Goal: Information Seeking & Learning: Learn about a topic

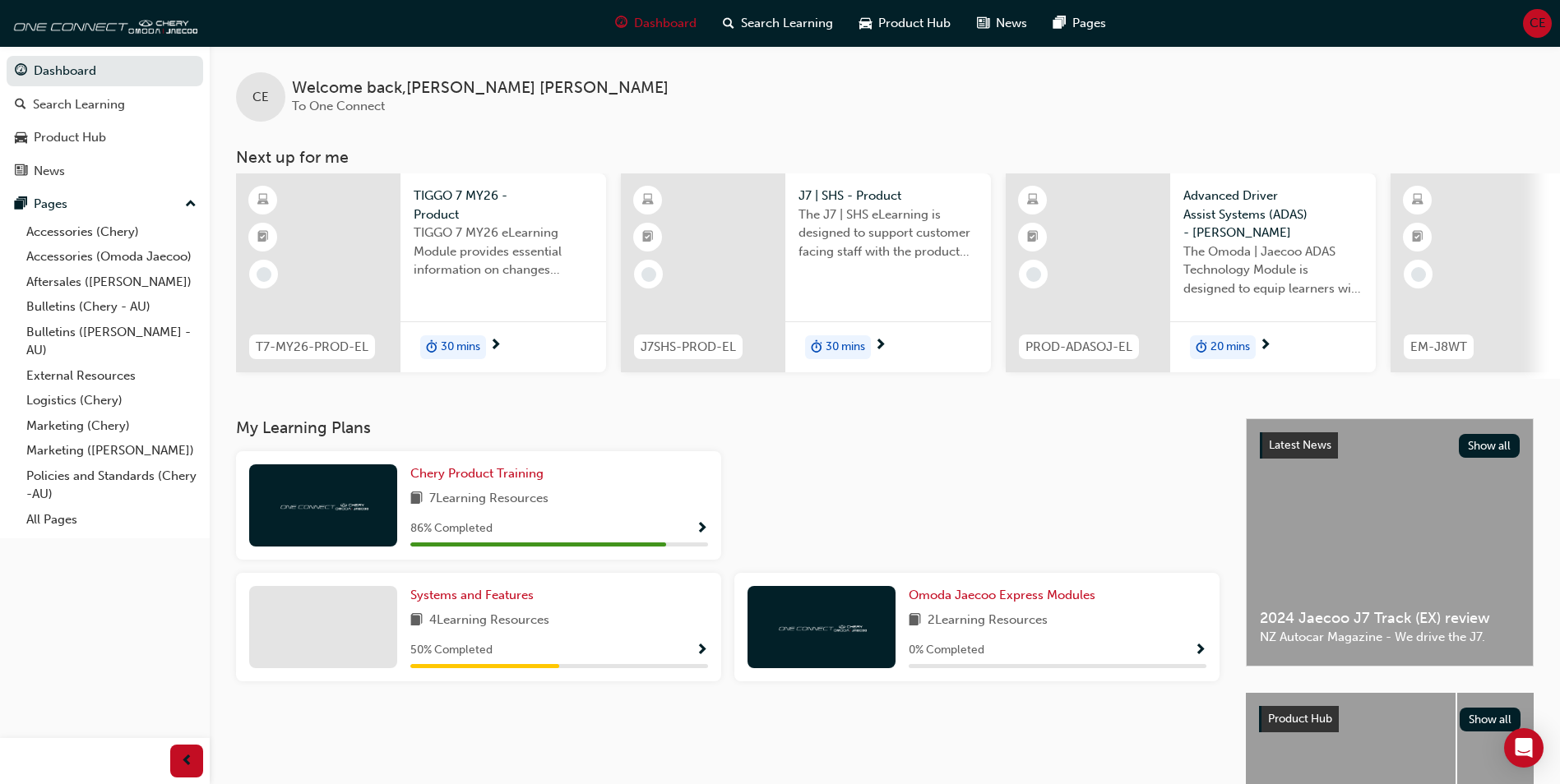
click at [440, 348] on span "30 mins" at bounding box center [460, 347] width 39 height 19
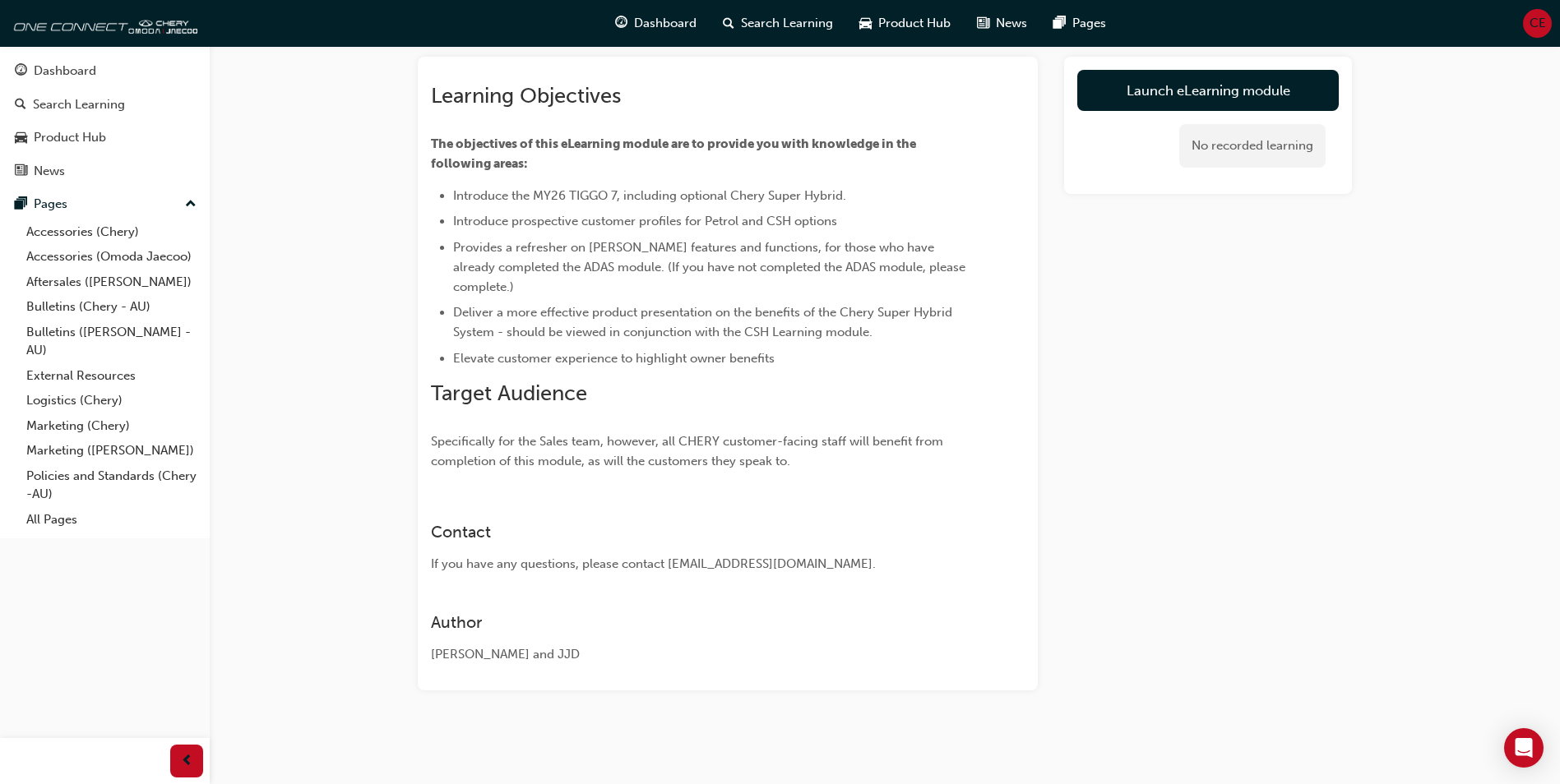
scroll to position [91, 0]
click at [1207, 100] on link "Launch eLearning module" at bounding box center [1208, 90] width 261 height 41
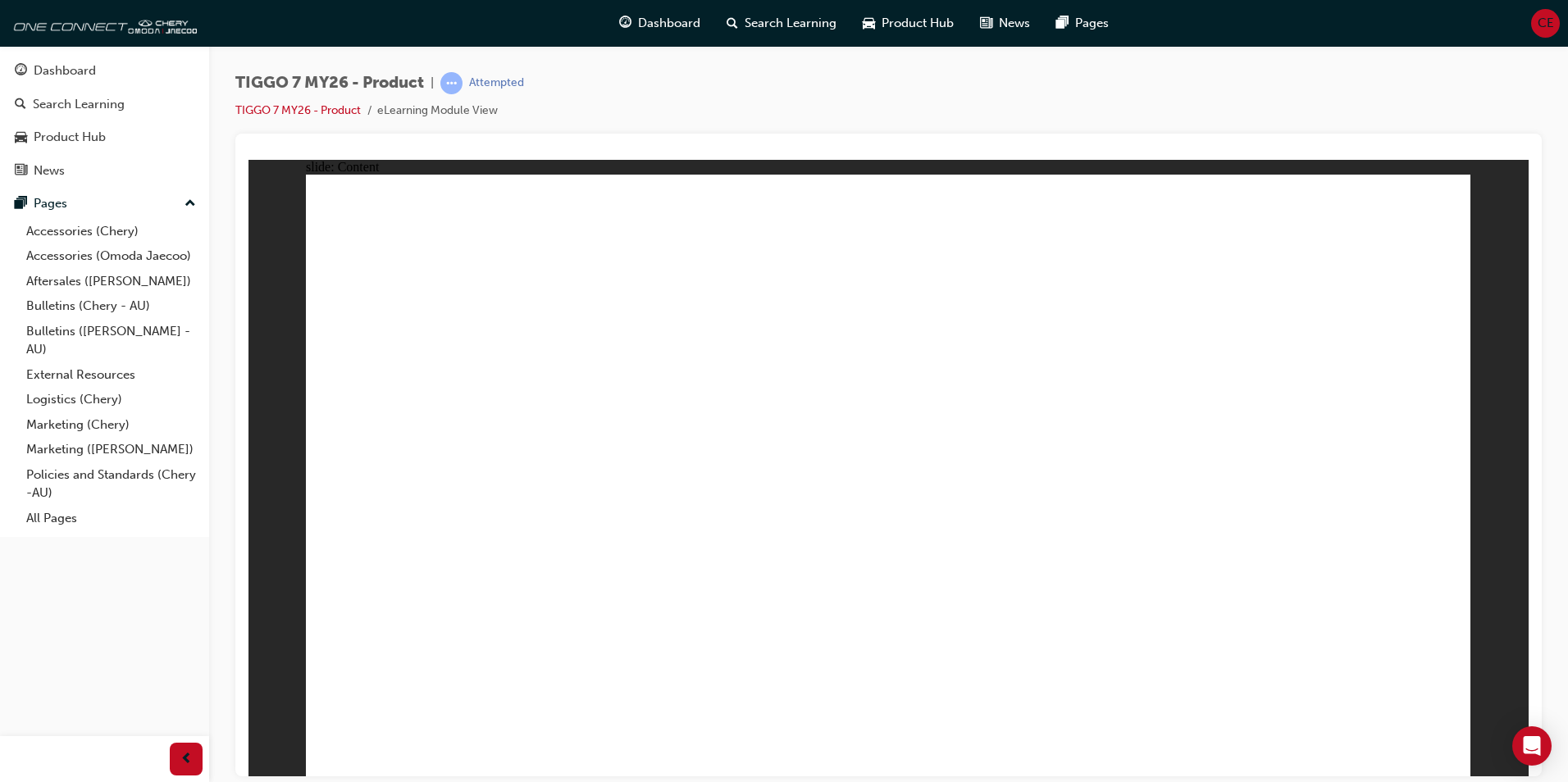
drag, startPoint x: 1088, startPoint y: 523, endPoint x: 1302, endPoint y: 595, distance: 225.8
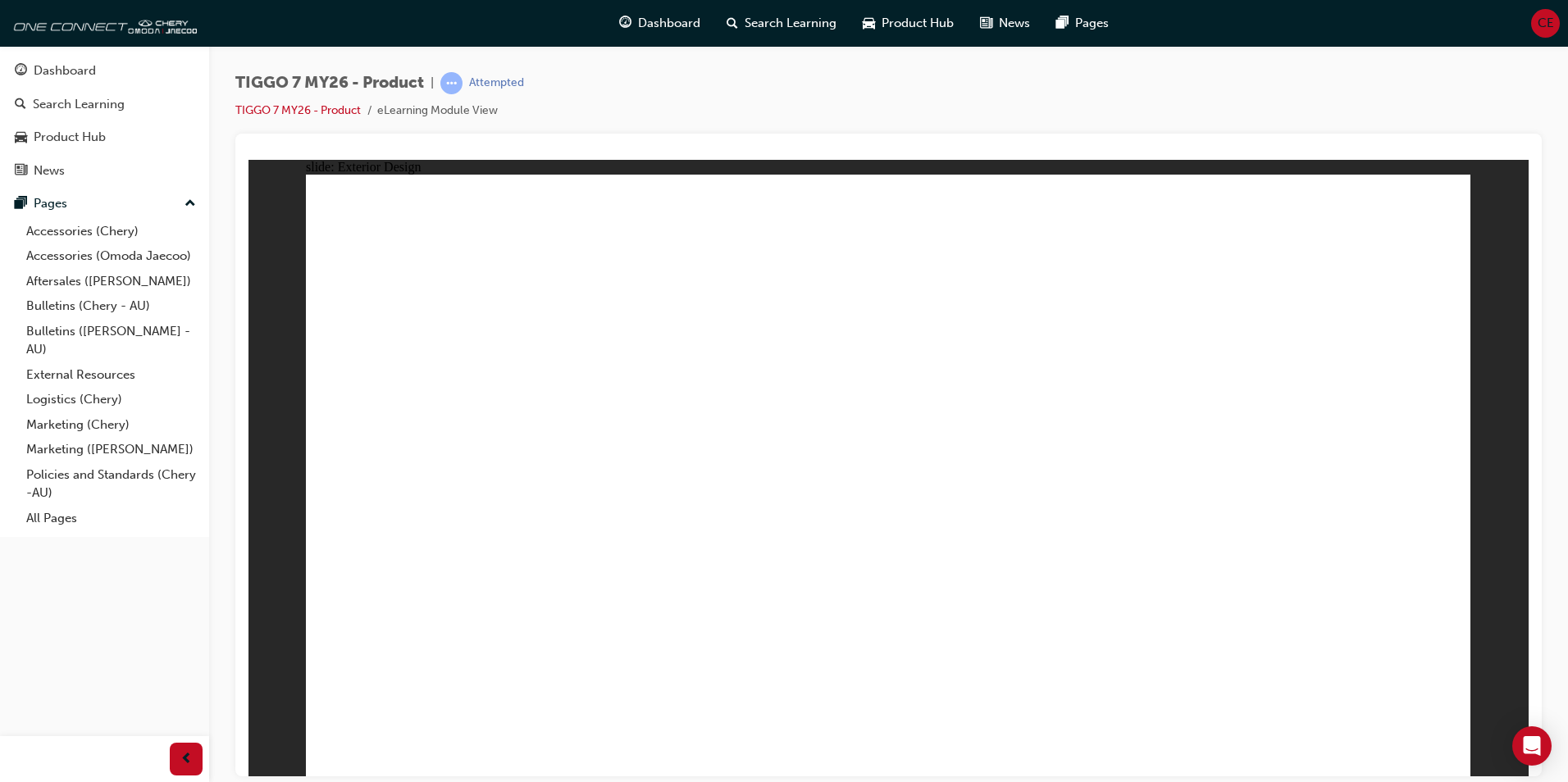
drag, startPoint x: 1138, startPoint y: 306, endPoint x: 1134, endPoint y: 325, distance: 19.4
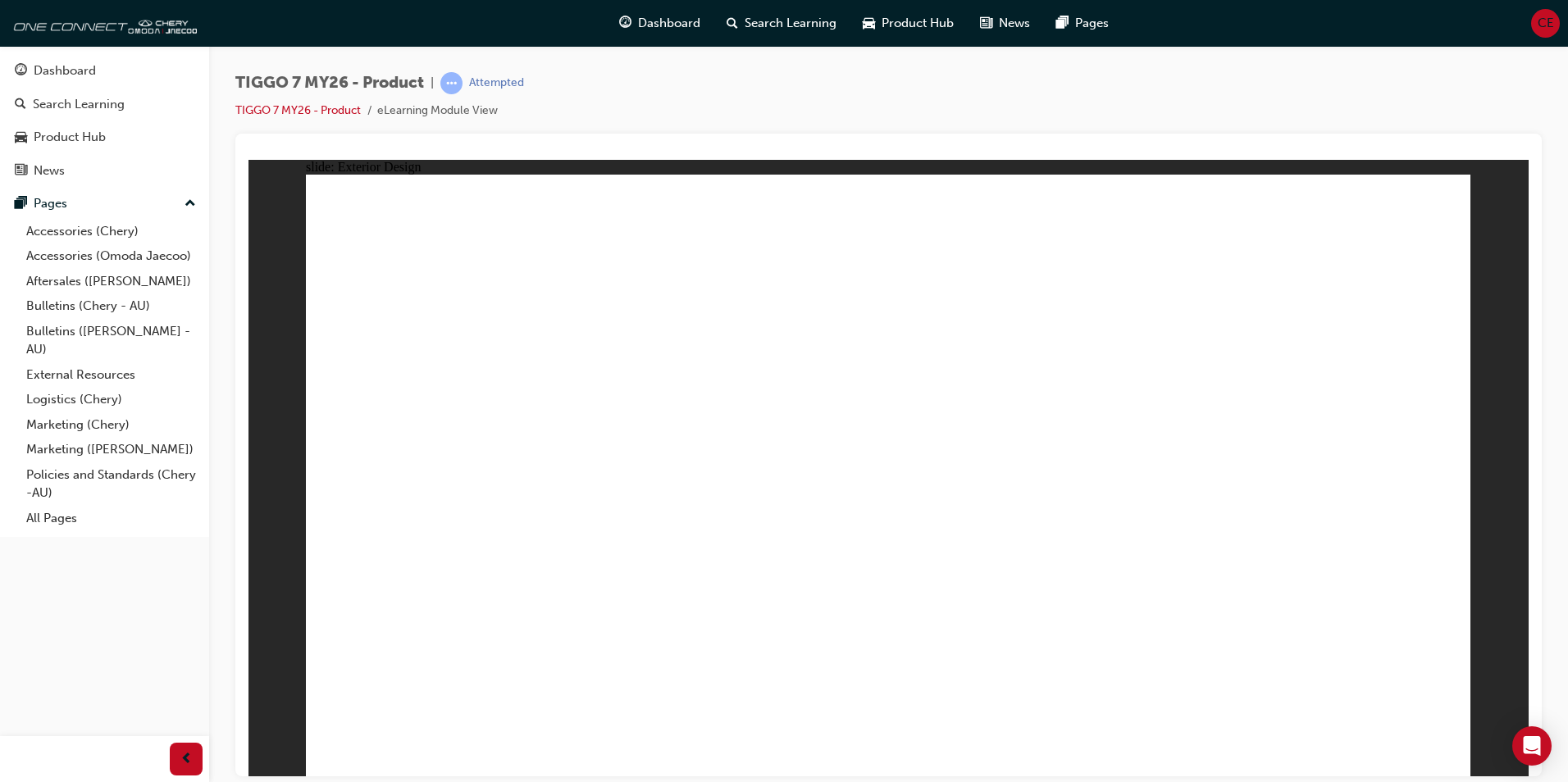
drag, startPoint x: 1066, startPoint y: 313, endPoint x: 1036, endPoint y: 313, distance: 30.0
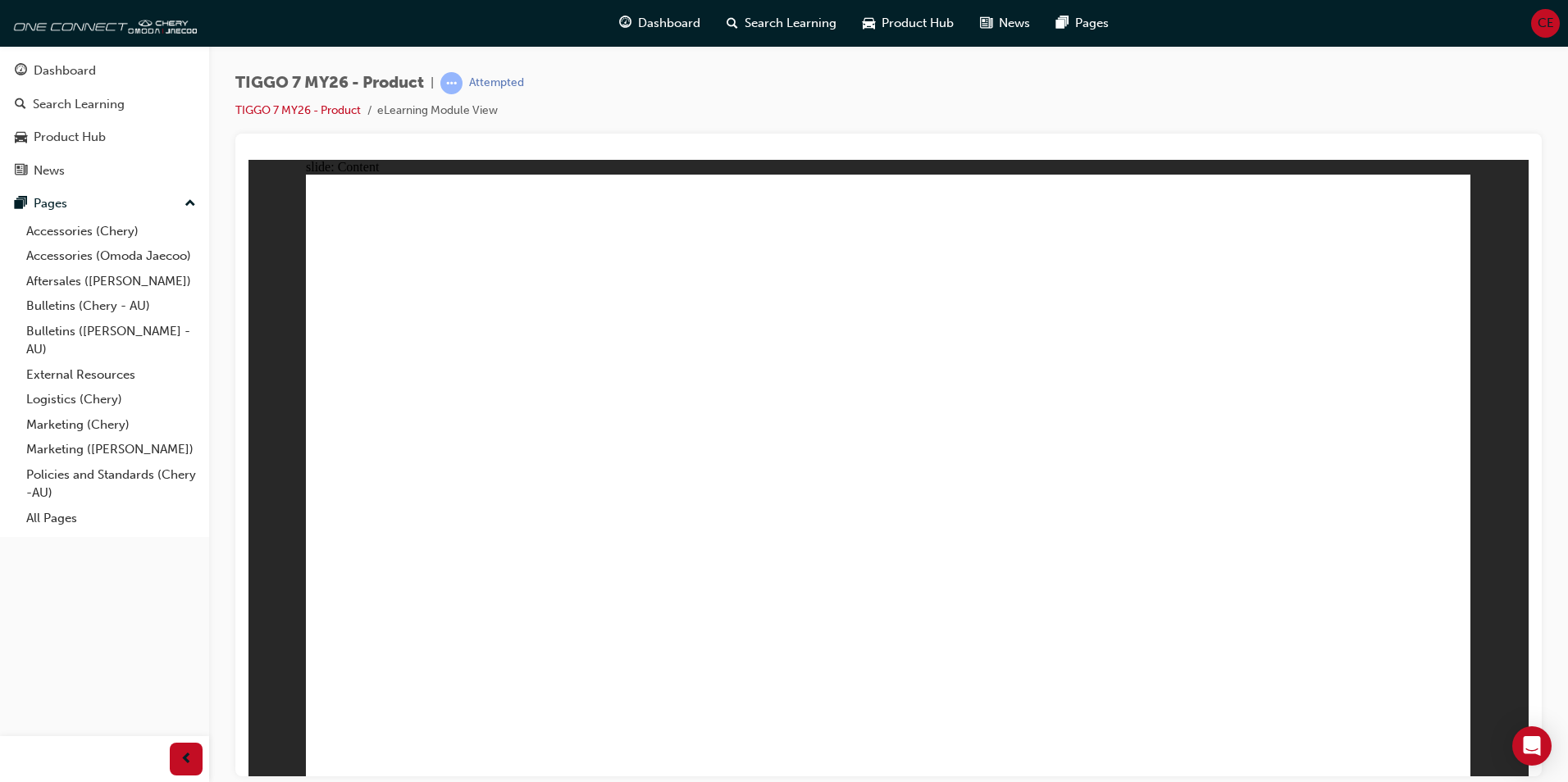
drag, startPoint x: 793, startPoint y: 408, endPoint x: 919, endPoint y: 424, distance: 127.0
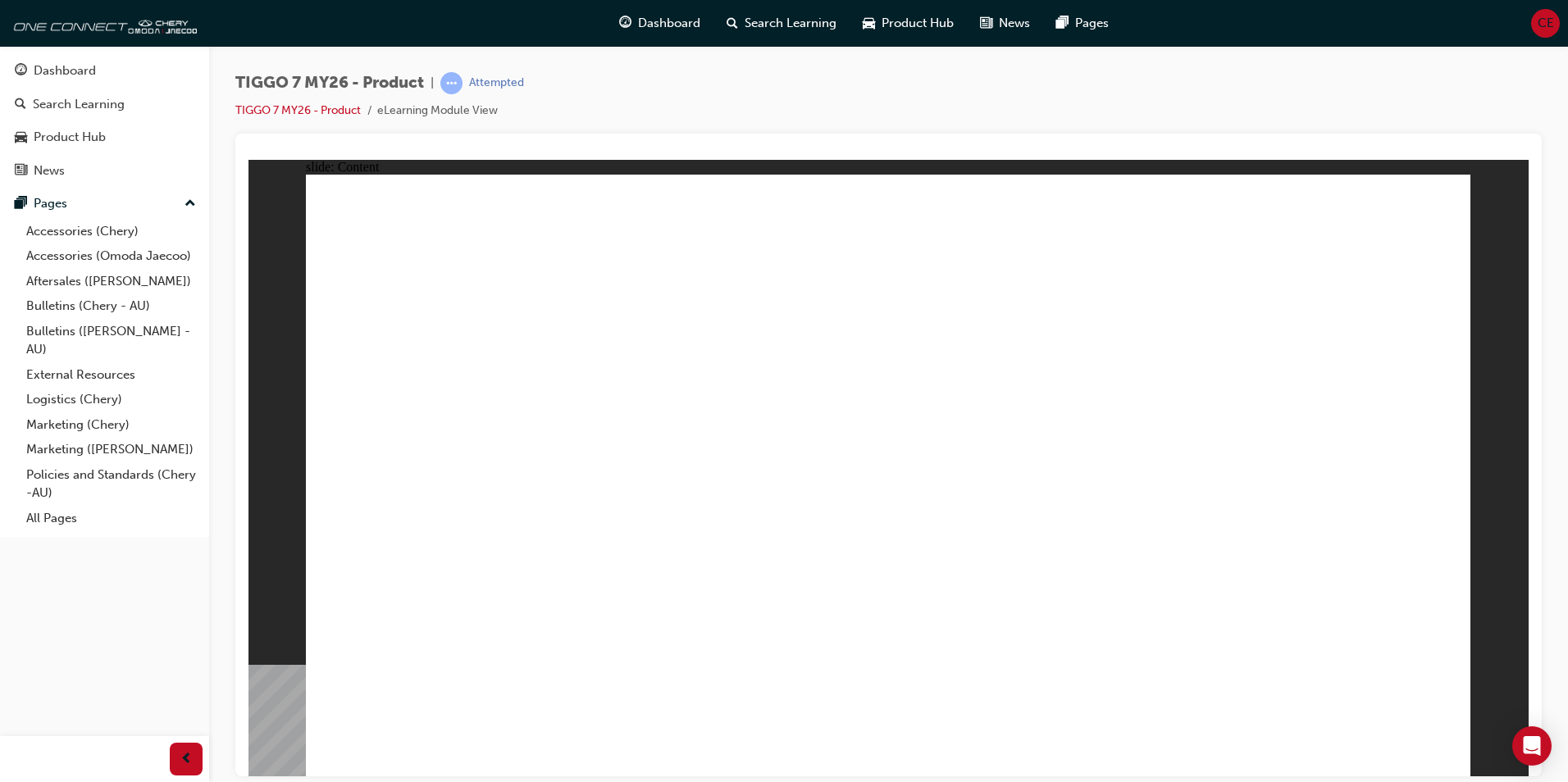
drag, startPoint x: 480, startPoint y: 566, endPoint x: 669, endPoint y: 585, distance: 190.0
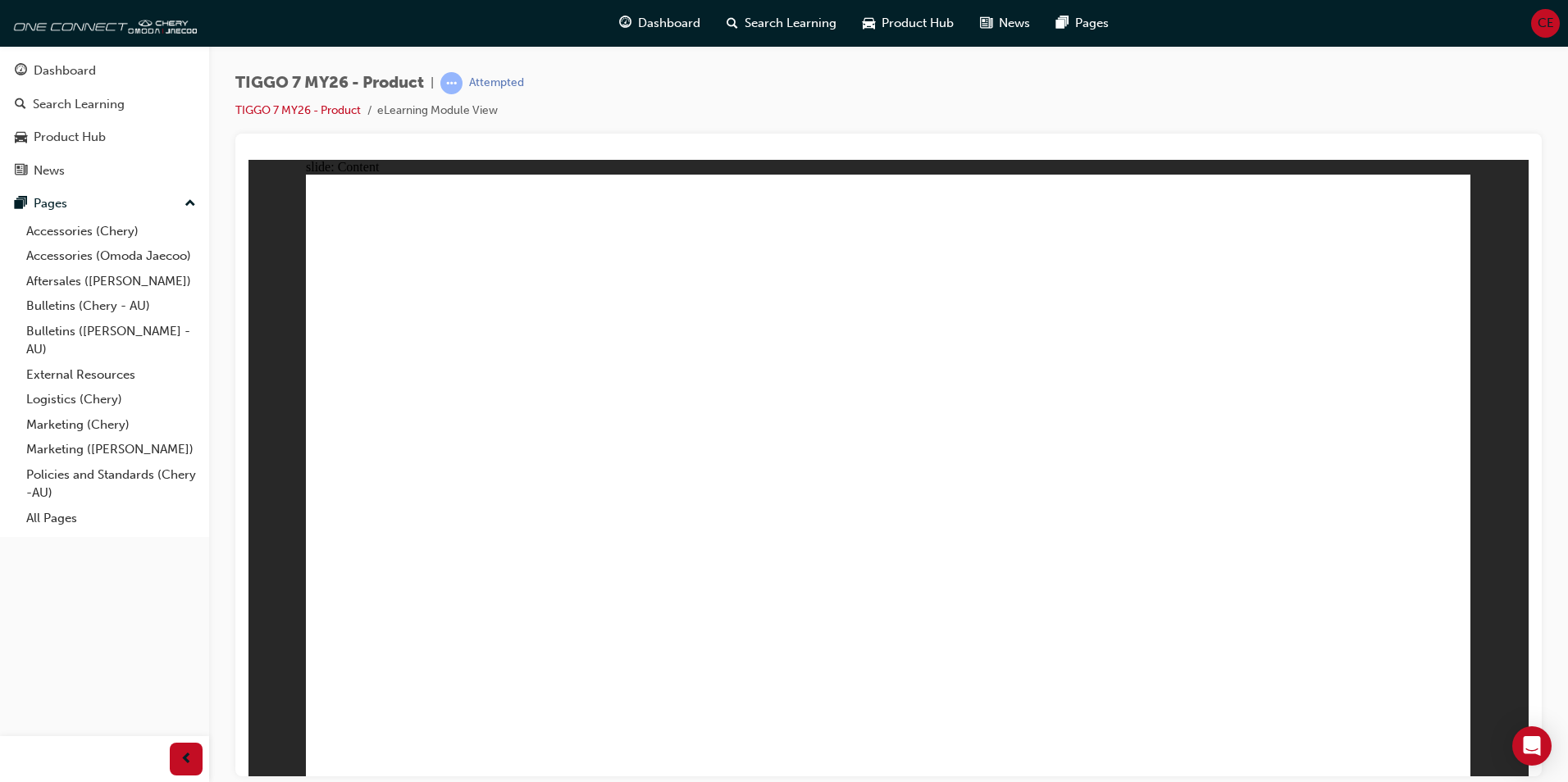
drag, startPoint x: 596, startPoint y: 318, endPoint x: 688, endPoint y: 319, distance: 92.0
drag, startPoint x: 776, startPoint y: 455, endPoint x: 741, endPoint y: 493, distance: 51.7
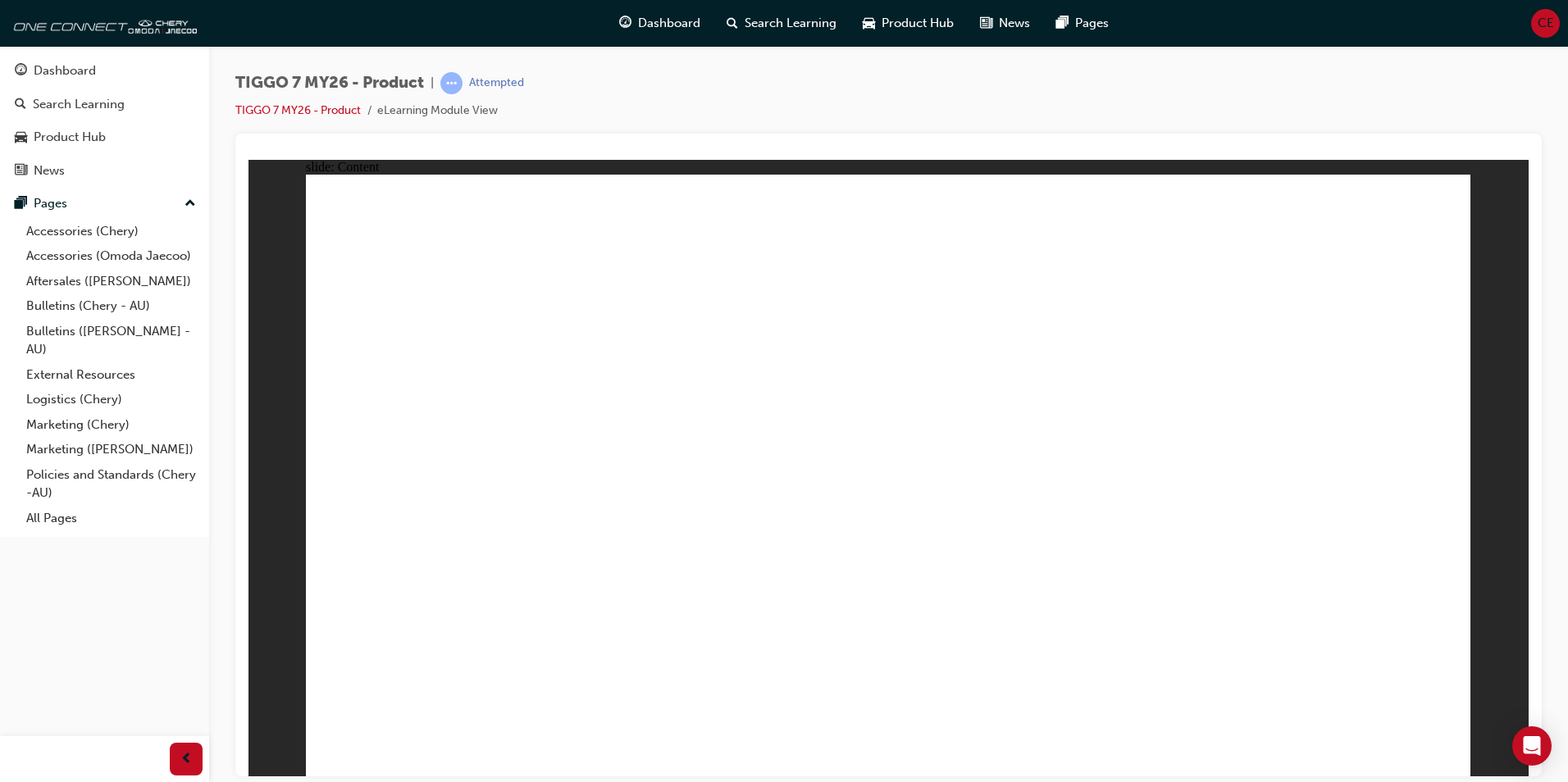
drag, startPoint x: 859, startPoint y: 633, endPoint x: 1423, endPoint y: 645, distance: 564.1
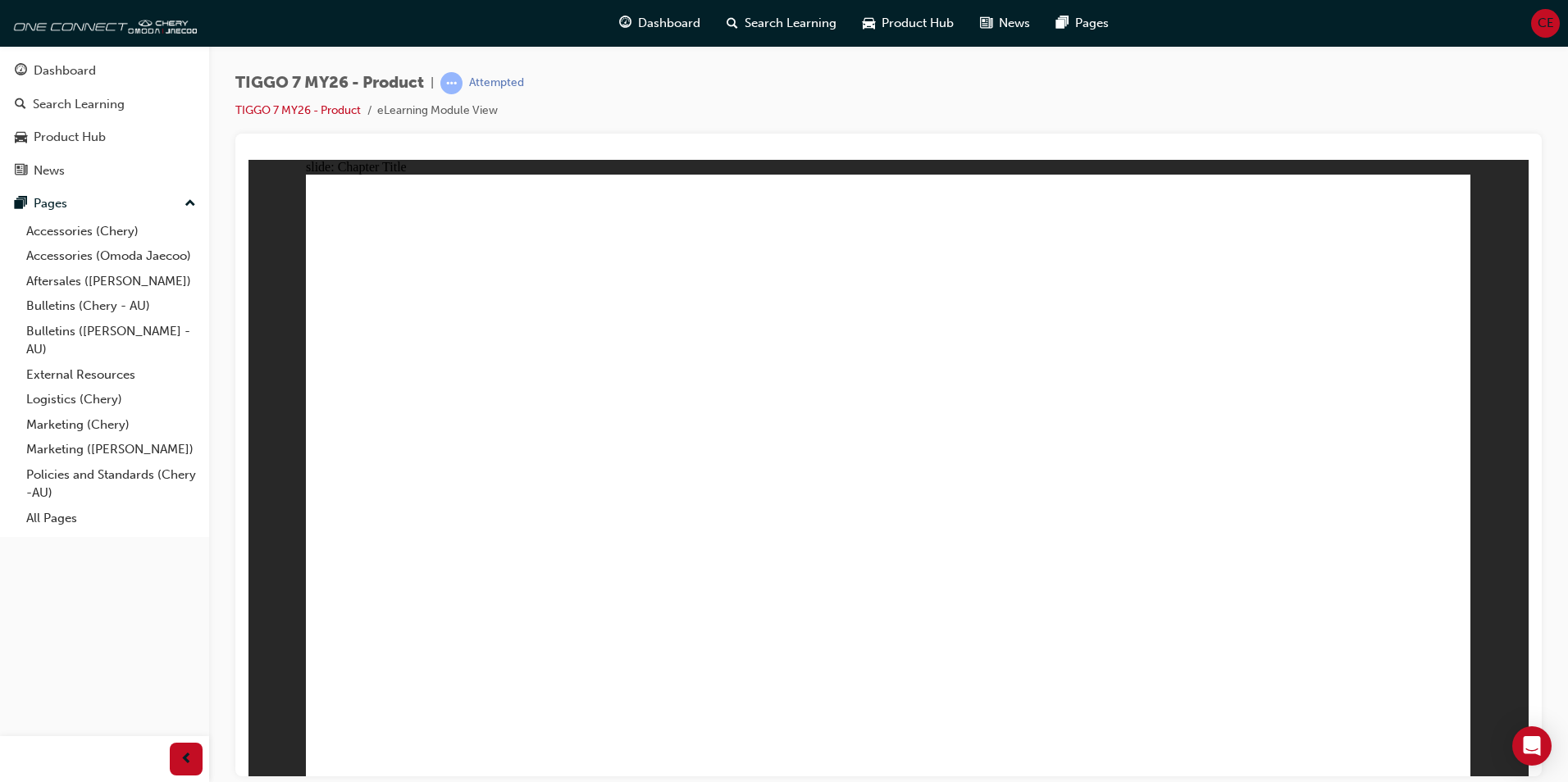
drag, startPoint x: 1448, startPoint y: 741, endPoint x: 1425, endPoint y: 743, distance: 23.1
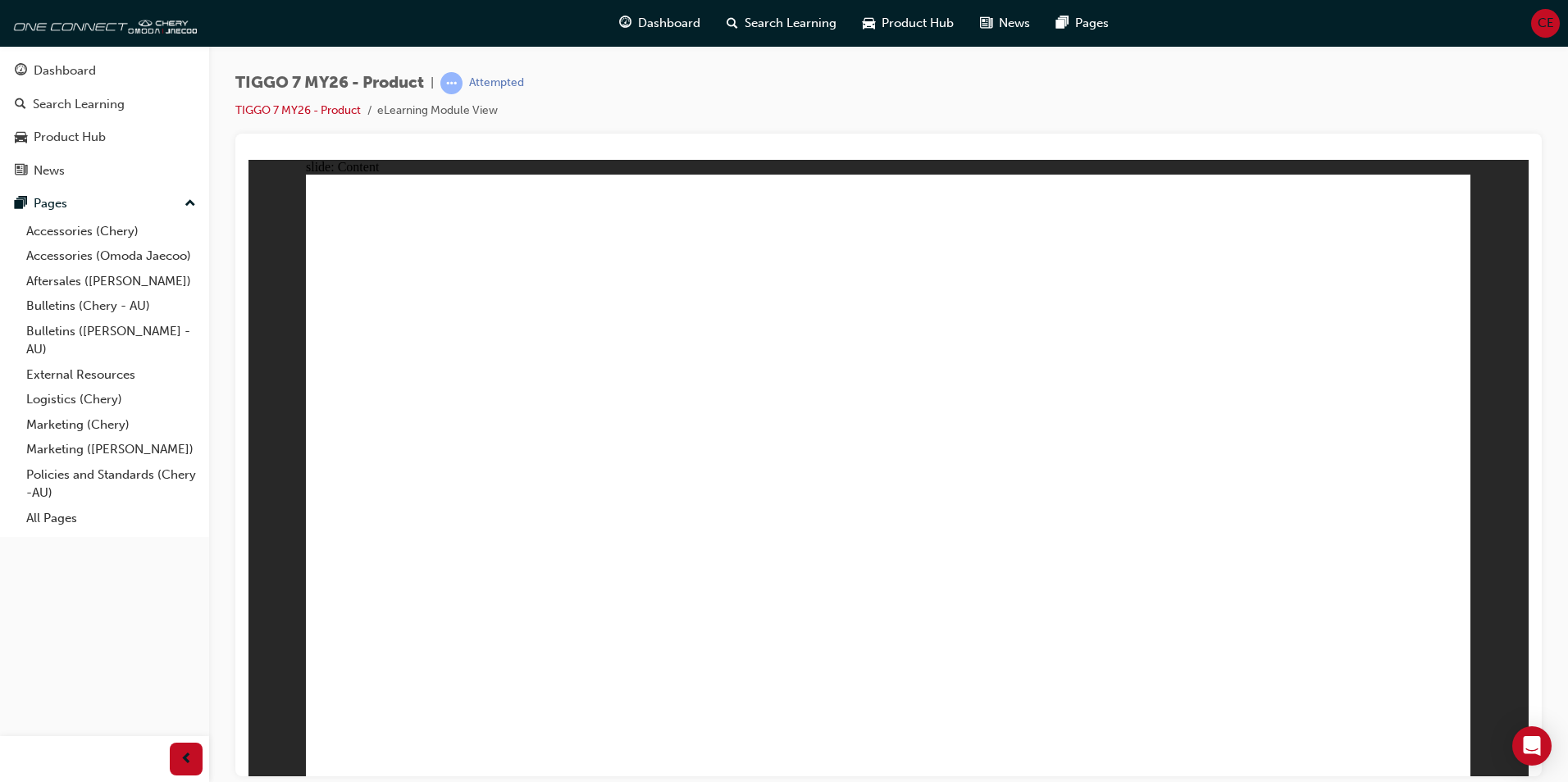
drag, startPoint x: 1435, startPoint y: 759, endPoint x: 1428, endPoint y: 751, distance: 10.6
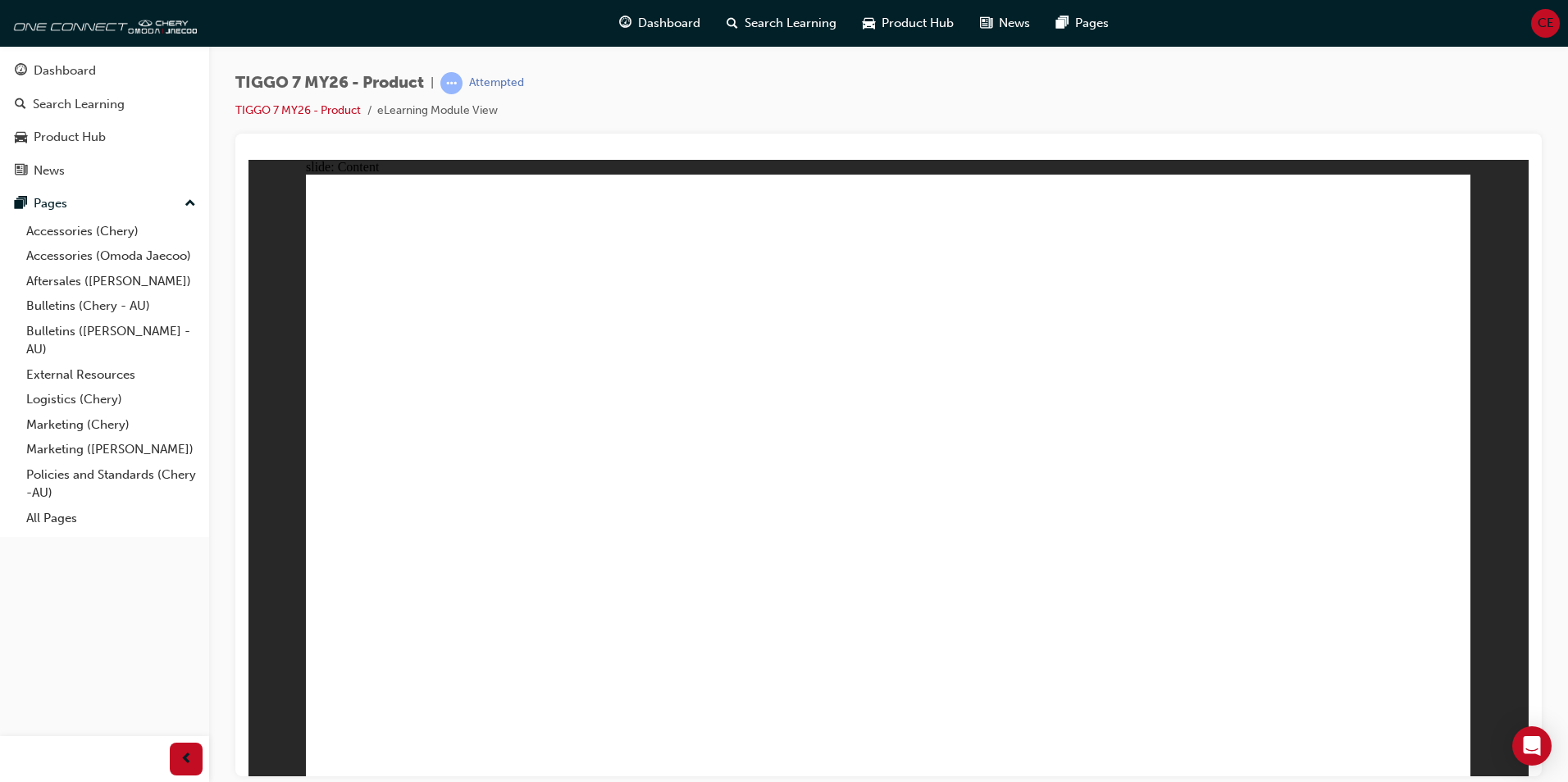
drag, startPoint x: 469, startPoint y: 488, endPoint x: 499, endPoint y: 488, distance: 30.0
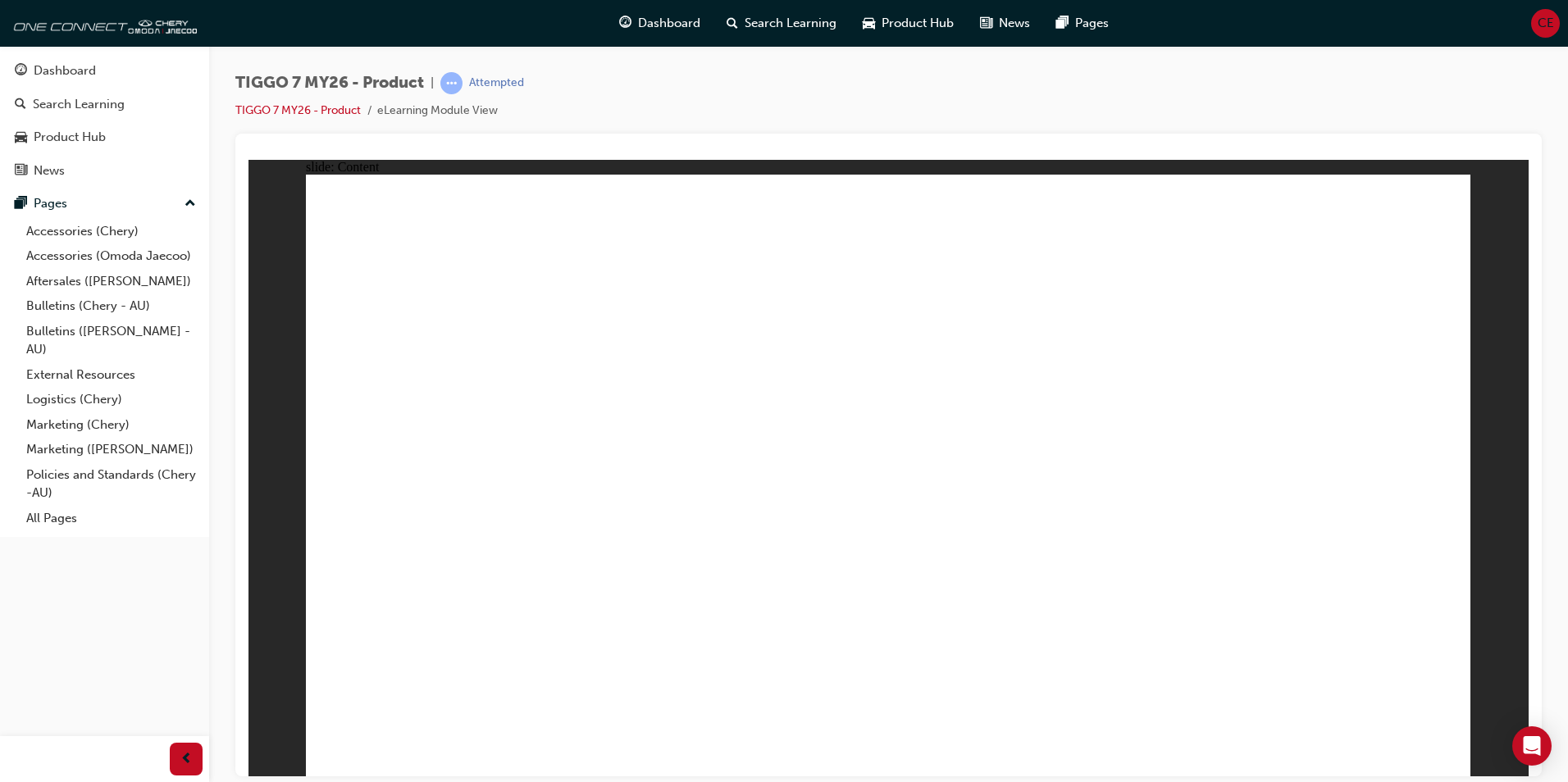
drag, startPoint x: 923, startPoint y: 243, endPoint x: 1411, endPoint y: 508, distance: 555.3
drag, startPoint x: 1106, startPoint y: 263, endPoint x: 915, endPoint y: 528, distance: 326.7
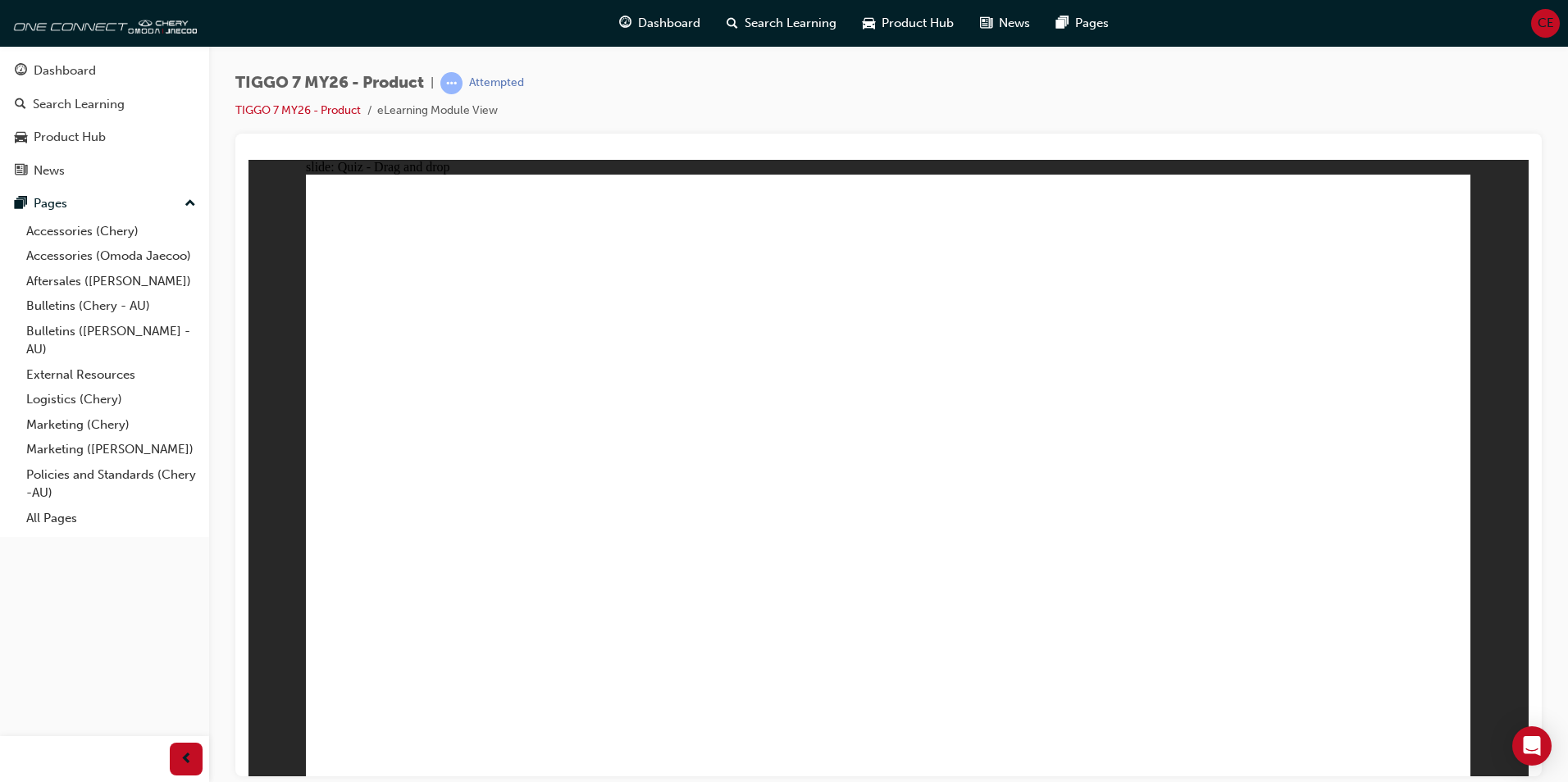
drag, startPoint x: 1027, startPoint y: 348, endPoint x: 1130, endPoint y: 497, distance: 181.1
drag, startPoint x: 1304, startPoint y: 246, endPoint x: 750, endPoint y: 522, distance: 618.9
drag, startPoint x: 1004, startPoint y: 375, endPoint x: 418, endPoint y: 494, distance: 598.0
drag, startPoint x: 1202, startPoint y: 378, endPoint x: 663, endPoint y: 536, distance: 561.7
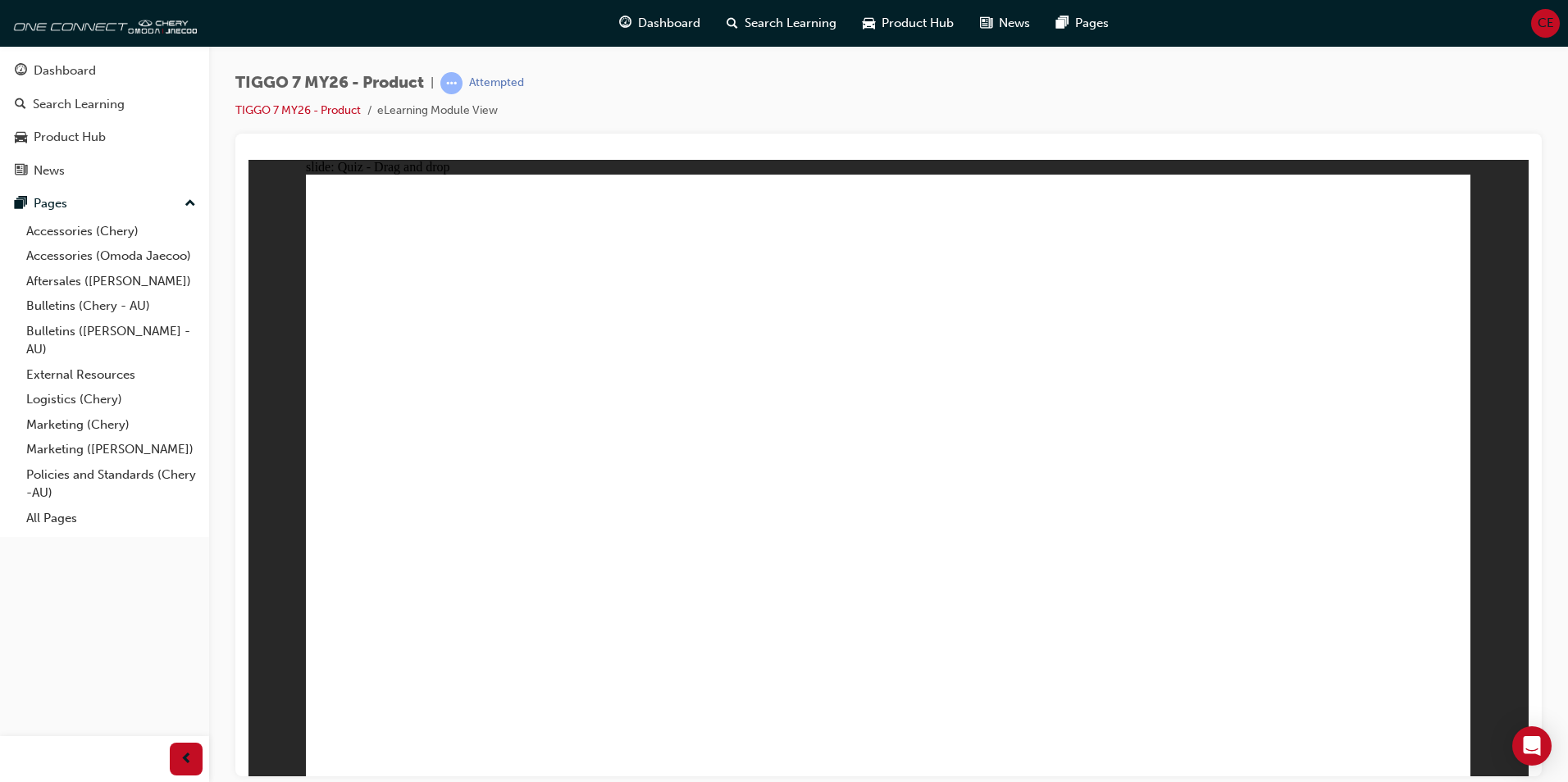
drag, startPoint x: 1434, startPoint y: 323, endPoint x: 966, endPoint y: 631, distance: 560.3
drag, startPoint x: 1111, startPoint y: 311, endPoint x: 954, endPoint y: 637, distance: 361.8
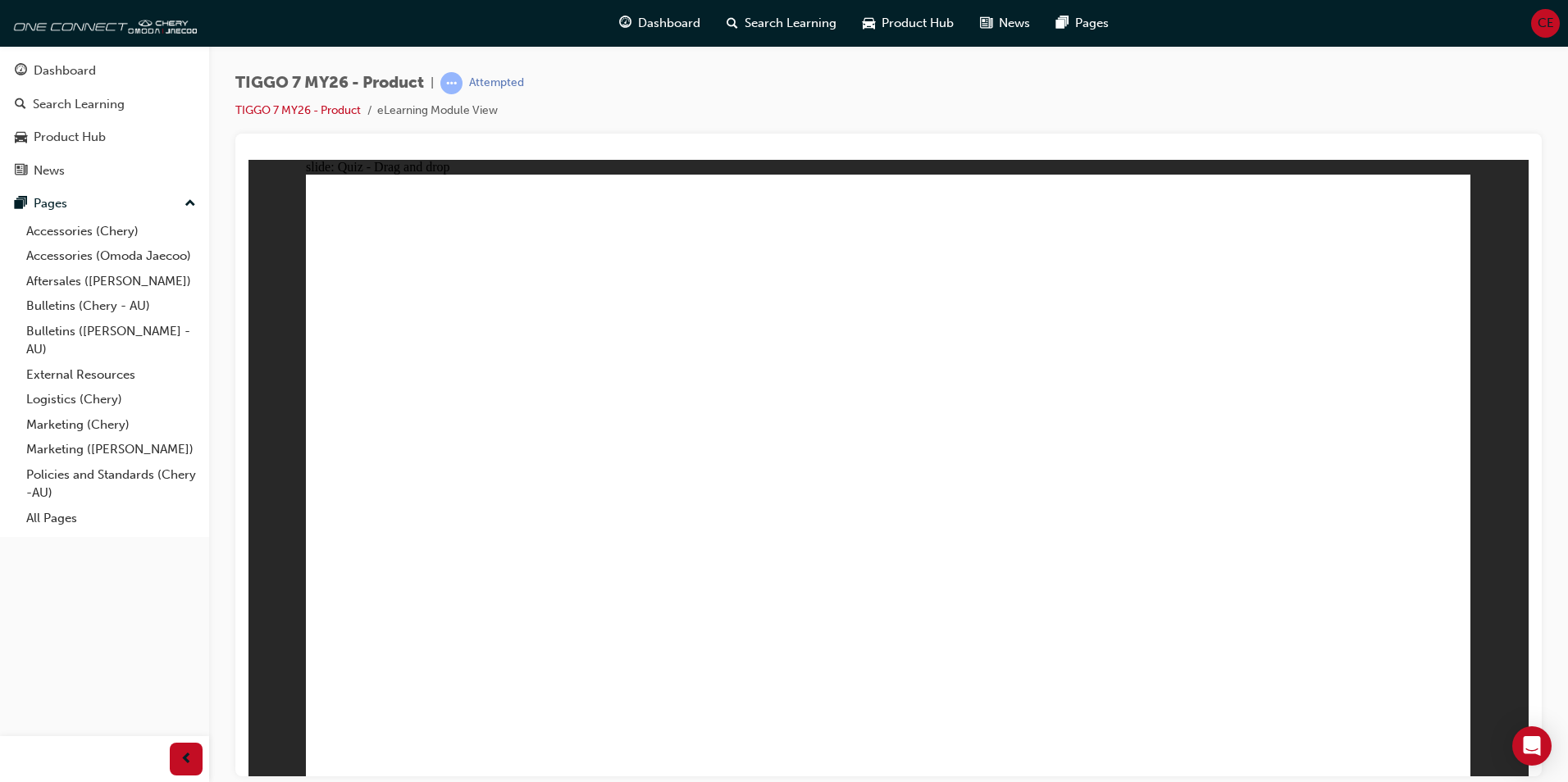
drag, startPoint x: 966, startPoint y: 614, endPoint x: 489, endPoint y: 571, distance: 478.9
drag, startPoint x: 972, startPoint y: 328, endPoint x: 998, endPoint y: 596, distance: 269.3
drag, startPoint x: 999, startPoint y: 280, endPoint x: 986, endPoint y: 602, distance: 322.3
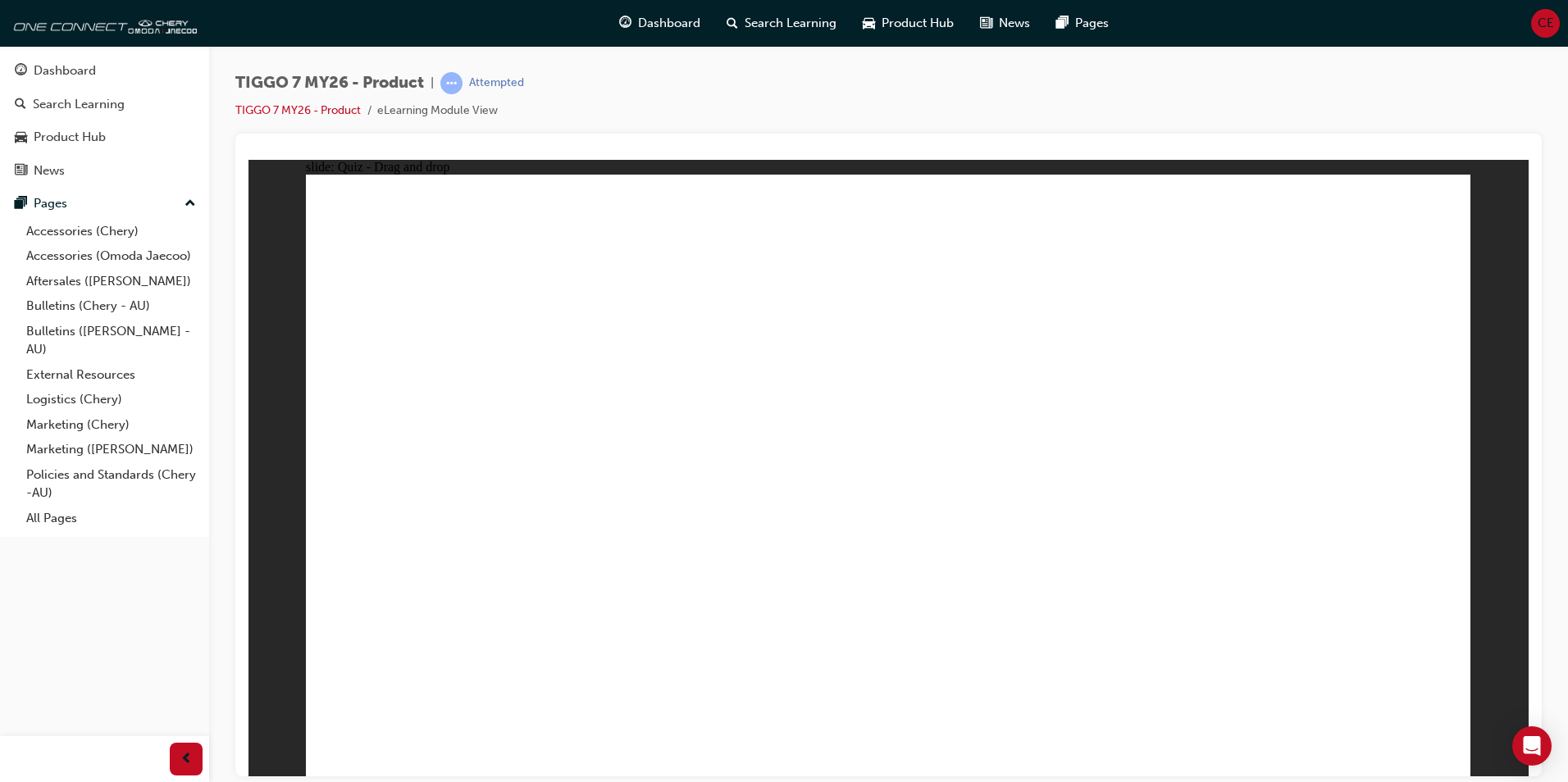
drag, startPoint x: 870, startPoint y: 241, endPoint x: 1028, endPoint y: 548, distance: 345.3
drag, startPoint x: 1369, startPoint y: 275, endPoint x: 1160, endPoint y: 593, distance: 380.5
drag, startPoint x: 1131, startPoint y: 282, endPoint x: 496, endPoint y: 598, distance: 709.3
drag, startPoint x: 1271, startPoint y: 290, endPoint x: 571, endPoint y: 608, distance: 768.8
drag, startPoint x: 1146, startPoint y: 334, endPoint x: 1226, endPoint y: 583, distance: 261.5
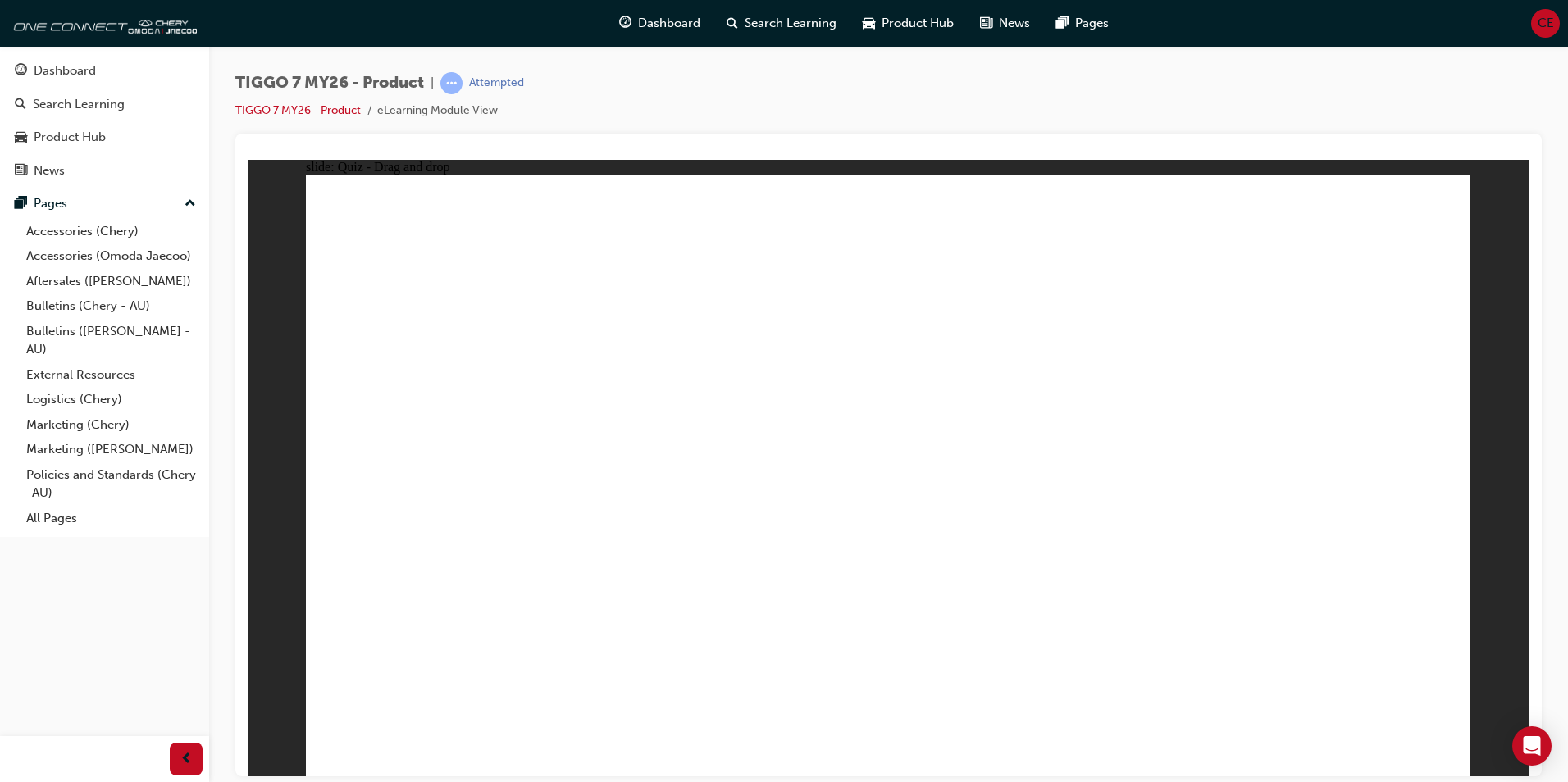
drag, startPoint x: 1264, startPoint y: 228, endPoint x: 659, endPoint y: 596, distance: 708.1
drag, startPoint x: 887, startPoint y: 285, endPoint x: 630, endPoint y: 634, distance: 433.4
drag, startPoint x: 1370, startPoint y: 240, endPoint x: 512, endPoint y: 602, distance: 931.2
drag, startPoint x: 958, startPoint y: 243, endPoint x: 690, endPoint y: 691, distance: 522.0
drag, startPoint x: 978, startPoint y: 337, endPoint x: 739, endPoint y: 558, distance: 325.5
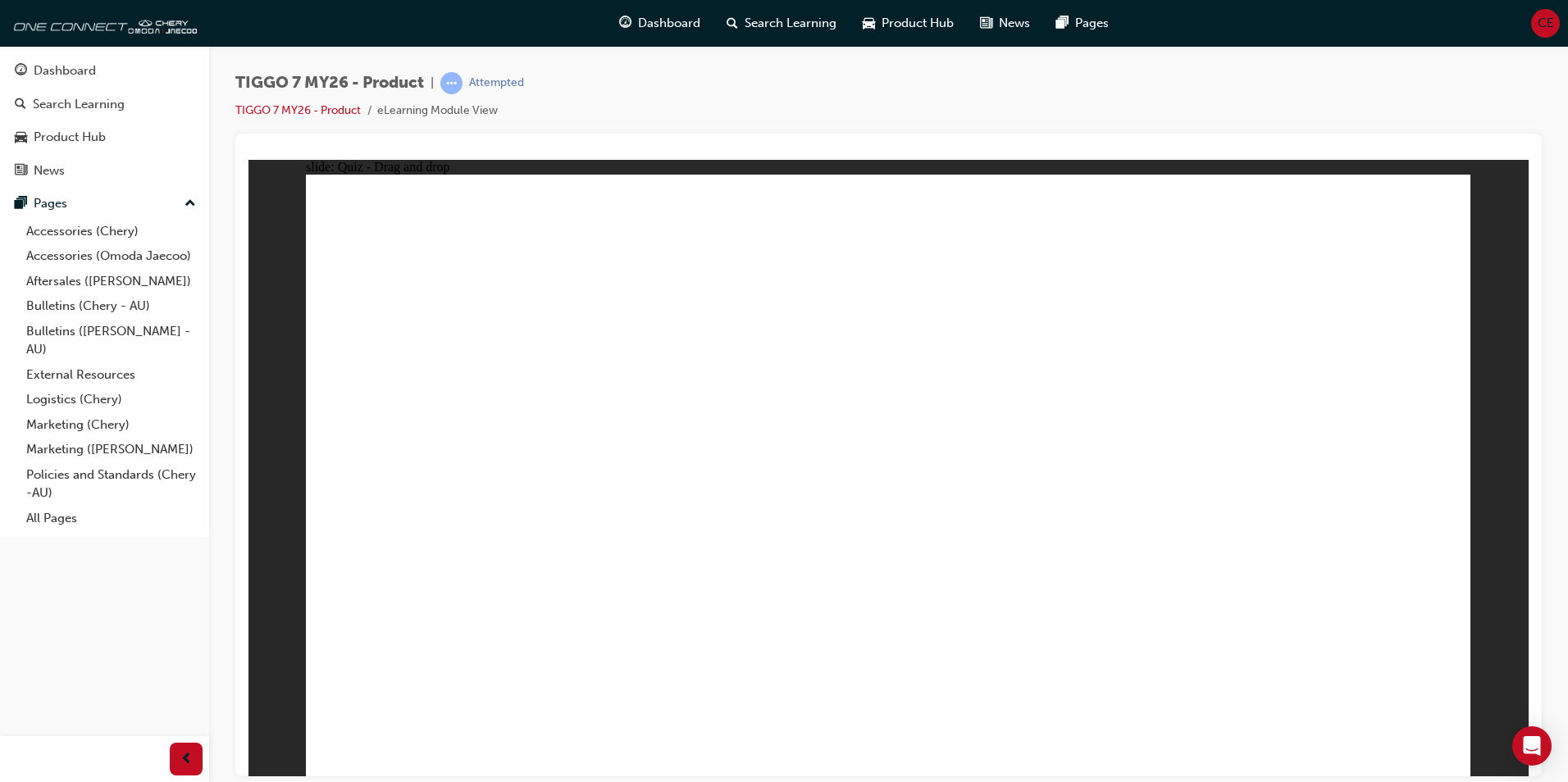
drag, startPoint x: 986, startPoint y: 239, endPoint x: 1116, endPoint y: 594, distance: 378.1
drag, startPoint x: 1130, startPoint y: 246, endPoint x: 1115, endPoint y: 532, distance: 286.4
drag, startPoint x: 1255, startPoint y: 329, endPoint x: 1186, endPoint y: 557, distance: 238.2
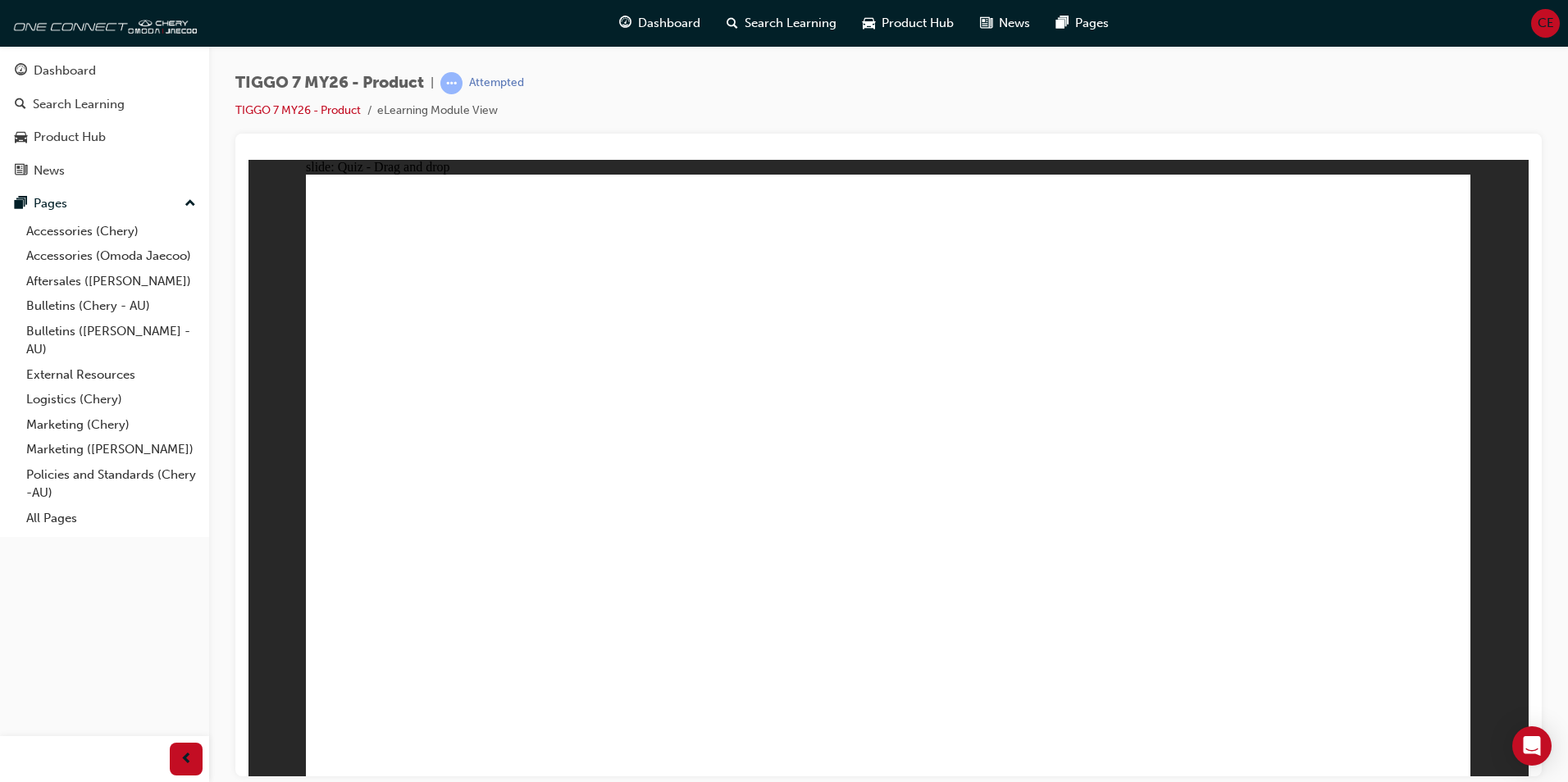
drag, startPoint x: 950, startPoint y: 289, endPoint x: 649, endPoint y: 535, distance: 388.7
drag, startPoint x: 1183, startPoint y: 277, endPoint x: 1046, endPoint y: 486, distance: 249.9
drag, startPoint x: 1050, startPoint y: 472, endPoint x: 552, endPoint y: 608, distance: 516.2
drag, startPoint x: 1284, startPoint y: 277, endPoint x: 999, endPoint y: 617, distance: 443.6
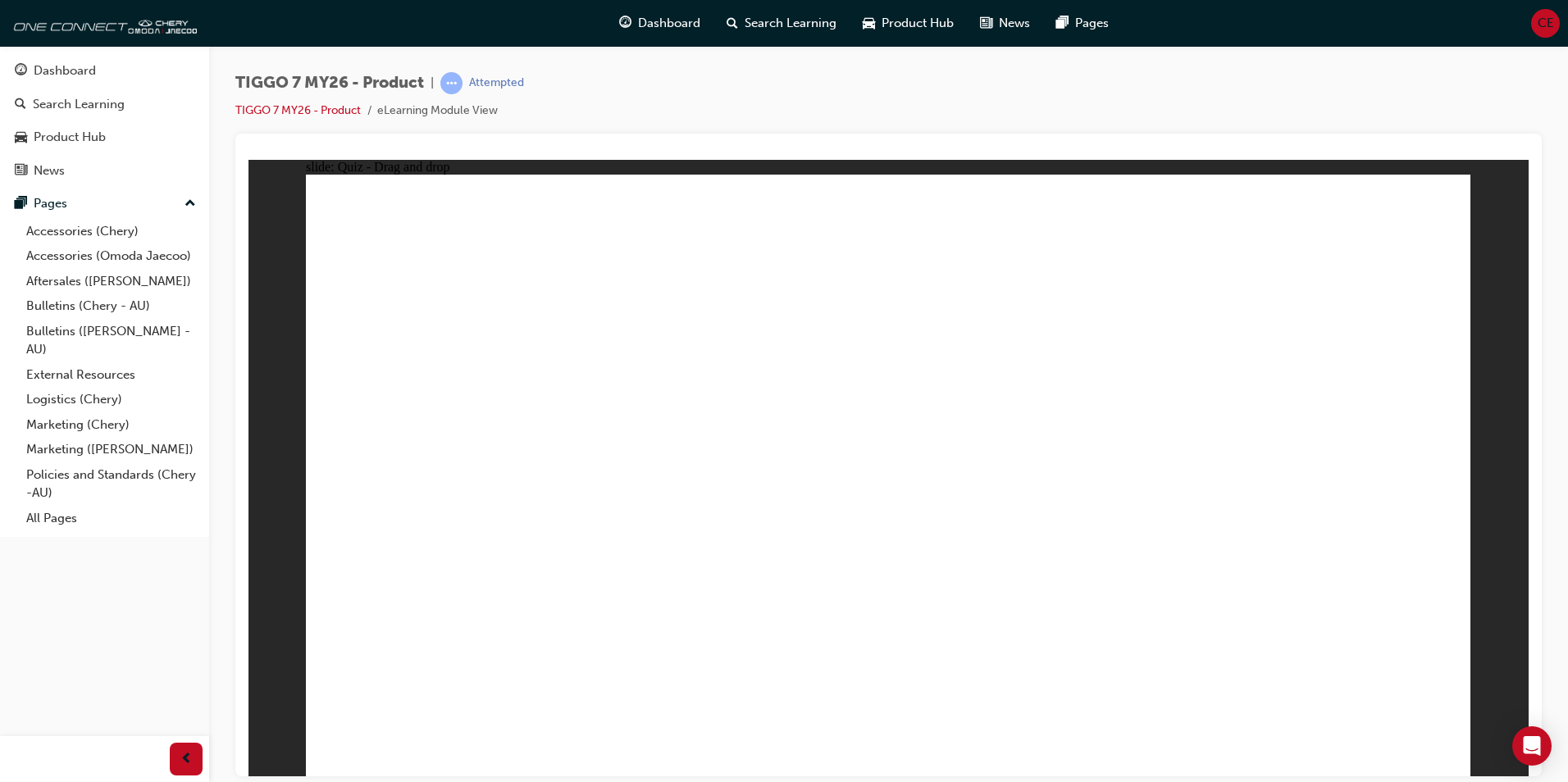
radio input "true"
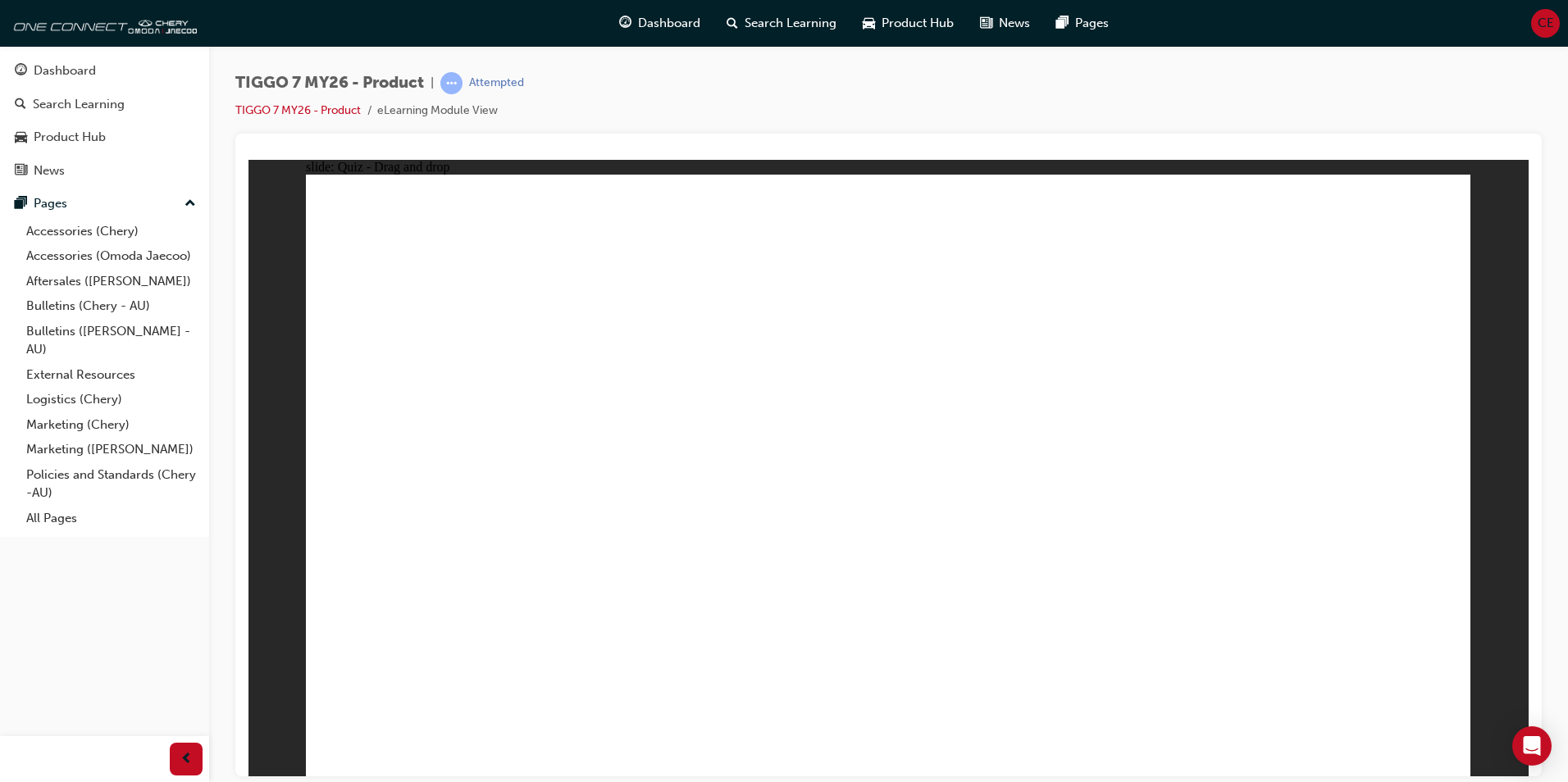
drag, startPoint x: 876, startPoint y: 251, endPoint x: 936, endPoint y: 206, distance: 75.0
drag, startPoint x: 927, startPoint y: 296, endPoint x: 1031, endPoint y: 581, distance: 303.4
drag, startPoint x: 1111, startPoint y: 332, endPoint x: 1096, endPoint y: 606, distance: 274.4
drag, startPoint x: 1139, startPoint y: 286, endPoint x: 1060, endPoint y: 585, distance: 309.3
drag, startPoint x: 1111, startPoint y: 244, endPoint x: 1070, endPoint y: 559, distance: 317.7
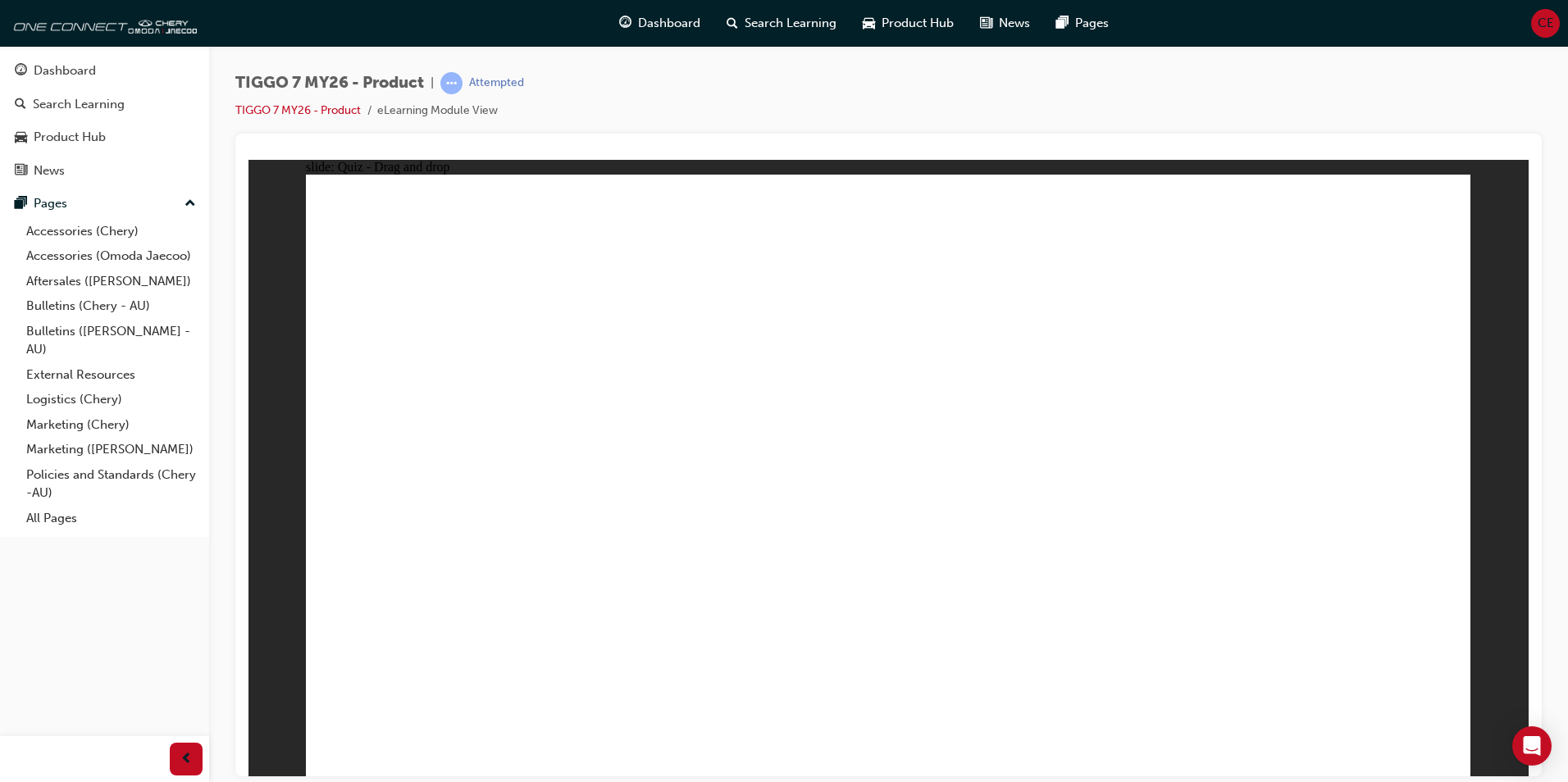
drag, startPoint x: 1268, startPoint y: 252, endPoint x: 1106, endPoint y: 603, distance: 386.6
drag, startPoint x: 1293, startPoint y: 282, endPoint x: 1090, endPoint y: 572, distance: 354.0
drag, startPoint x: 860, startPoint y: 237, endPoint x: 1003, endPoint y: 545, distance: 339.6
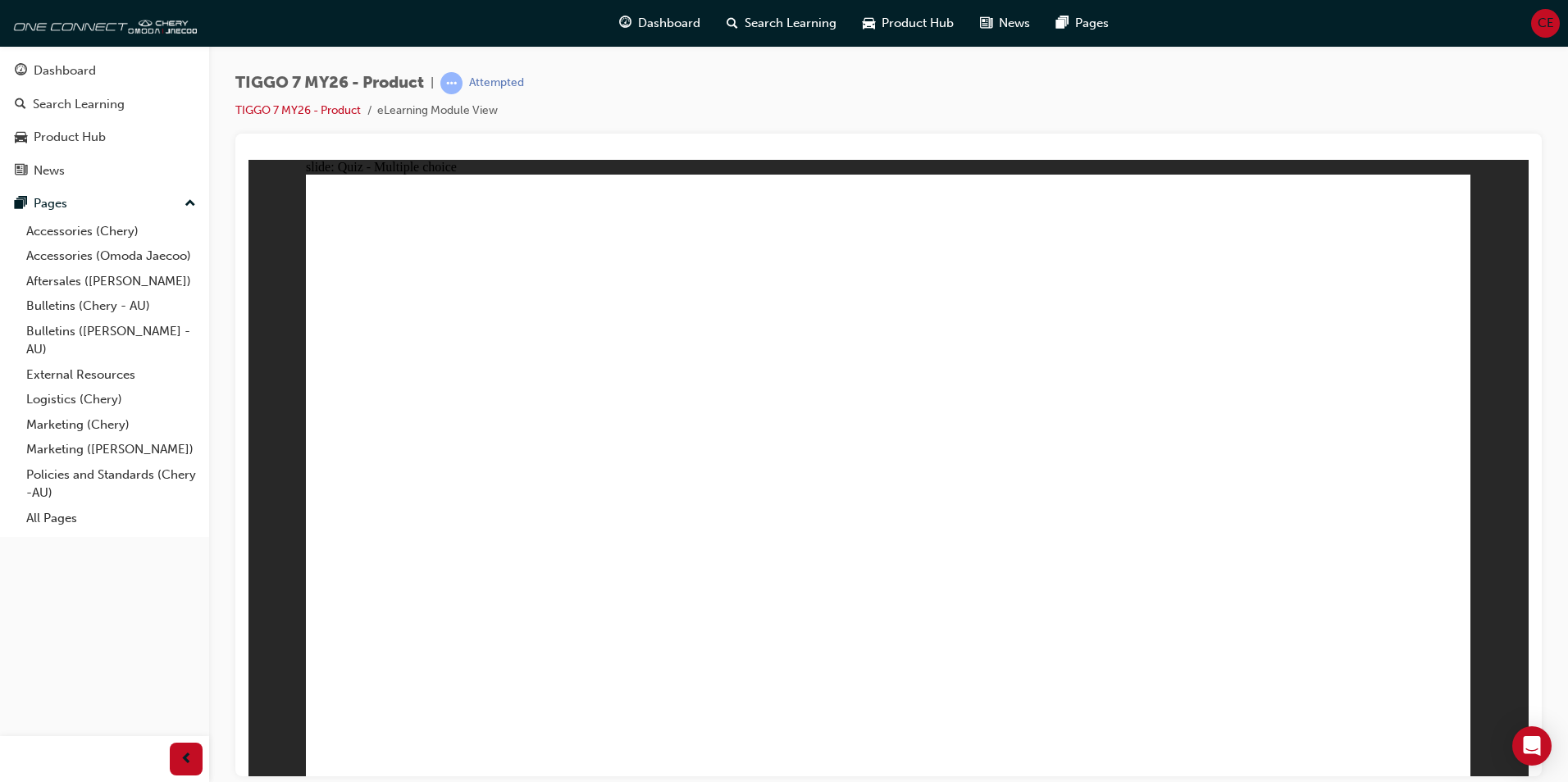
radio input "true"
drag, startPoint x: 1138, startPoint y: 251, endPoint x: 761, endPoint y: 504, distance: 454.0
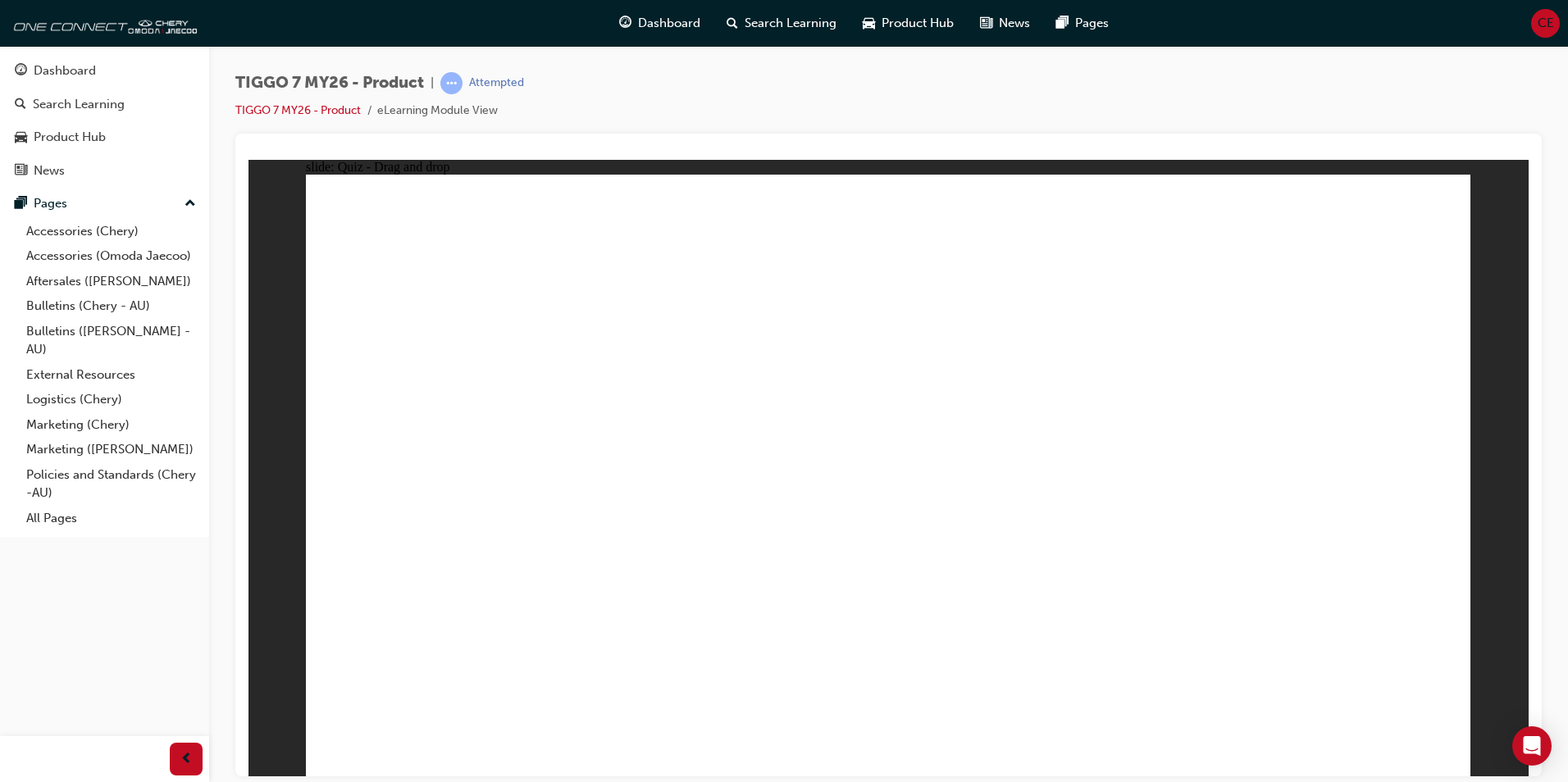
drag, startPoint x: 1334, startPoint y: 276, endPoint x: 522, endPoint y: 539, distance: 853.5
drag, startPoint x: 480, startPoint y: 515, endPoint x: 935, endPoint y: 528, distance: 455.2
drag, startPoint x: 931, startPoint y: 270, endPoint x: 1176, endPoint y: 521, distance: 350.8
drag, startPoint x: 1239, startPoint y: 396, endPoint x: 1340, endPoint y: 529, distance: 167.0
drag, startPoint x: 998, startPoint y: 372, endPoint x: 456, endPoint y: 528, distance: 564.0
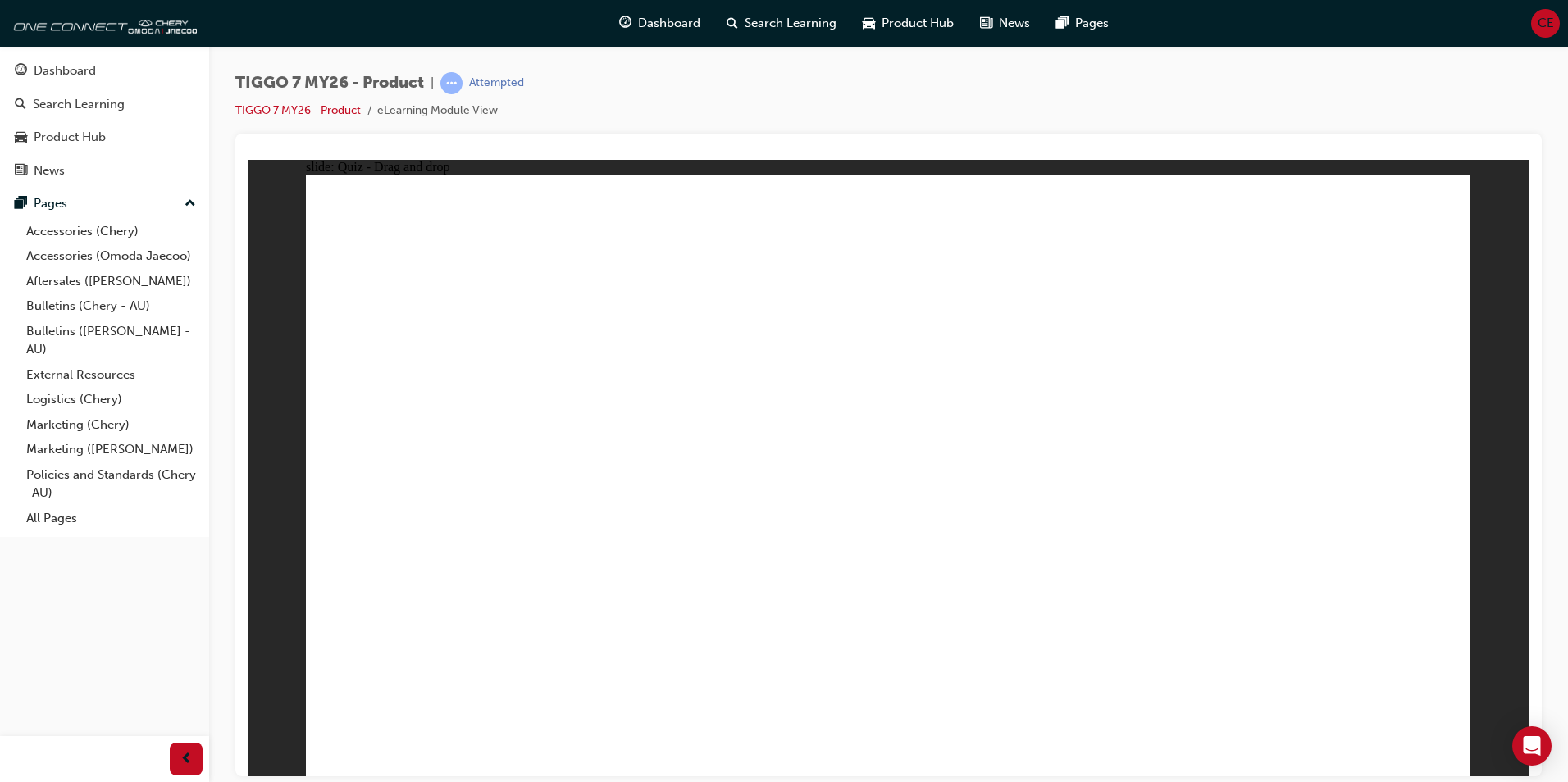
drag, startPoint x: 974, startPoint y: 320, endPoint x: 981, endPoint y: 305, distance: 16.6
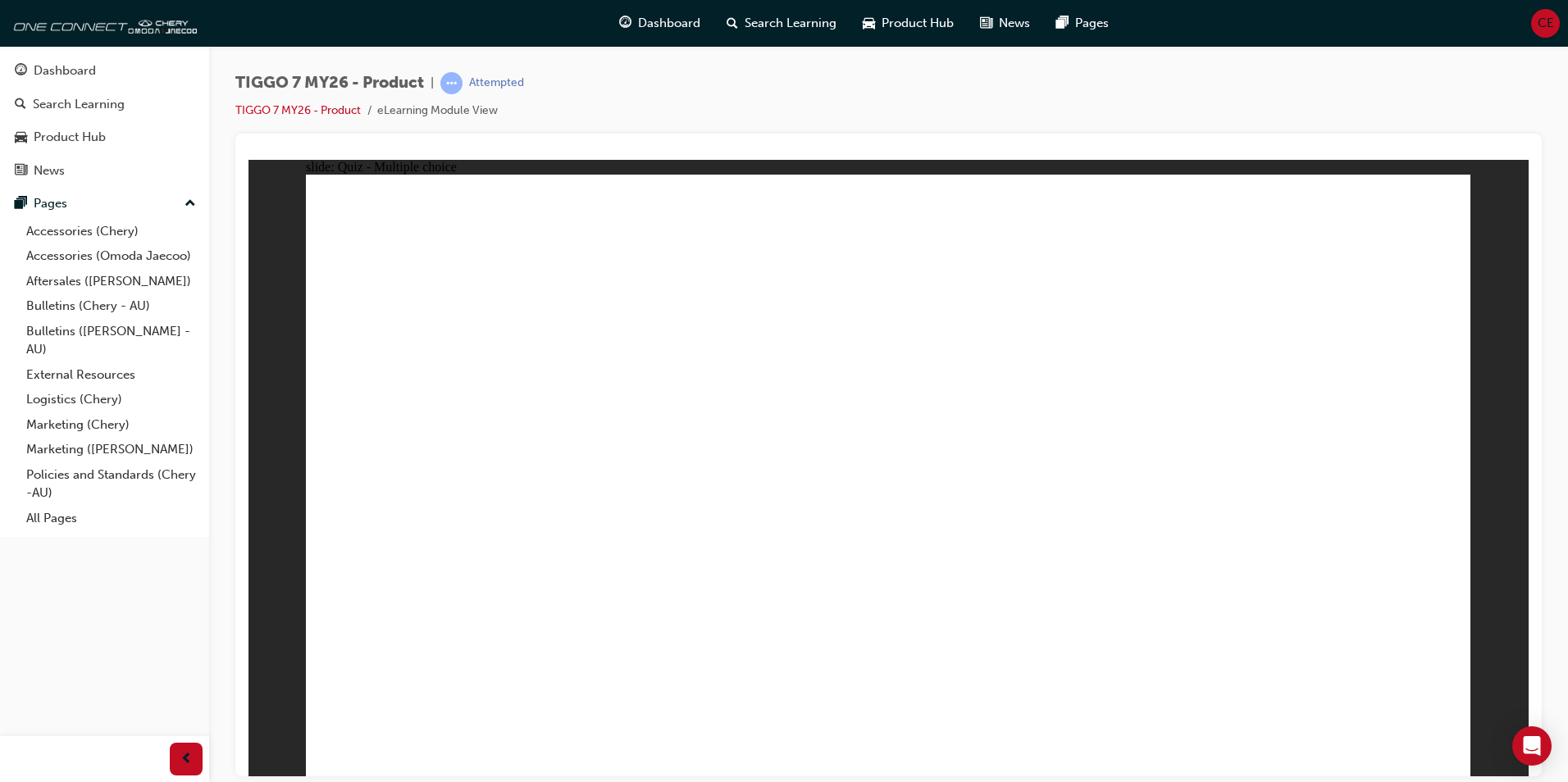
radio input "false"
radio input "true"
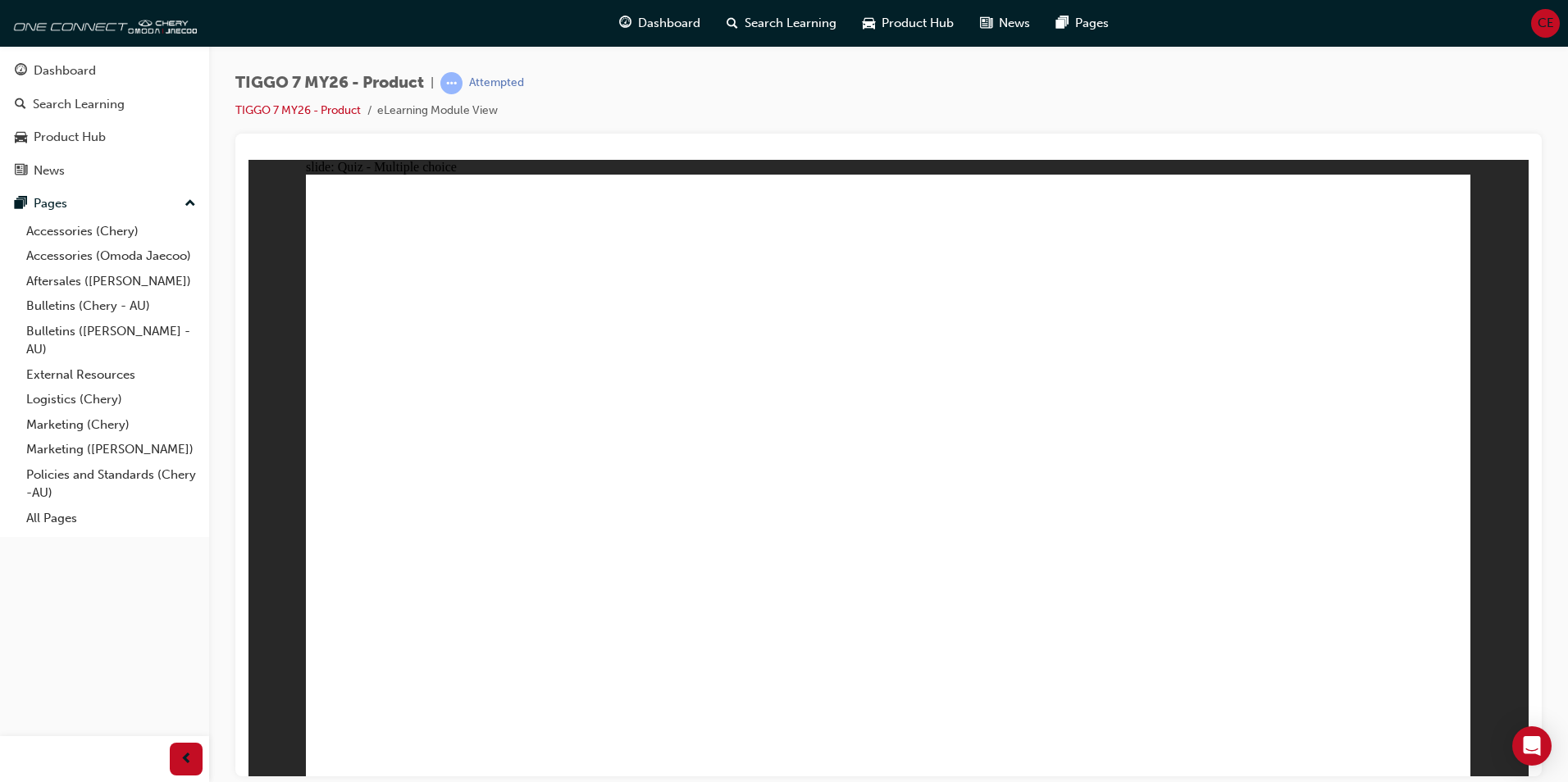
radio input "true"
drag, startPoint x: 1296, startPoint y: 379, endPoint x: 1244, endPoint y: 397, distance: 55.0
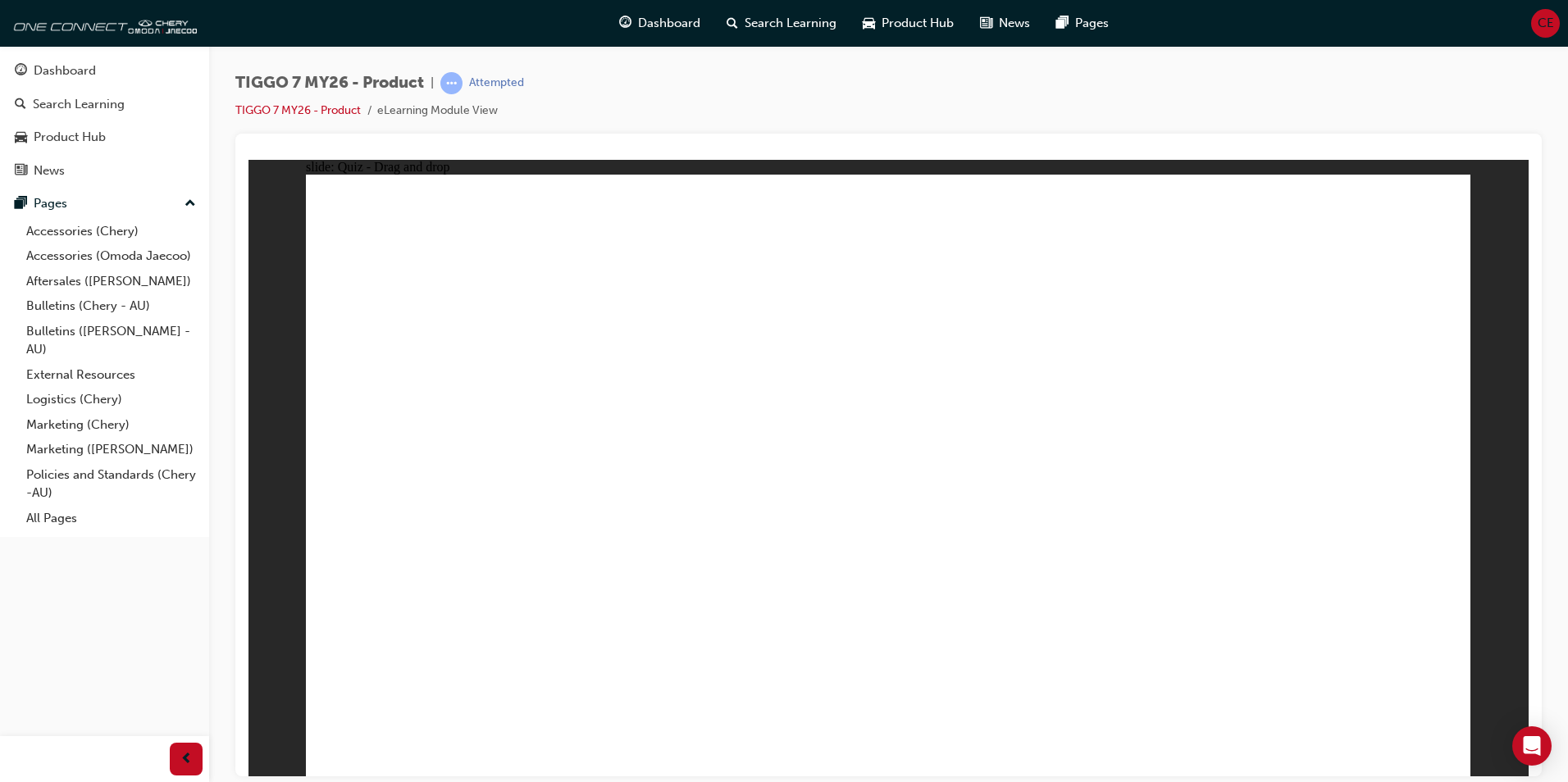
drag, startPoint x: 941, startPoint y: 277, endPoint x: 1409, endPoint y: 552, distance: 542.8
drag, startPoint x: 1143, startPoint y: 232, endPoint x: 482, endPoint y: 499, distance: 712.9
drag, startPoint x: 1131, startPoint y: 515, endPoint x: 695, endPoint y: 533, distance: 436.4
drag, startPoint x: 1256, startPoint y: 357, endPoint x: 950, endPoint y: 492, distance: 334.5
drag, startPoint x: 1362, startPoint y: 243, endPoint x: 1151, endPoint y: 497, distance: 330.2
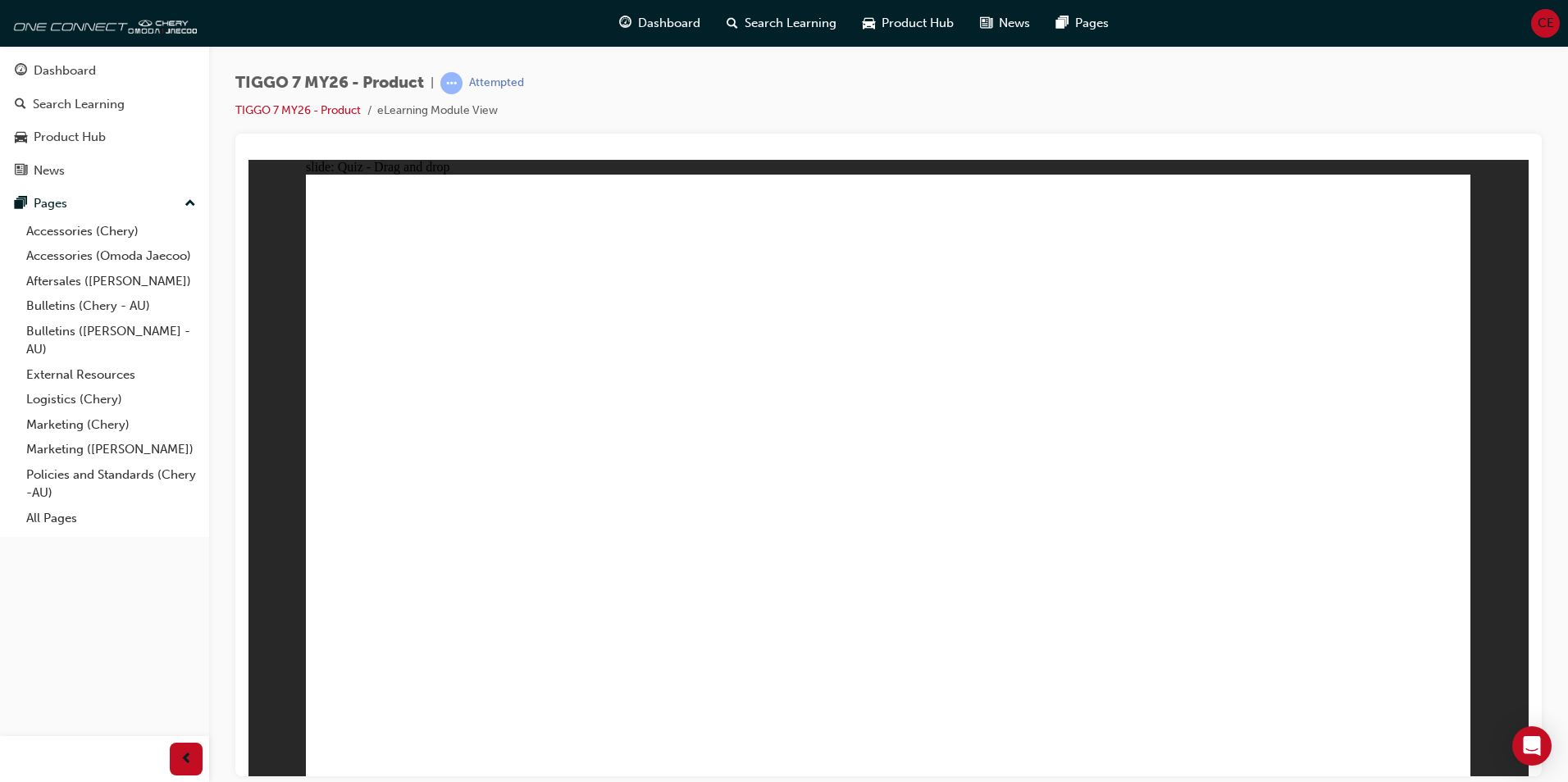
drag, startPoint x: 976, startPoint y: 323, endPoint x: 531, endPoint y: 607, distance: 527.9
drag, startPoint x: 1312, startPoint y: 316, endPoint x: 940, endPoint y: 580, distance: 456.2
drag, startPoint x: 1148, startPoint y: 330, endPoint x: 1085, endPoint y: 389, distance: 86.3
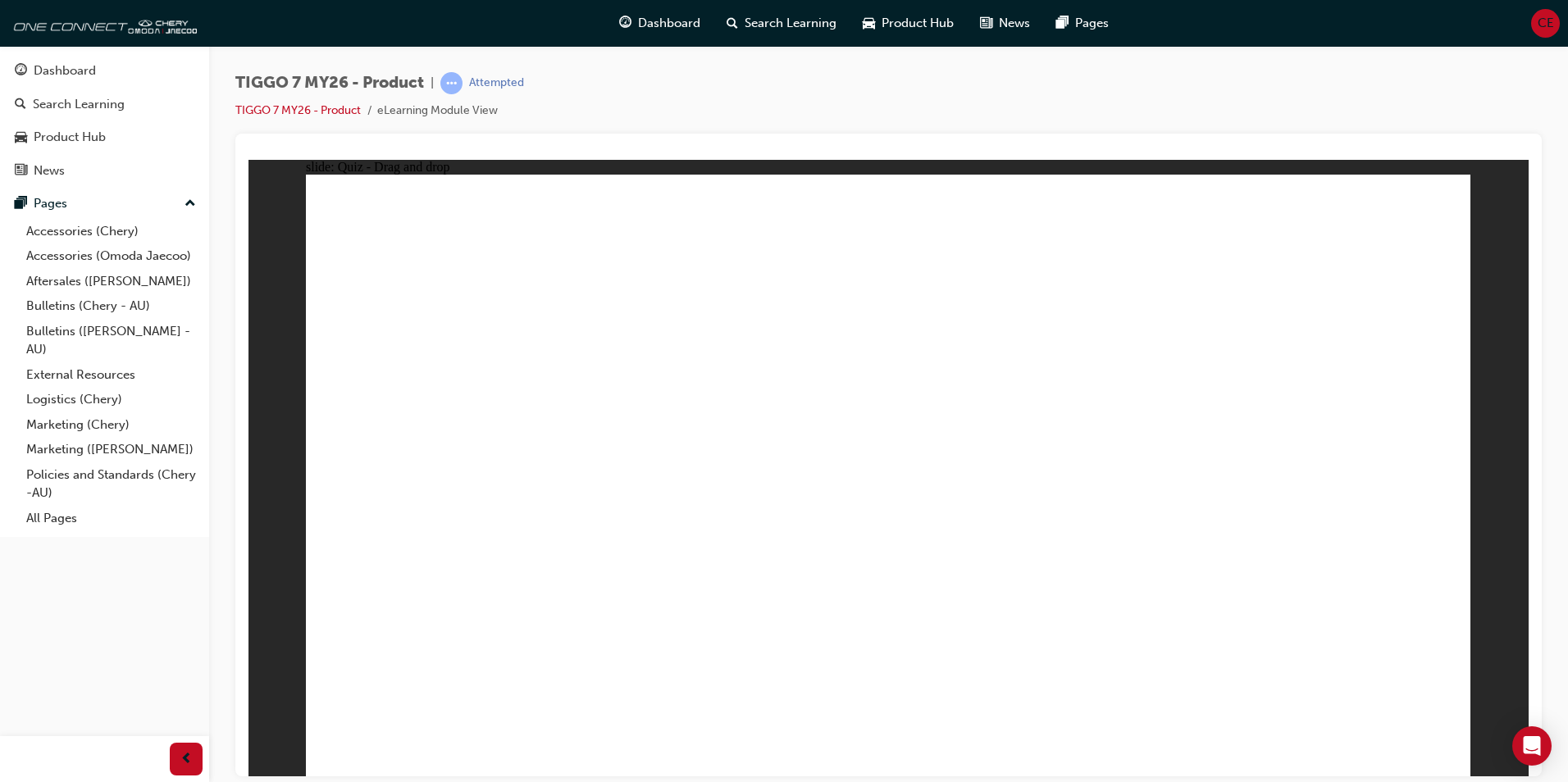
drag, startPoint x: 1163, startPoint y: 334, endPoint x: 513, endPoint y: 649, distance: 722.3
drag, startPoint x: 1220, startPoint y: 288, endPoint x: 696, endPoint y: 539, distance: 581.0
drag, startPoint x: 1100, startPoint y: 292, endPoint x: 638, endPoint y: 557, distance: 532.6
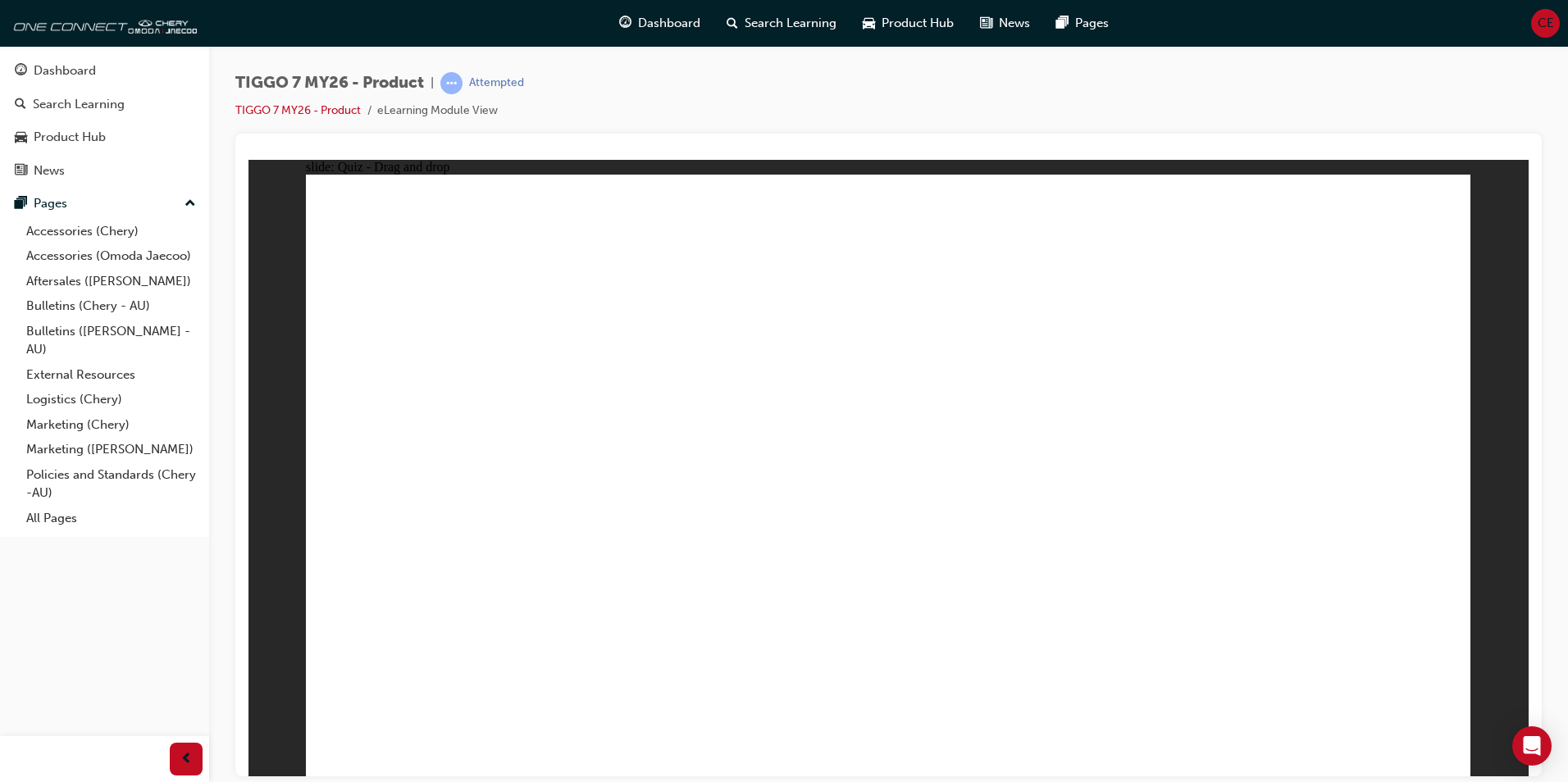
drag, startPoint x: 1212, startPoint y: 244, endPoint x: 687, endPoint y: 528, distance: 596.9
drag, startPoint x: 856, startPoint y: 290, endPoint x: 712, endPoint y: 528, distance: 278.2
drag, startPoint x: 1004, startPoint y: 285, endPoint x: 1121, endPoint y: 393, distance: 159.2
drag, startPoint x: 1153, startPoint y: 333, endPoint x: 1113, endPoint y: 591, distance: 261.1
drag, startPoint x: 1265, startPoint y: 334, endPoint x: 621, endPoint y: 574, distance: 687.3
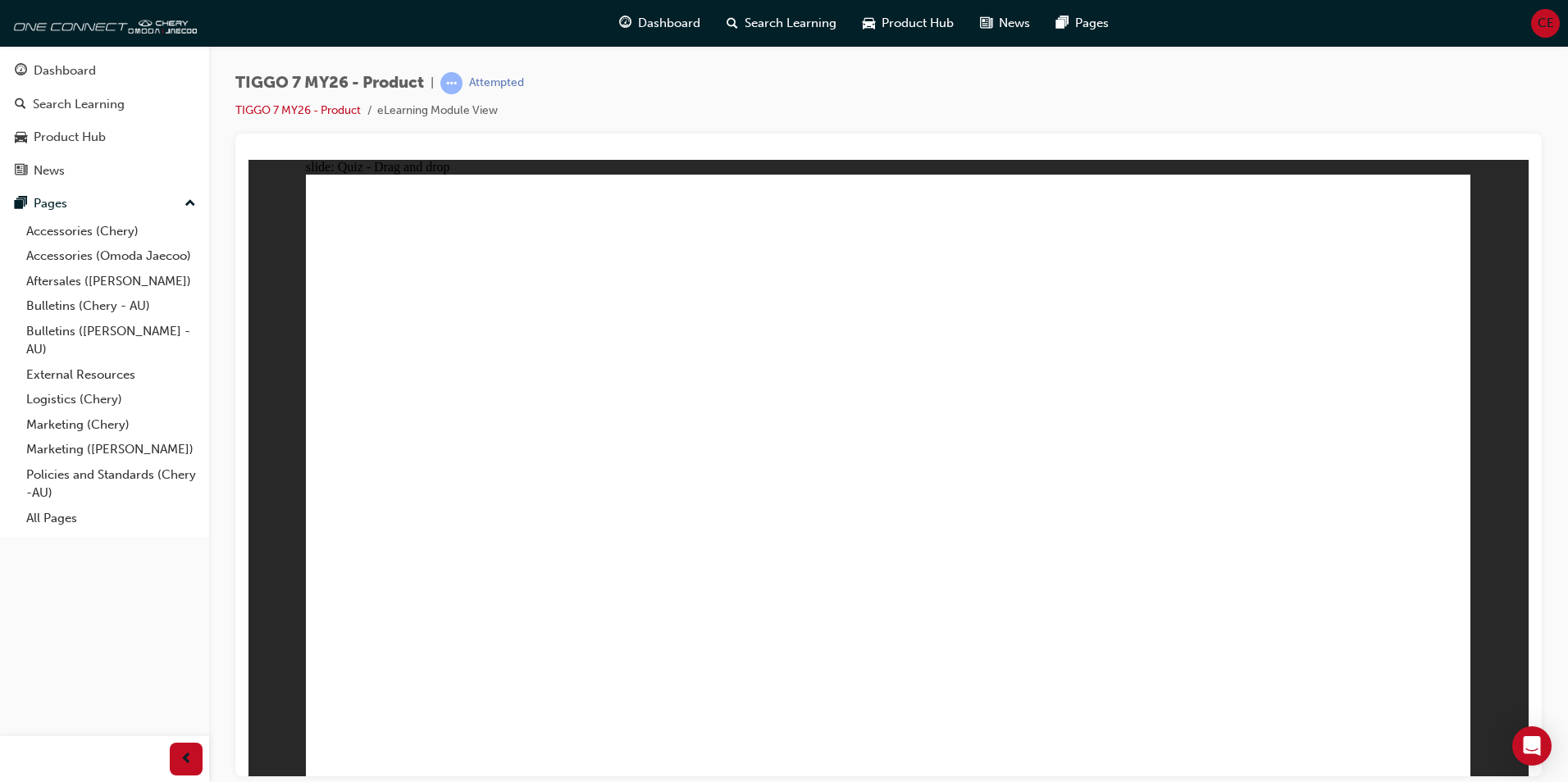
drag, startPoint x: 1004, startPoint y: 336, endPoint x: 649, endPoint y: 596, distance: 440.0
drag, startPoint x: 1137, startPoint y: 251, endPoint x: 612, endPoint y: 611, distance: 636.6
drag, startPoint x: 864, startPoint y: 245, endPoint x: 914, endPoint y: 575, distance: 333.8
drag, startPoint x: 1403, startPoint y: 282, endPoint x: 1164, endPoint y: 564, distance: 369.7
drag, startPoint x: 1027, startPoint y: 248, endPoint x: 1052, endPoint y: 581, distance: 333.9
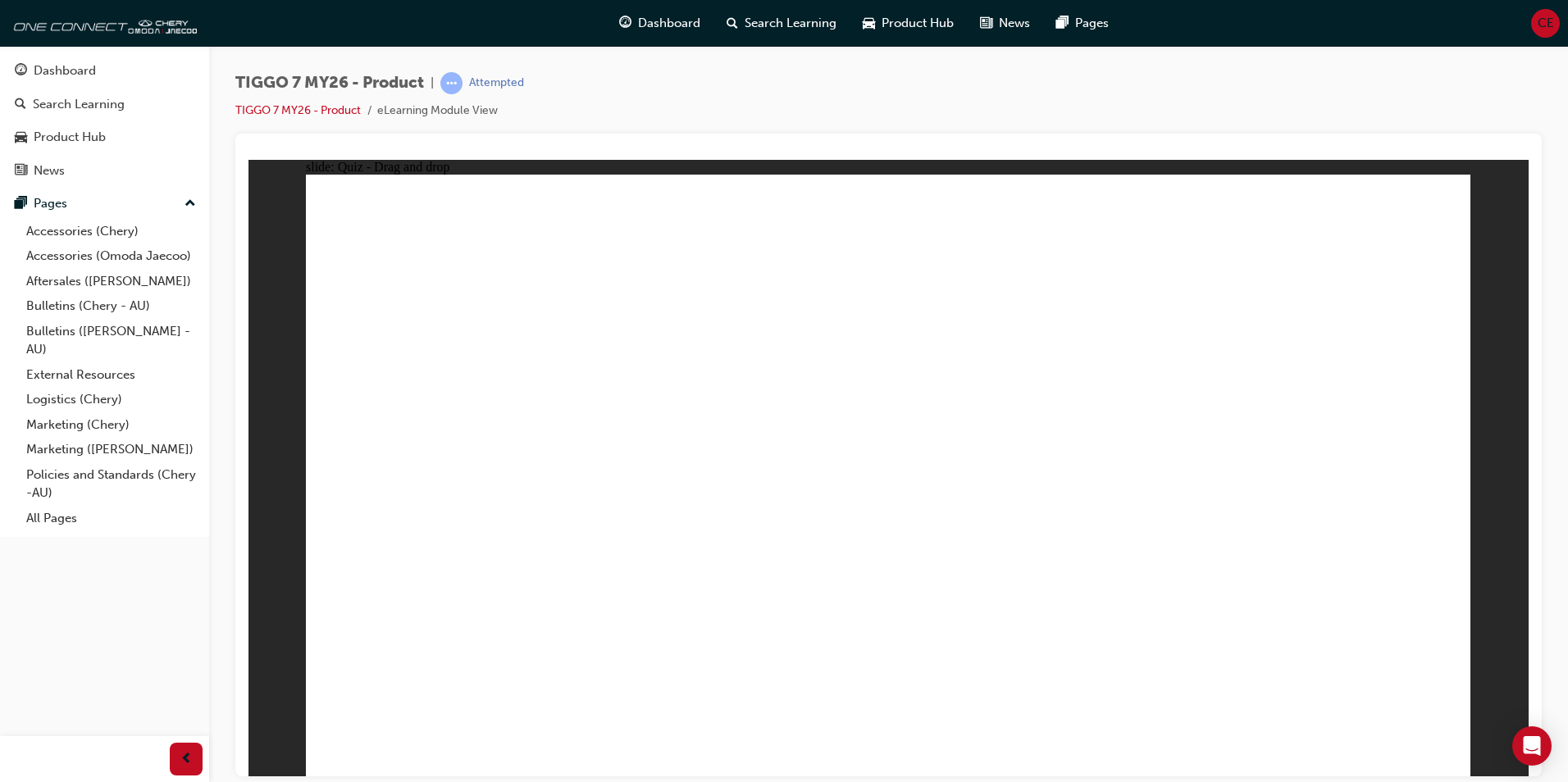
drag, startPoint x: 1363, startPoint y: 232, endPoint x: 1106, endPoint y: 571, distance: 425.4
drag, startPoint x: 834, startPoint y: 283, endPoint x: 1001, endPoint y: 542, distance: 308.2
drag, startPoint x: 1098, startPoint y: 291, endPoint x: 1022, endPoint y: 494, distance: 216.8
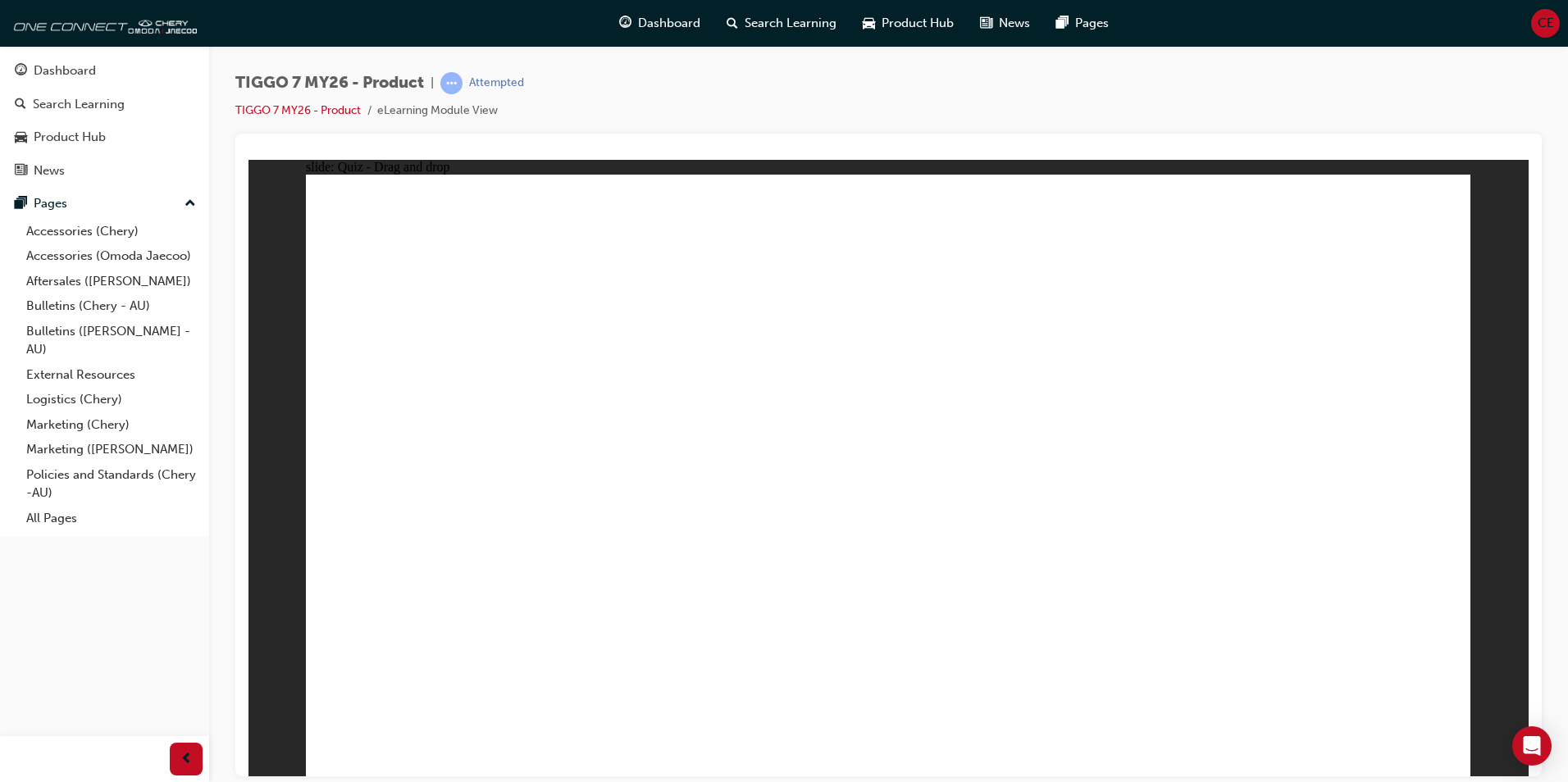
drag, startPoint x: 1347, startPoint y: 285, endPoint x: 652, endPoint y: 522, distance: 734.3
radio input "true"
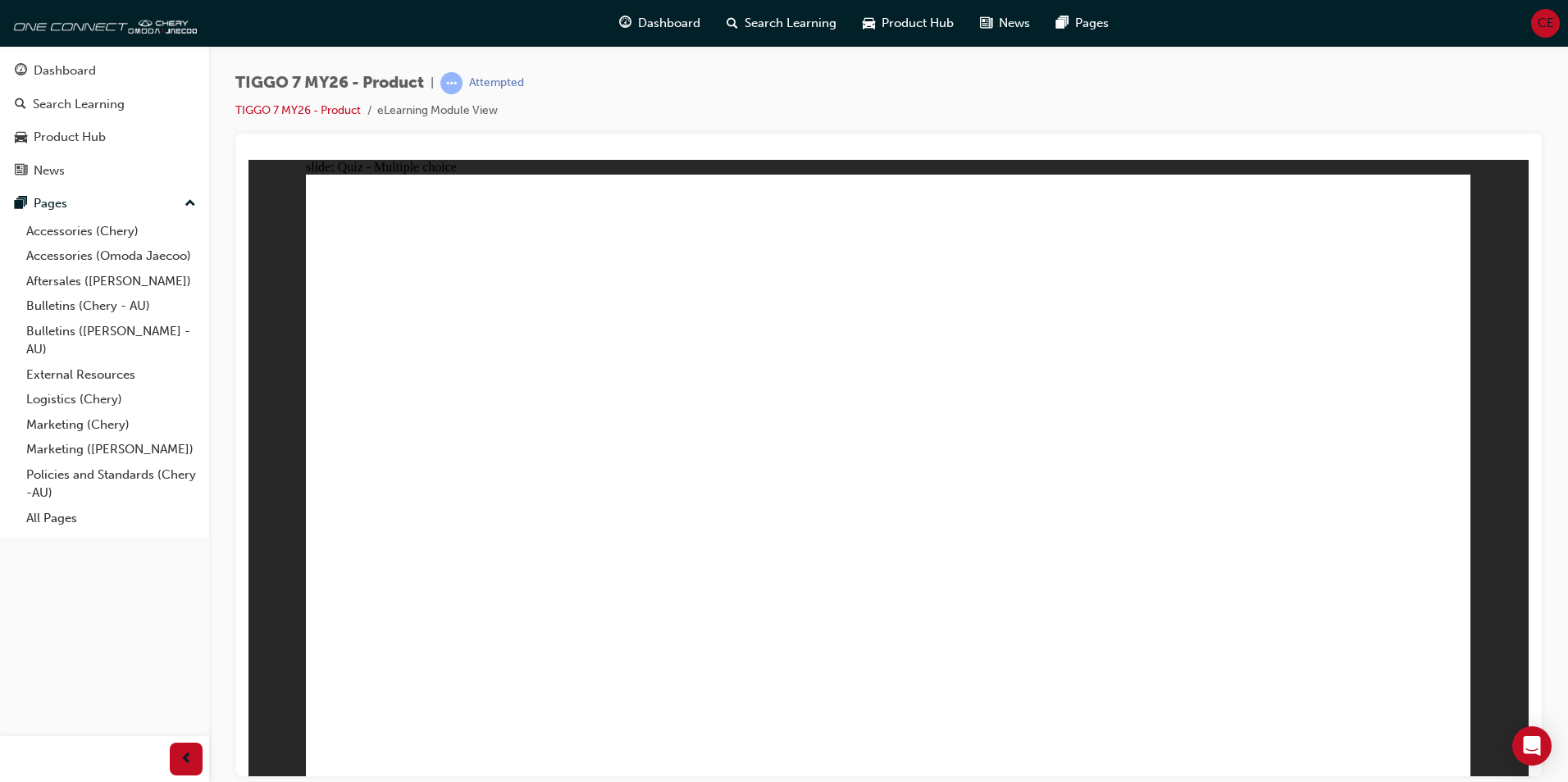
drag, startPoint x: 954, startPoint y: 252, endPoint x: 995, endPoint y: 615, distance: 365.3
drag, startPoint x: 952, startPoint y: 297, endPoint x: 1034, endPoint y: 621, distance: 334.2
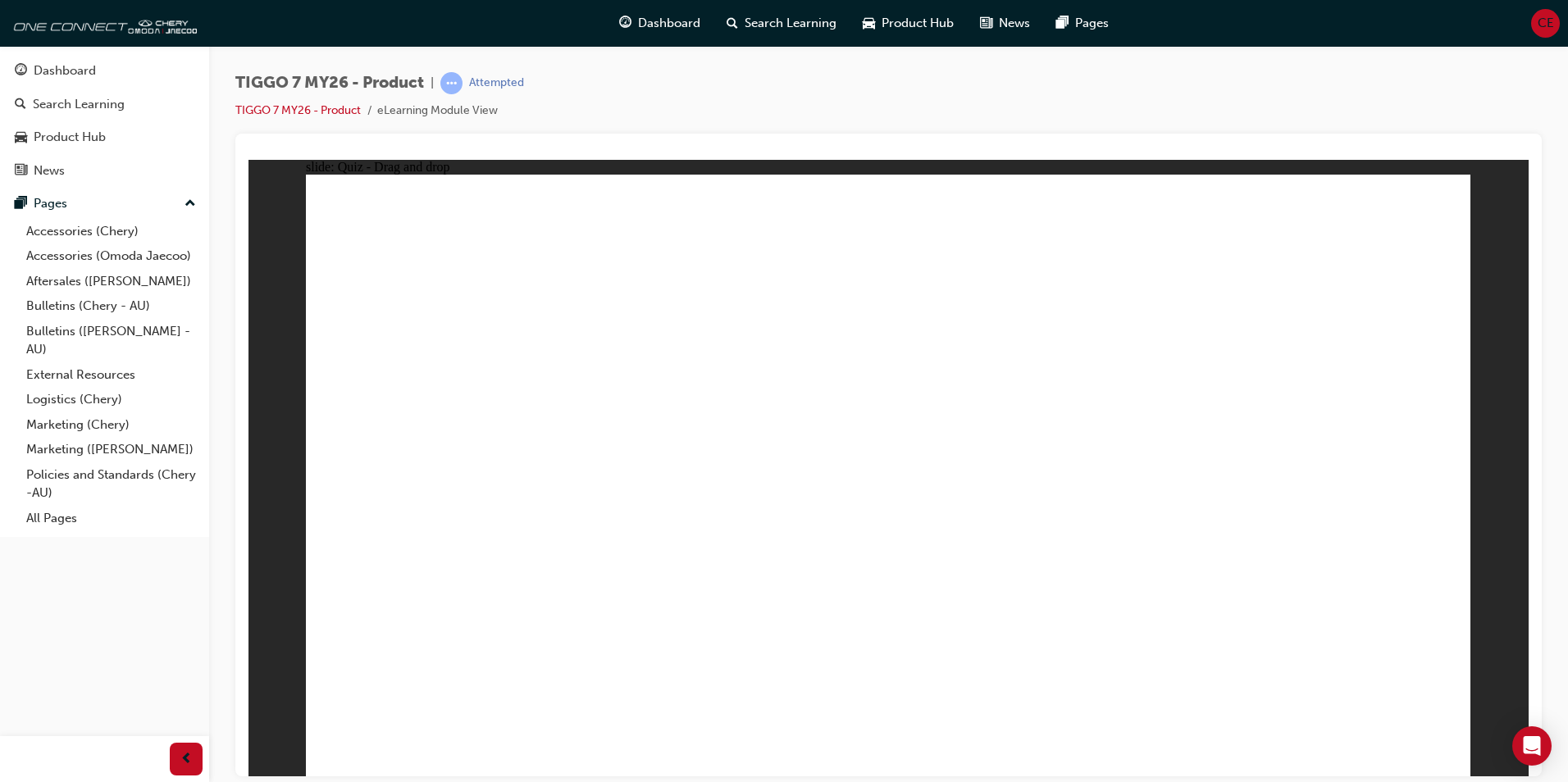
drag, startPoint x: 1088, startPoint y: 284, endPoint x: 1092, endPoint y: 616, distance: 332.0
drag, startPoint x: 1122, startPoint y: 331, endPoint x: 1109, endPoint y: 559, distance: 228.4
drag, startPoint x: 1143, startPoint y: 237, endPoint x: 1142, endPoint y: 595, distance: 358.0
drag, startPoint x: 1358, startPoint y: 240, endPoint x: 1222, endPoint y: 574, distance: 360.6
drag, startPoint x: 1298, startPoint y: 280, endPoint x: 1231, endPoint y: 502, distance: 231.9
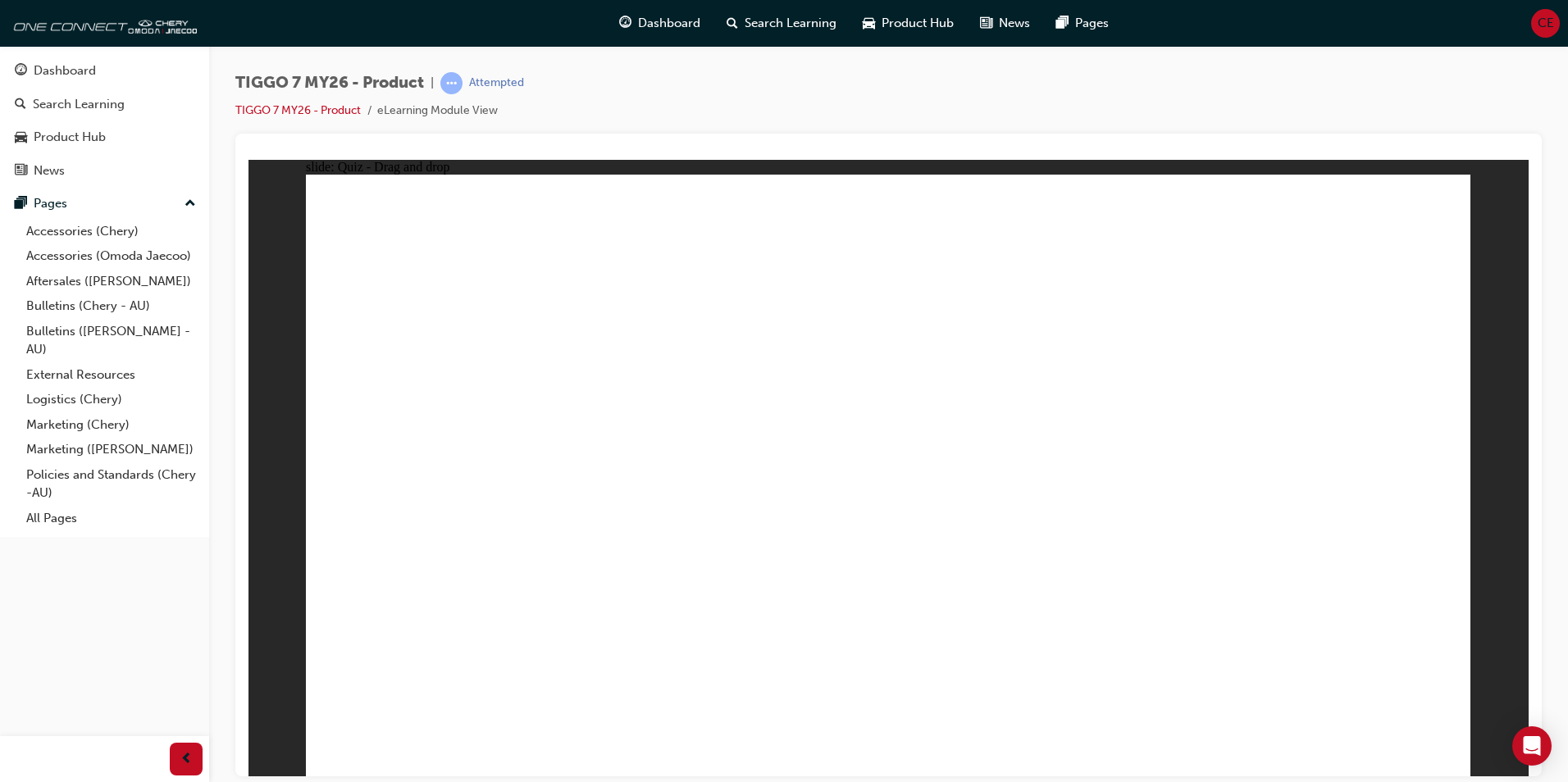
radio input "true"
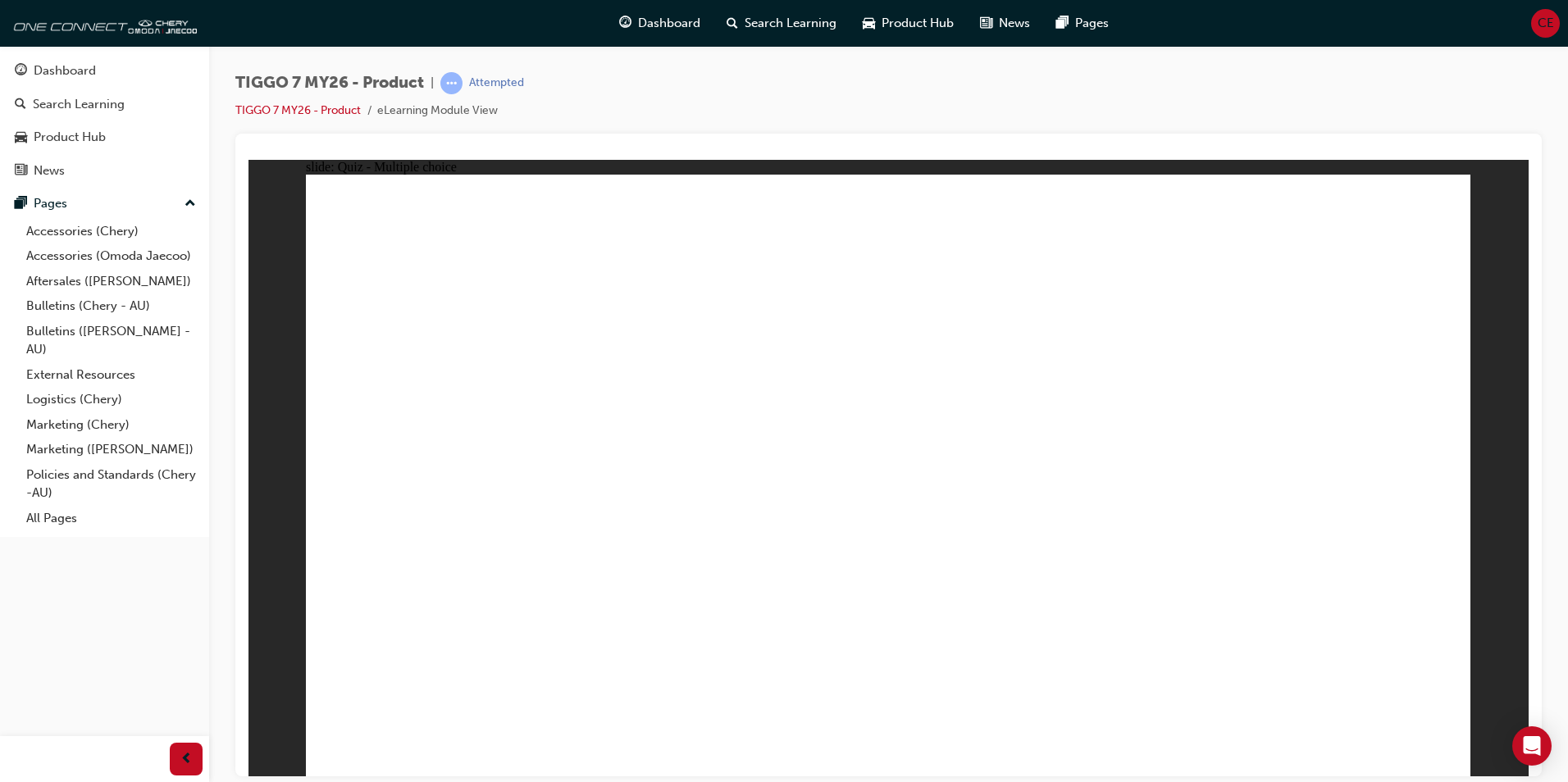
drag, startPoint x: 1116, startPoint y: 238, endPoint x: 718, endPoint y: 528, distance: 492.4
drag, startPoint x: 850, startPoint y: 246, endPoint x: 1104, endPoint y: 500, distance: 359.2
drag, startPoint x: 1331, startPoint y: 247, endPoint x: 879, endPoint y: 522, distance: 529.1
drag, startPoint x: 924, startPoint y: 520, endPoint x: 1048, endPoint y: 305, distance: 248.2
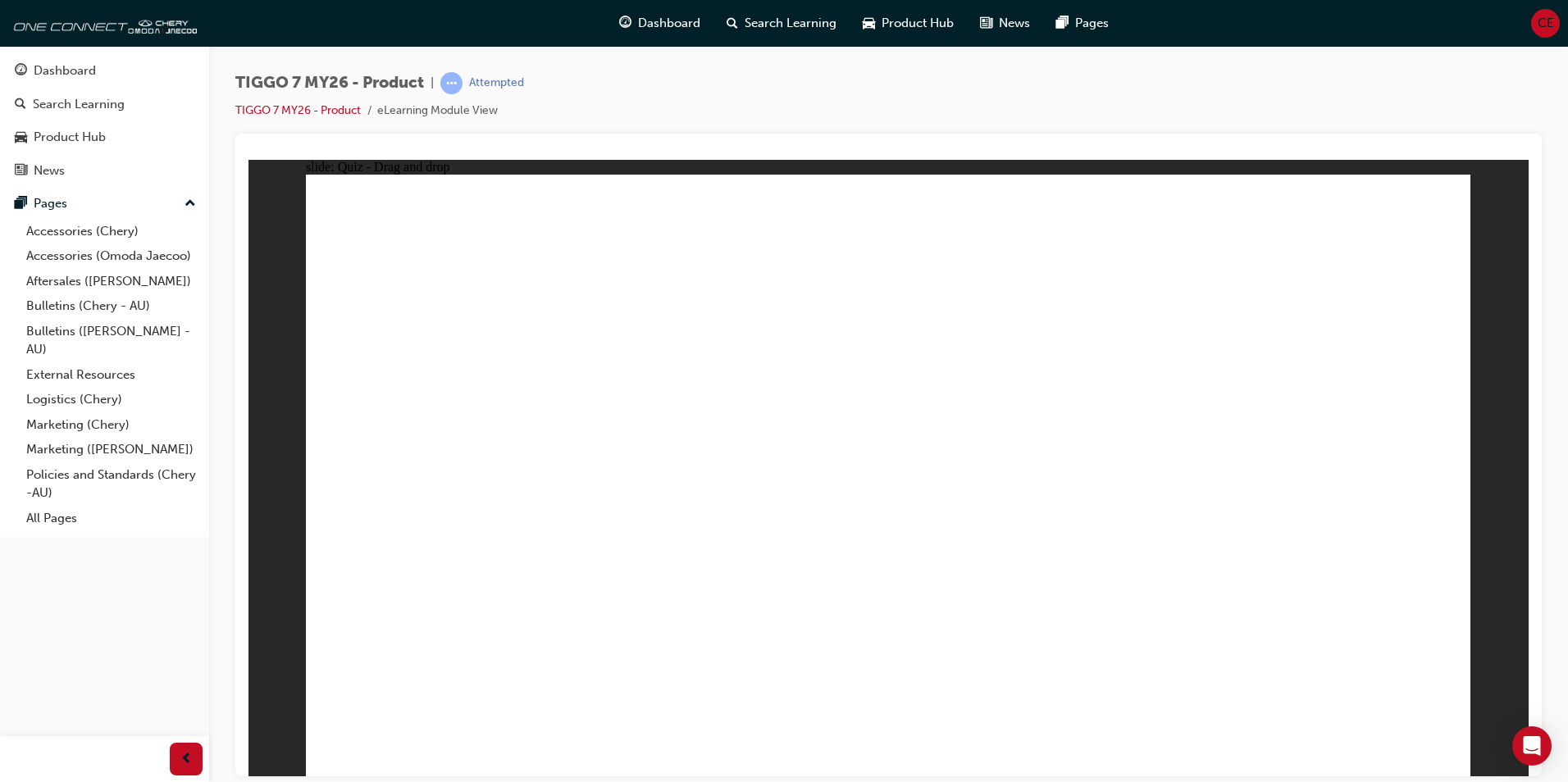
drag, startPoint x: 1031, startPoint y: 357, endPoint x: 942, endPoint y: 487, distance: 157.5
drag, startPoint x: 1246, startPoint y: 356, endPoint x: 1297, endPoint y: 495, distance: 148.1
drag, startPoint x: 1255, startPoint y: 280, endPoint x: 520, endPoint y: 538, distance: 779.0
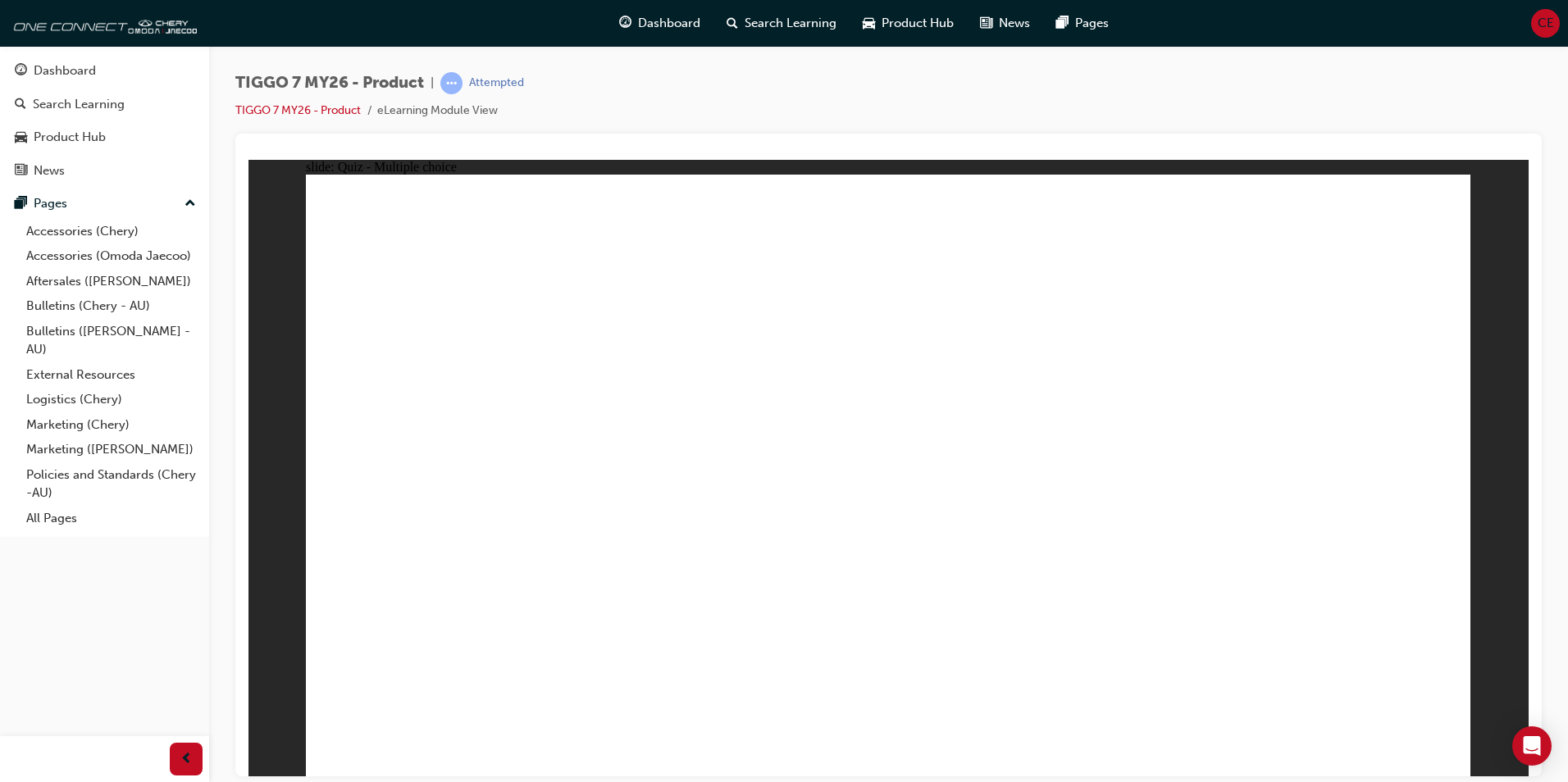
radio input "true"
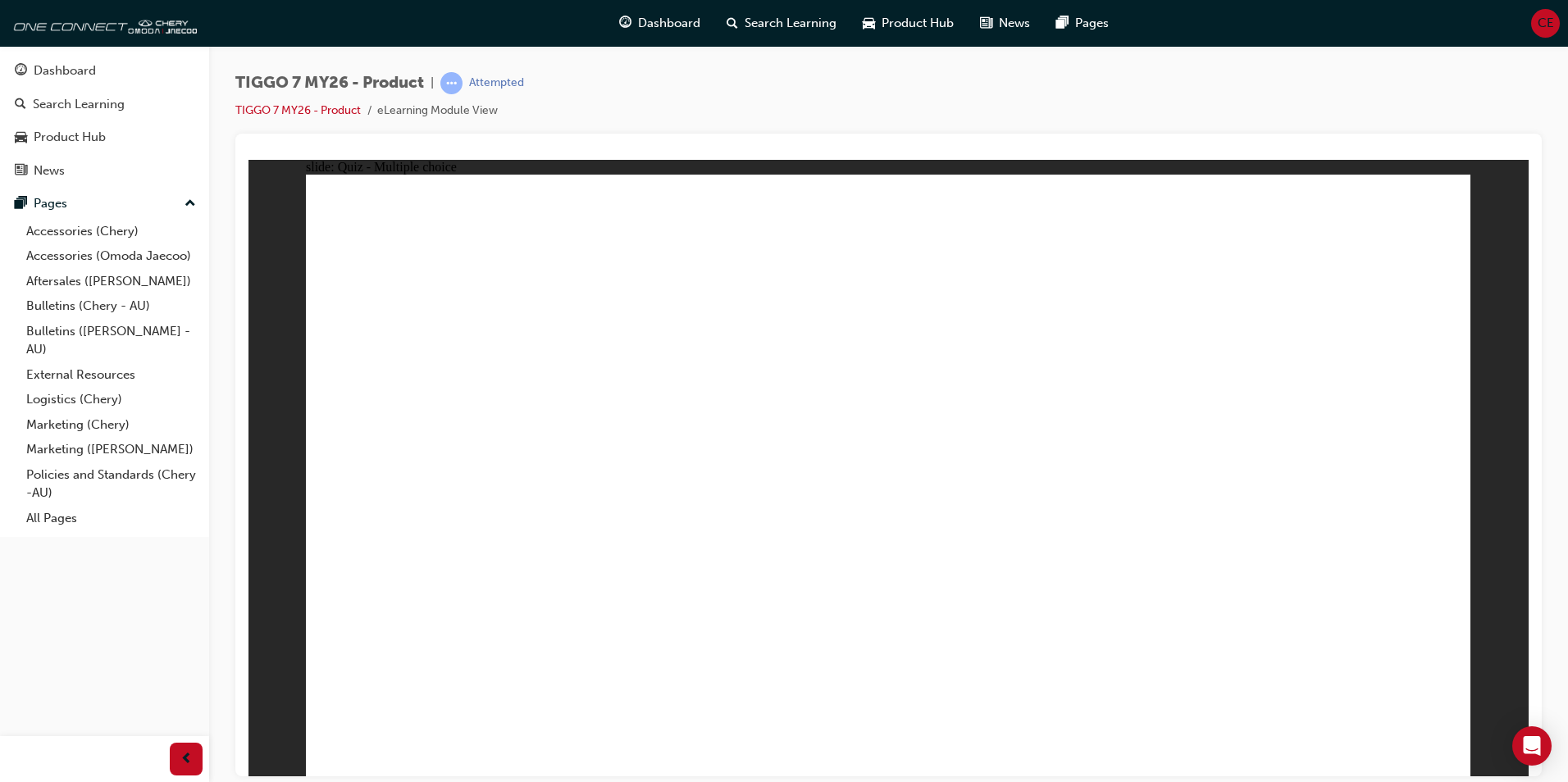
radio input "true"
drag, startPoint x: 1096, startPoint y: 239, endPoint x: 893, endPoint y: 516, distance: 343.4
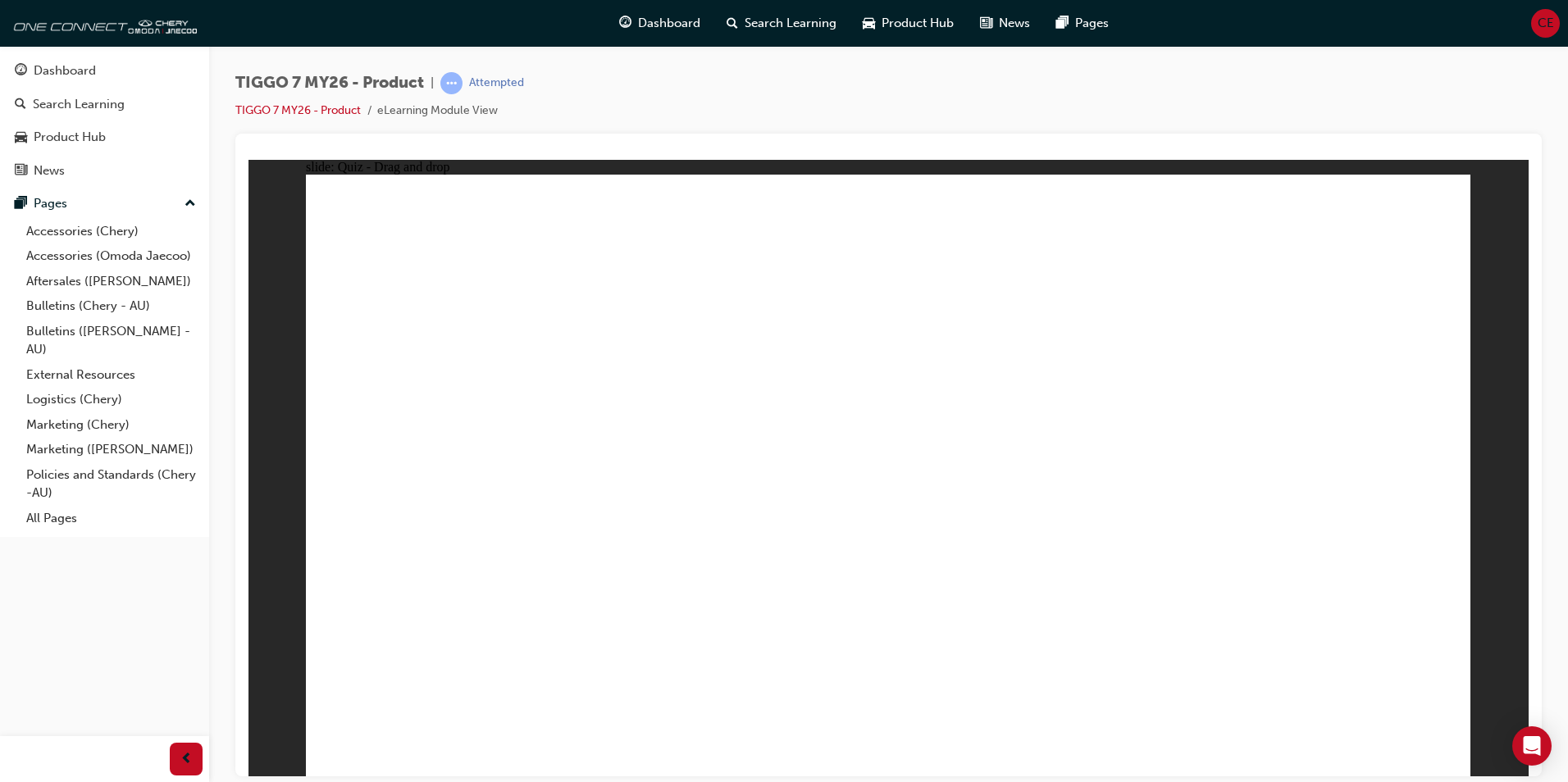
drag, startPoint x: 981, startPoint y: 543, endPoint x: 1201, endPoint y: 319, distance: 314.0
drag, startPoint x: 873, startPoint y: 266, endPoint x: 1393, endPoint y: 486, distance: 564.6
drag, startPoint x: 1050, startPoint y: 378, endPoint x: 1164, endPoint y: 507, distance: 172.2
drag, startPoint x: 1254, startPoint y: 374, endPoint x: 1242, endPoint y: 388, distance: 18.4
drag, startPoint x: 1124, startPoint y: 220, endPoint x: 455, endPoint y: 473, distance: 715.2
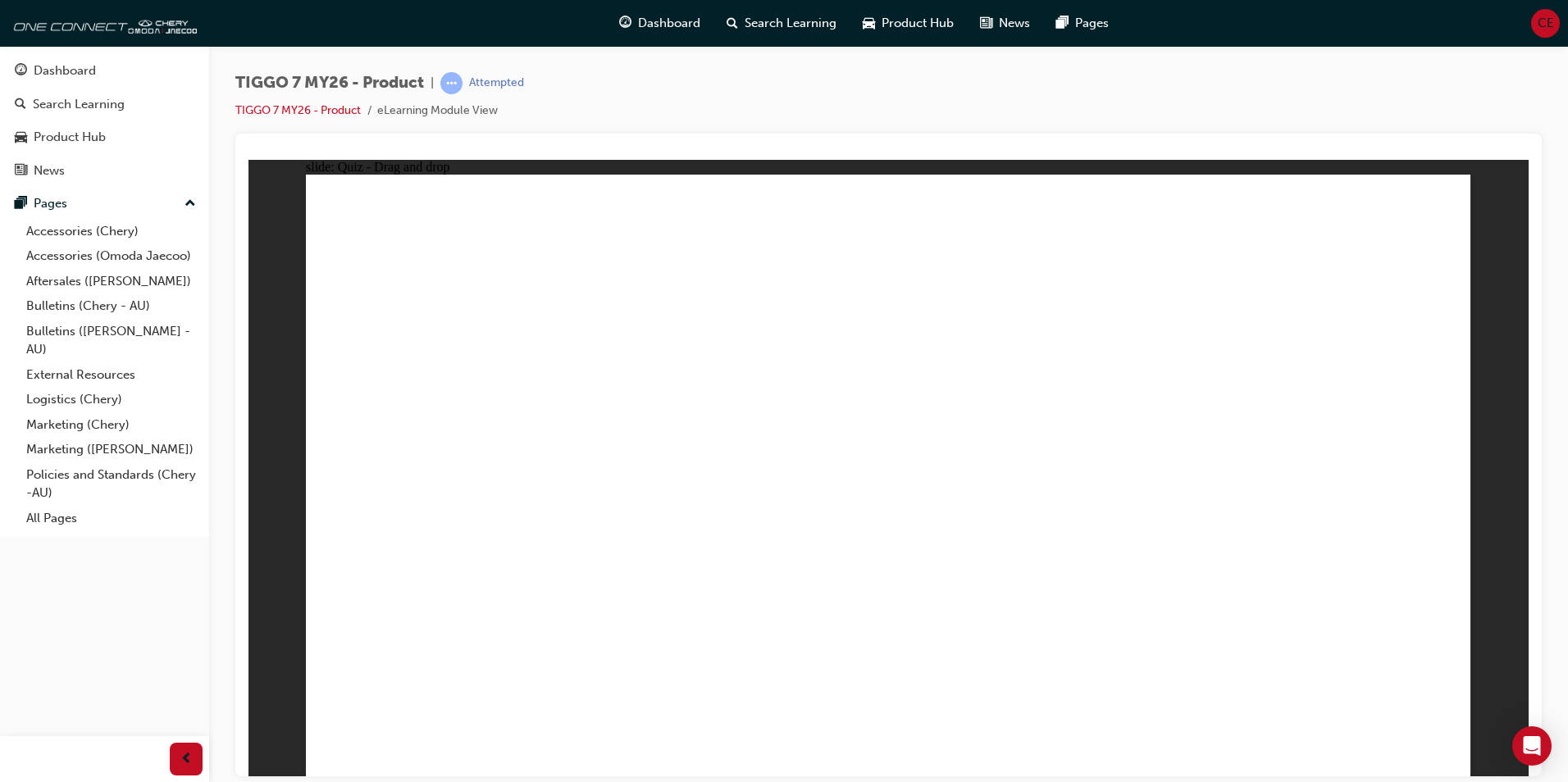
drag, startPoint x: 1180, startPoint y: 391, endPoint x: 696, endPoint y: 537, distance: 505.5
drag, startPoint x: 1259, startPoint y: 231, endPoint x: 877, endPoint y: 505, distance: 470.1
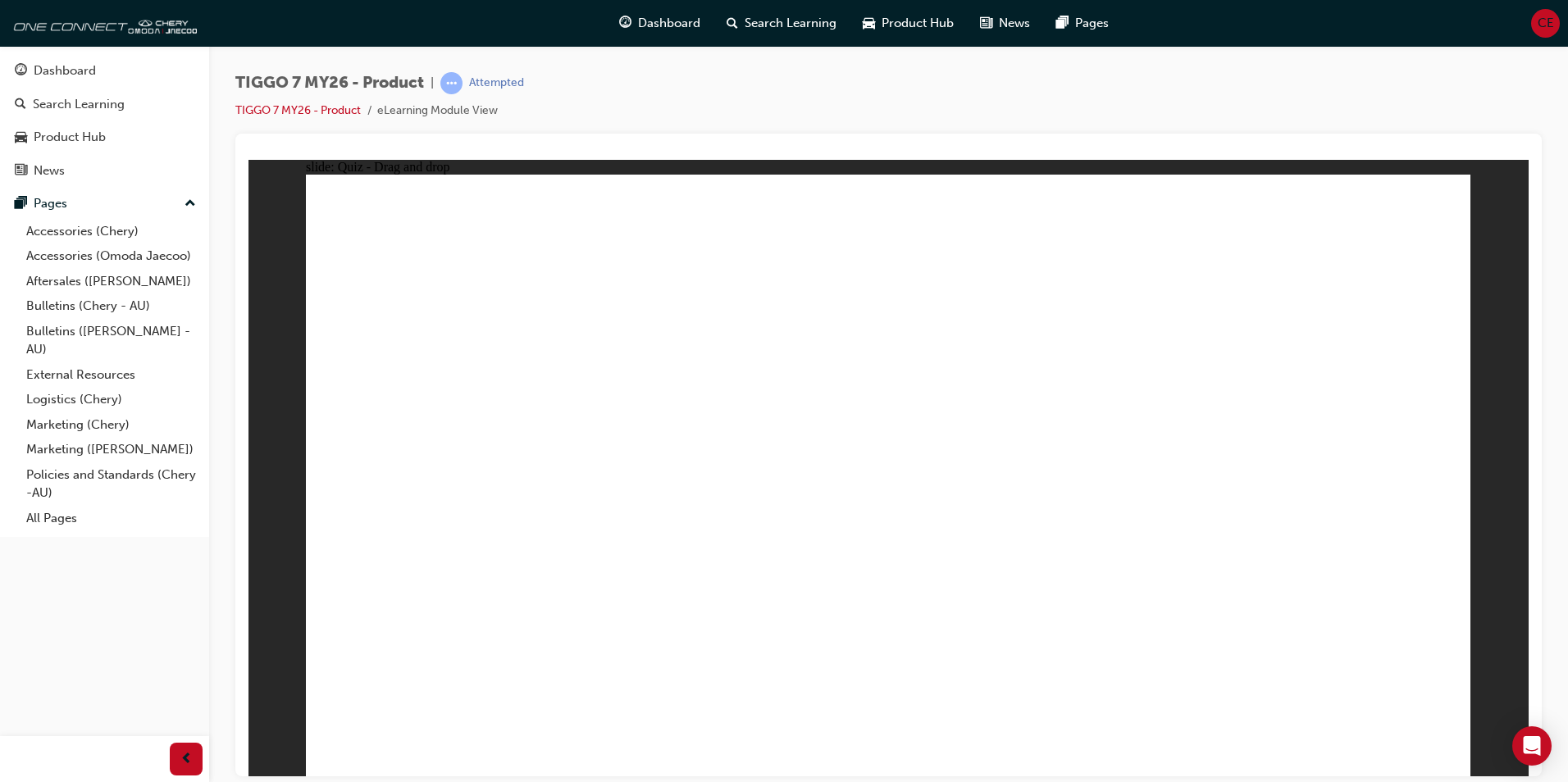
drag, startPoint x: 928, startPoint y: 323, endPoint x: 553, endPoint y: 622, distance: 479.6
drag, startPoint x: 1095, startPoint y: 305, endPoint x: 1043, endPoint y: 472, distance: 174.9
drag, startPoint x: 1308, startPoint y: 322, endPoint x: 984, endPoint y: 625, distance: 443.6
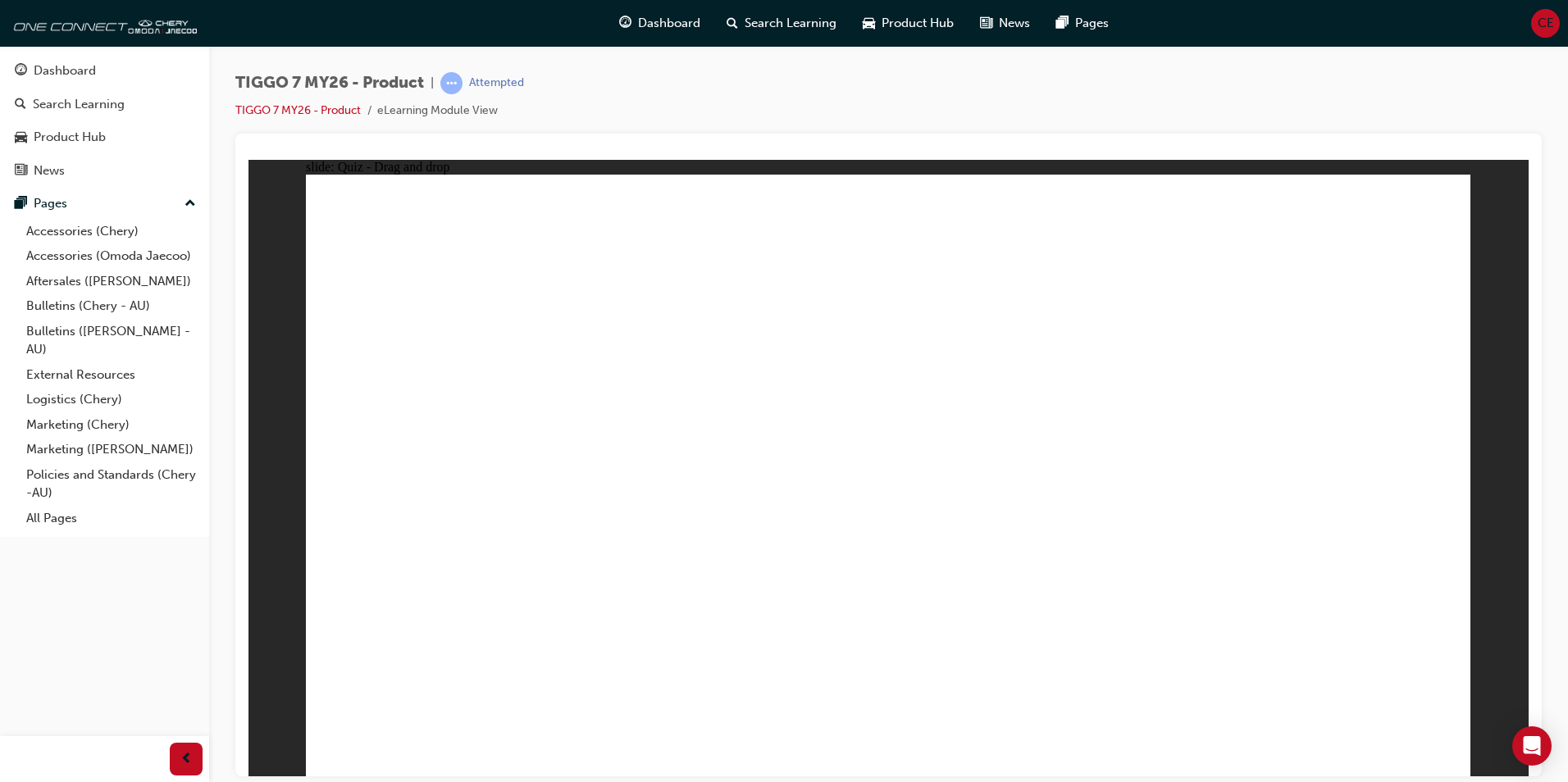
click at [779, 513] on button "OK" at bounding box center [765, 511] width 29 height 17
drag, startPoint x: 953, startPoint y: 349, endPoint x: 982, endPoint y: 705, distance: 357.2
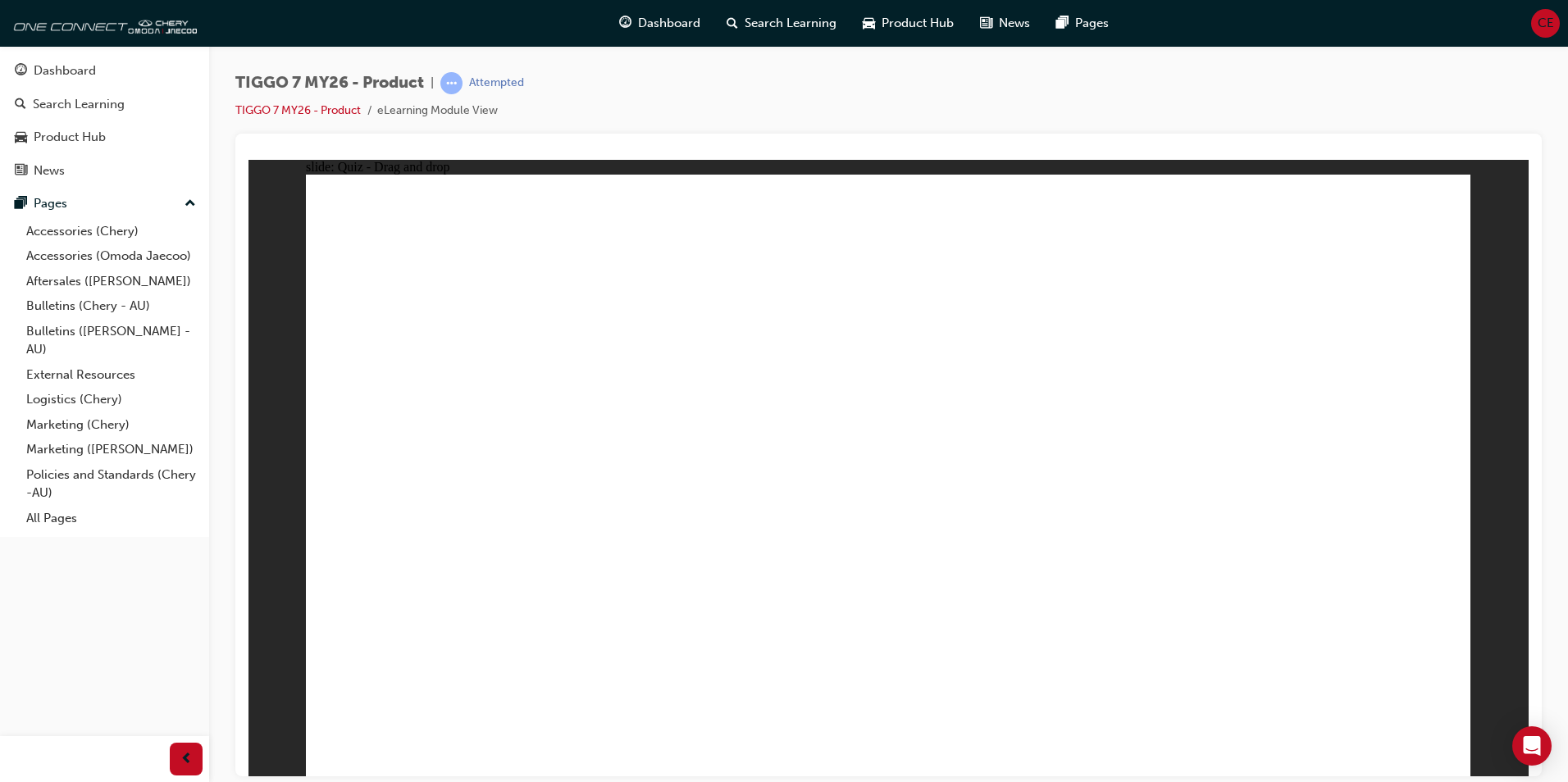
drag, startPoint x: 948, startPoint y: 287, endPoint x: 1050, endPoint y: 495, distance: 231.7
drag, startPoint x: 1134, startPoint y: 269, endPoint x: 1090, endPoint y: 478, distance: 213.6
drag, startPoint x: 1346, startPoint y: 304, endPoint x: 1073, endPoint y: 508, distance: 340.8
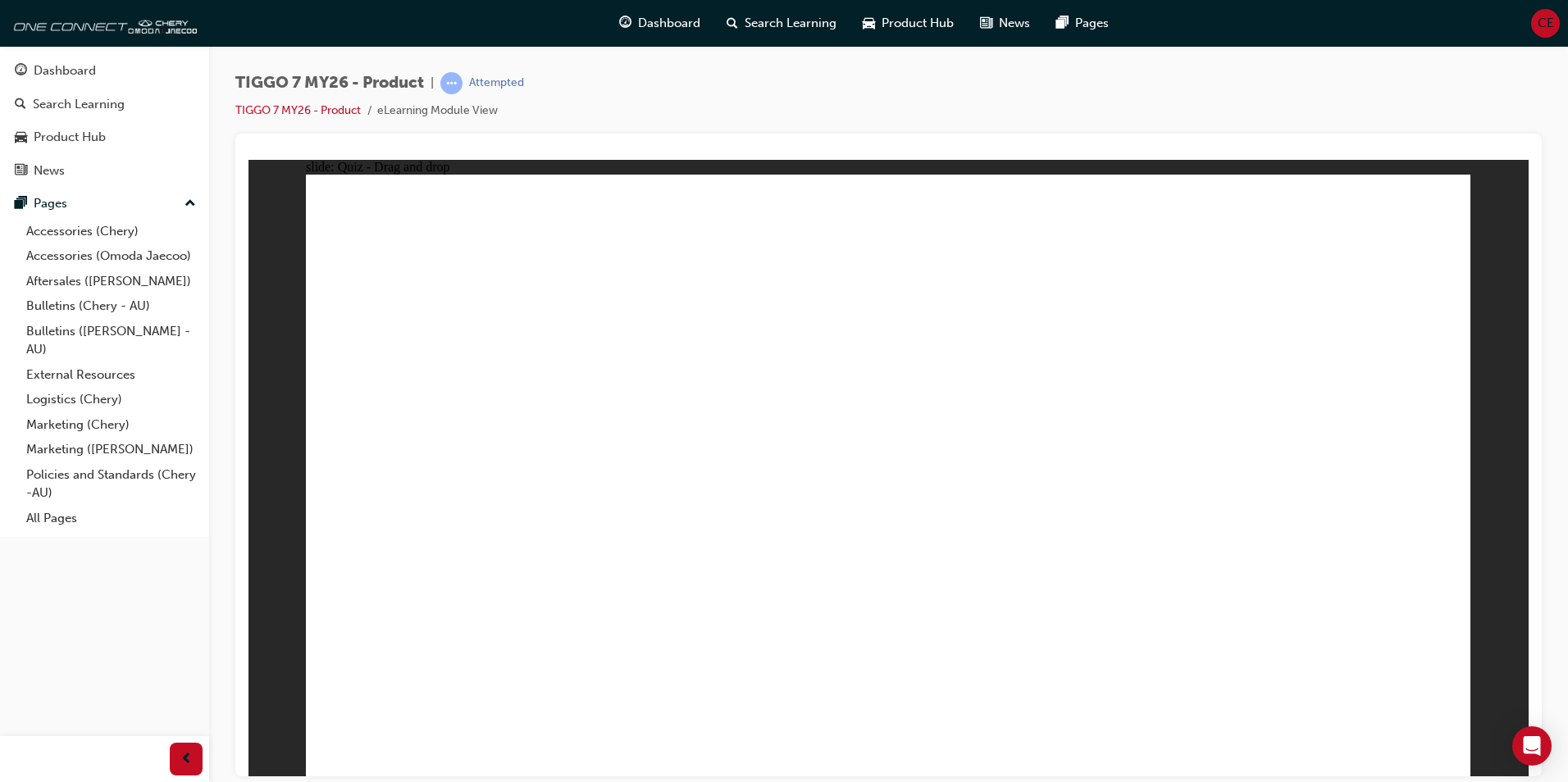
radio input "true"
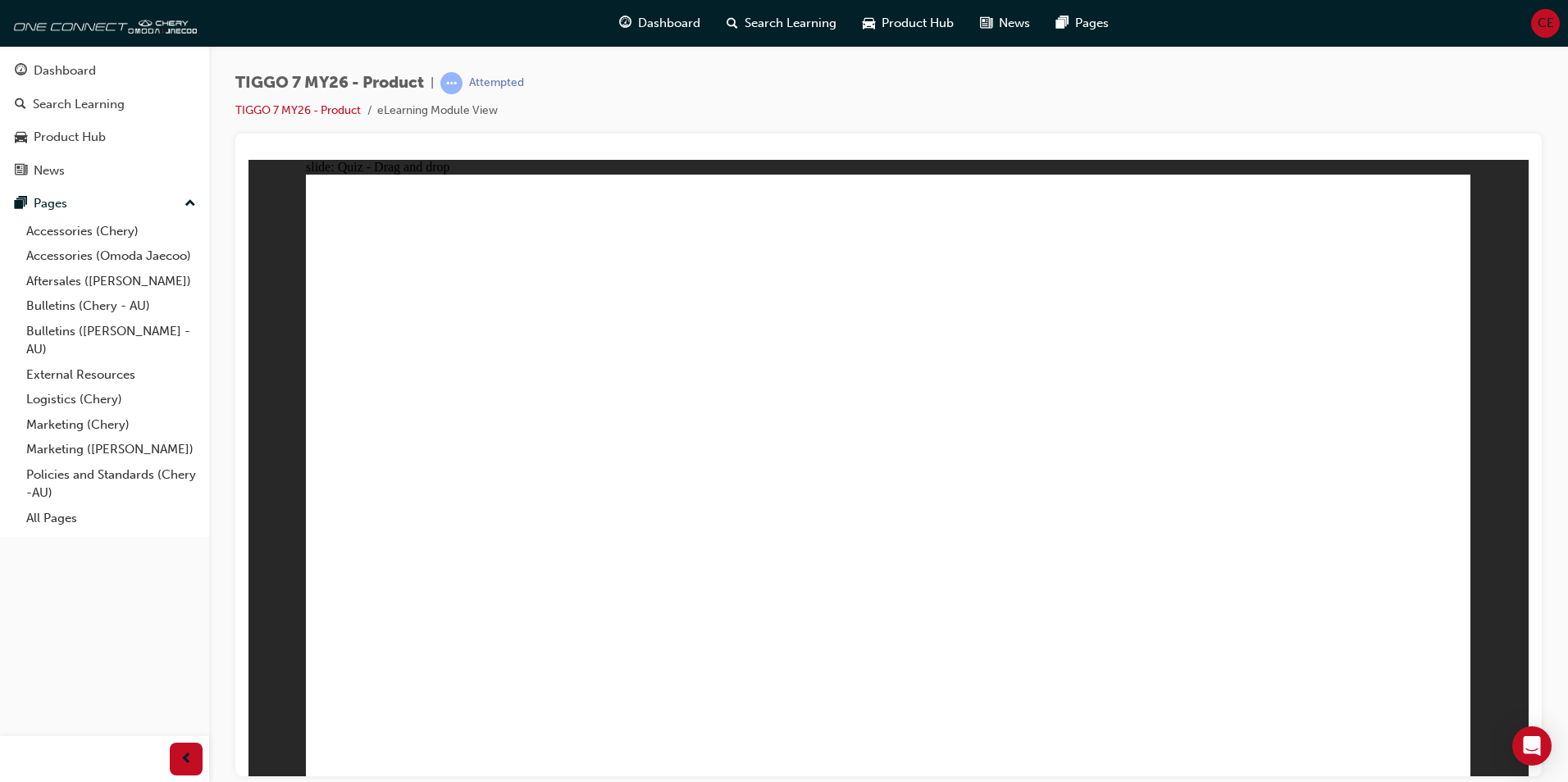
drag, startPoint x: 964, startPoint y: 233, endPoint x: 1063, endPoint y: 488, distance: 273.5
drag, startPoint x: 1163, startPoint y: 288, endPoint x: 1041, endPoint y: 455, distance: 206.8
drag, startPoint x: 1032, startPoint y: 483, endPoint x: 1018, endPoint y: 527, distance: 46.2
drag, startPoint x: 943, startPoint y: 277, endPoint x: 1032, endPoint y: 505, distance: 244.8
drag, startPoint x: 987, startPoint y: 230, endPoint x: 1044, endPoint y: 518, distance: 293.6
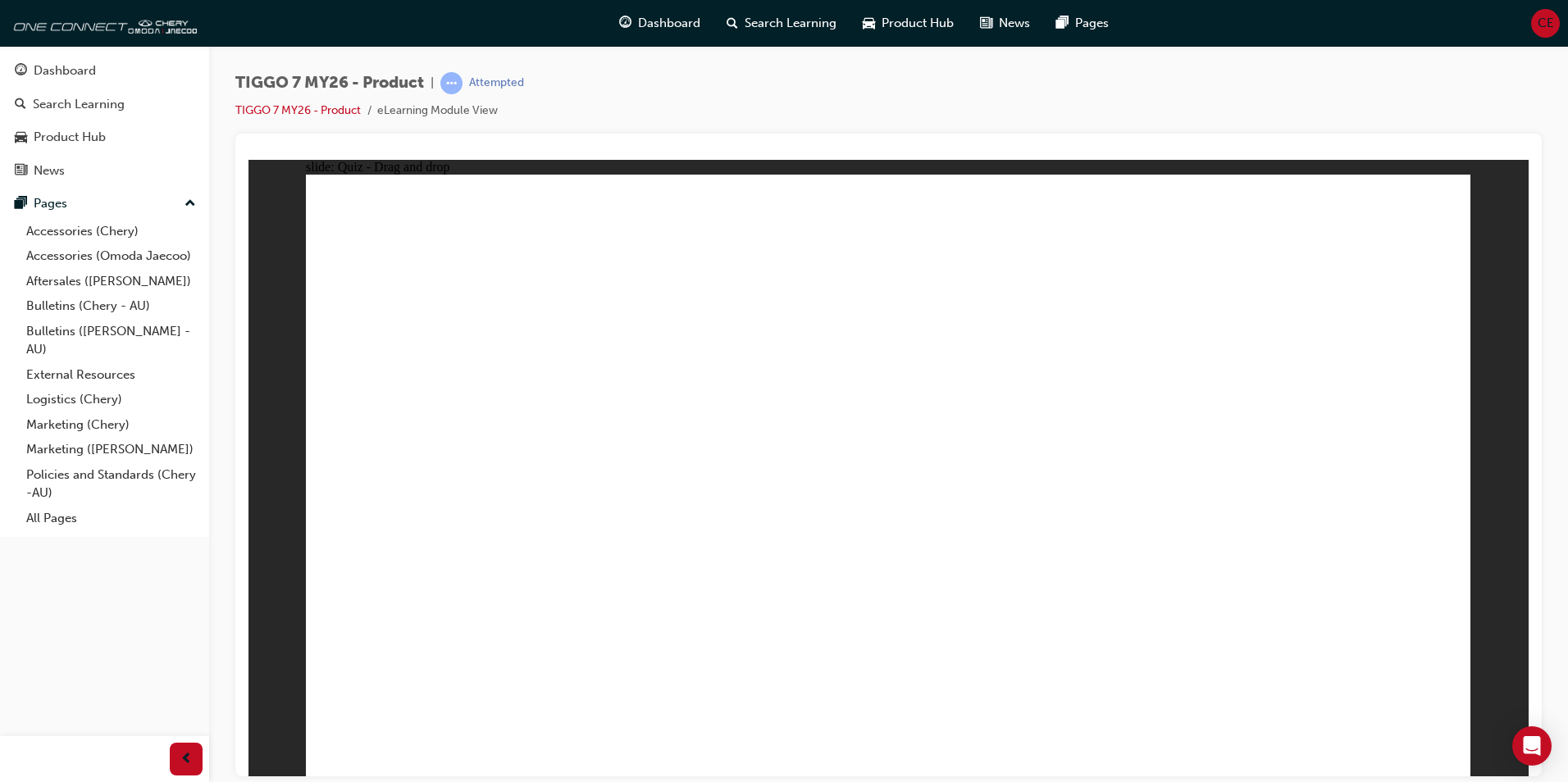
drag, startPoint x: 1110, startPoint y: 243, endPoint x: 1147, endPoint y: 446, distance: 206.3
drag, startPoint x: 1388, startPoint y: 248, endPoint x: 1204, endPoint y: 584, distance: 383.1
drag, startPoint x: 1290, startPoint y: 297, endPoint x: 1130, endPoint y: 562, distance: 309.6
drag, startPoint x: 1136, startPoint y: 234, endPoint x: 1067, endPoint y: 556, distance: 329.3
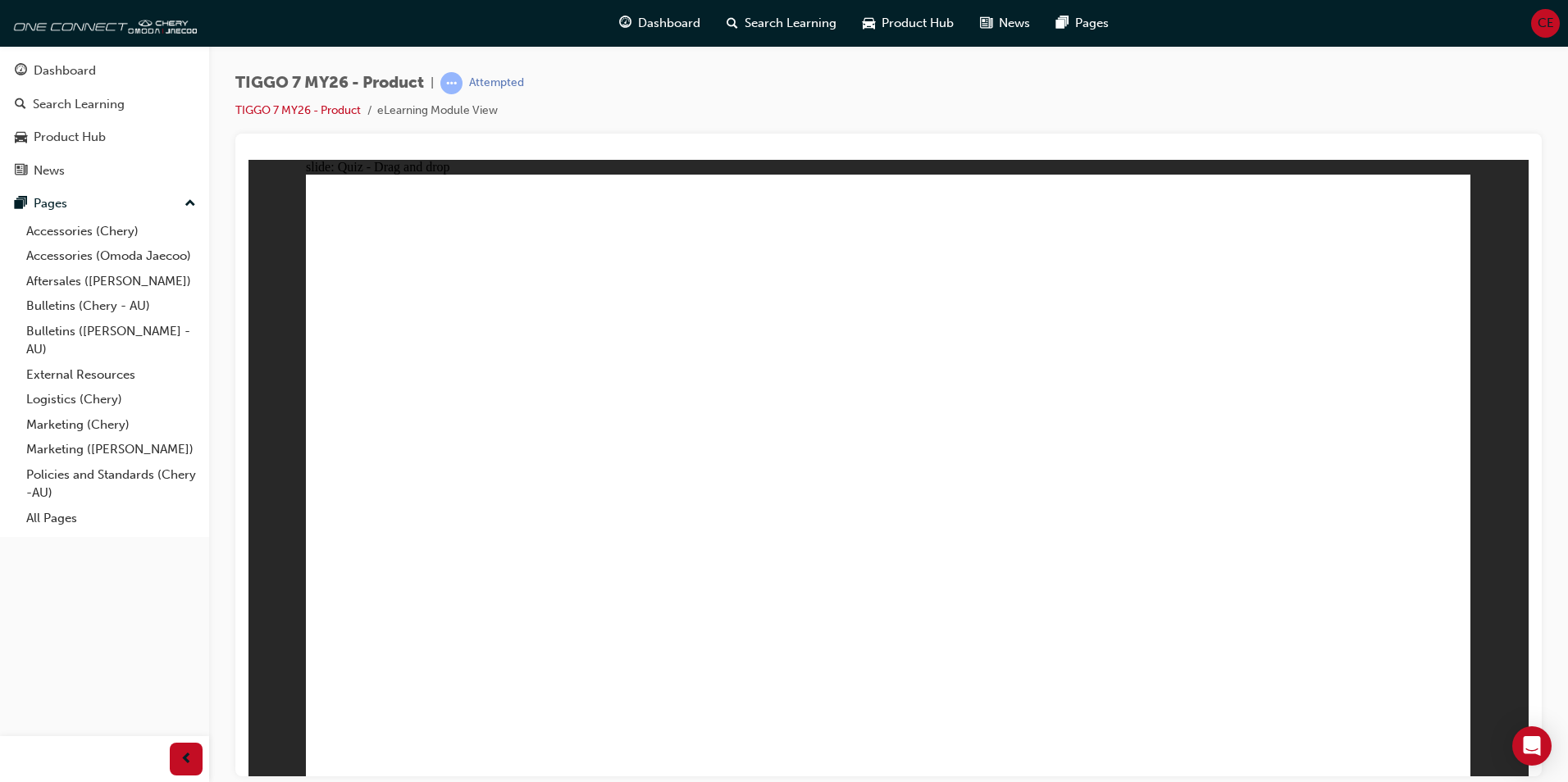
radio input "true"
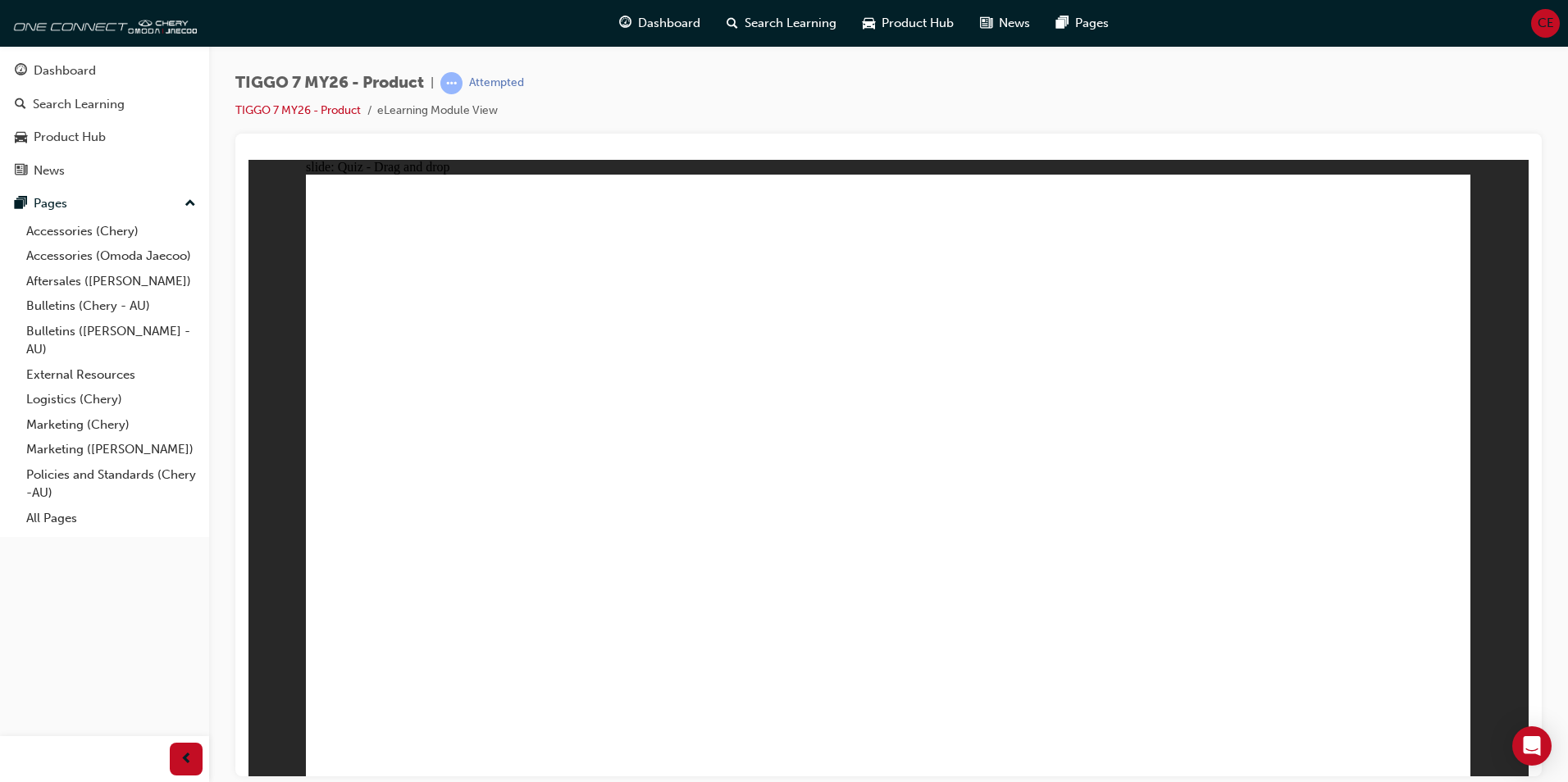
drag, startPoint x: 1386, startPoint y: 260, endPoint x: 510, endPoint y: 528, distance: 916.1
drag, startPoint x: 1103, startPoint y: 276, endPoint x: 684, endPoint y: 501, distance: 475.6
drag, startPoint x: 940, startPoint y: 386, endPoint x: 908, endPoint y: 524, distance: 141.7
drag, startPoint x: 834, startPoint y: 266, endPoint x: 1067, endPoint y: 559, distance: 374.4
drag, startPoint x: 1202, startPoint y: 320, endPoint x: 1399, endPoint y: 538, distance: 293.8
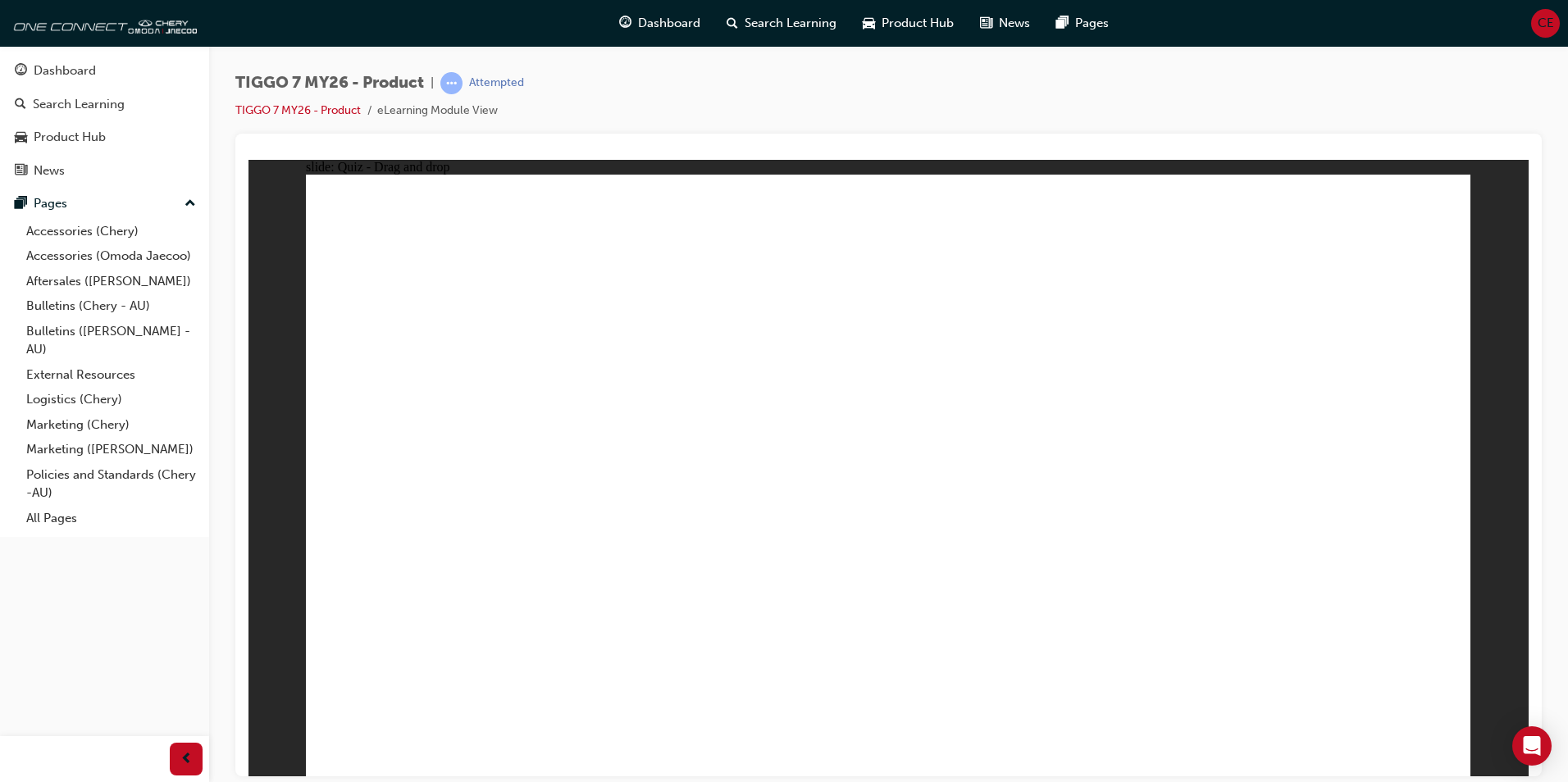
radio input "true"
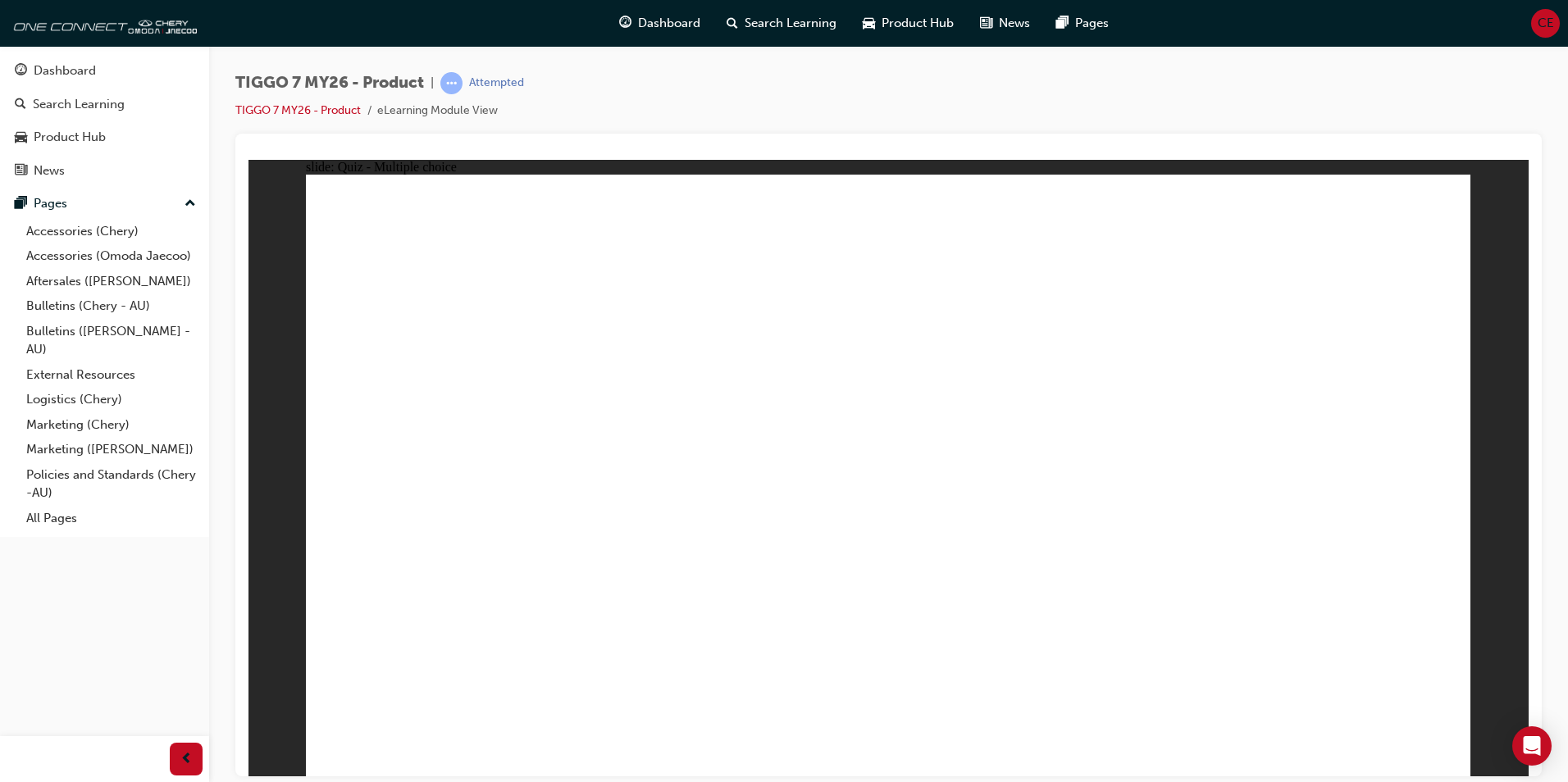
radio input "true"
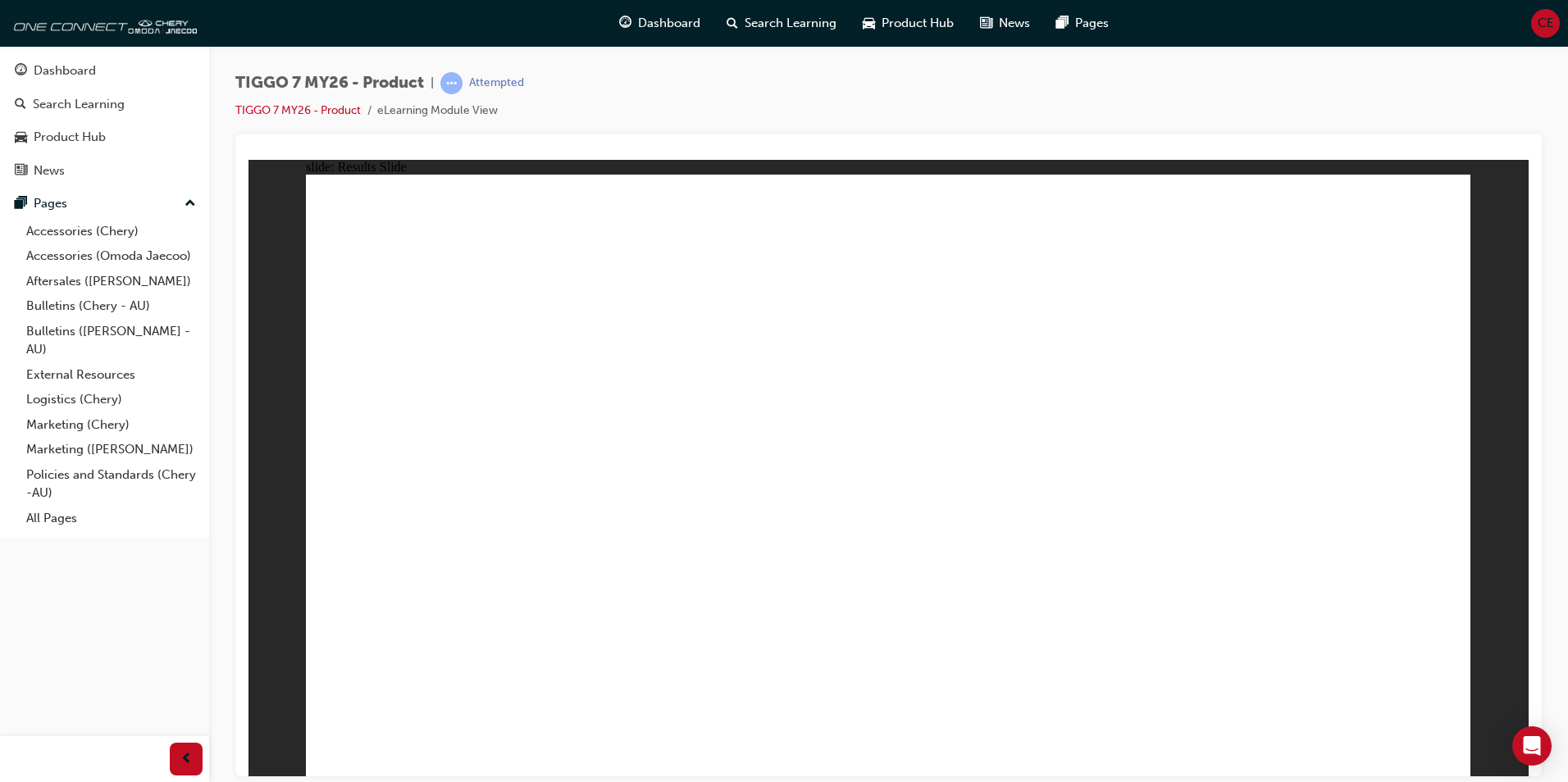
drag, startPoint x: 1140, startPoint y: 250, endPoint x: 483, endPoint y: 520, distance: 710.3
drag, startPoint x: 838, startPoint y: 264, endPoint x: 823, endPoint y: 317, distance: 55.1
drag, startPoint x: 833, startPoint y: 254, endPoint x: 1336, endPoint y: 533, distance: 575.2
drag, startPoint x: 1256, startPoint y: 271, endPoint x: 1205, endPoint y: 359, distance: 101.7
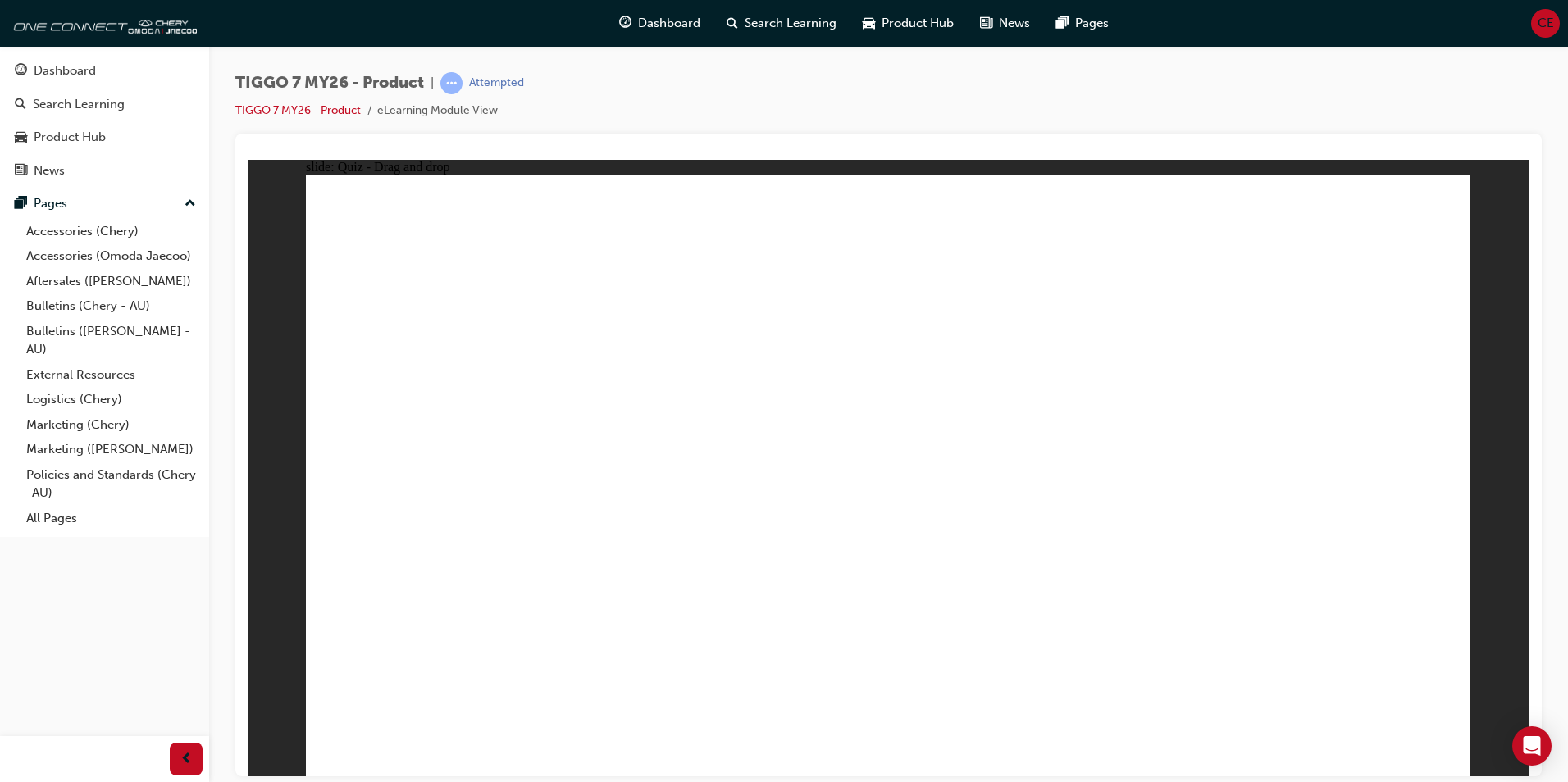
drag, startPoint x: 954, startPoint y: 398, endPoint x: 1288, endPoint y: 380, distance: 334.5
drag, startPoint x: 1150, startPoint y: 492, endPoint x: 992, endPoint y: 292, distance: 254.9
drag, startPoint x: 1252, startPoint y: 348, endPoint x: 918, endPoint y: 496, distance: 365.3
drag, startPoint x: 1016, startPoint y: 389, endPoint x: 741, endPoint y: 510, distance: 300.4
drag, startPoint x: 1302, startPoint y: 254, endPoint x: 1096, endPoint y: 531, distance: 345.2
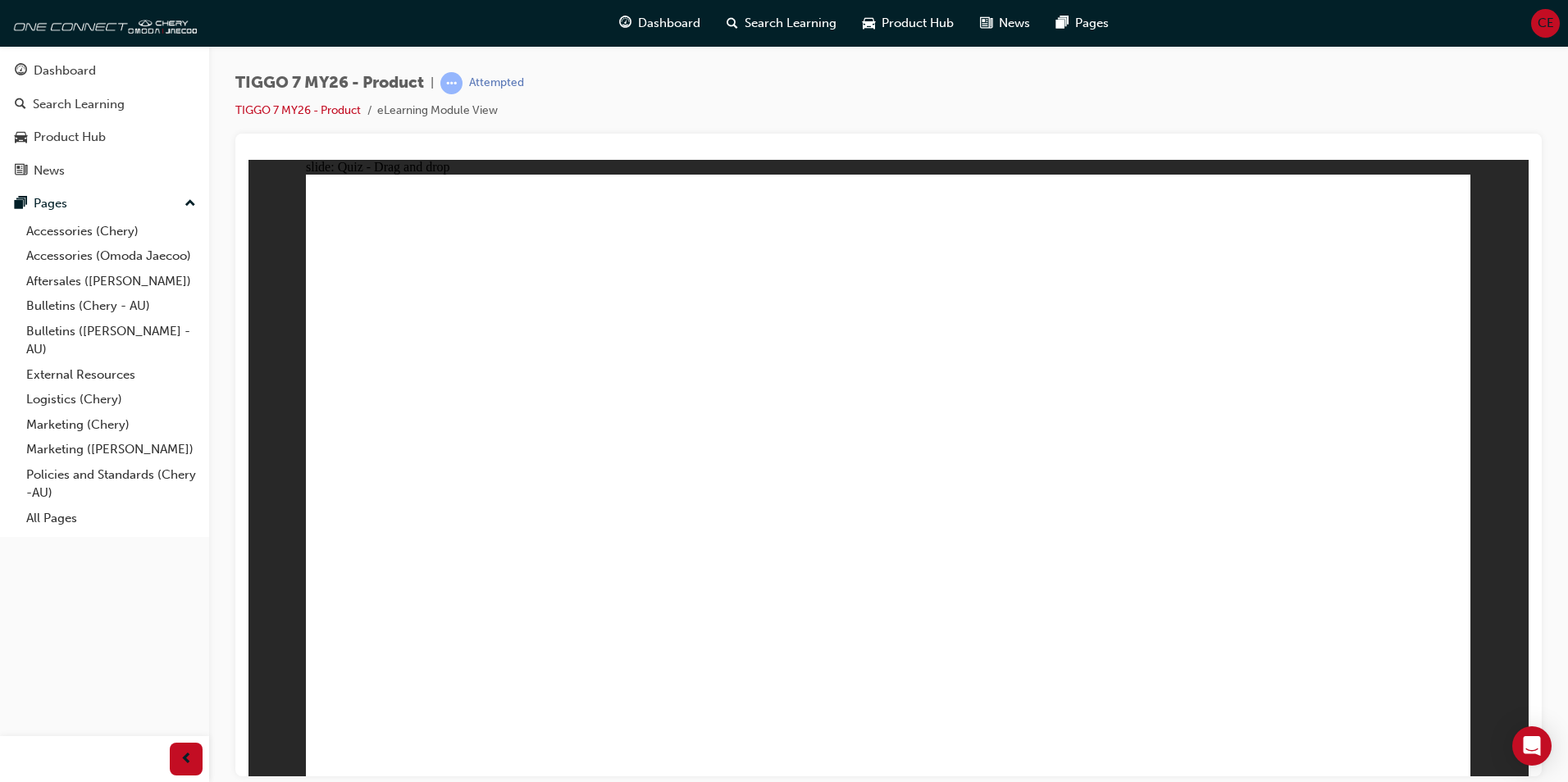
drag, startPoint x: 985, startPoint y: 319, endPoint x: 635, endPoint y: 568, distance: 429.5
drag, startPoint x: 1388, startPoint y: 323, endPoint x: 548, endPoint y: 620, distance: 891.0
drag, startPoint x: 1059, startPoint y: 315, endPoint x: 970, endPoint y: 616, distance: 313.9
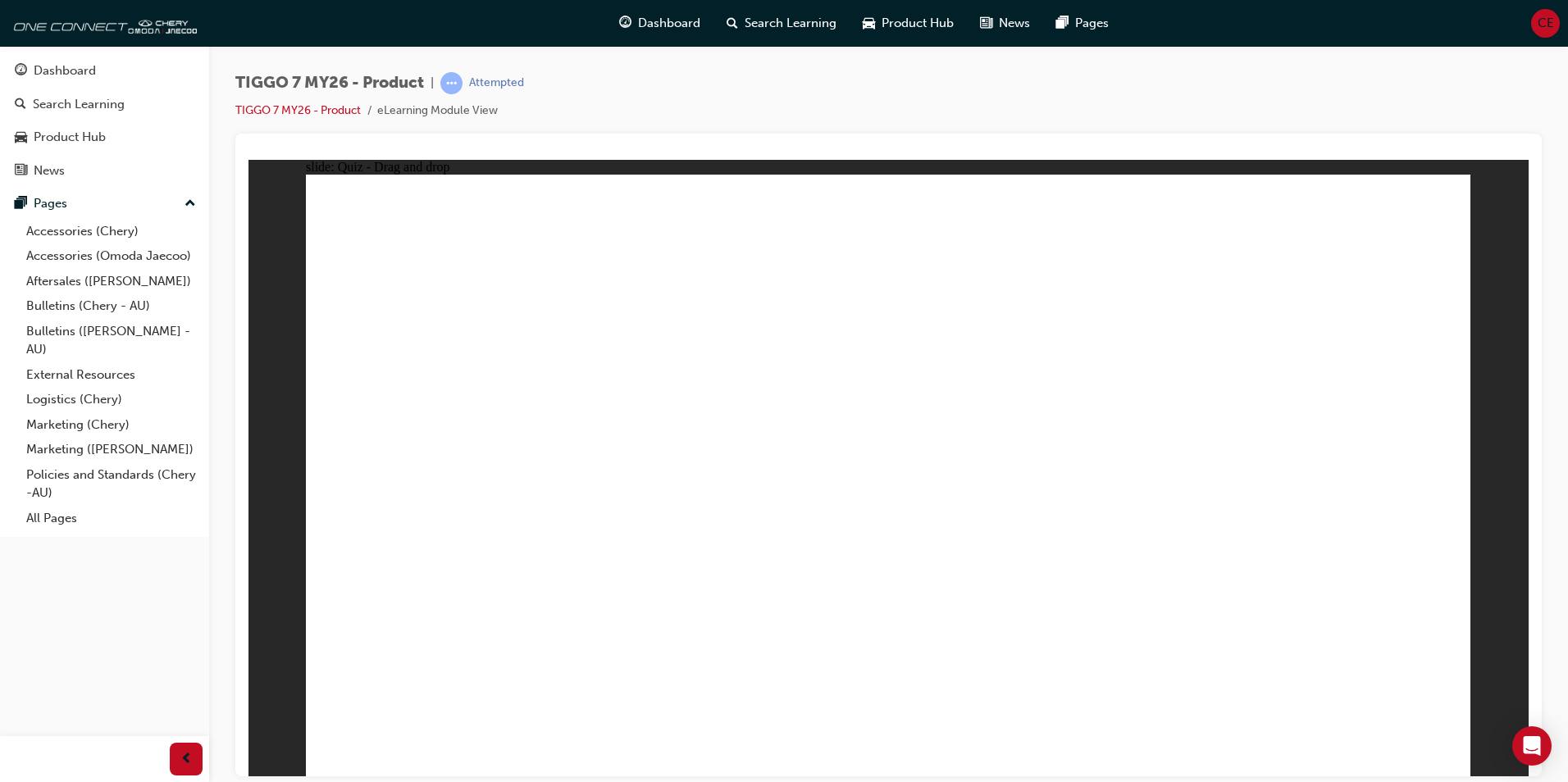
drag, startPoint x: 972, startPoint y: 334, endPoint x: 661, endPoint y: 555, distance: 381.5
drag, startPoint x: 436, startPoint y: 544, endPoint x: 1052, endPoint y: 339, distance: 649.2
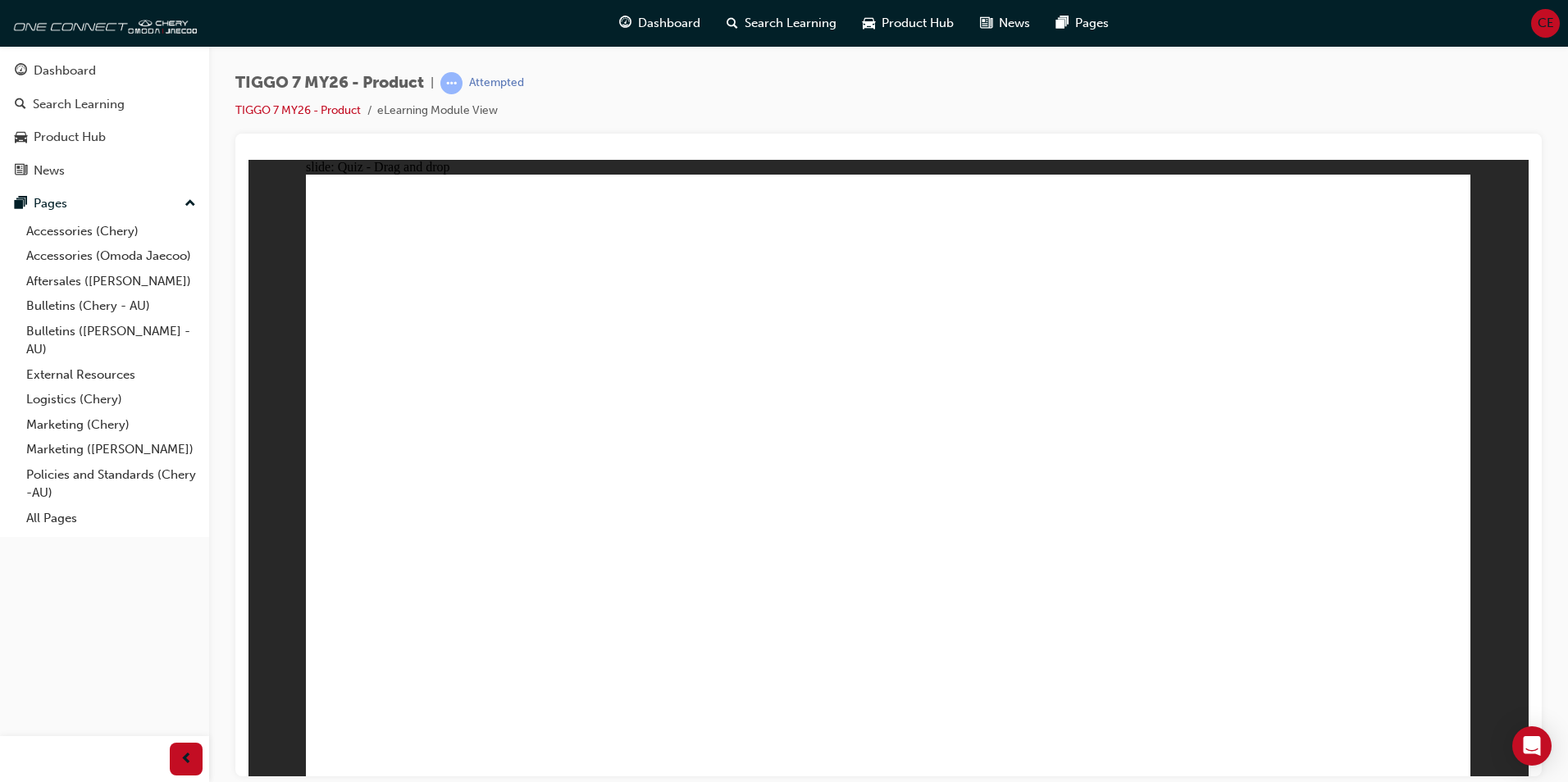
drag, startPoint x: 901, startPoint y: 537, endPoint x: 822, endPoint y: 414, distance: 146.2
drag, startPoint x: 889, startPoint y: 236, endPoint x: 976, endPoint y: 414, distance: 198.1
drag, startPoint x: 1133, startPoint y: 345, endPoint x: 1046, endPoint y: 607, distance: 276.1
drag, startPoint x: 995, startPoint y: 288, endPoint x: 987, endPoint y: 601, distance: 313.1
drag, startPoint x: 1124, startPoint y: 294, endPoint x: 679, endPoint y: 581, distance: 529.5
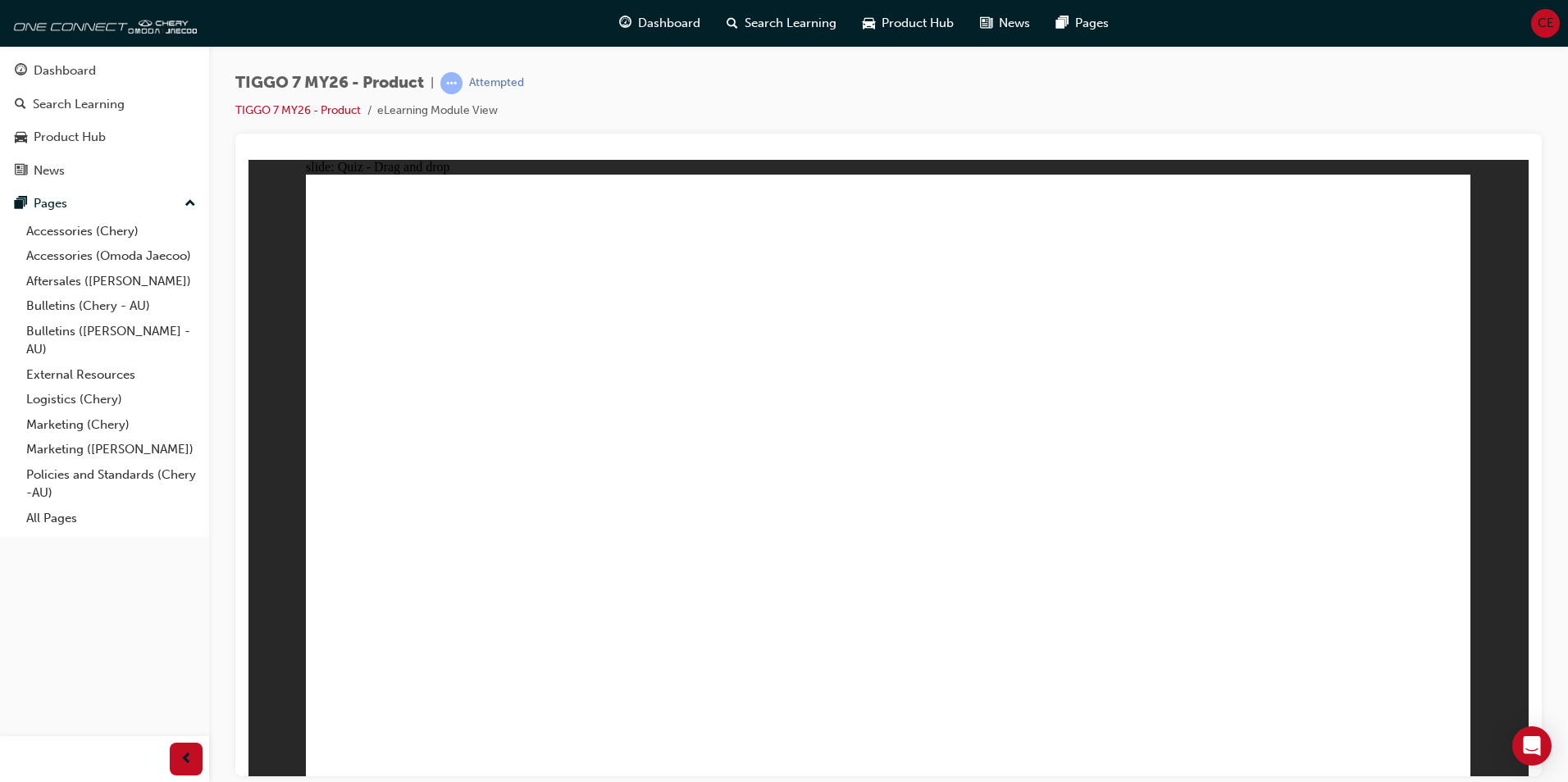
drag, startPoint x: 1210, startPoint y: 293, endPoint x: 521, endPoint y: 573, distance: 743.7
drag, startPoint x: 1360, startPoint y: 300, endPoint x: 1178, endPoint y: 558, distance: 315.7
drag, startPoint x: 1233, startPoint y: 237, endPoint x: 572, endPoint y: 580, distance: 744.7
drag, startPoint x: 996, startPoint y: 332, endPoint x: 595, endPoint y: 573, distance: 467.8
drag, startPoint x: 1223, startPoint y: 351, endPoint x: 563, endPoint y: 611, distance: 709.4
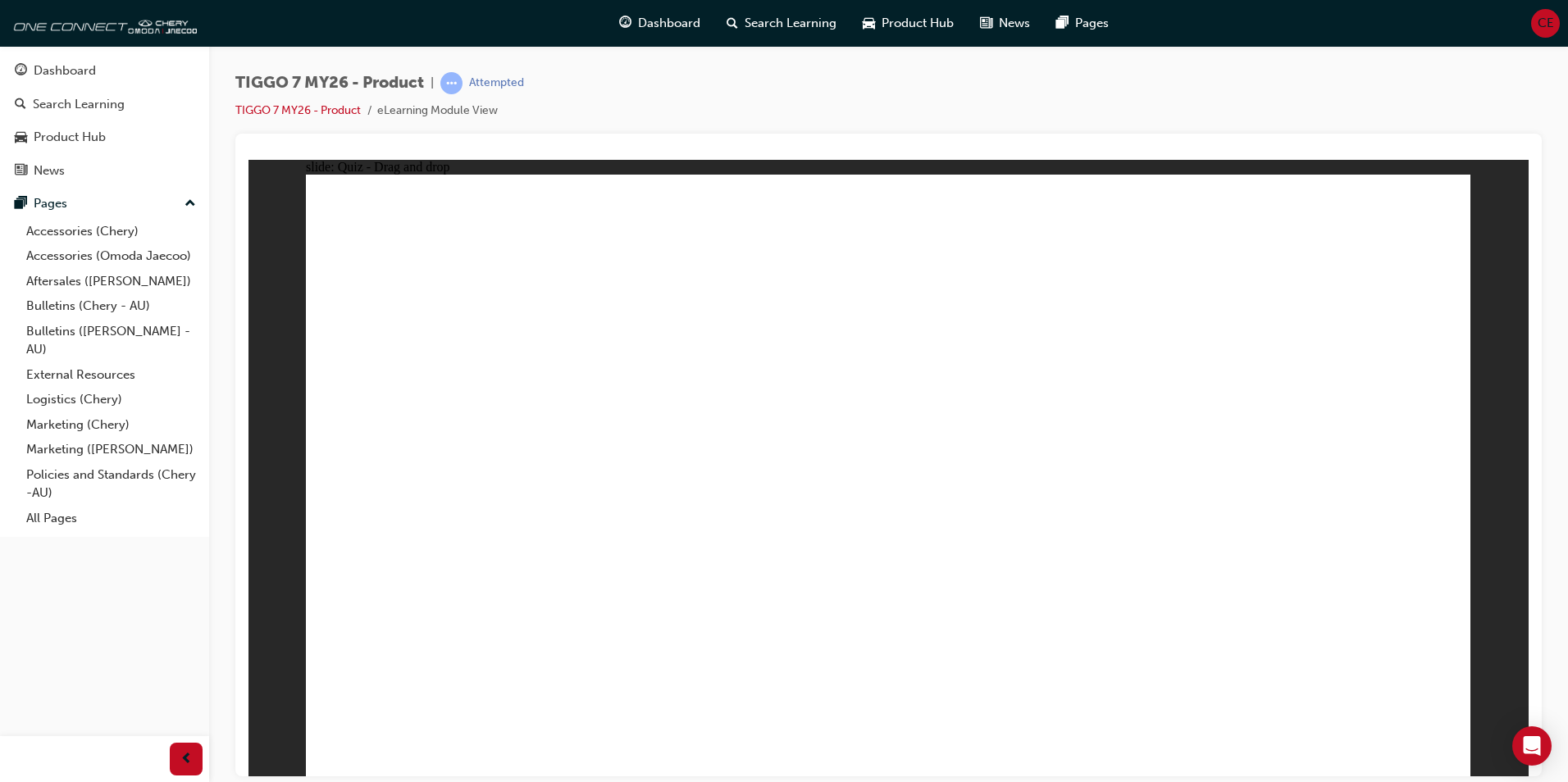
drag, startPoint x: 886, startPoint y: 290, endPoint x: 635, endPoint y: 587, distance: 388.9
drag, startPoint x: 1106, startPoint y: 234, endPoint x: 696, endPoint y: 585, distance: 539.7
drag, startPoint x: 1366, startPoint y: 240, endPoint x: 1157, endPoint y: 233, distance: 209.1
drag, startPoint x: 1001, startPoint y: 236, endPoint x: 1042, endPoint y: 602, distance: 368.3
drag, startPoint x: 1365, startPoint y: 229, endPoint x: 678, endPoint y: 551, distance: 758.7
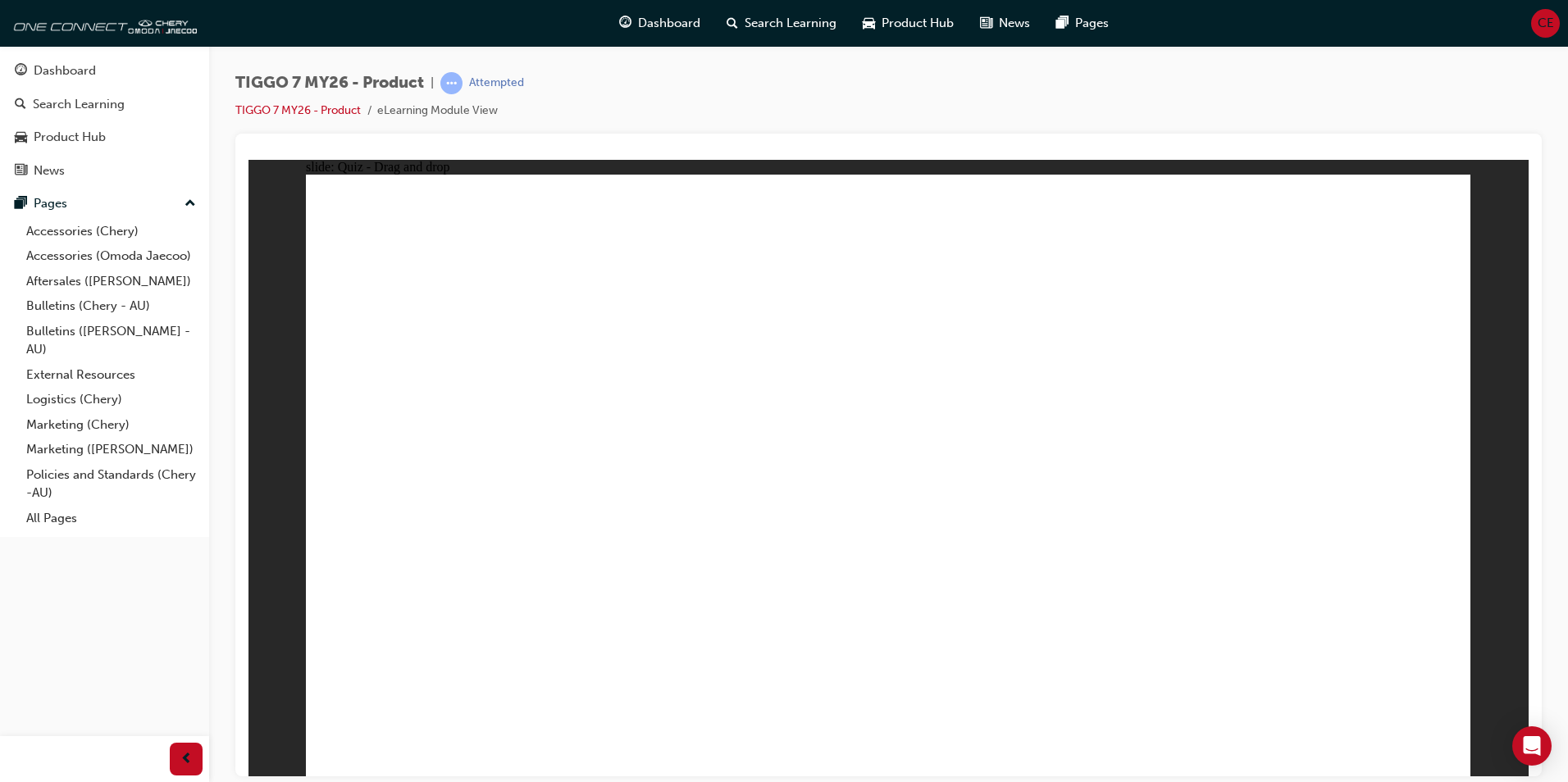
drag, startPoint x: 1421, startPoint y: 264, endPoint x: 1102, endPoint y: 374, distance: 337.4
drag, startPoint x: 1124, startPoint y: 286, endPoint x: 604, endPoint y: 437, distance: 541.5
drag, startPoint x: 870, startPoint y: 289, endPoint x: 491, endPoint y: 570, distance: 471.8
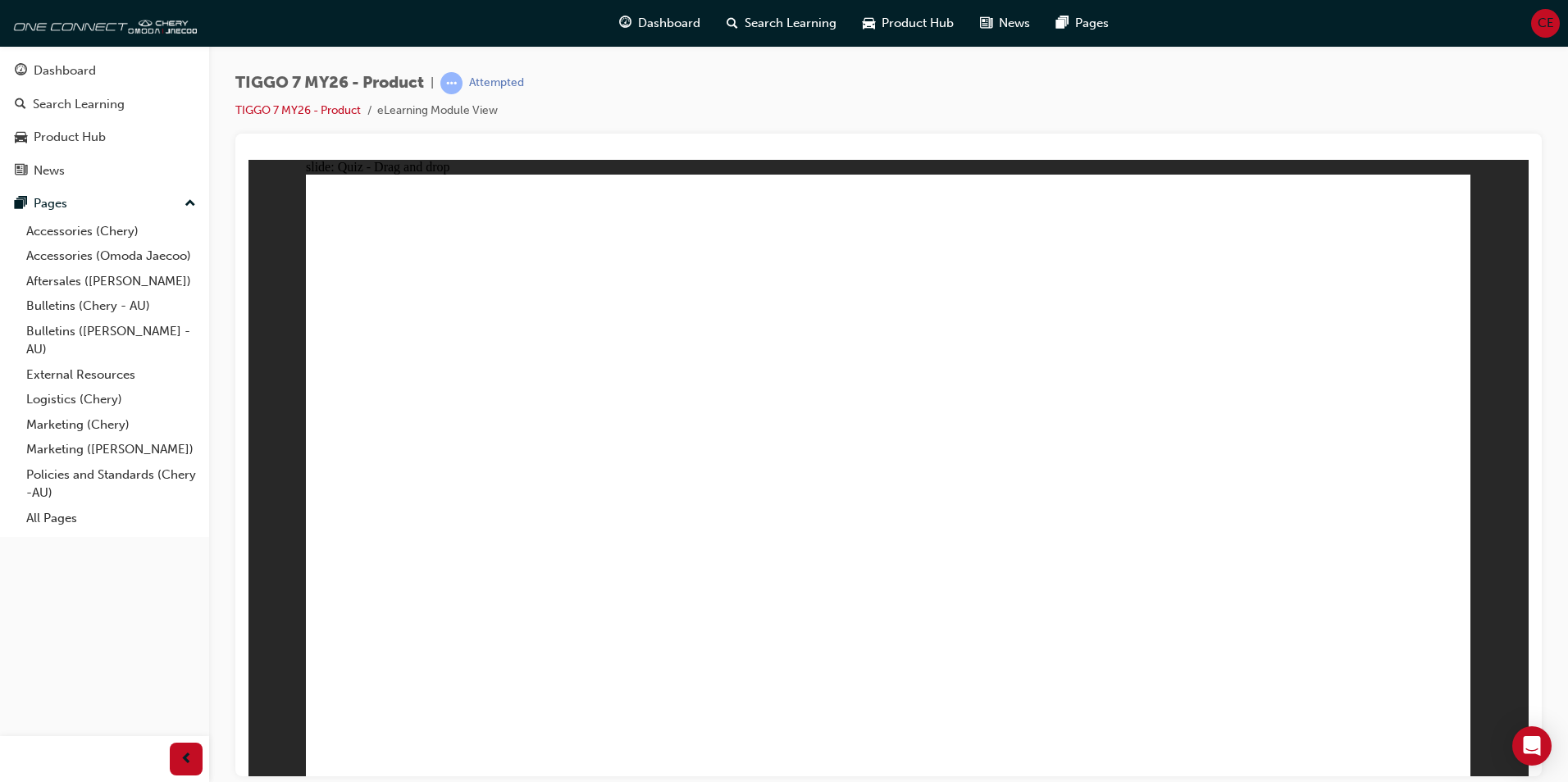
radio input "true"
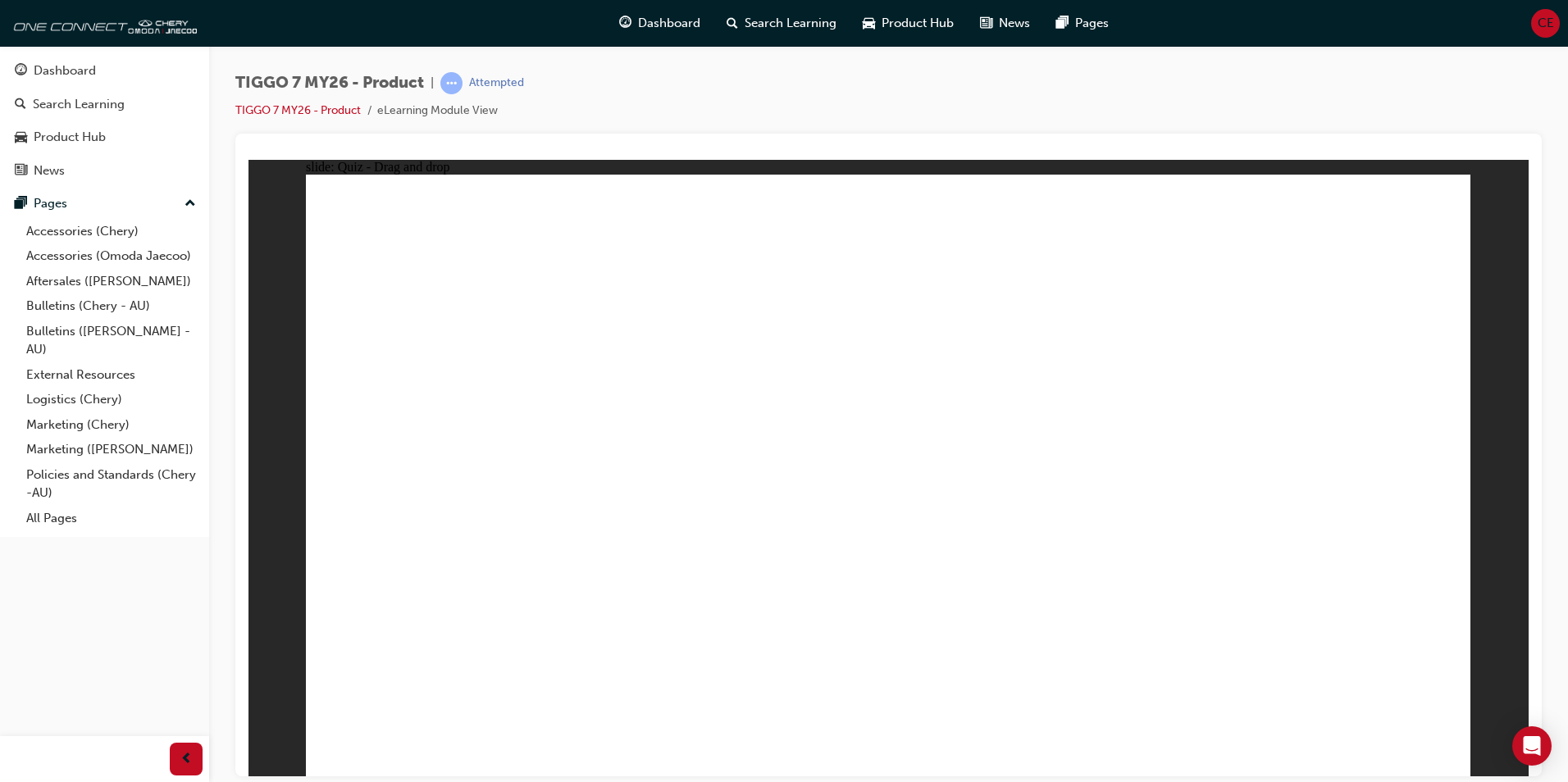
drag, startPoint x: 985, startPoint y: 290, endPoint x: 1147, endPoint y: 303, distance: 162.5
drag, startPoint x: 1165, startPoint y: 252, endPoint x: 1030, endPoint y: 512, distance: 293.0
drag, startPoint x: 1087, startPoint y: 320, endPoint x: 1076, endPoint y: 455, distance: 135.4
drag, startPoint x: 1134, startPoint y: 287, endPoint x: 973, endPoint y: 382, distance: 186.9
drag, startPoint x: 964, startPoint y: 244, endPoint x: 1073, endPoint y: 621, distance: 392.4
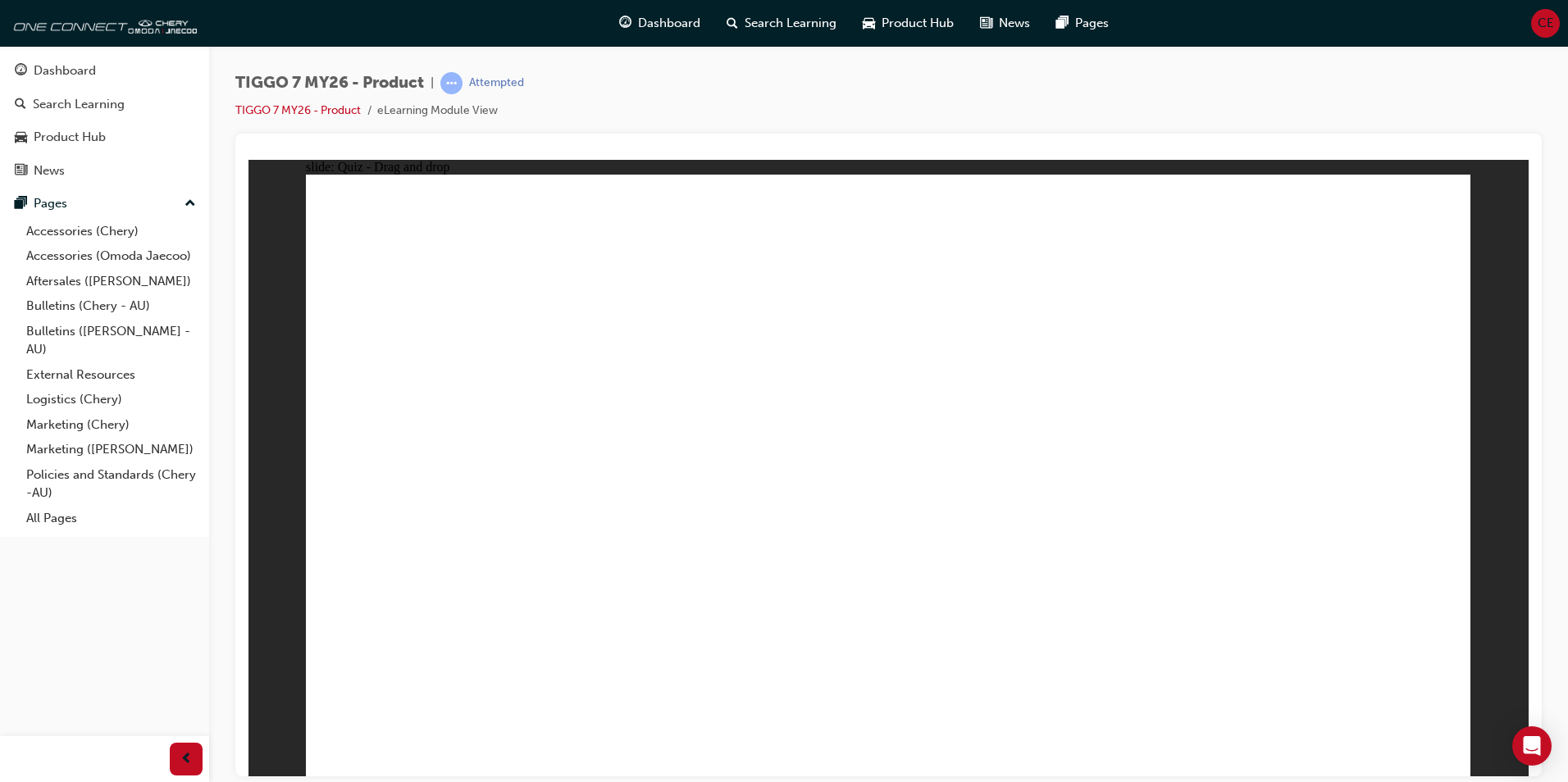
drag, startPoint x: 1371, startPoint y: 298, endPoint x: 1110, endPoint y: 663, distance: 448.7
drag, startPoint x: 1386, startPoint y: 238, endPoint x: 1209, endPoint y: 575, distance: 380.7
radio input "true"
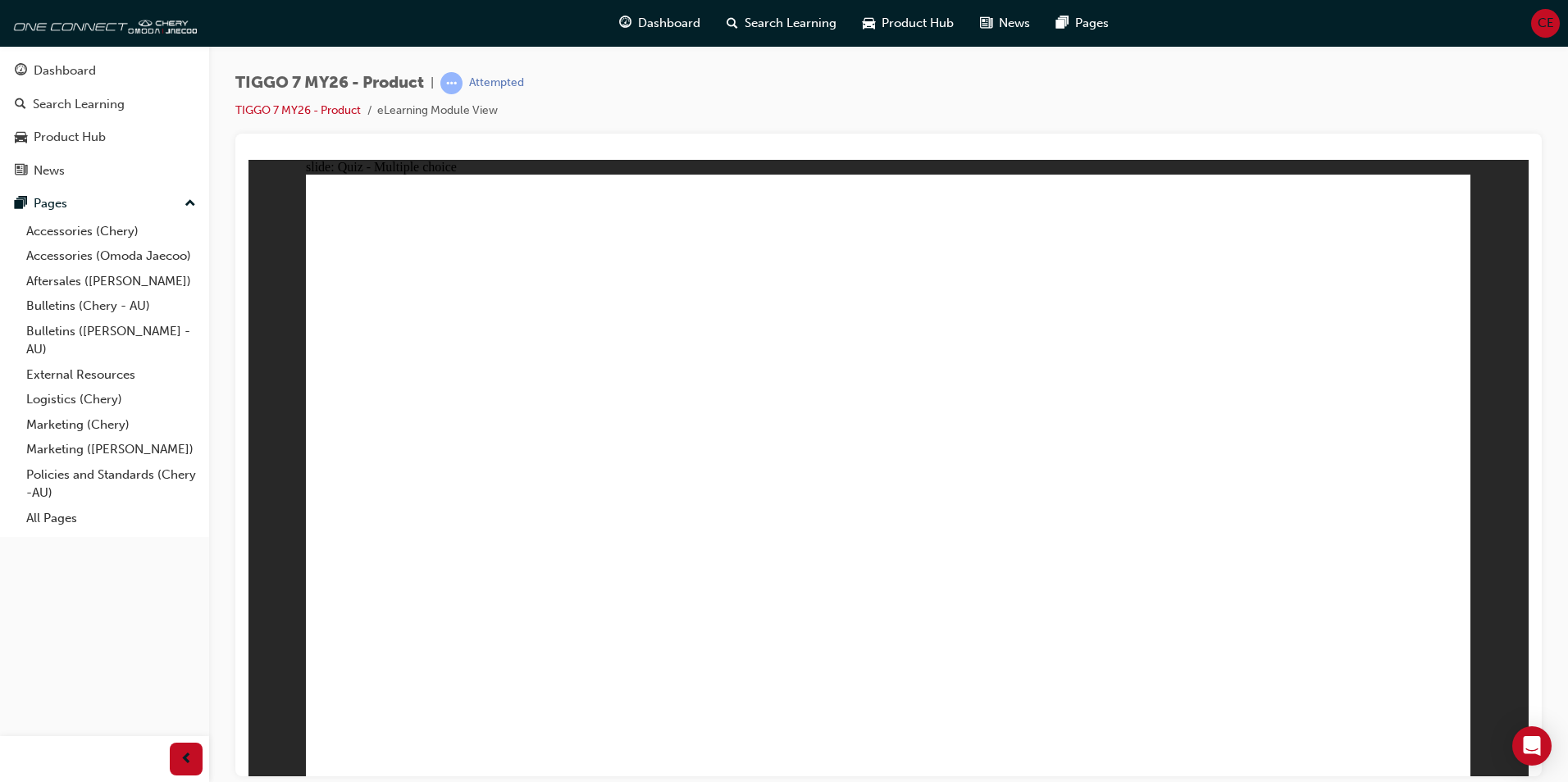
drag, startPoint x: 1363, startPoint y: 236, endPoint x: 462, endPoint y: 510, distance: 941.7
drag, startPoint x: 889, startPoint y: 253, endPoint x: 1169, endPoint y: 499, distance: 372.7
drag, startPoint x: 1119, startPoint y: 277, endPoint x: 933, endPoint y: 447, distance: 252.0
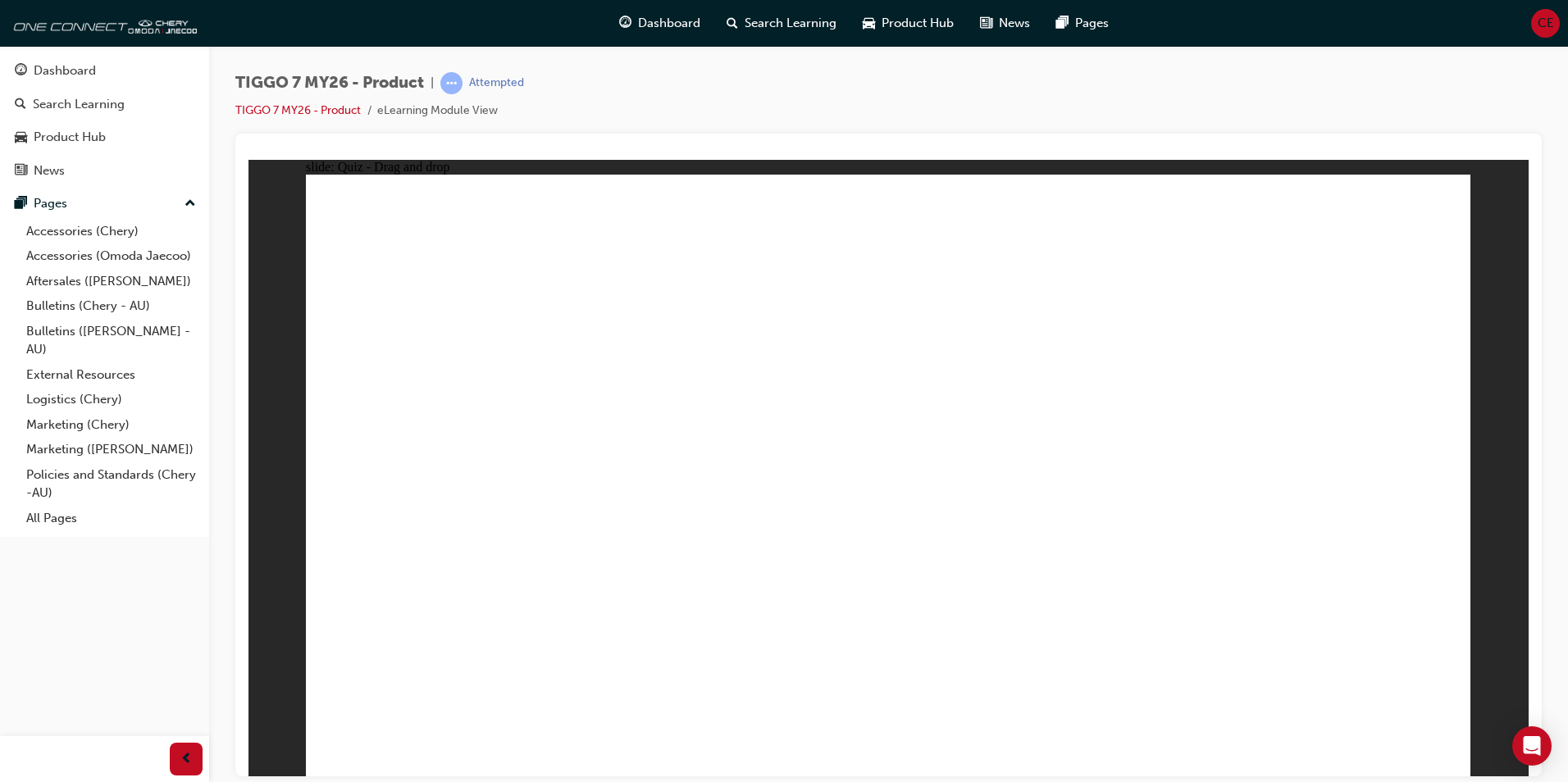
drag, startPoint x: 1201, startPoint y: 330, endPoint x: 1313, endPoint y: 475, distance: 183.2
drag, startPoint x: 980, startPoint y: 368, endPoint x: 915, endPoint y: 510, distance: 156.2
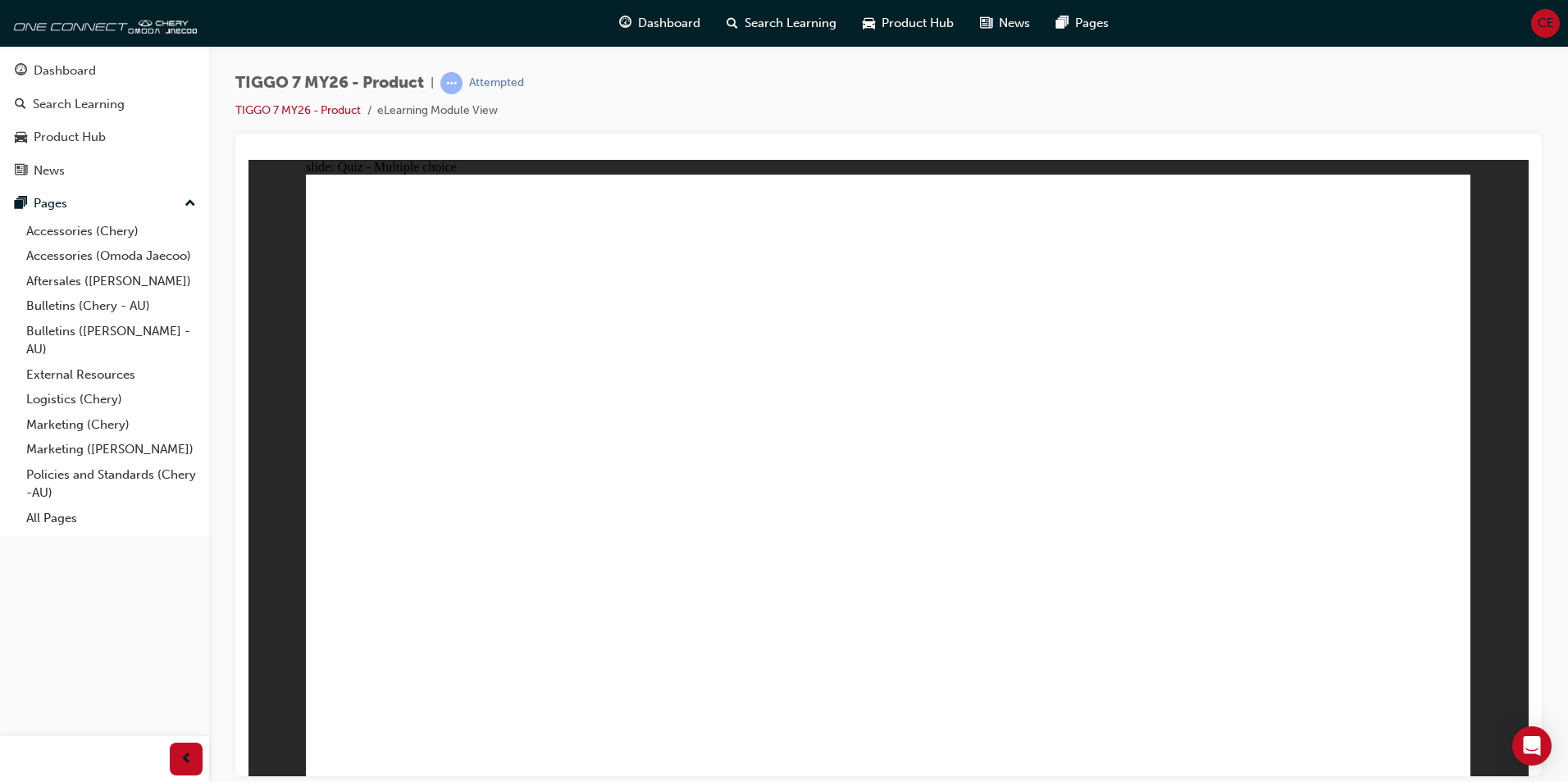
radio input "true"
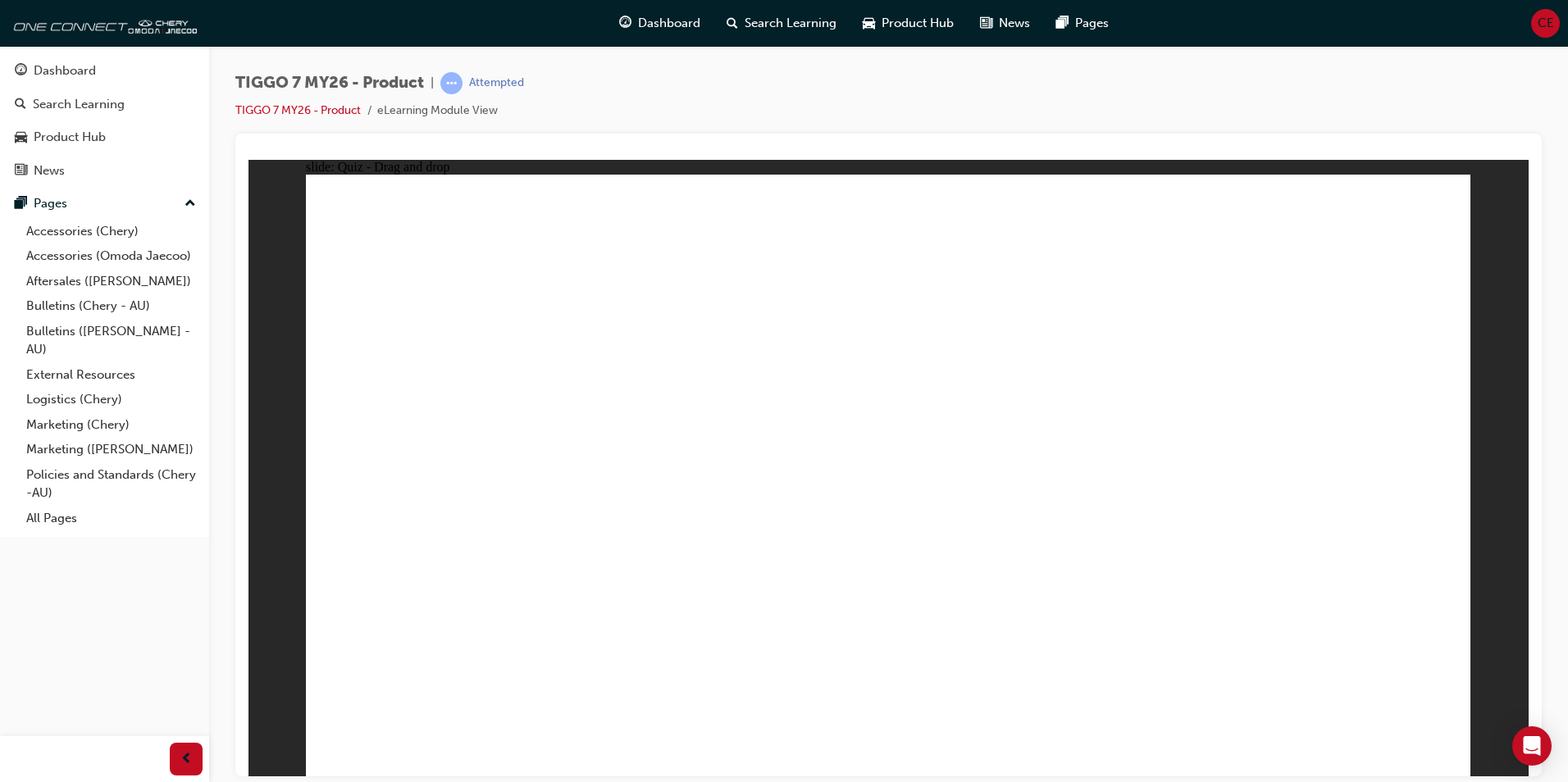
drag, startPoint x: 1071, startPoint y: 254, endPoint x: 434, endPoint y: 503, distance: 683.9
drag, startPoint x: 1156, startPoint y: 350, endPoint x: 571, endPoint y: 521, distance: 609.5
drag, startPoint x: 793, startPoint y: 252, endPoint x: 1370, endPoint y: 550, distance: 649.4
drag, startPoint x: 1297, startPoint y: 232, endPoint x: 1056, endPoint y: 418, distance: 304.4
drag, startPoint x: 1050, startPoint y: 391, endPoint x: 930, endPoint y: 559, distance: 206.5
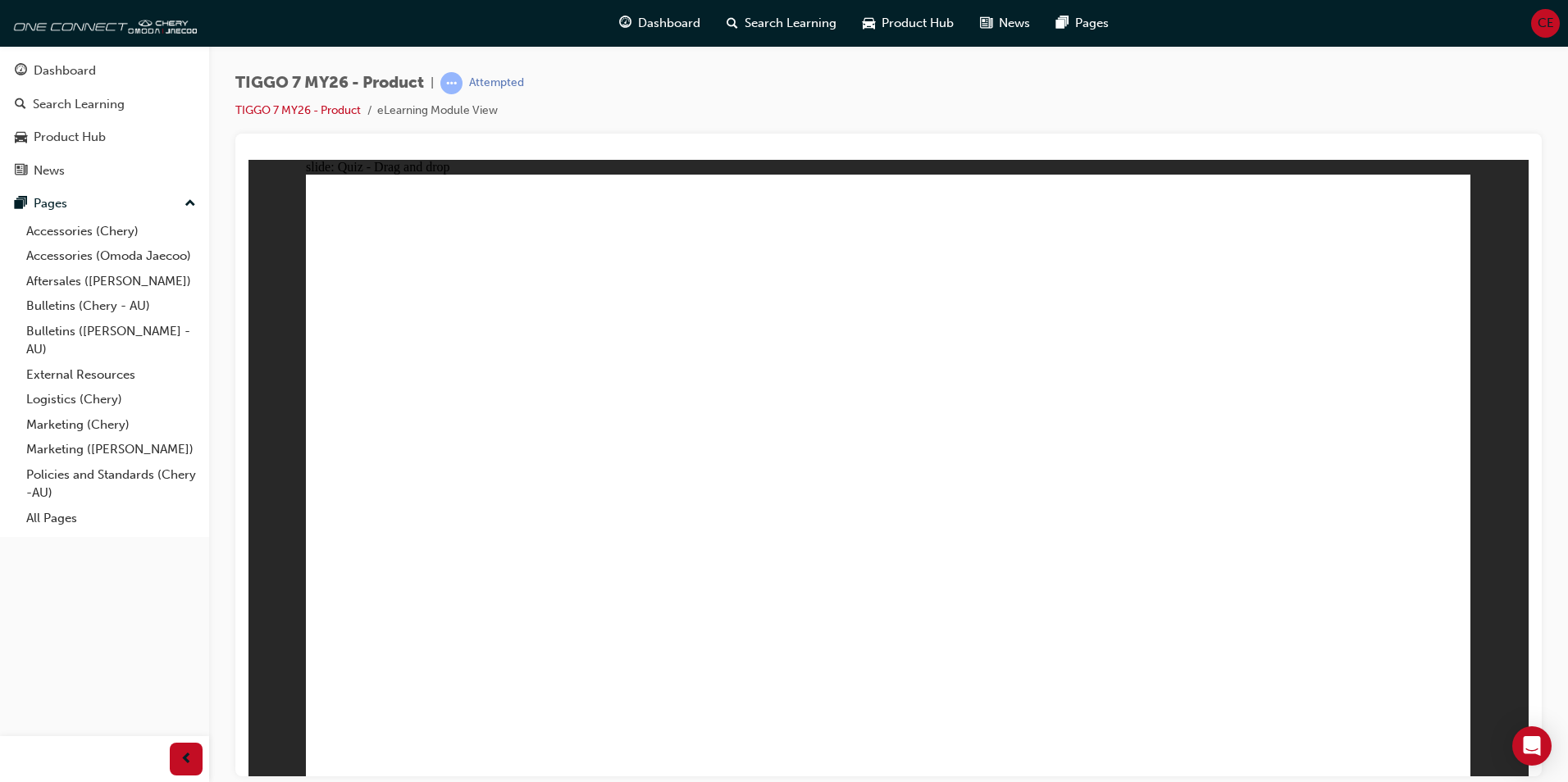
drag, startPoint x: 1399, startPoint y: 325, endPoint x: 1331, endPoint y: 349, distance: 72.1
drag, startPoint x: 921, startPoint y: 325, endPoint x: 672, endPoint y: 502, distance: 305.5
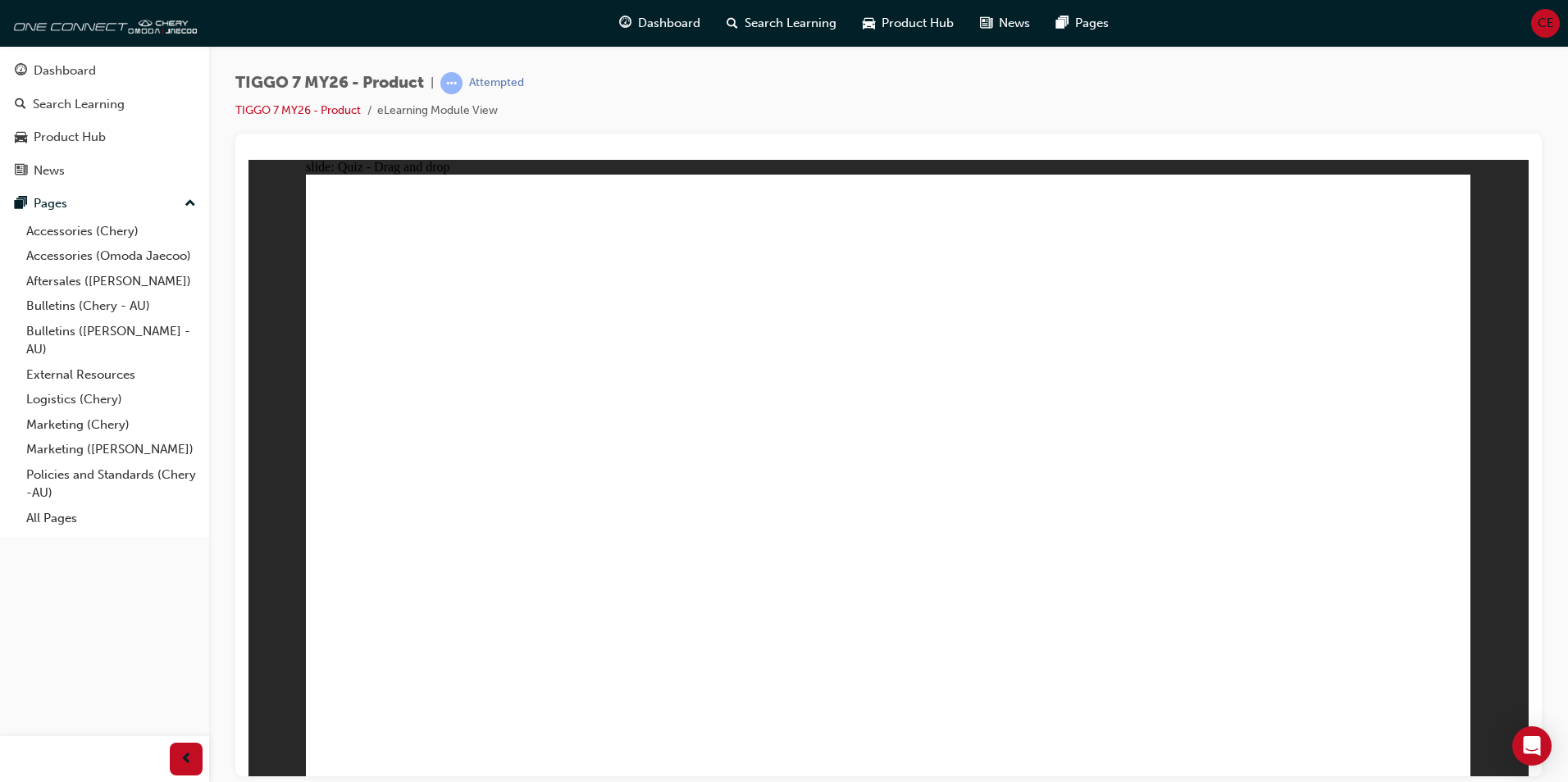
drag, startPoint x: 1127, startPoint y: 301, endPoint x: 1264, endPoint y: 340, distance: 142.4
drag, startPoint x: 1338, startPoint y: 313, endPoint x: 978, endPoint y: 573, distance: 444.1
drag, startPoint x: 1029, startPoint y: 379, endPoint x: 1063, endPoint y: 569, distance: 193.0
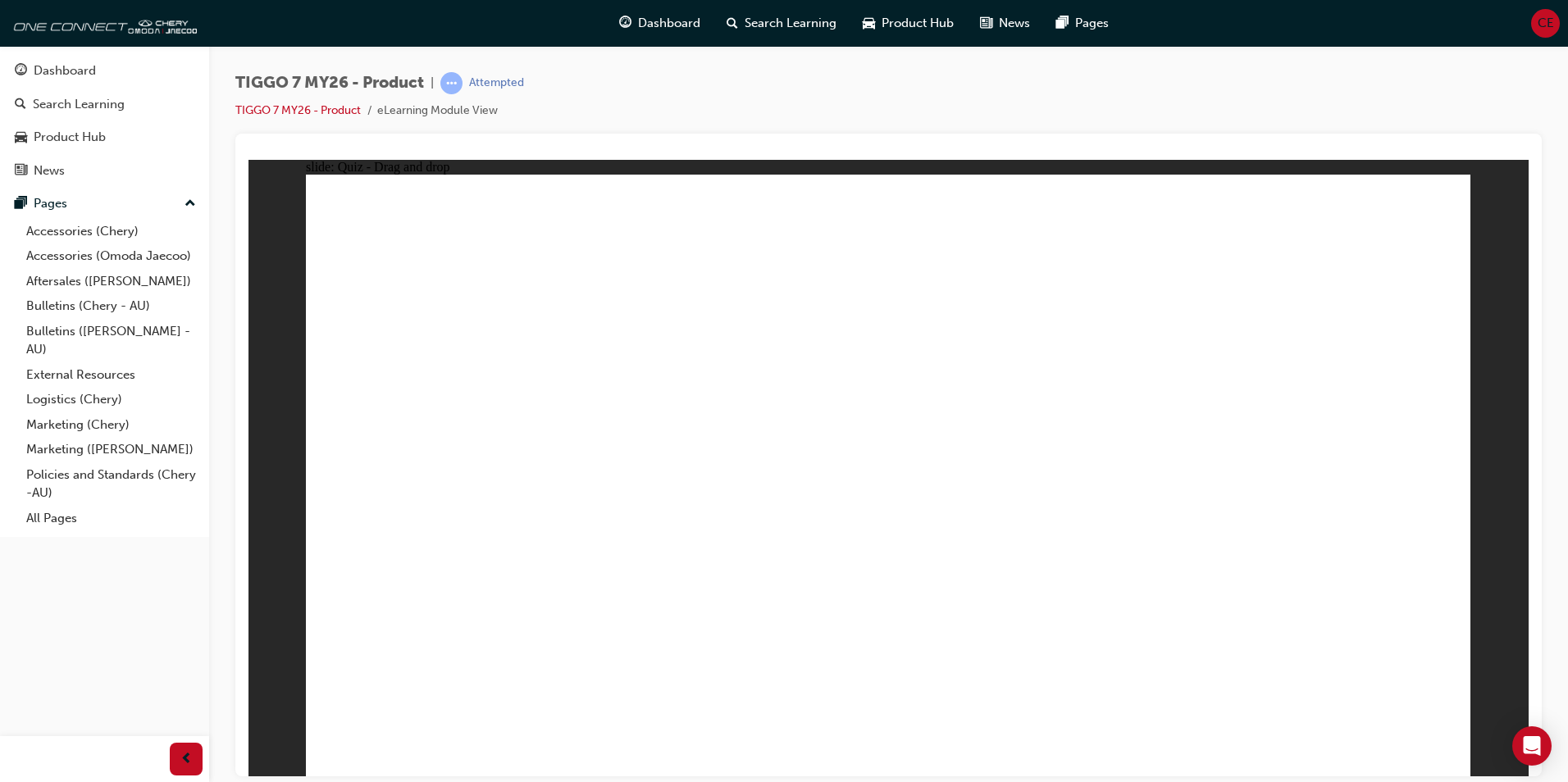
drag, startPoint x: 971, startPoint y: 277, endPoint x: 670, endPoint y: 493, distance: 370.5
drag, startPoint x: 1095, startPoint y: 275, endPoint x: 546, endPoint y: 529, distance: 604.9
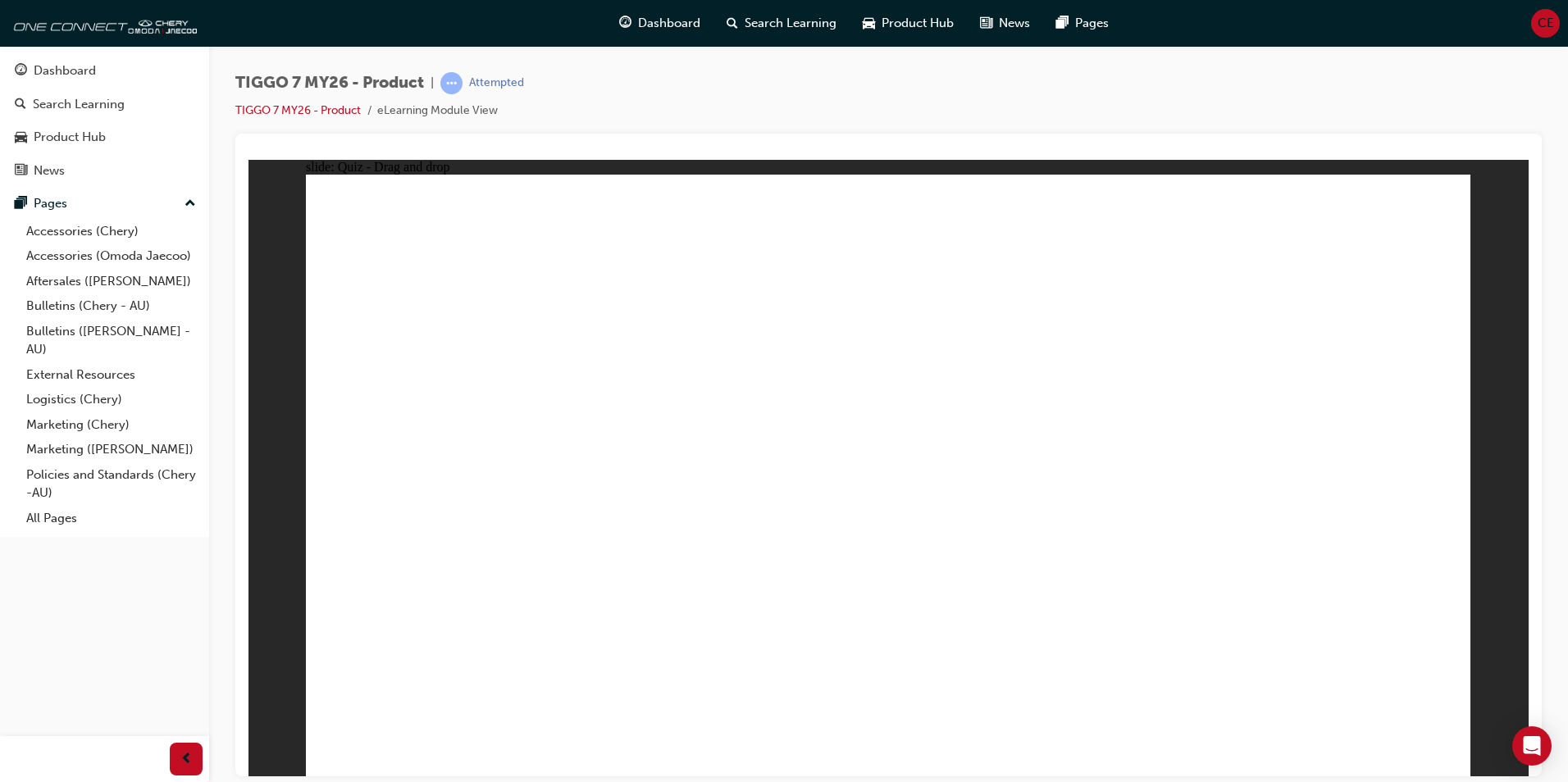
drag, startPoint x: 1342, startPoint y: 306, endPoint x: 1066, endPoint y: 505, distance: 340.3
radio input "true"
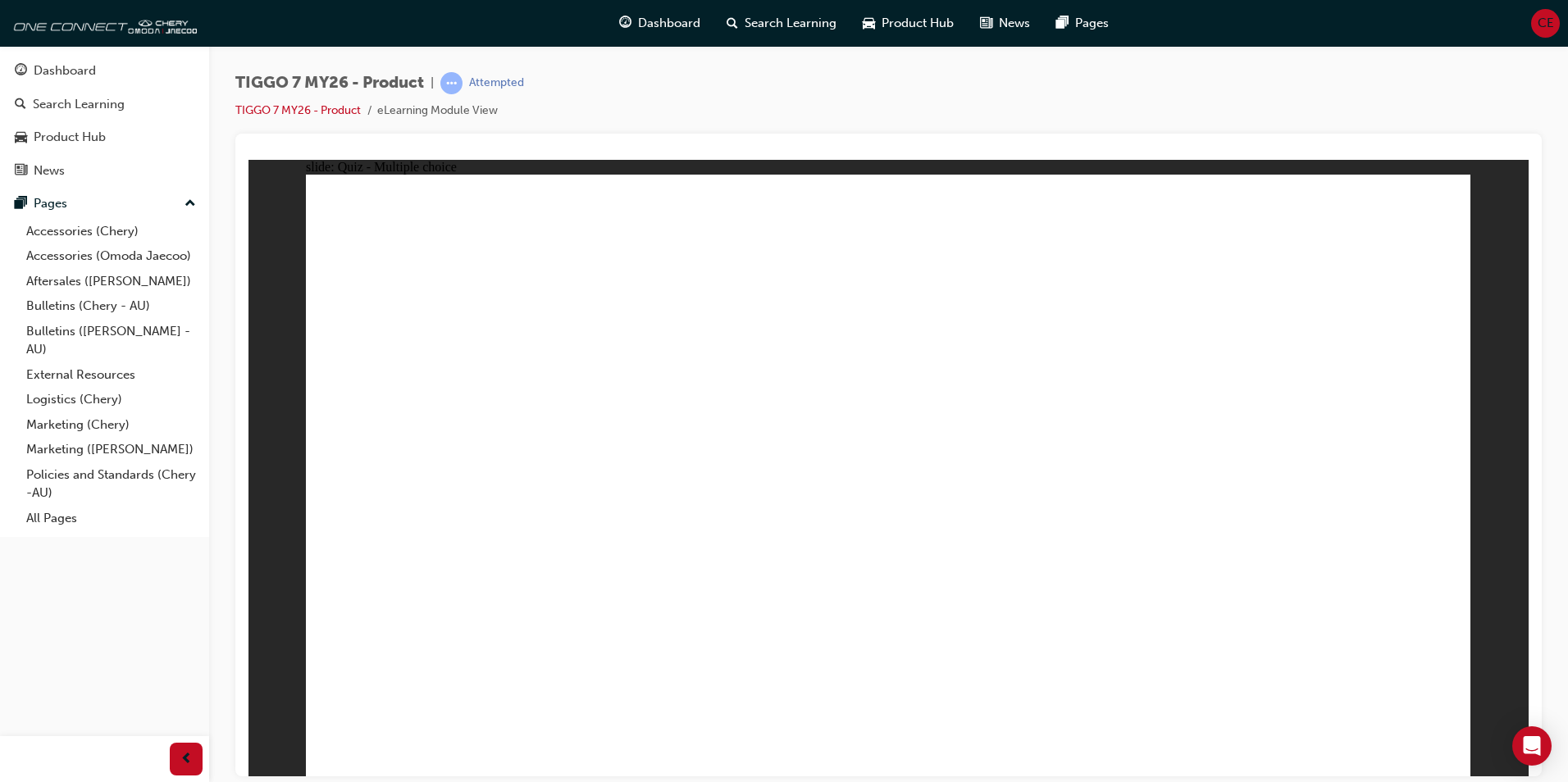
drag, startPoint x: 916, startPoint y: 241, endPoint x: 1056, endPoint y: 430, distance: 235.2
drag, startPoint x: 1110, startPoint y: 322, endPoint x: 1044, endPoint y: 465, distance: 157.5
drag, startPoint x: 1107, startPoint y: 295, endPoint x: 1087, endPoint y: 533, distance: 238.8
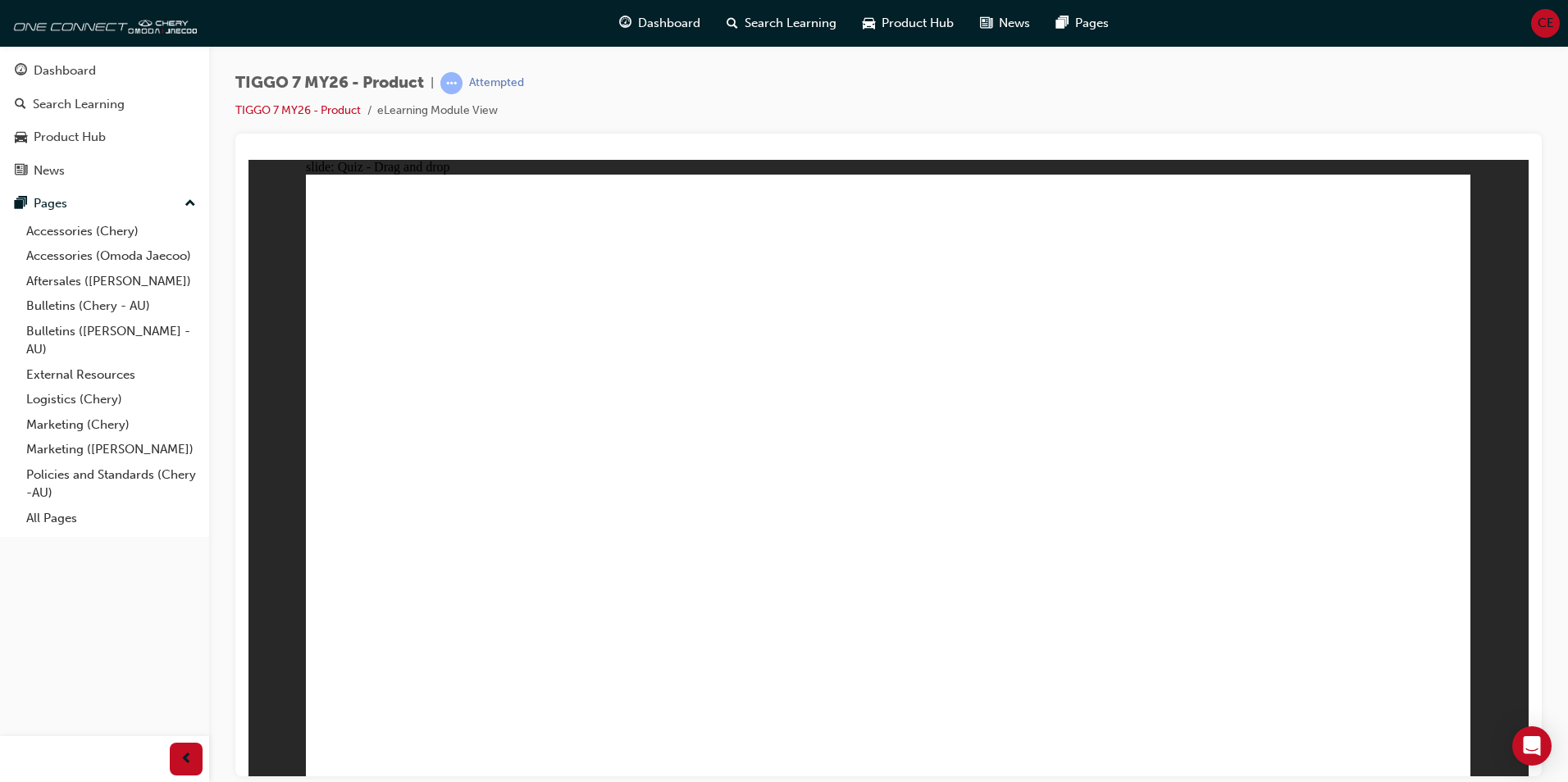
drag, startPoint x: 1073, startPoint y: 245, endPoint x: 989, endPoint y: 476, distance: 245.8
drag, startPoint x: 921, startPoint y: 294, endPoint x: 1062, endPoint y: 523, distance: 268.9
drag, startPoint x: 1402, startPoint y: 259, endPoint x: 1254, endPoint y: 440, distance: 233.8
drag, startPoint x: 1358, startPoint y: 242, endPoint x: 1209, endPoint y: 507, distance: 304.0
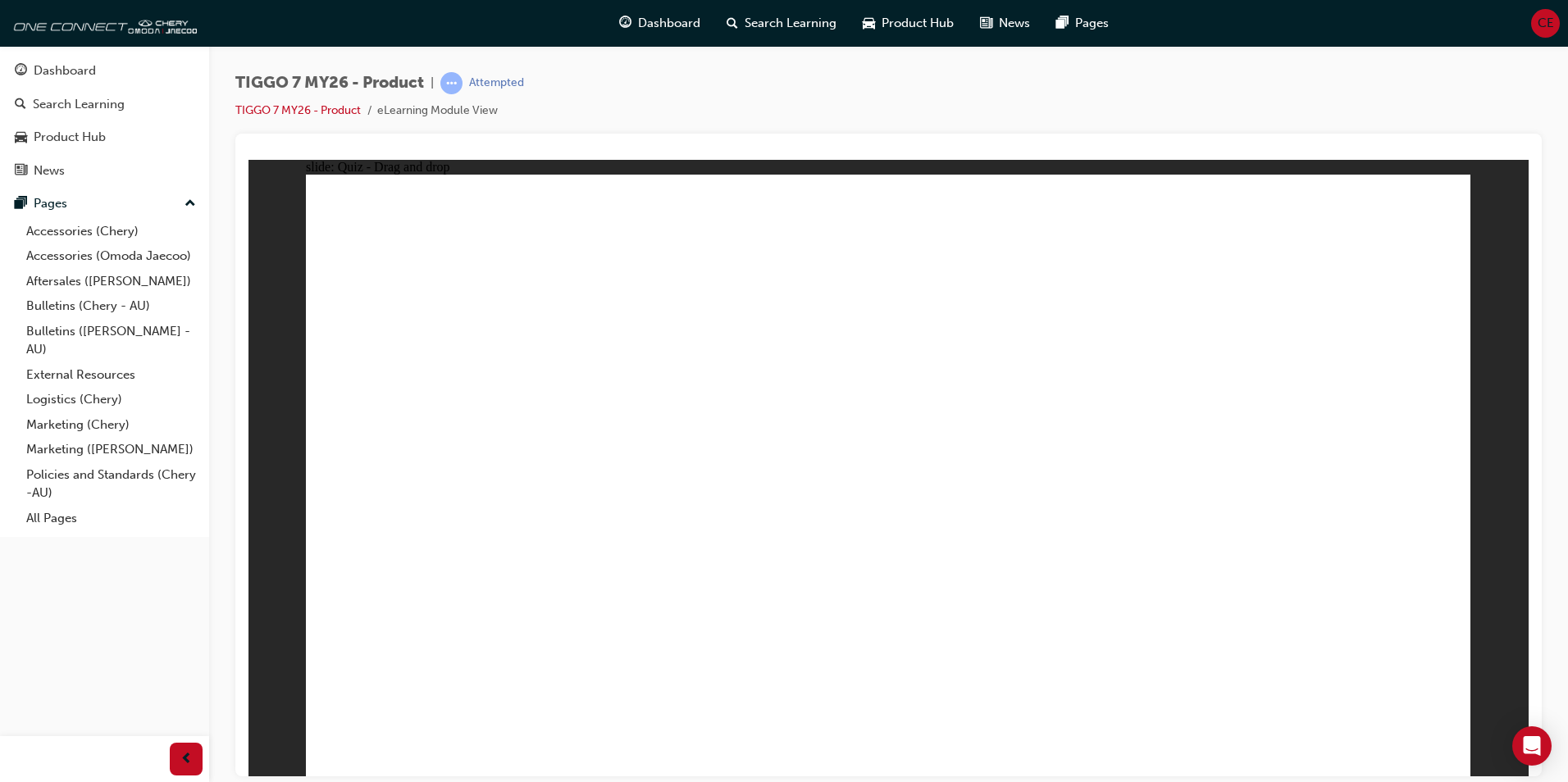
drag, startPoint x: 1339, startPoint y: 294, endPoint x: 1138, endPoint y: 531, distance: 310.8
radio input "true"
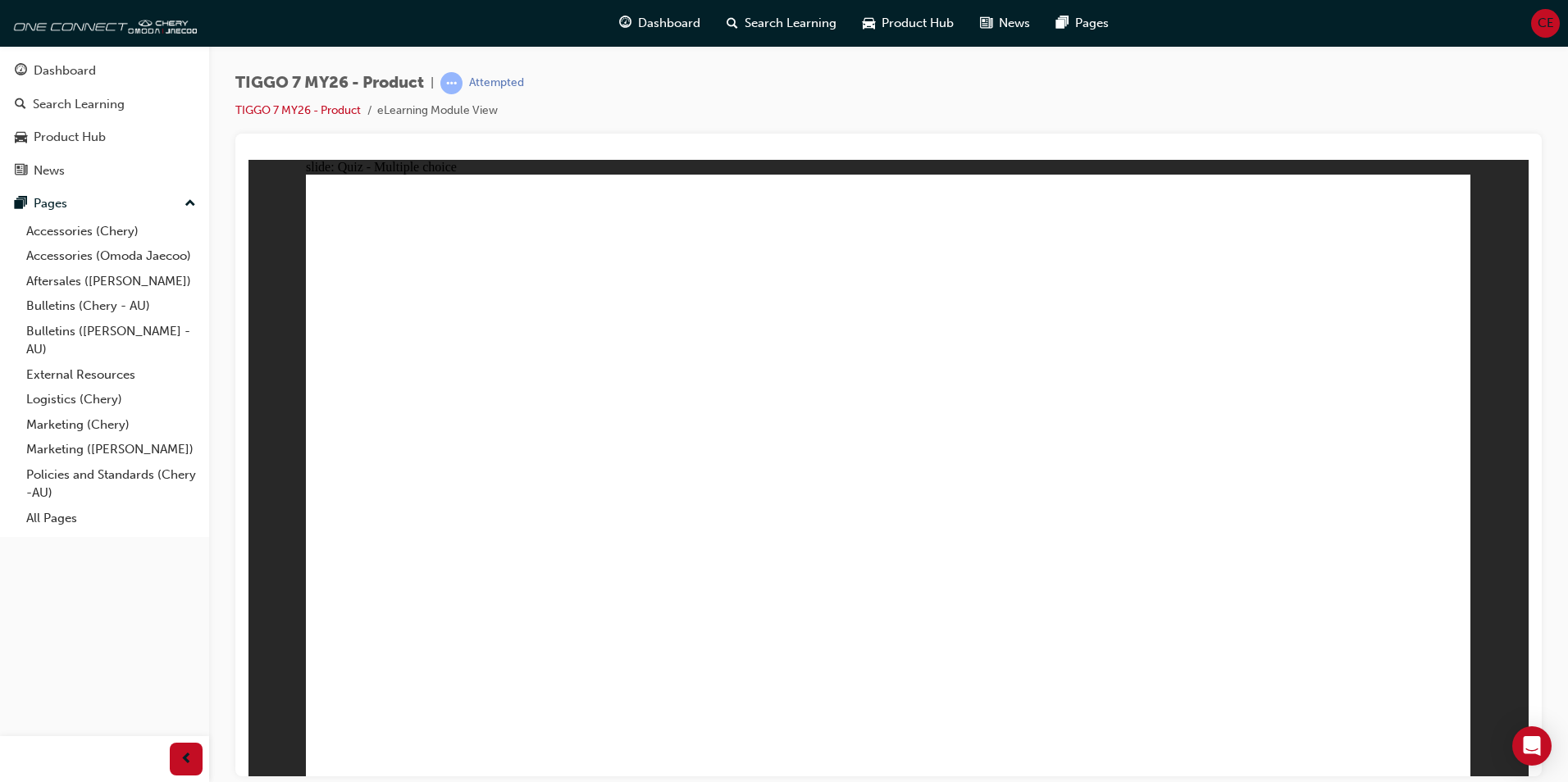
drag, startPoint x: 891, startPoint y: 286, endPoint x: 1146, endPoint y: 553, distance: 369.2
drag, startPoint x: 1006, startPoint y: 363, endPoint x: 1019, endPoint y: 360, distance: 13.3
drag, startPoint x: 1163, startPoint y: 271, endPoint x: 765, endPoint y: 534, distance: 477.0
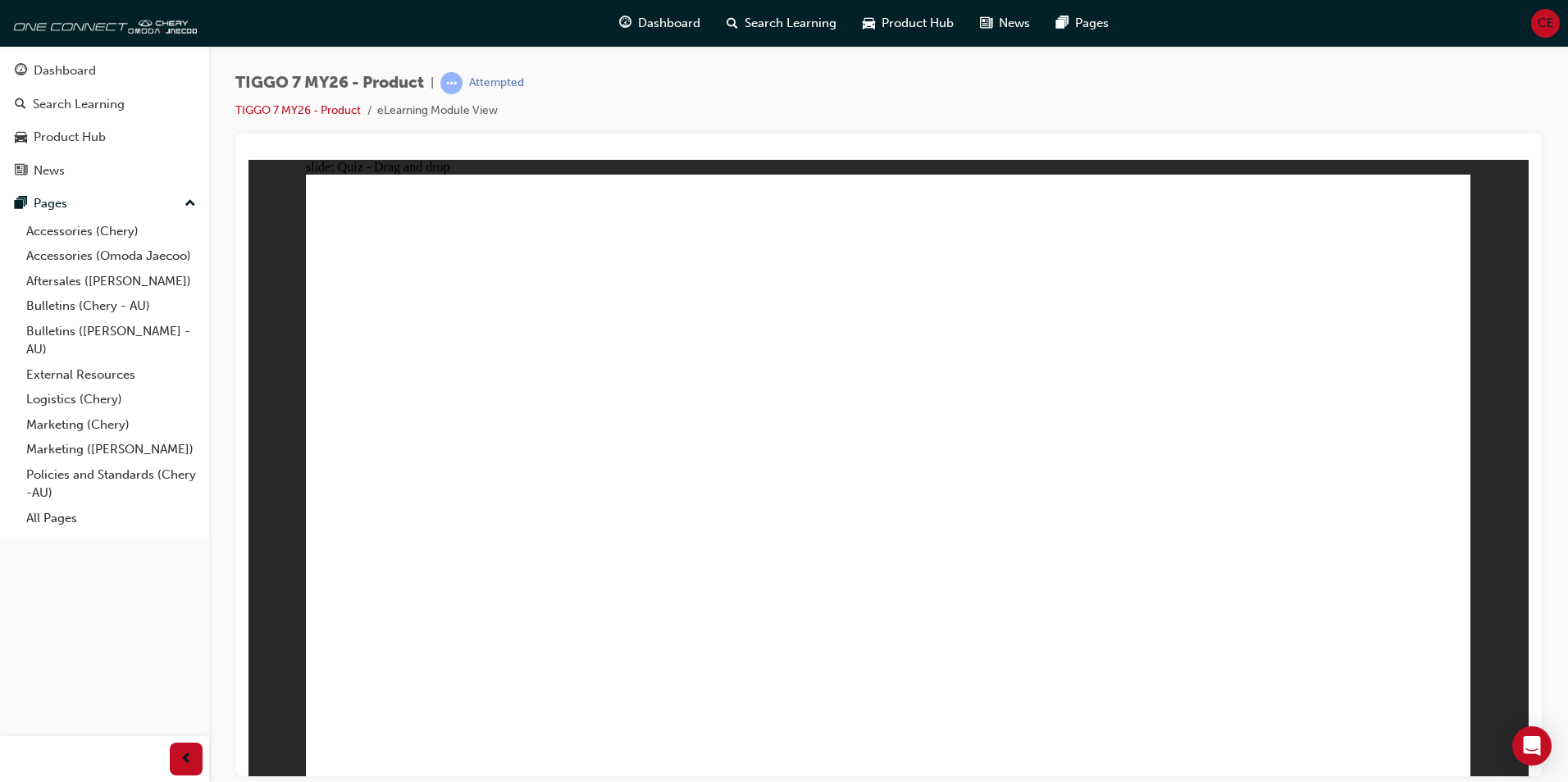
drag, startPoint x: 1382, startPoint y: 251, endPoint x: 528, endPoint y: 521, distance: 895.7
drag, startPoint x: 1015, startPoint y: 392, endPoint x: 1115, endPoint y: 362, distance: 104.4
drag, startPoint x: 1176, startPoint y: 370, endPoint x: 1371, endPoint y: 551, distance: 266.1
drag, startPoint x: 901, startPoint y: 352, endPoint x: 948, endPoint y: 505, distance: 160.1
drag, startPoint x: 819, startPoint y: 280, endPoint x: 859, endPoint y: 514, distance: 237.4
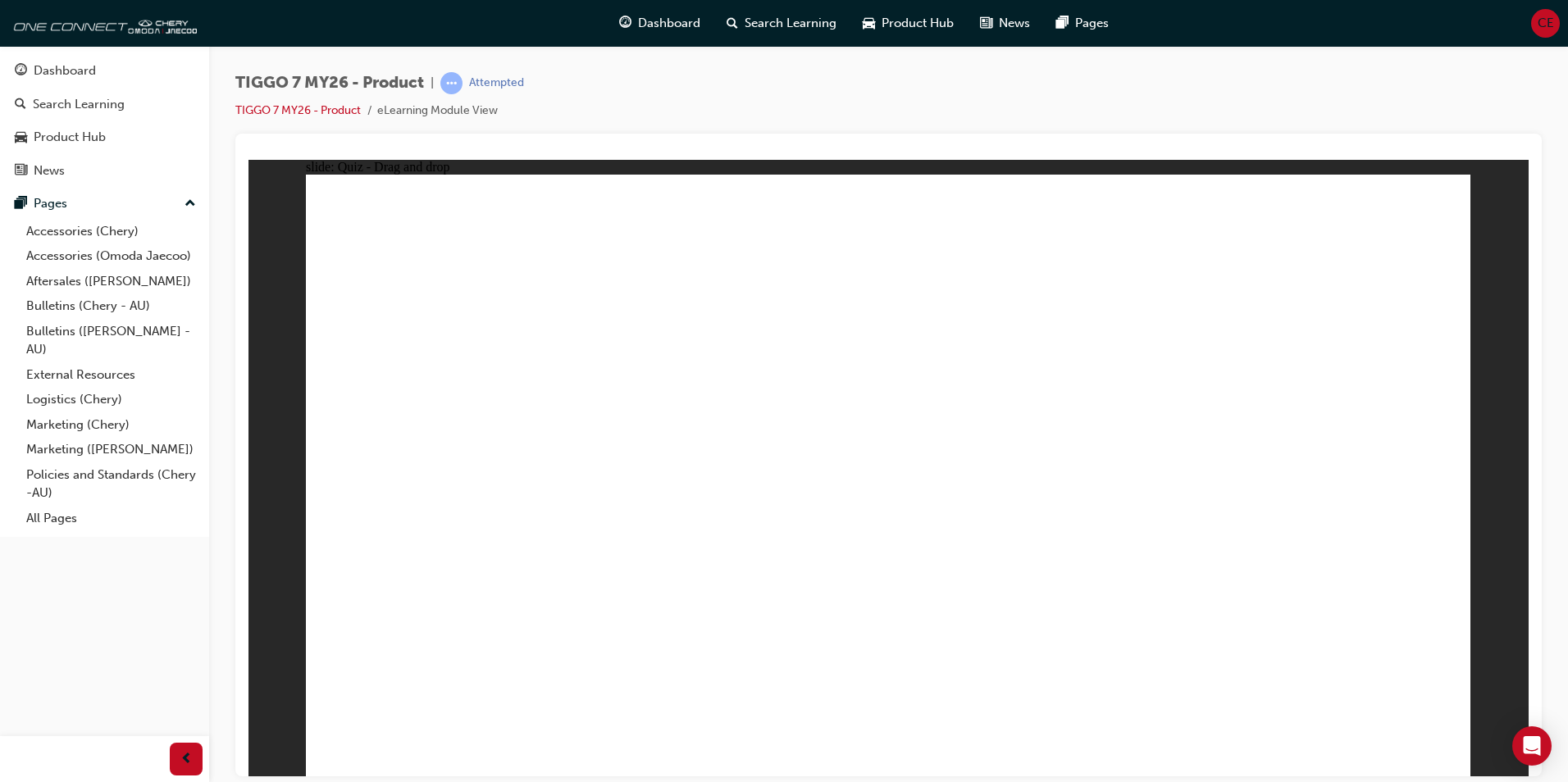
radio input "true"
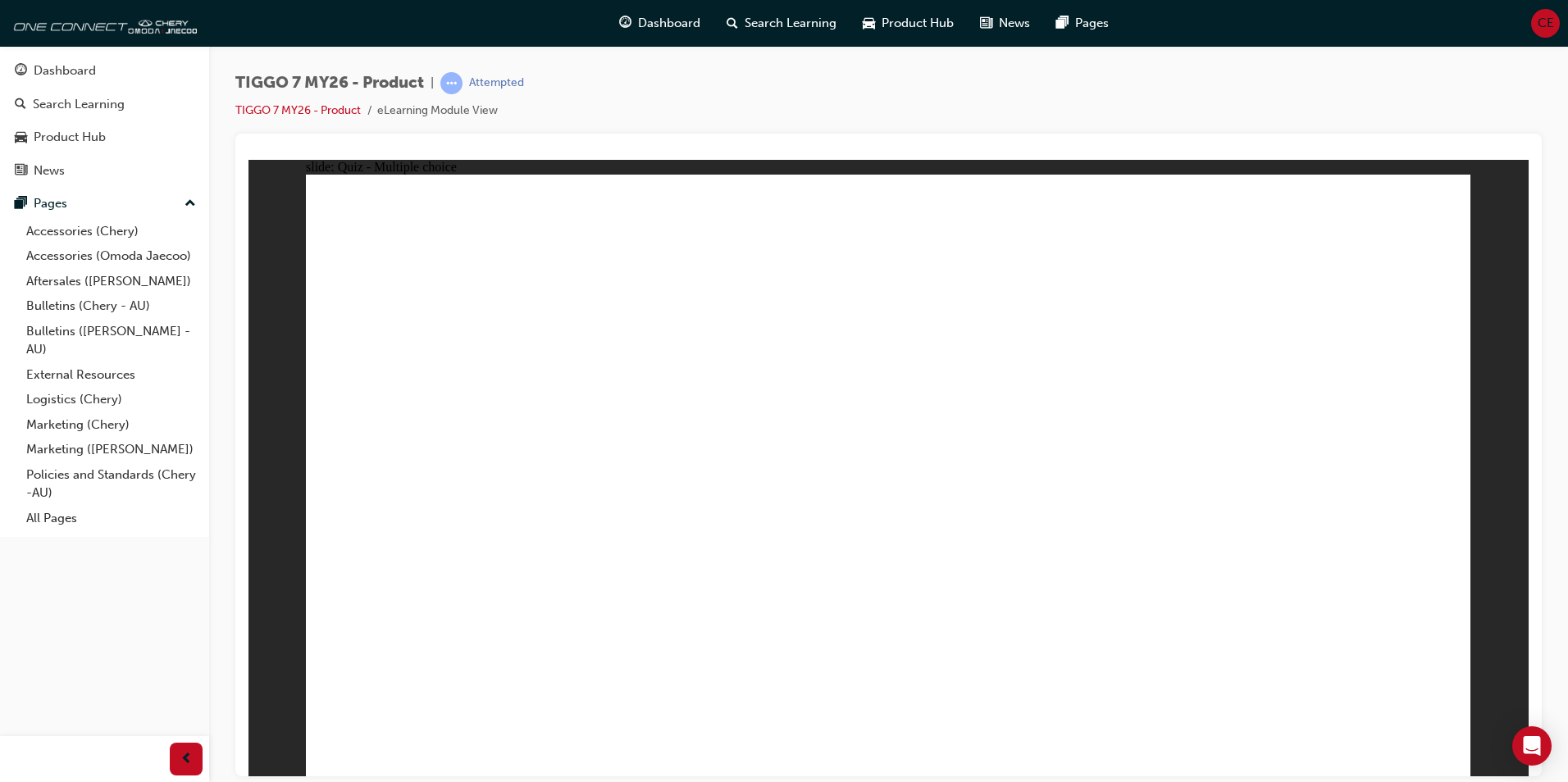
radio input "true"
radio input "false"
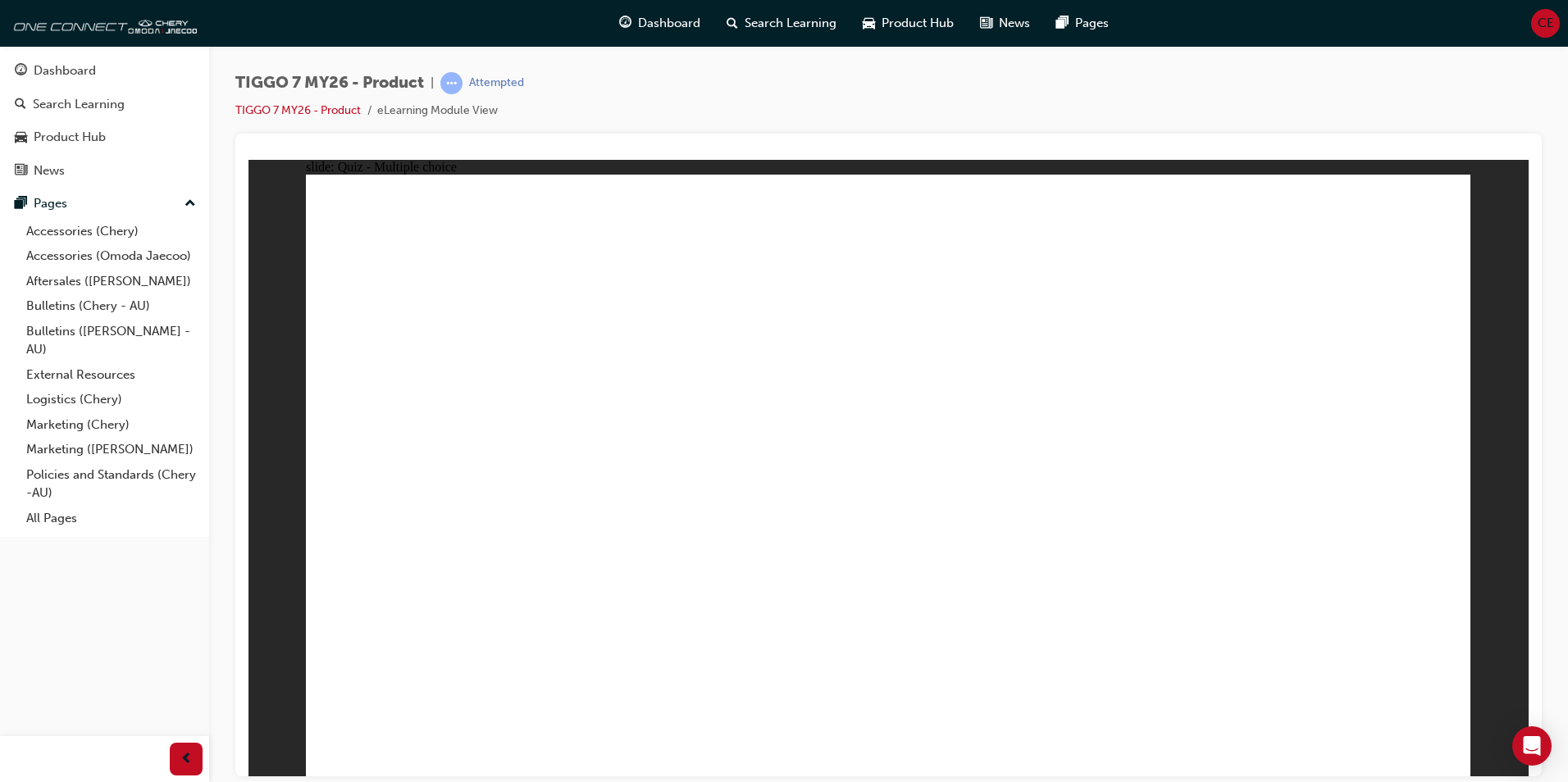
radio input "true"
drag, startPoint x: 1061, startPoint y: 203, endPoint x: 426, endPoint y: 456, distance: 683.5
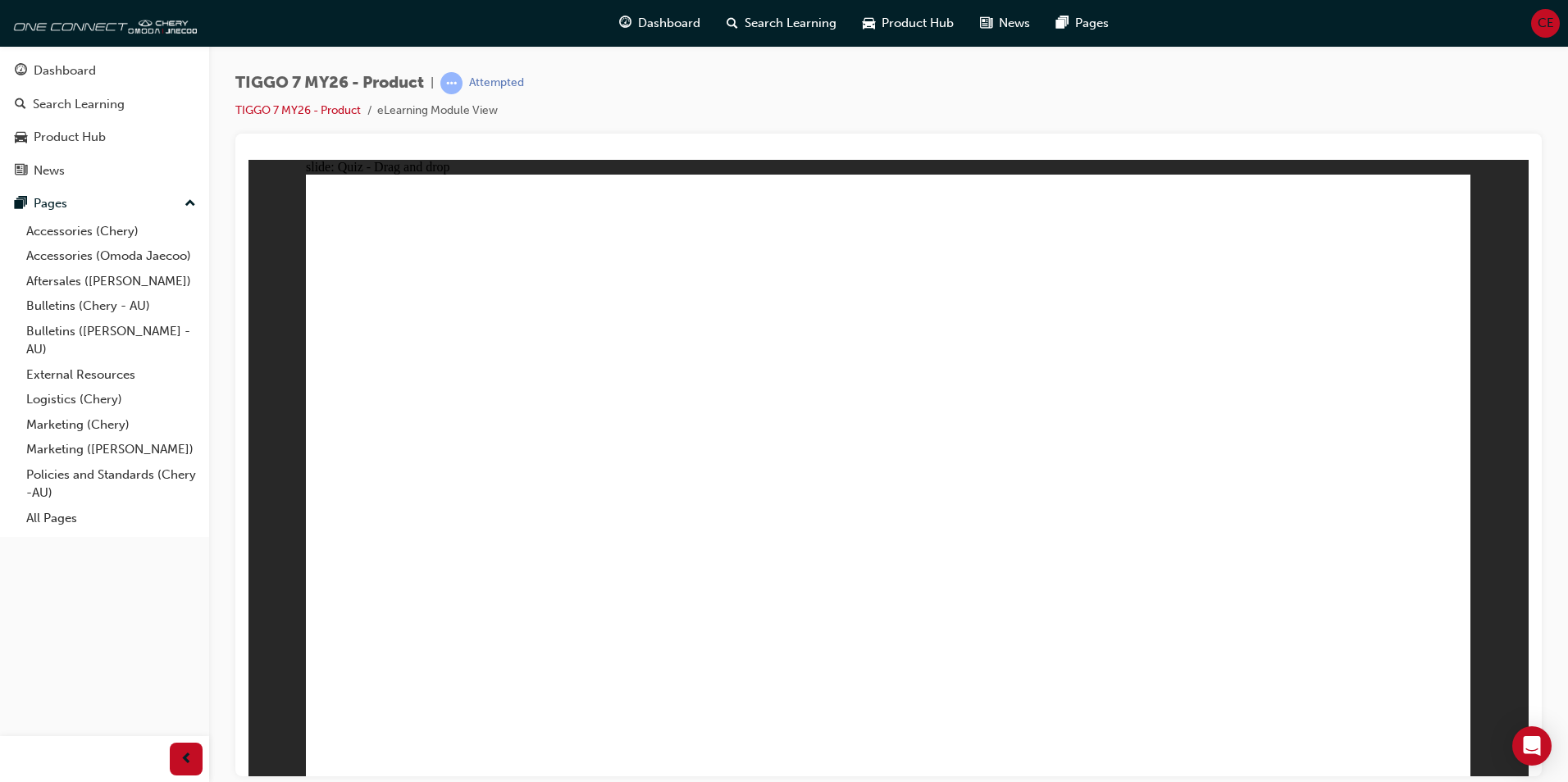
drag, startPoint x: 905, startPoint y: 251, endPoint x: 1420, endPoint y: 532, distance: 586.7
drag, startPoint x: 1153, startPoint y: 366, endPoint x: 893, endPoint y: 506, distance: 295.3
drag, startPoint x: 1270, startPoint y: 270, endPoint x: 1050, endPoint y: 491, distance: 311.8
drag, startPoint x: 954, startPoint y: 373, endPoint x: 685, endPoint y: 501, distance: 297.9
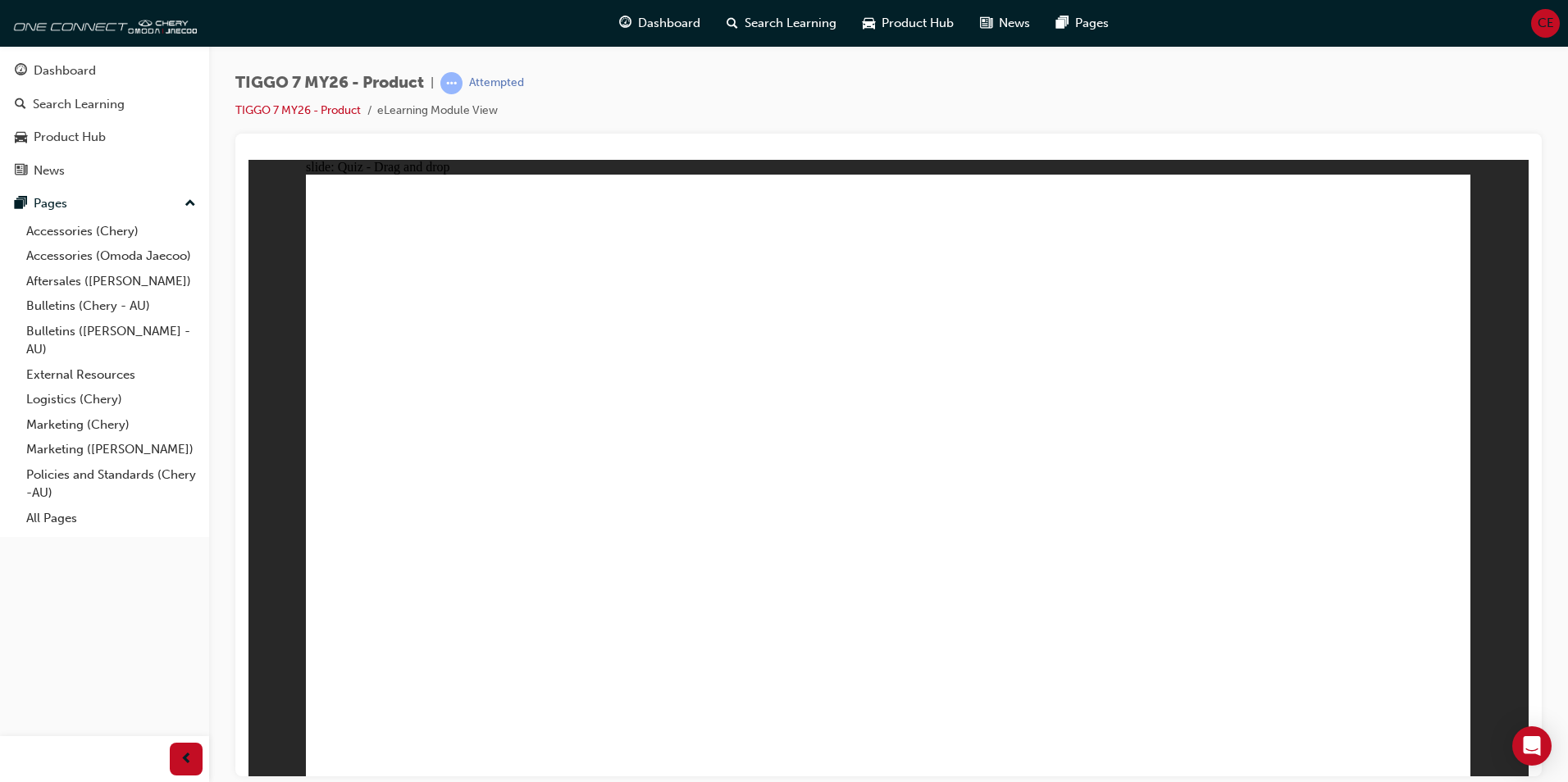
drag, startPoint x: 803, startPoint y: 428, endPoint x: 615, endPoint y: 591, distance: 248.8
drag, startPoint x: 1181, startPoint y: 322, endPoint x: 481, endPoint y: 596, distance: 751.7
drag, startPoint x: 1286, startPoint y: 362, endPoint x: 966, endPoint y: 624, distance: 413.6
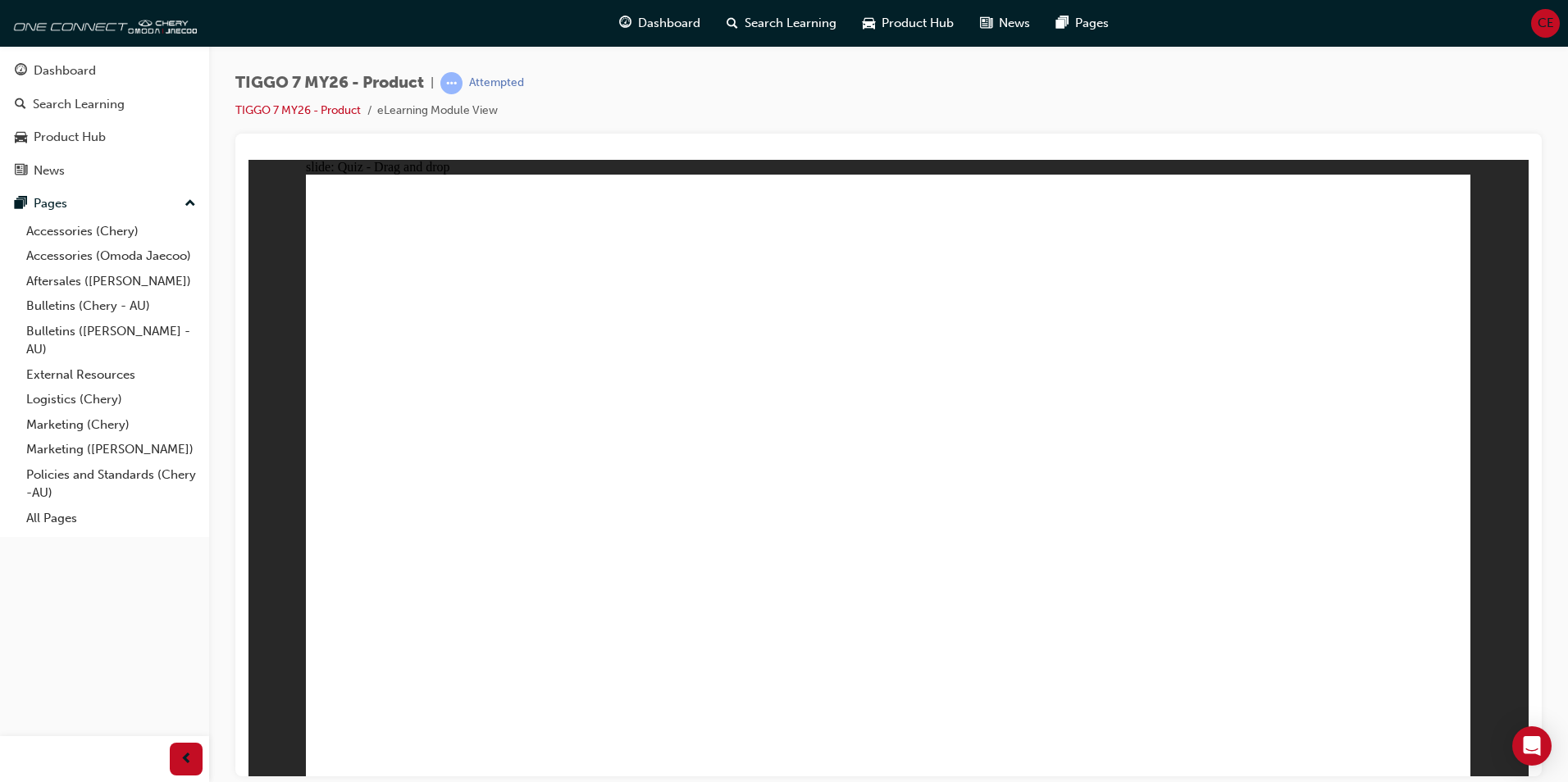
drag, startPoint x: 1106, startPoint y: 294, endPoint x: 1042, endPoint y: 571, distance: 284.3
drag, startPoint x: 1213, startPoint y: 298, endPoint x: 1038, endPoint y: 586, distance: 337.0
drag, startPoint x: 1263, startPoint y: 242, endPoint x: 1073, endPoint y: 626, distance: 428.4
drag, startPoint x: 879, startPoint y: 243, endPoint x: 842, endPoint y: 550, distance: 309.2
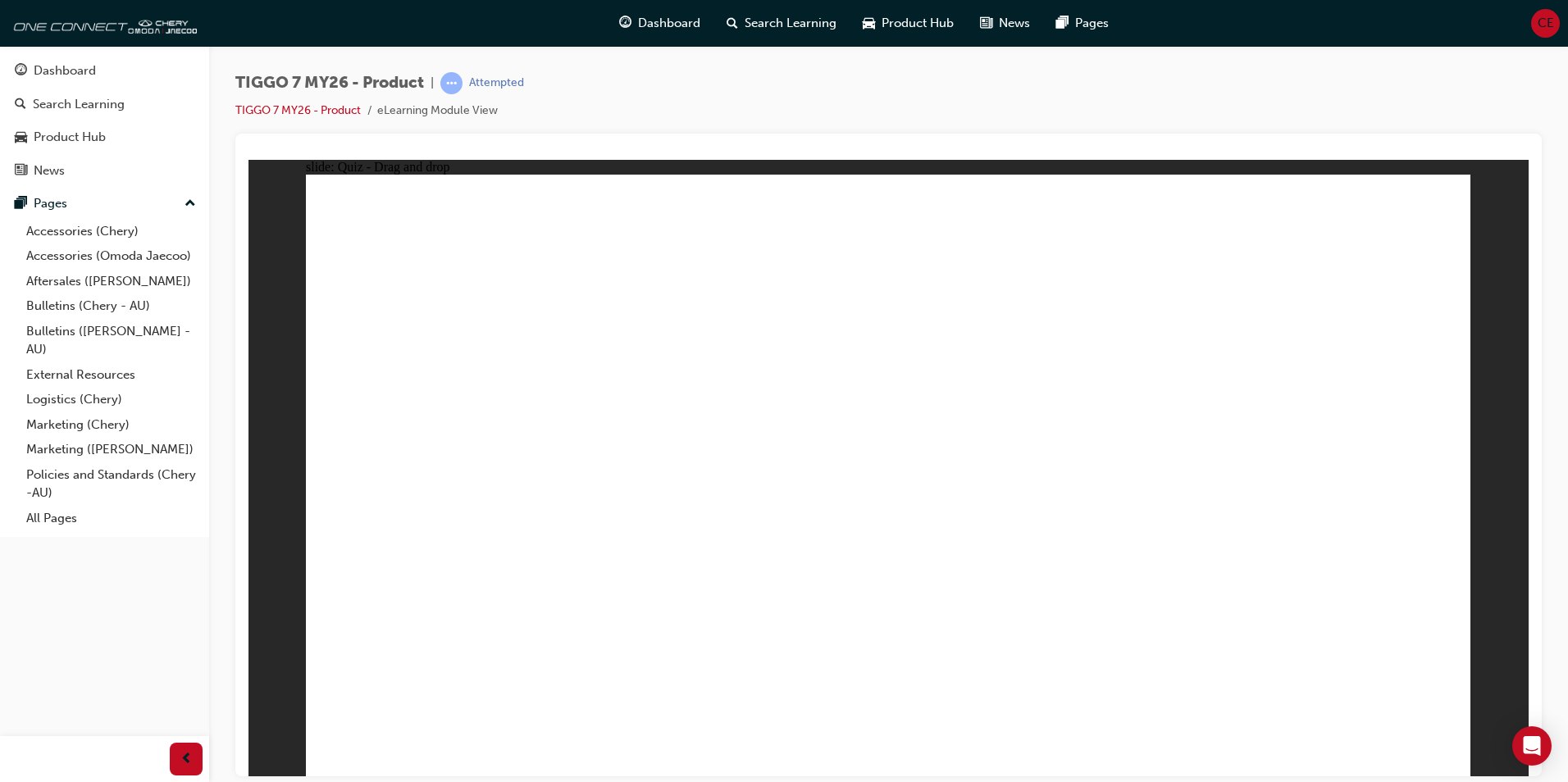
drag, startPoint x: 1111, startPoint y: 337, endPoint x: 823, endPoint y: 422, distance: 300.3
drag, startPoint x: 993, startPoint y: 292, endPoint x: 718, endPoint y: 591, distance: 406.2
drag, startPoint x: 870, startPoint y: 295, endPoint x: 605, endPoint y: 626, distance: 424.0
drag, startPoint x: 510, startPoint y: 540, endPoint x: 929, endPoint y: 610, distance: 424.8
drag, startPoint x: 457, startPoint y: 544, endPoint x: 1047, endPoint y: 595, distance: 592.2
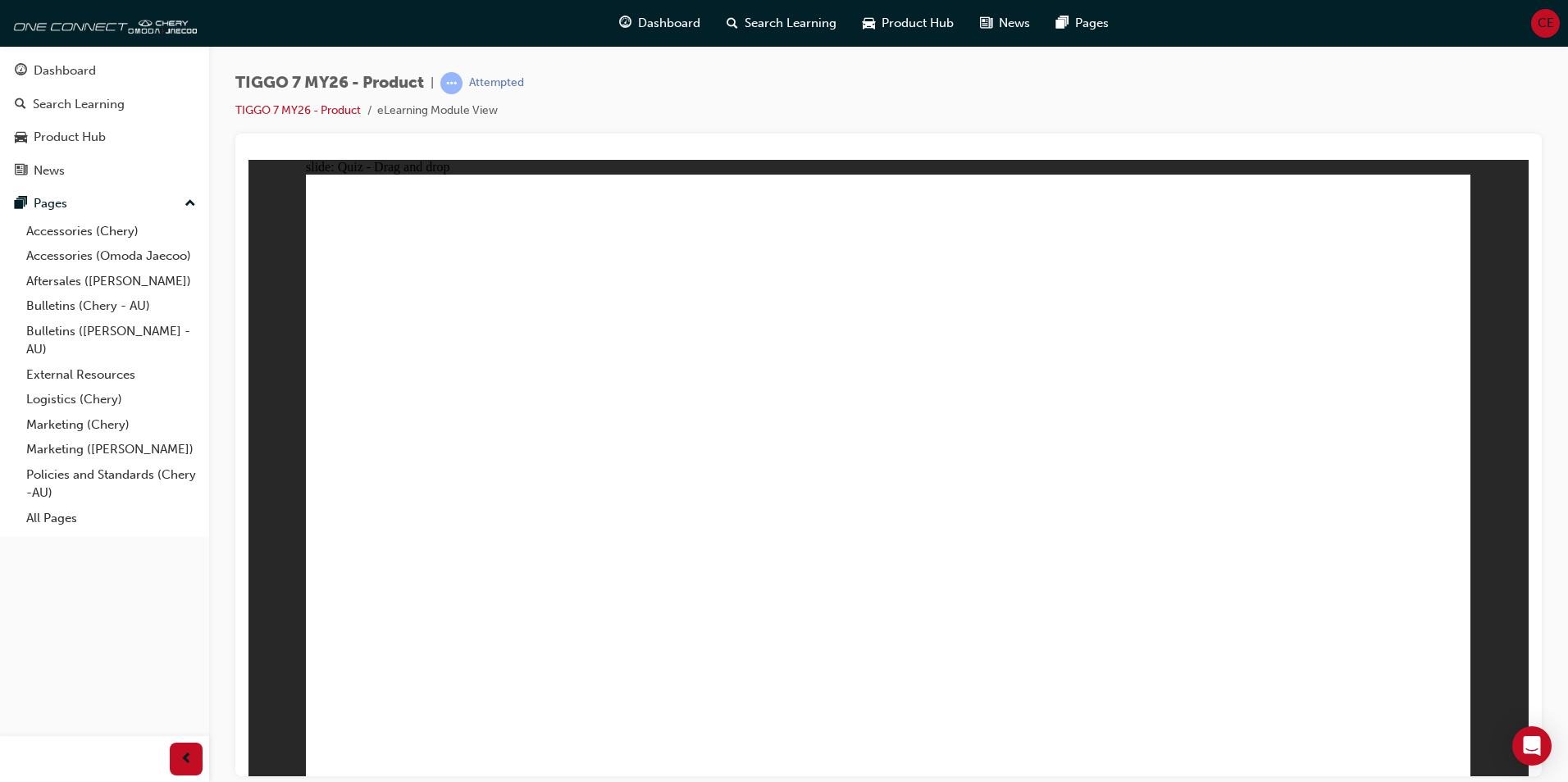
drag, startPoint x: 392, startPoint y: 551, endPoint x: 1071, endPoint y: 592, distance: 680.2
drag, startPoint x: 893, startPoint y: 550, endPoint x: 533, endPoint y: 601, distance: 363.6
drag, startPoint x: 1246, startPoint y: 338, endPoint x: 692, endPoint y: 600, distance: 612.8
drag, startPoint x: 797, startPoint y: 574, endPoint x: 675, endPoint y: 592, distance: 123.3
drag, startPoint x: 1361, startPoint y: 238, endPoint x: 528, endPoint y: 572, distance: 897.5
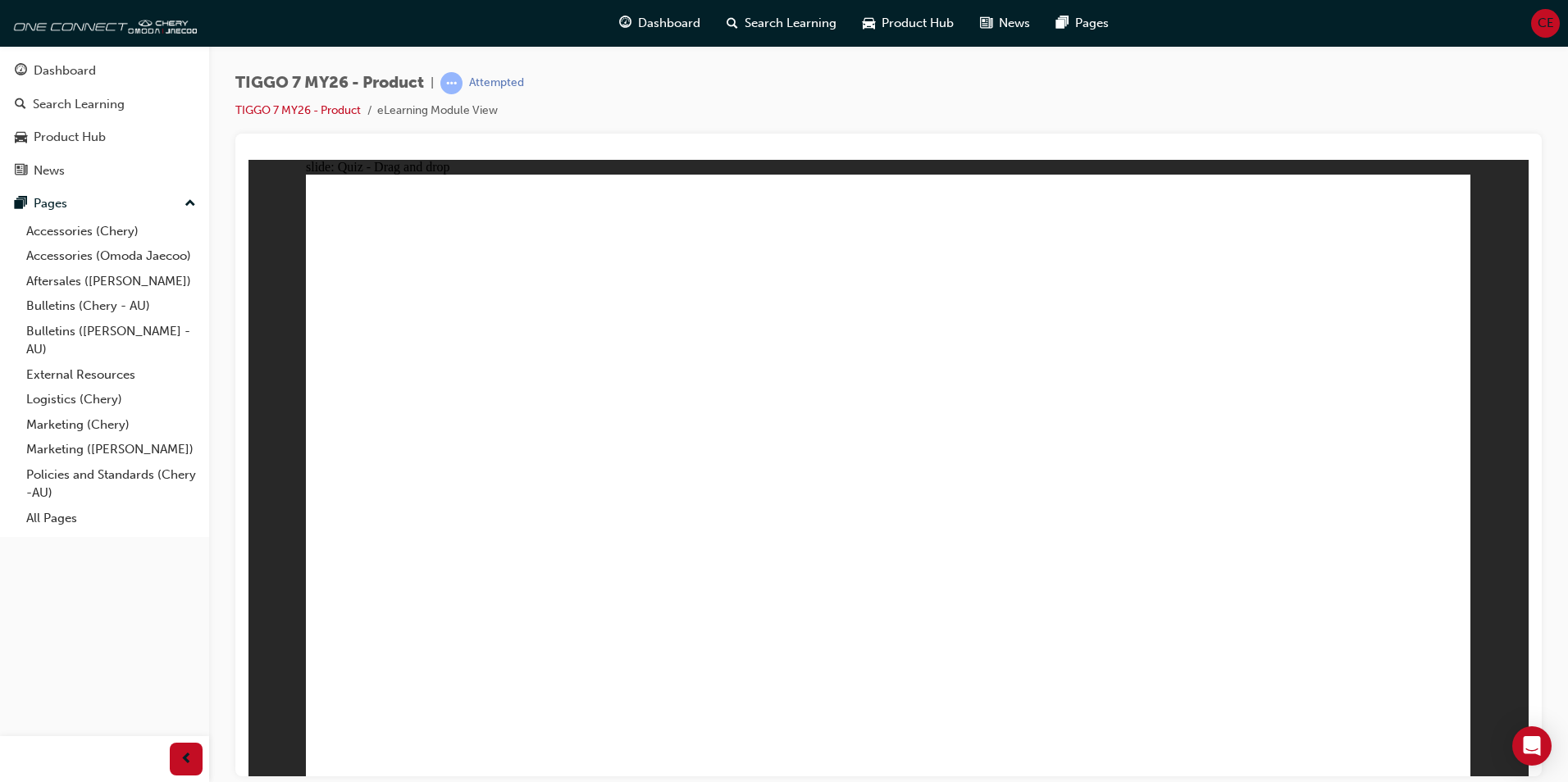
drag, startPoint x: 1105, startPoint y: 256, endPoint x: 556, endPoint y: 585, distance: 640.0
drag, startPoint x: 956, startPoint y: 343, endPoint x: 594, endPoint y: 594, distance: 440.5
drag, startPoint x: 962, startPoint y: 248, endPoint x: 965, endPoint y: 563, distance: 315.0
drag, startPoint x: 1353, startPoint y: 311, endPoint x: 1118, endPoint y: 591, distance: 365.5
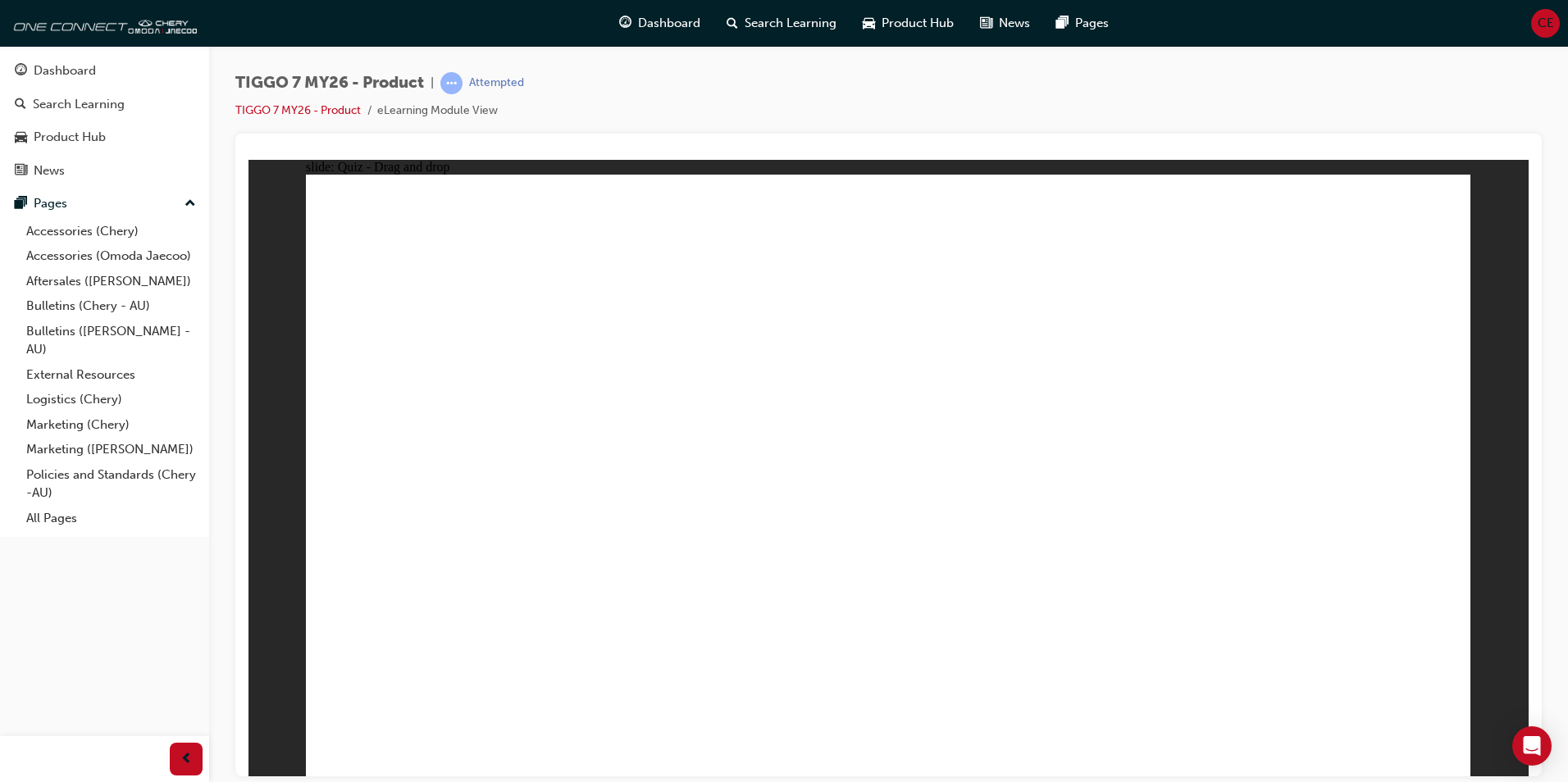
drag, startPoint x: 864, startPoint y: 291, endPoint x: 444, endPoint y: 530, distance: 483.2
drag, startPoint x: 1136, startPoint y: 245, endPoint x: 953, endPoint y: 386, distance: 231.0
drag, startPoint x: 1088, startPoint y: 279, endPoint x: 475, endPoint y: 572, distance: 679.4
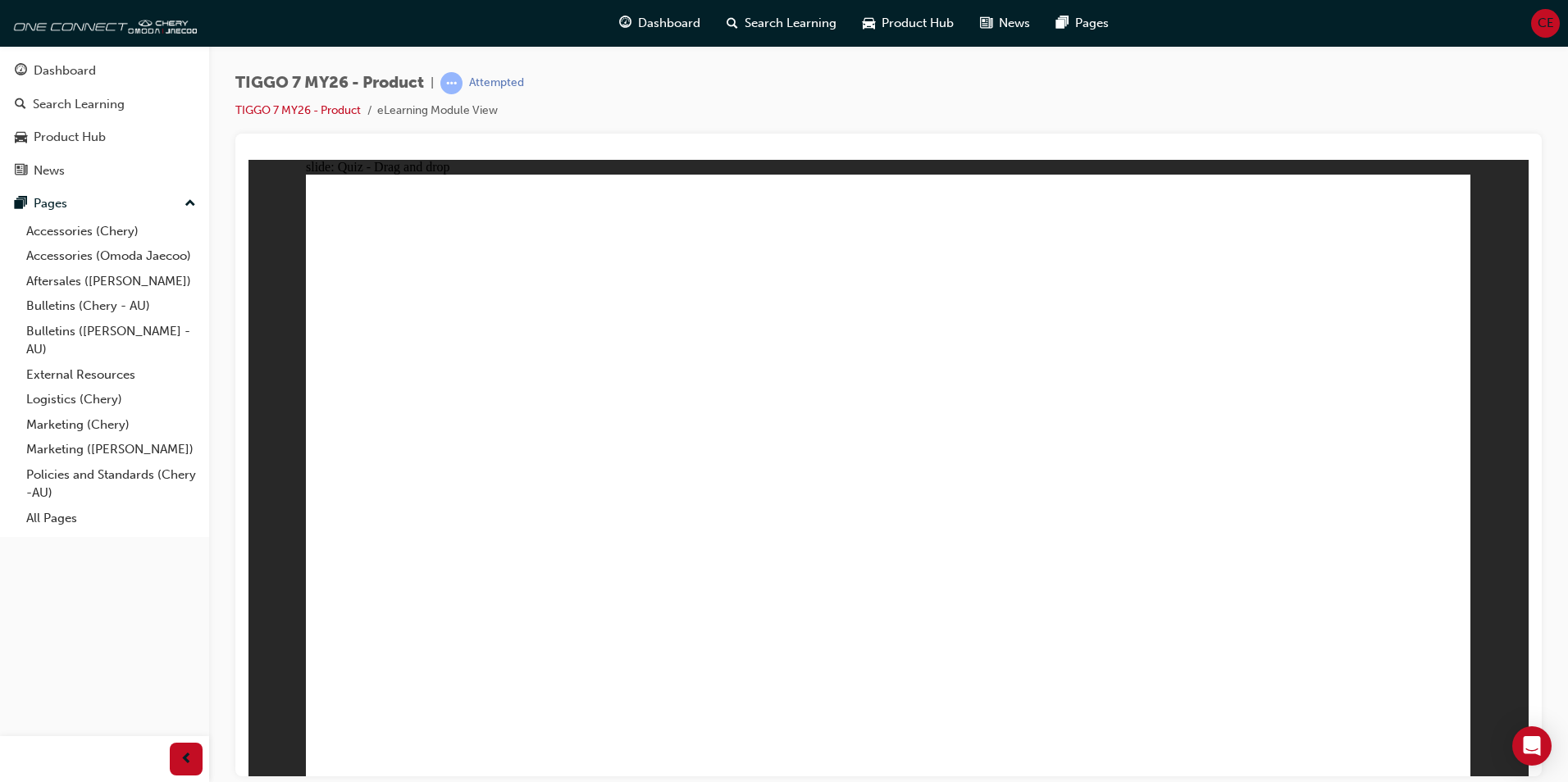
drag, startPoint x: 1350, startPoint y: 289, endPoint x: 1019, endPoint y: 546, distance: 419.1
drag, startPoint x: 1201, startPoint y: 618, endPoint x: 1054, endPoint y: 648, distance: 150.0
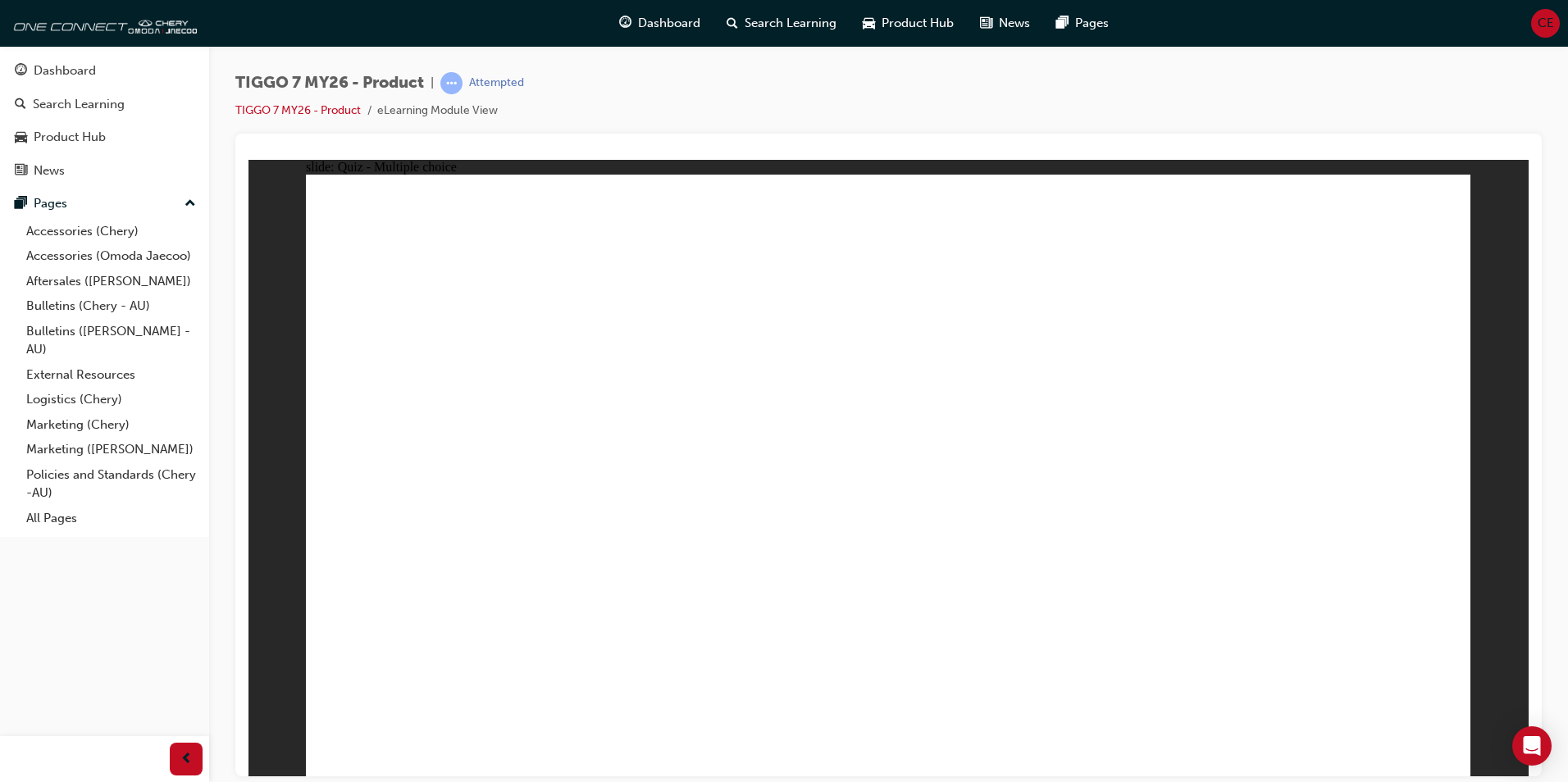
radio input "true"
drag, startPoint x: 1033, startPoint y: 305, endPoint x: 1055, endPoint y: 488, distance: 184.3
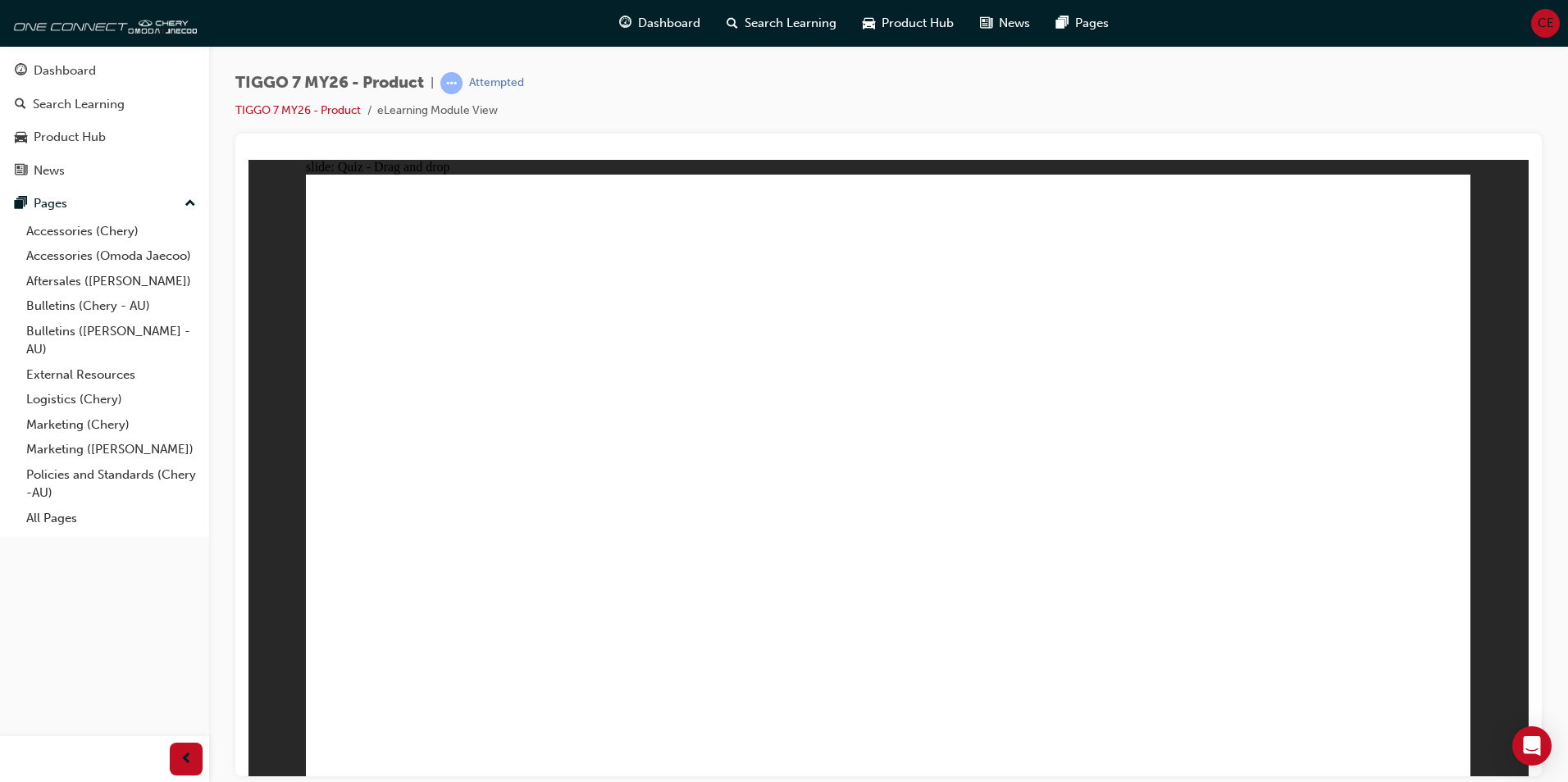
drag, startPoint x: 1084, startPoint y: 269, endPoint x: 1084, endPoint y: 642, distance: 373.0
drag, startPoint x: 816, startPoint y: 226, endPoint x: 1094, endPoint y: 568, distance: 440.7
drag, startPoint x: 880, startPoint y: 277, endPoint x: 1093, endPoint y: 388, distance: 240.2
drag, startPoint x: 1154, startPoint y: 323, endPoint x: 1113, endPoint y: 250, distance: 83.7
drag, startPoint x: 1116, startPoint y: 243, endPoint x: 1150, endPoint y: 568, distance: 326.8
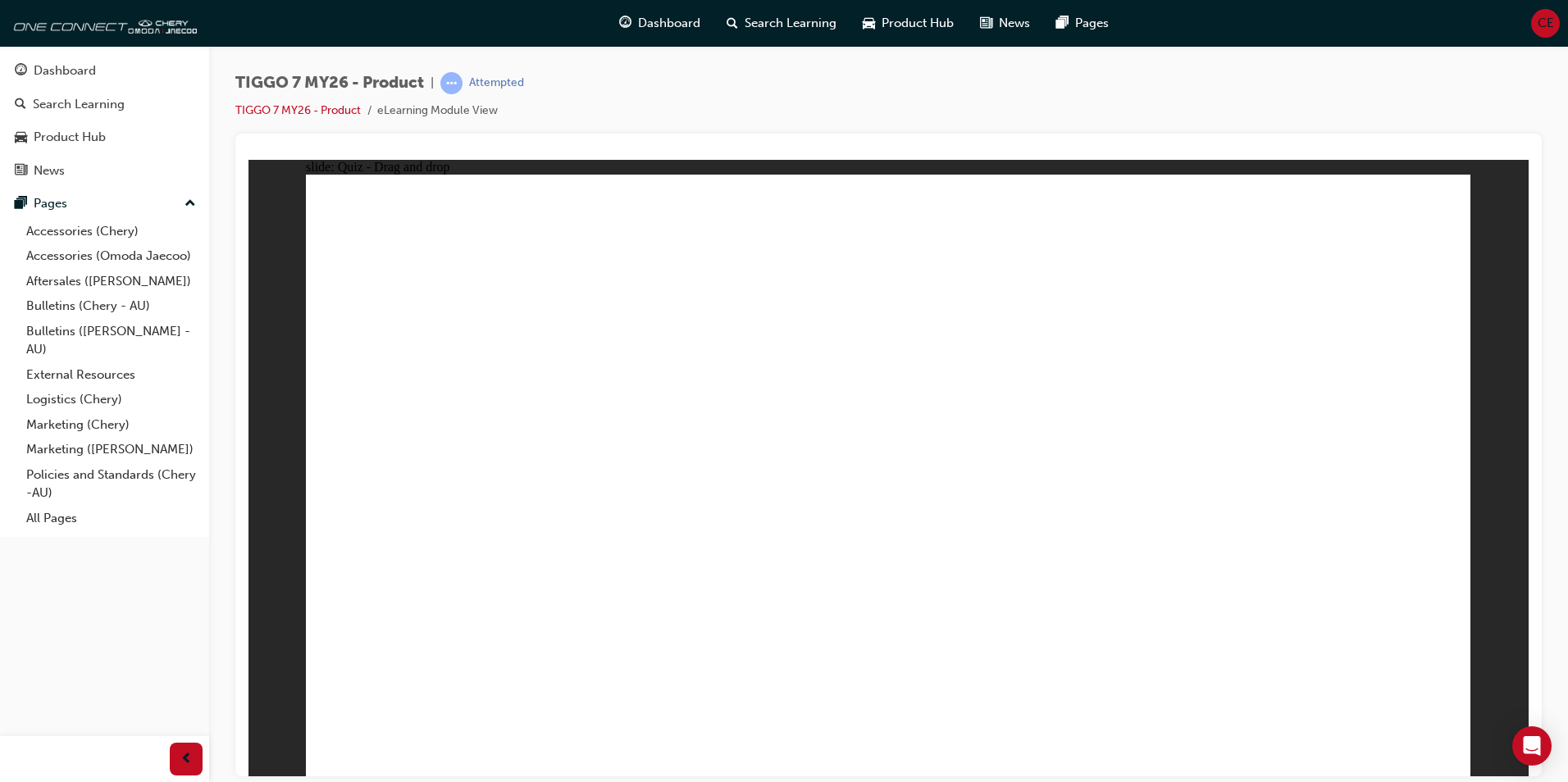
drag, startPoint x: 1305, startPoint y: 226, endPoint x: 1170, endPoint y: 520, distance: 323.5
drag, startPoint x: 1311, startPoint y: 282, endPoint x: 1313, endPoint y: 569, distance: 287.0
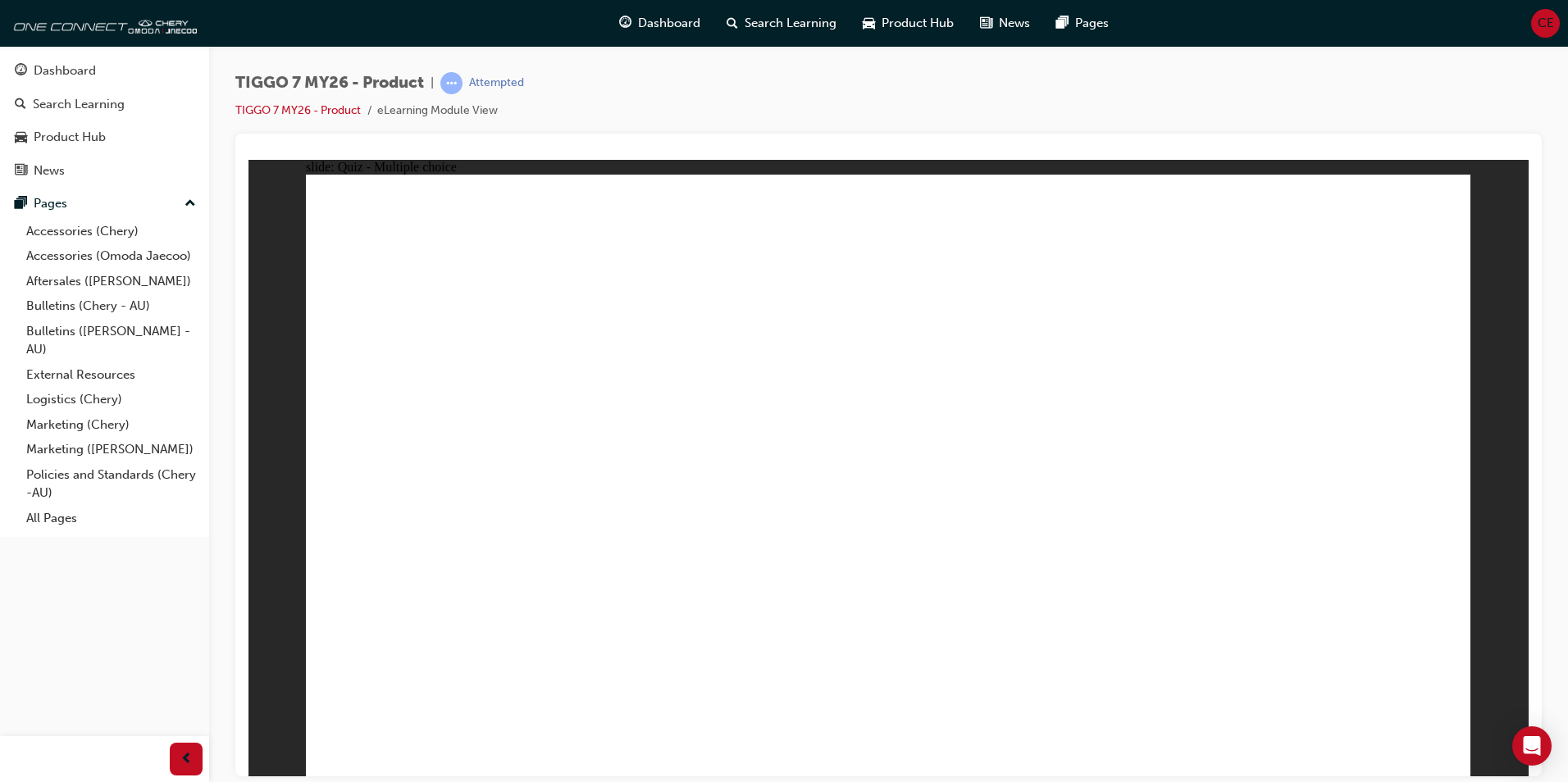
radio input "true"
drag, startPoint x: 1308, startPoint y: 254, endPoint x: 455, endPoint y: 532, distance: 897.2
drag, startPoint x: 855, startPoint y: 277, endPoint x: 1103, endPoint y: 522, distance: 348.6
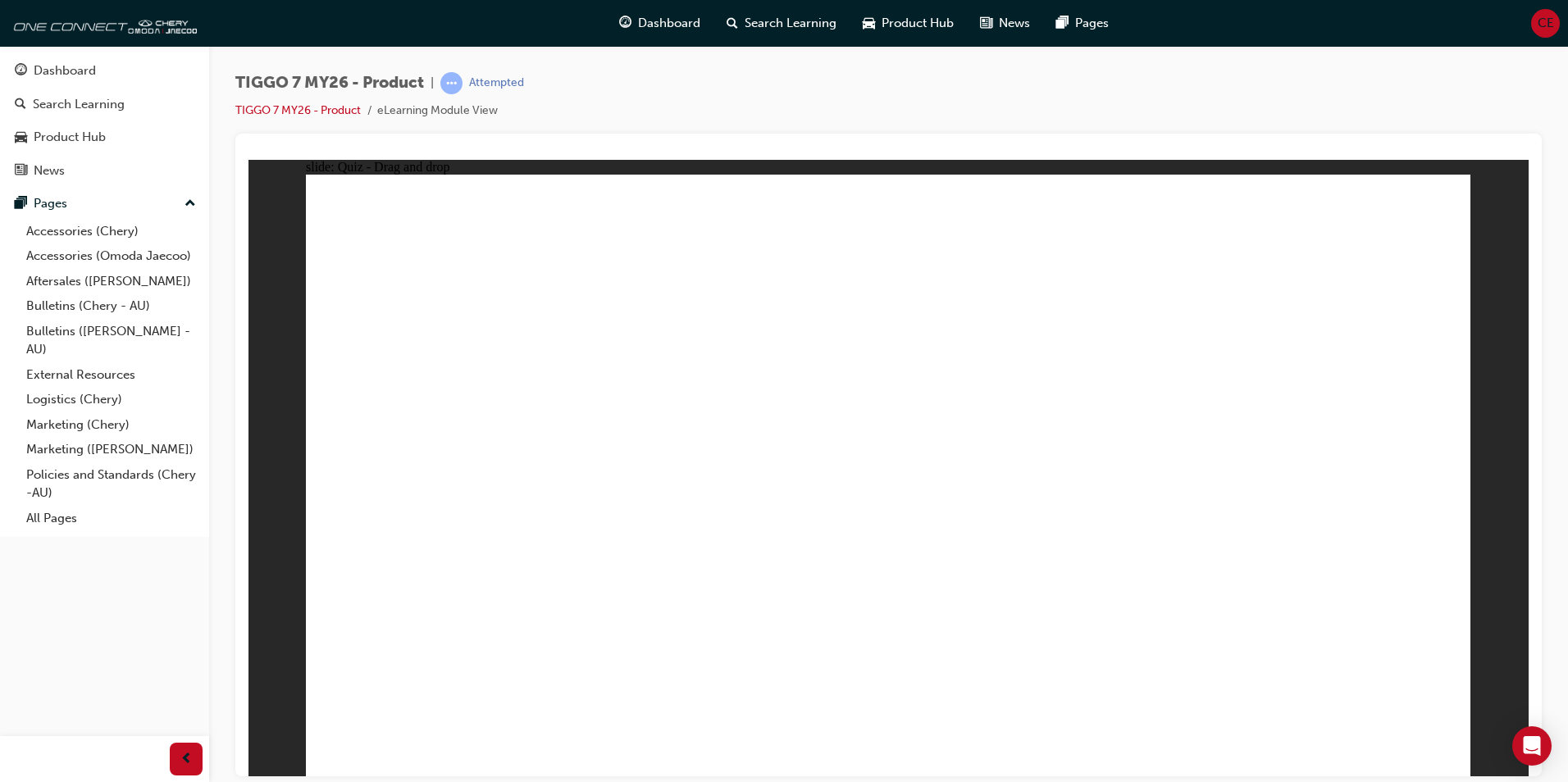
drag, startPoint x: 1150, startPoint y: 270, endPoint x: 810, endPoint y: 449, distance: 384.2
drag, startPoint x: 1004, startPoint y: 367, endPoint x: 951, endPoint y: 517, distance: 159.1
drag, startPoint x: 1166, startPoint y: 390, endPoint x: 1291, endPoint y: 550, distance: 203.0
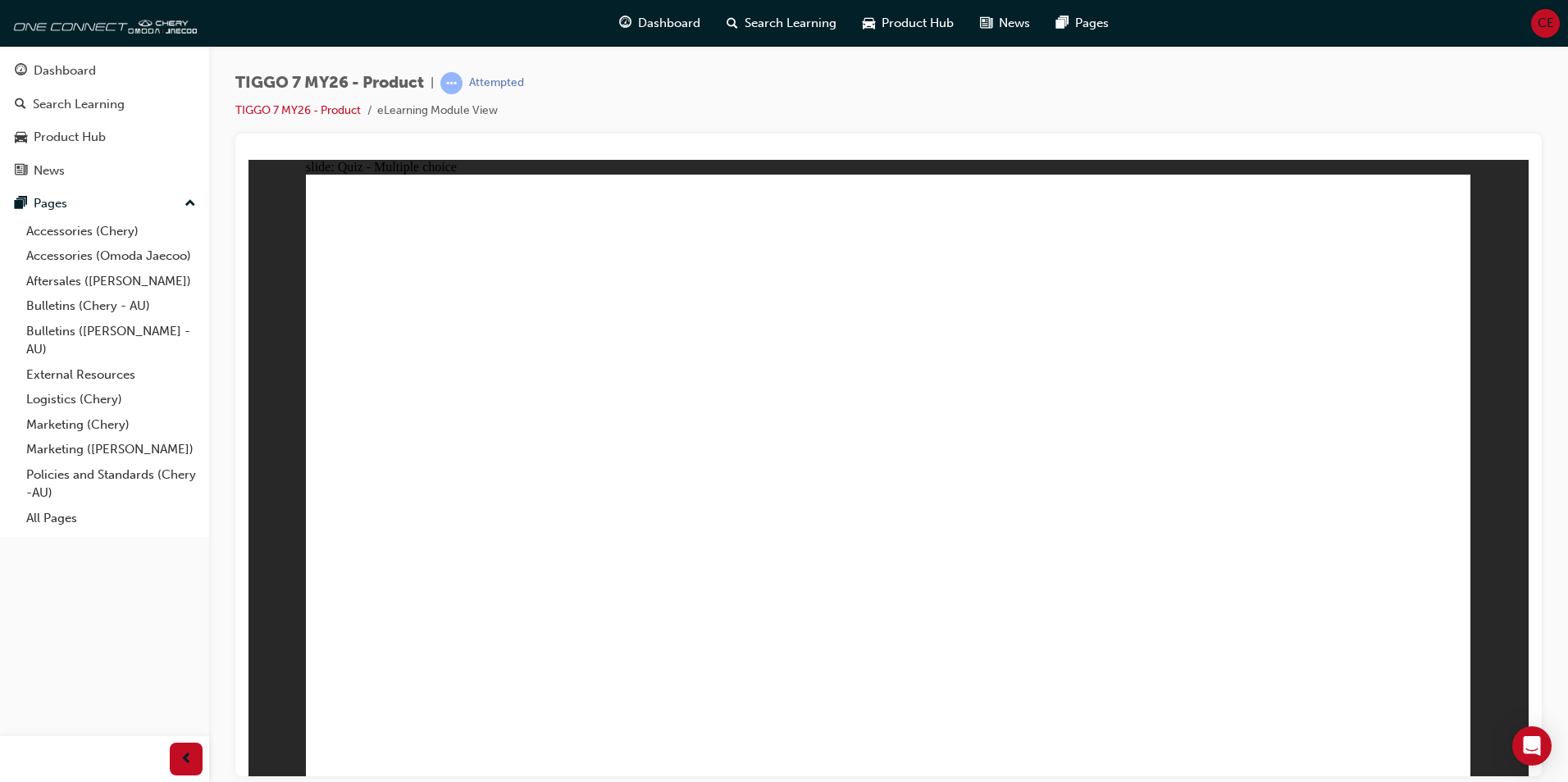
radio input "true"
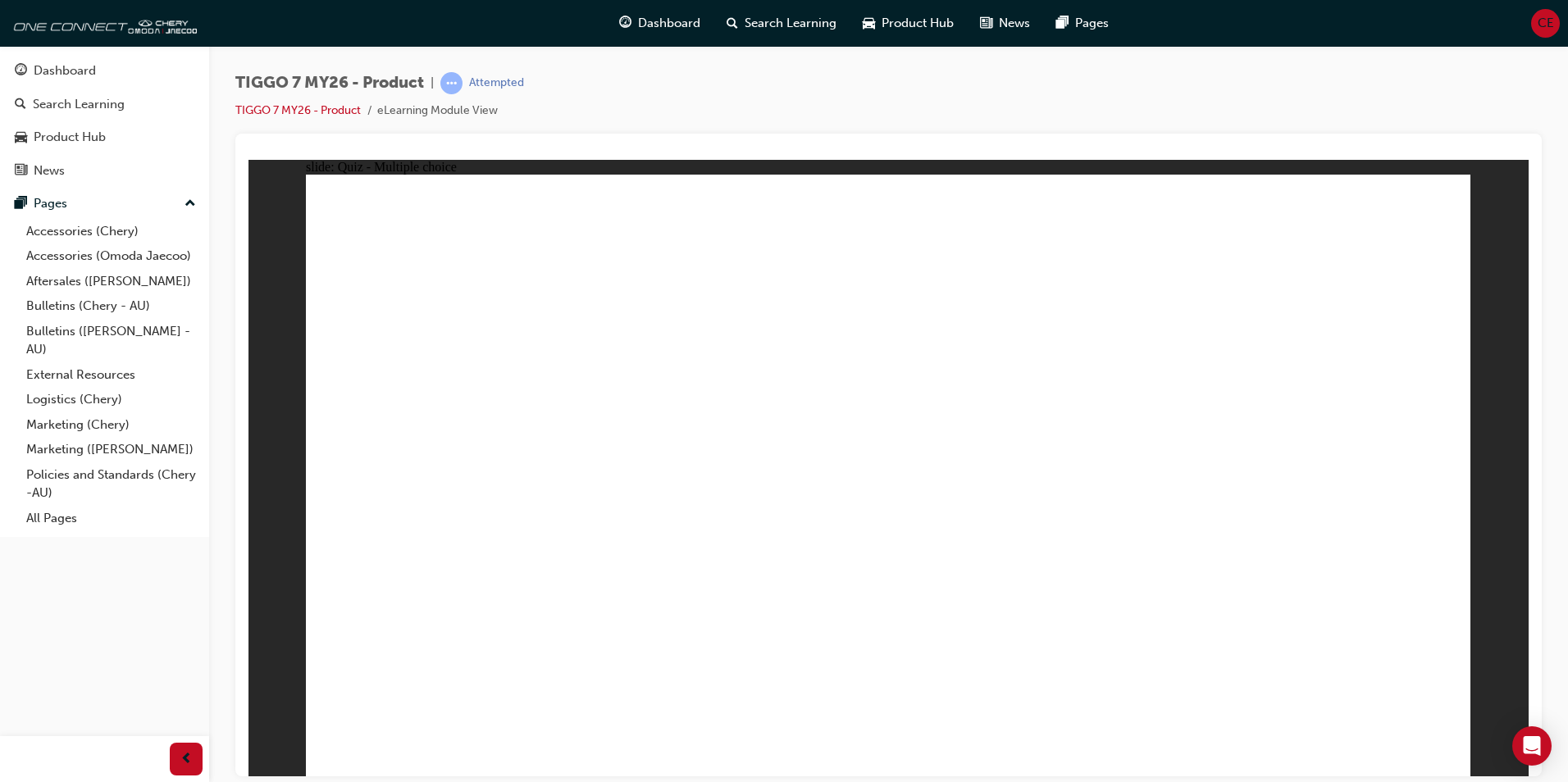
radio input "true"
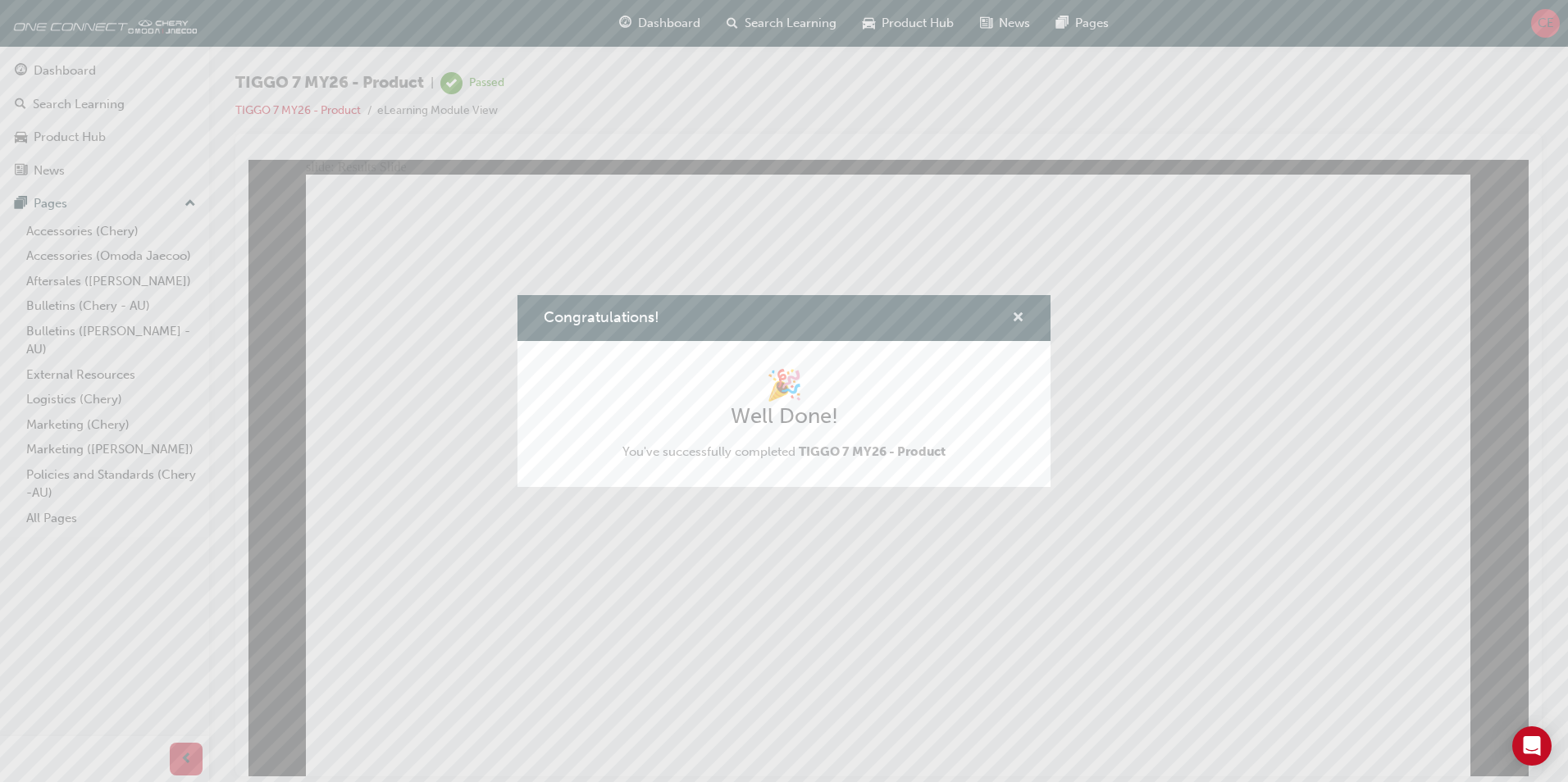
click at [1017, 311] on span "cross-icon" at bounding box center [1018, 318] width 12 height 14
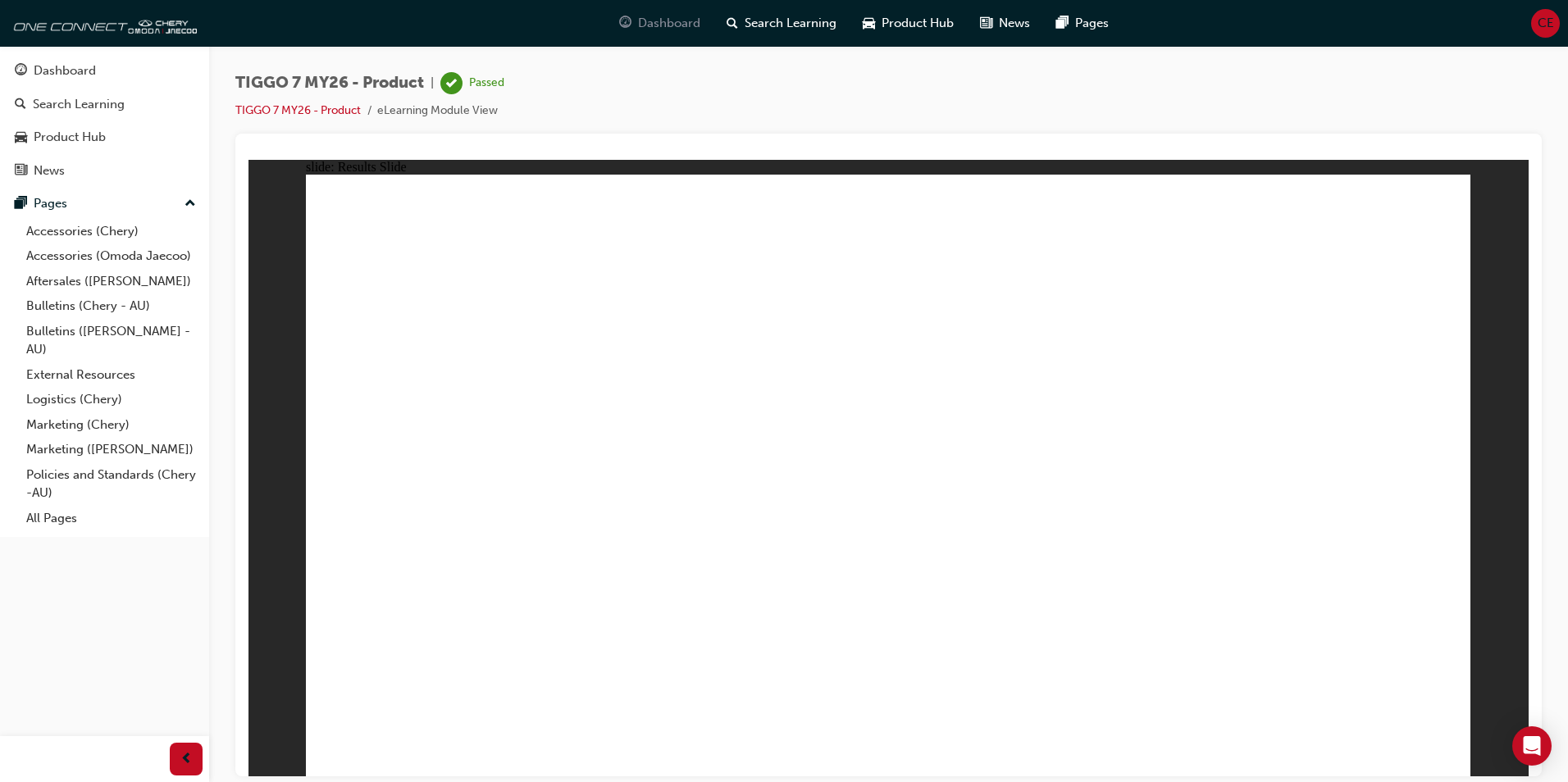
click at [672, 22] on span "Dashboard" at bounding box center [669, 23] width 62 height 19
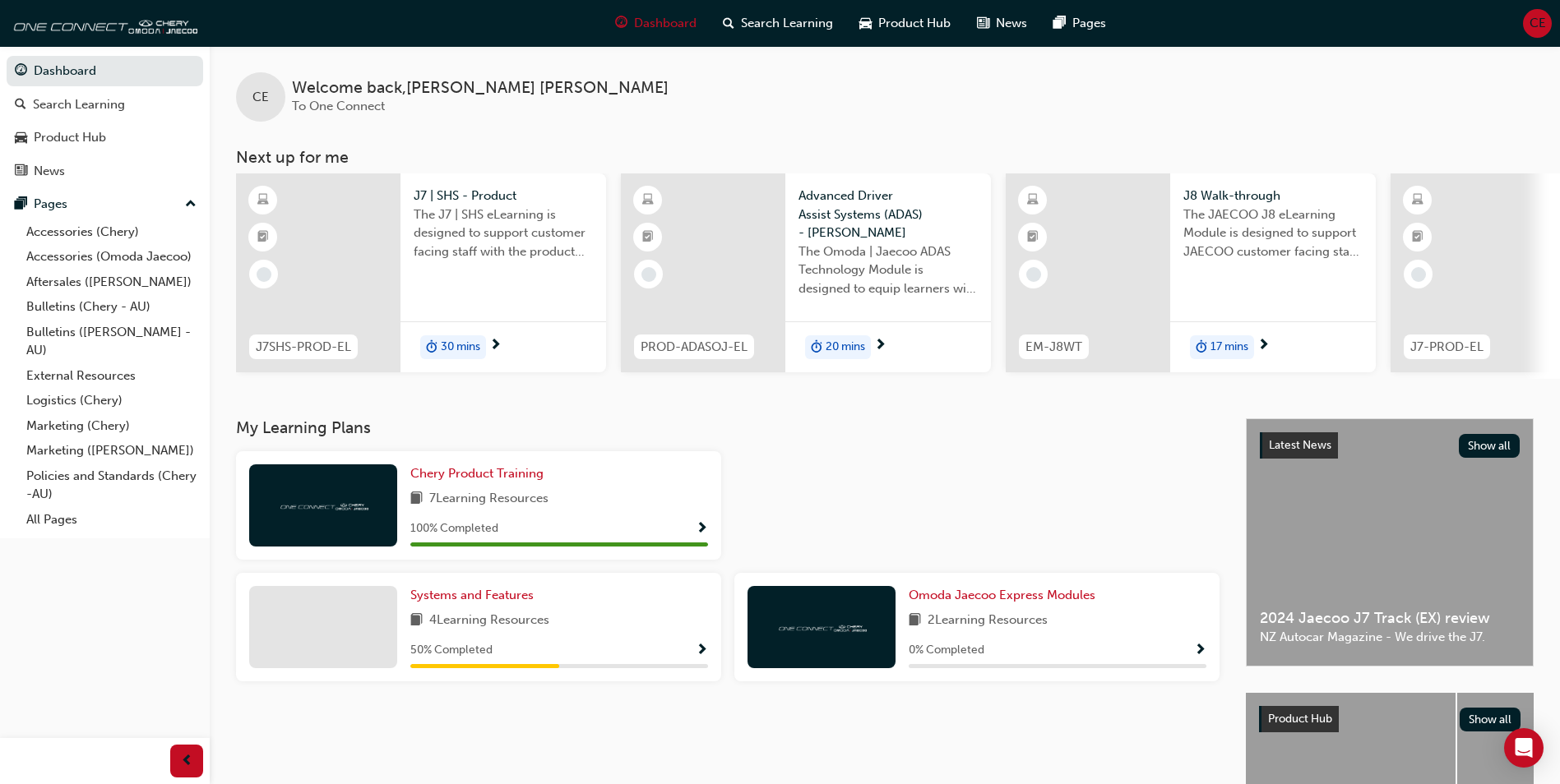
click at [660, 374] on div "PROD-ADASOJ-EL Advanced Driver Assist Systems (ADAS) - Omoda Jaecoo The Omoda |…" at bounding box center [806, 276] width 370 height 206
click at [448, 287] on div "J7 | SHS - Product The J7 | SHS eLearning is designed to support customer facin…" at bounding box center [503, 272] width 206 height 199
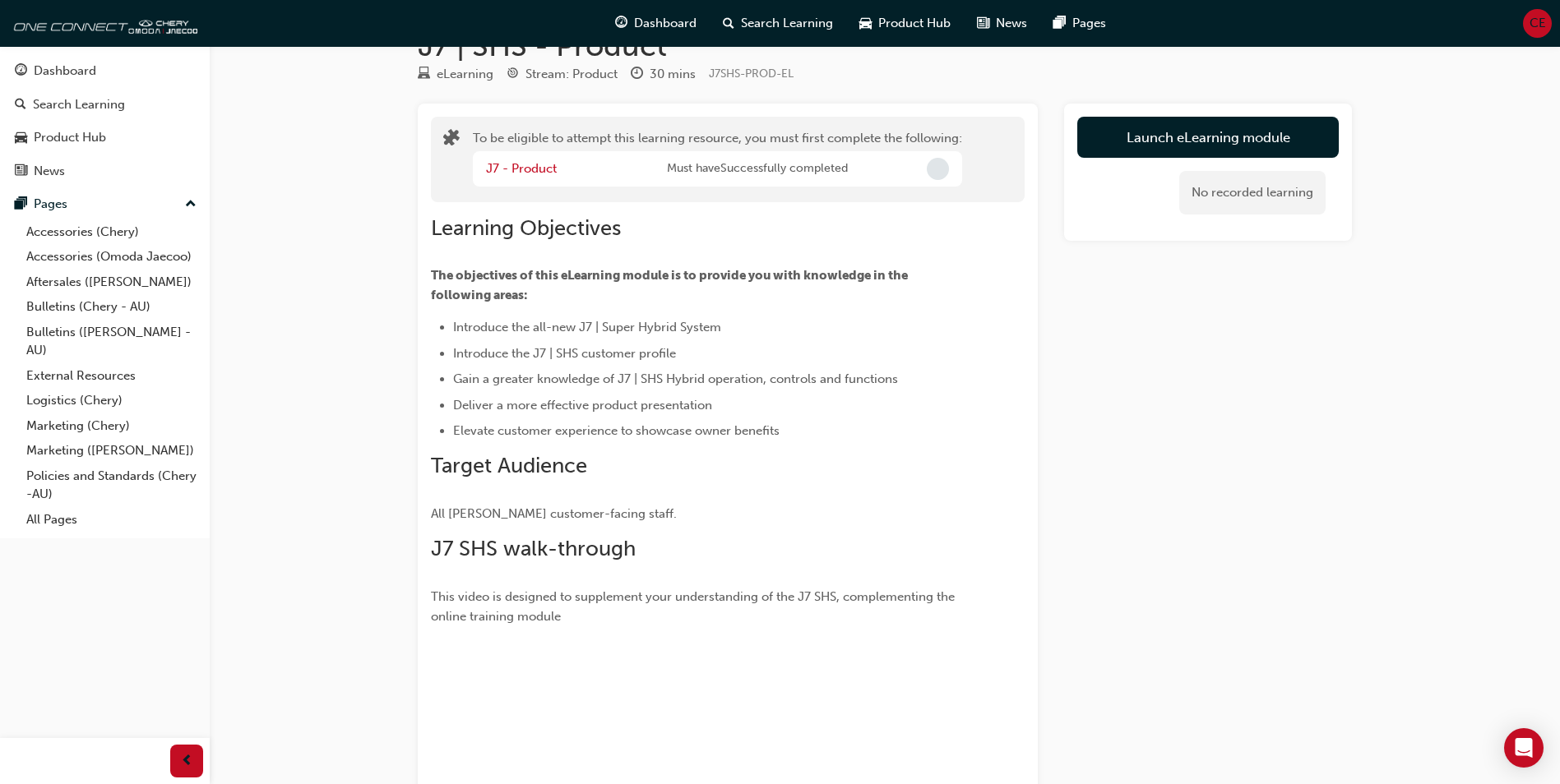
scroll to position [82, 0]
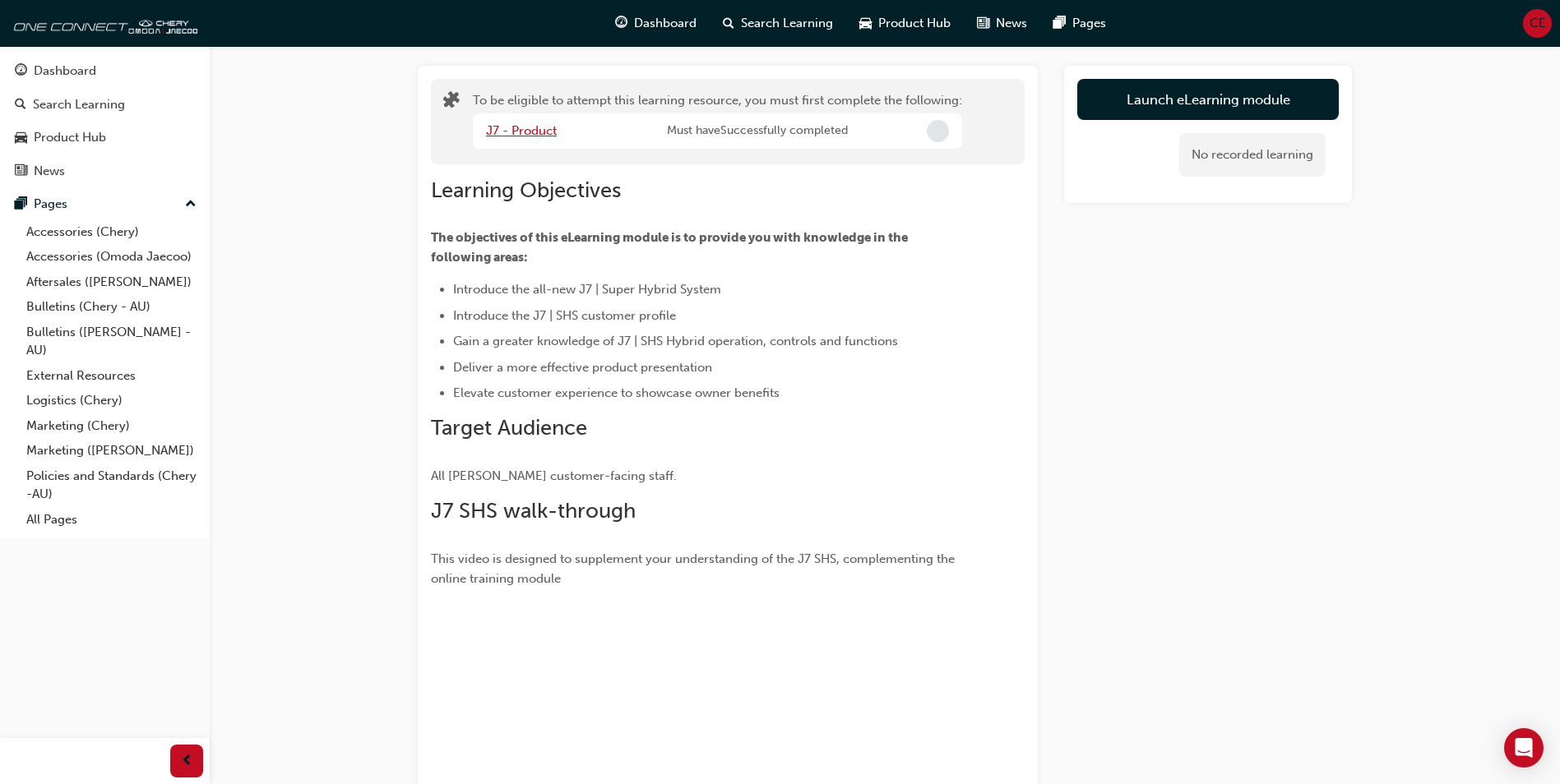
click at [538, 131] on link "J7 - Product" at bounding box center [521, 131] width 71 height 15
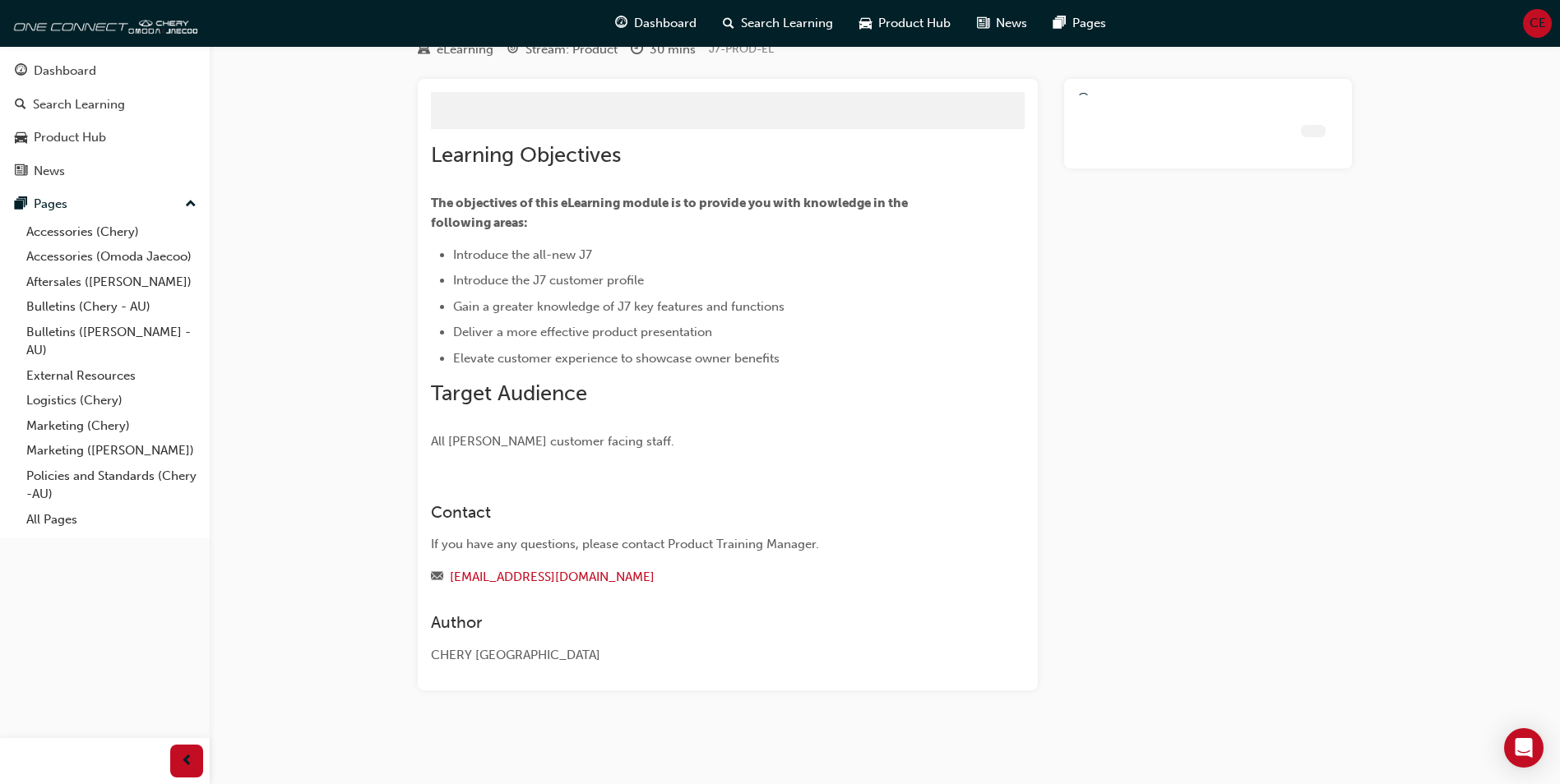
scroll to position [32, 0]
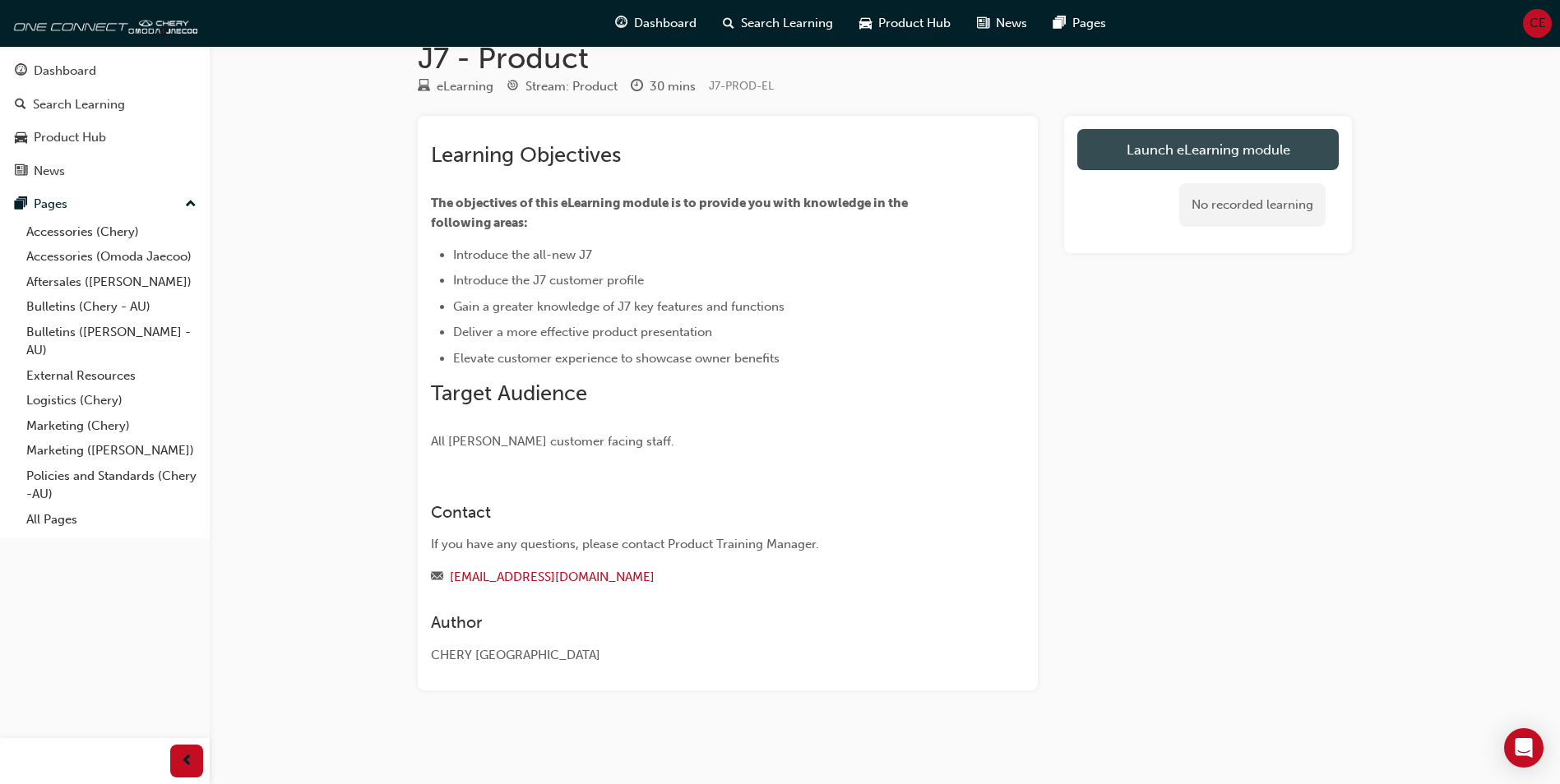
click at [1155, 165] on link "Launch eLearning module" at bounding box center [1208, 149] width 261 height 41
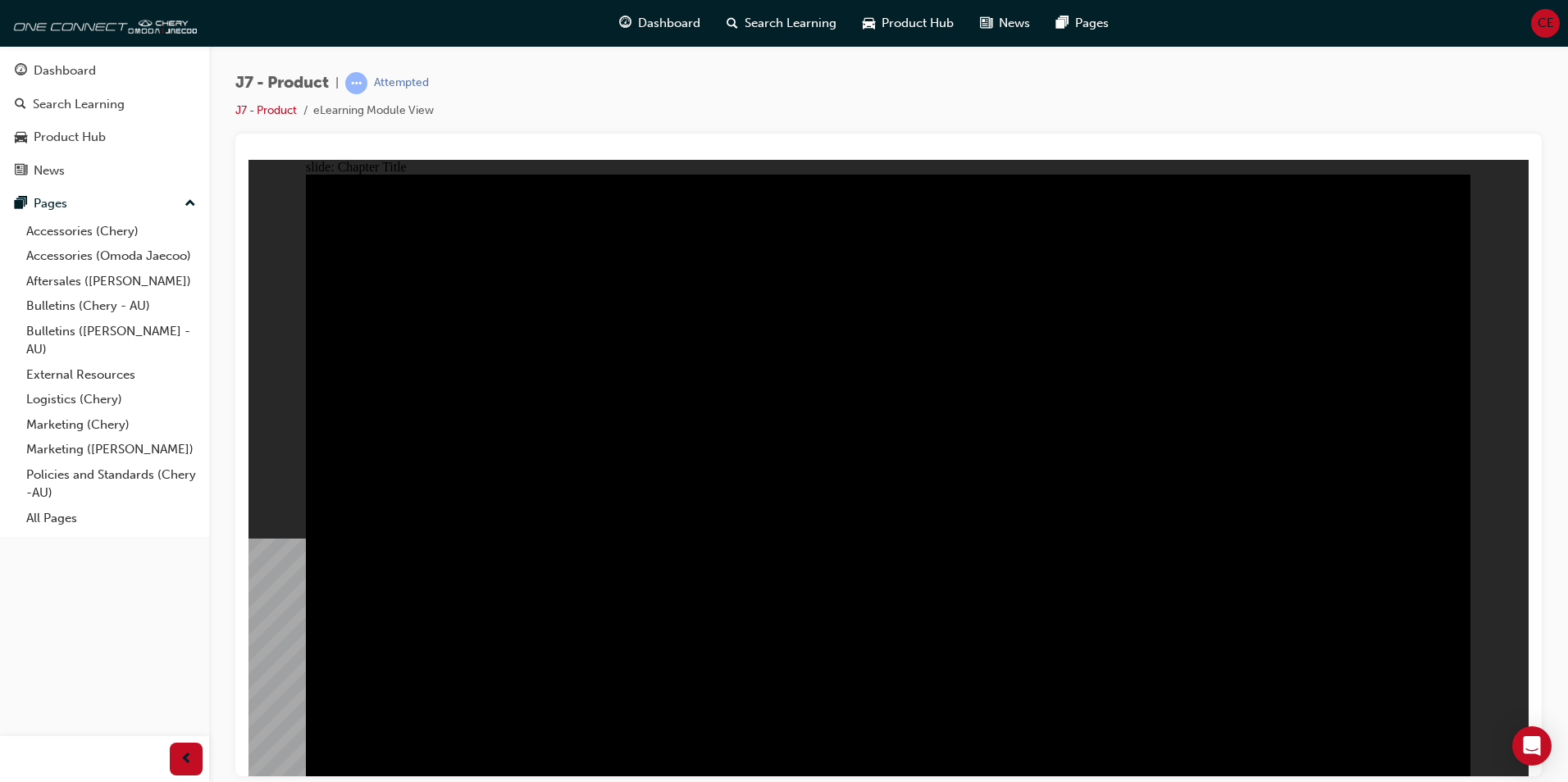
radio input "true"
drag, startPoint x: 947, startPoint y: 414, endPoint x: 1074, endPoint y: 662, distance: 278.6
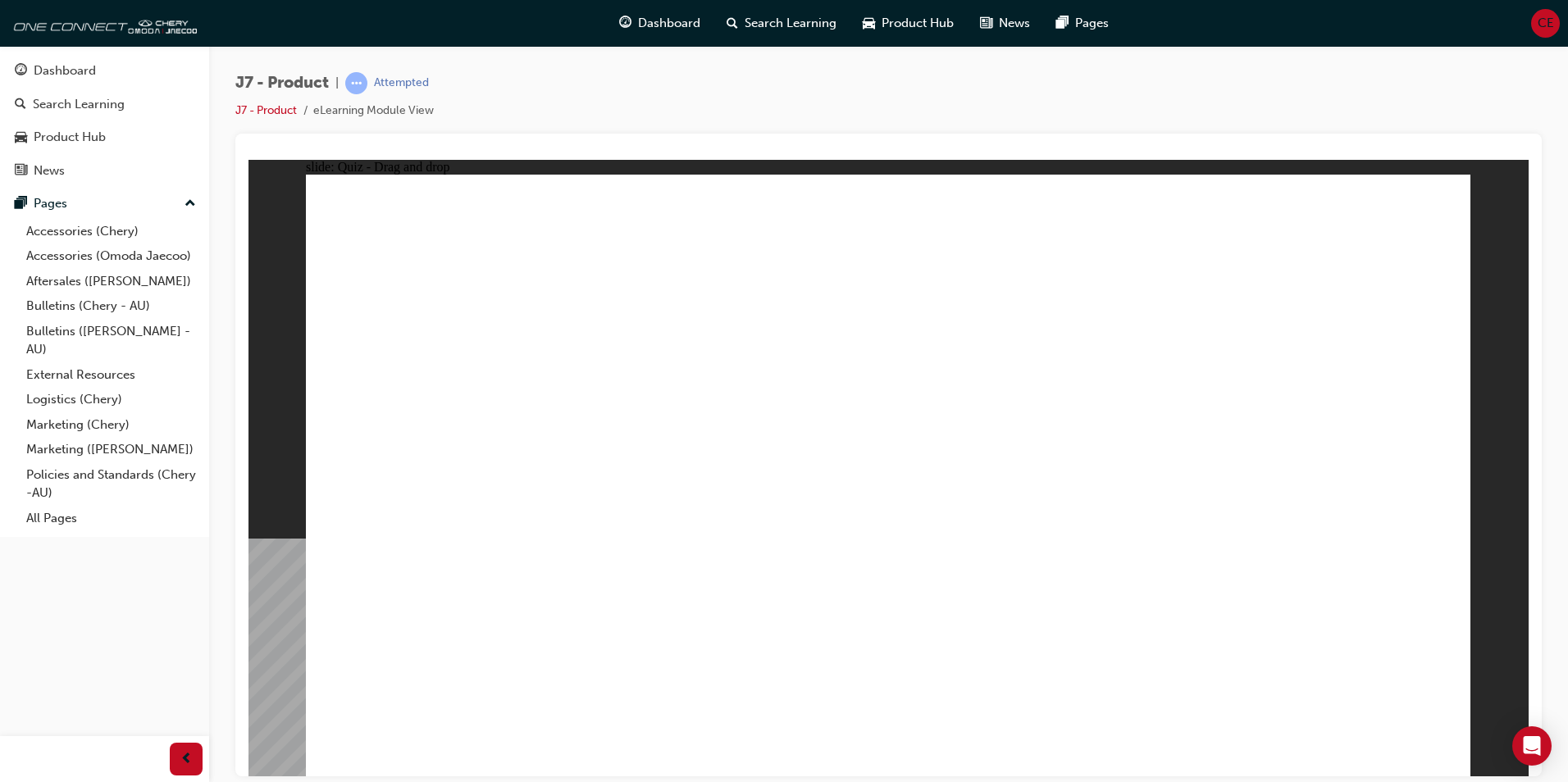
drag, startPoint x: 1015, startPoint y: 391, endPoint x: 957, endPoint y: 535, distance: 155.2
drag, startPoint x: 1242, startPoint y: 374, endPoint x: 1357, endPoint y: 528, distance: 192.2
drag, startPoint x: 1383, startPoint y: 260, endPoint x: 498, endPoint y: 533, distance: 926.2
drag, startPoint x: 1083, startPoint y: 258, endPoint x: 712, endPoint y: 487, distance: 436.0
drag, startPoint x: 819, startPoint y: 229, endPoint x: 1079, endPoint y: 460, distance: 347.8
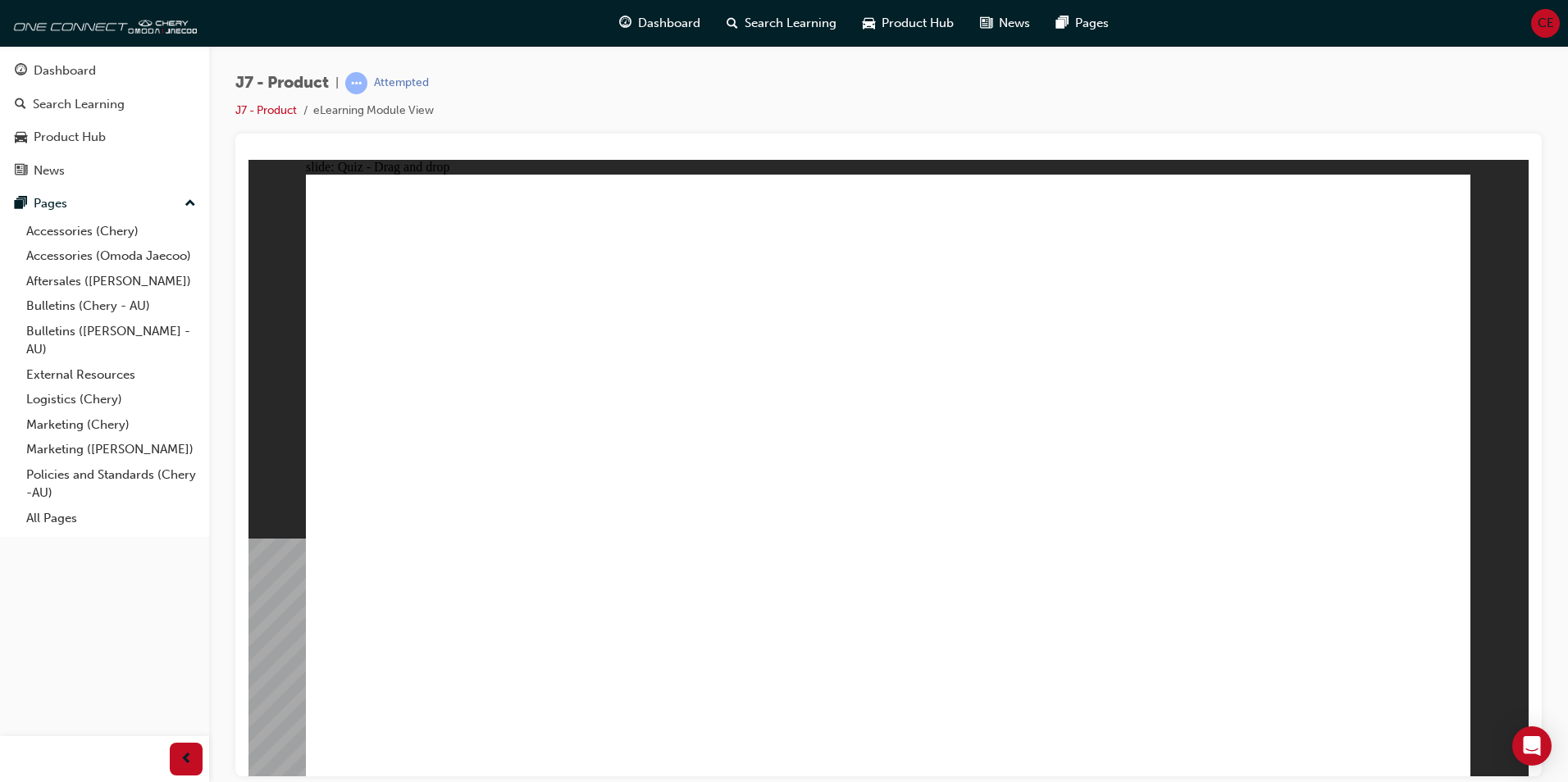
drag, startPoint x: 1117, startPoint y: 258, endPoint x: 534, endPoint y: 540, distance: 647.6
drag, startPoint x: 928, startPoint y: 246, endPoint x: 1388, endPoint y: 499, distance: 525.0
drag, startPoint x: 1233, startPoint y: 370, endPoint x: 1125, endPoint y: 499, distance: 168.2
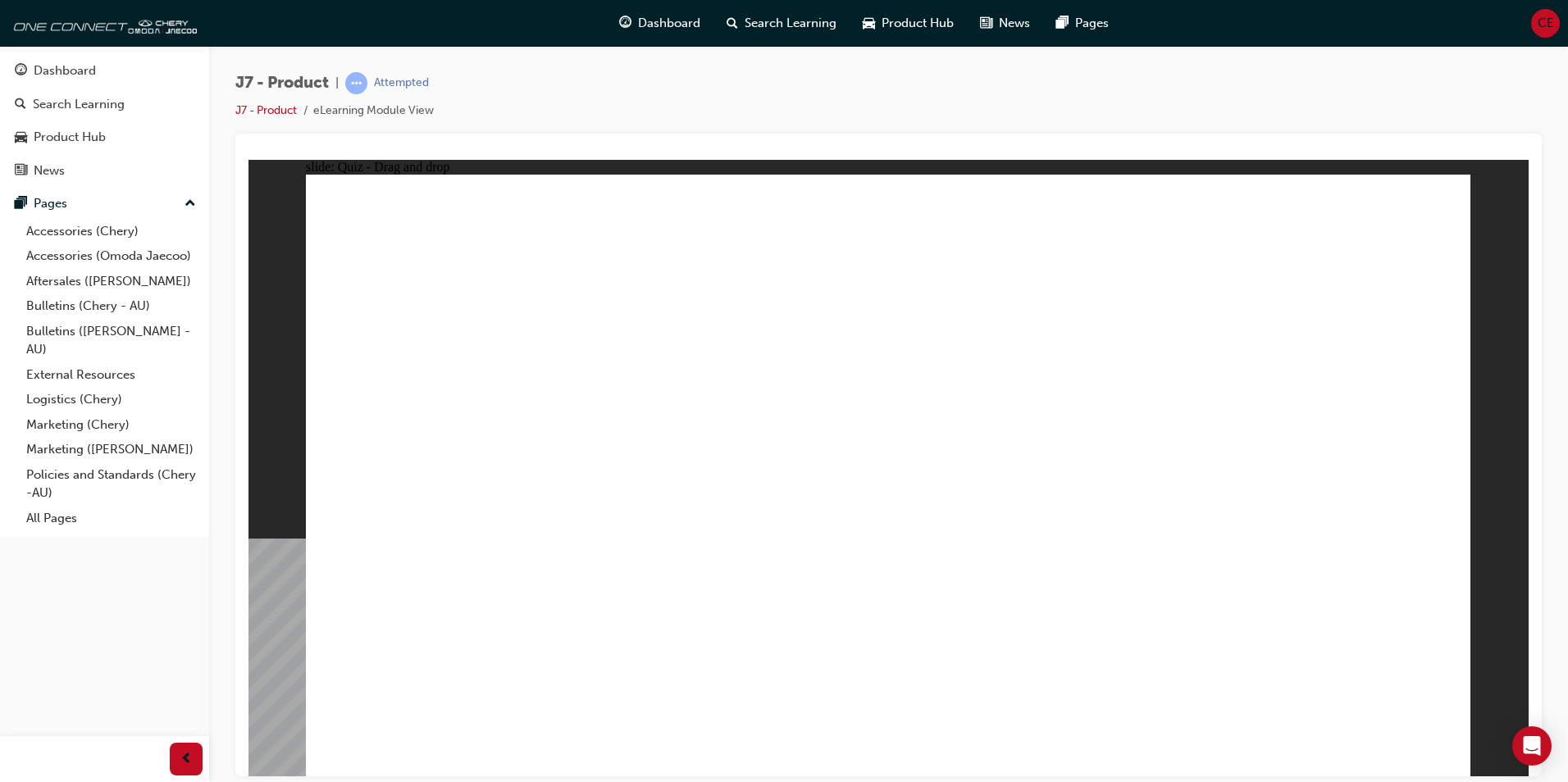
drag, startPoint x: 1003, startPoint y: 385, endPoint x: 923, endPoint y: 529, distance: 164.7
drag, startPoint x: 1319, startPoint y: 249, endPoint x: 833, endPoint y: 314, distance: 490.3
drag, startPoint x: 899, startPoint y: 544, endPoint x: 704, endPoint y: 539, distance: 195.1
drag, startPoint x: 1410, startPoint y: 262, endPoint x: 1037, endPoint y: 516, distance: 451.3
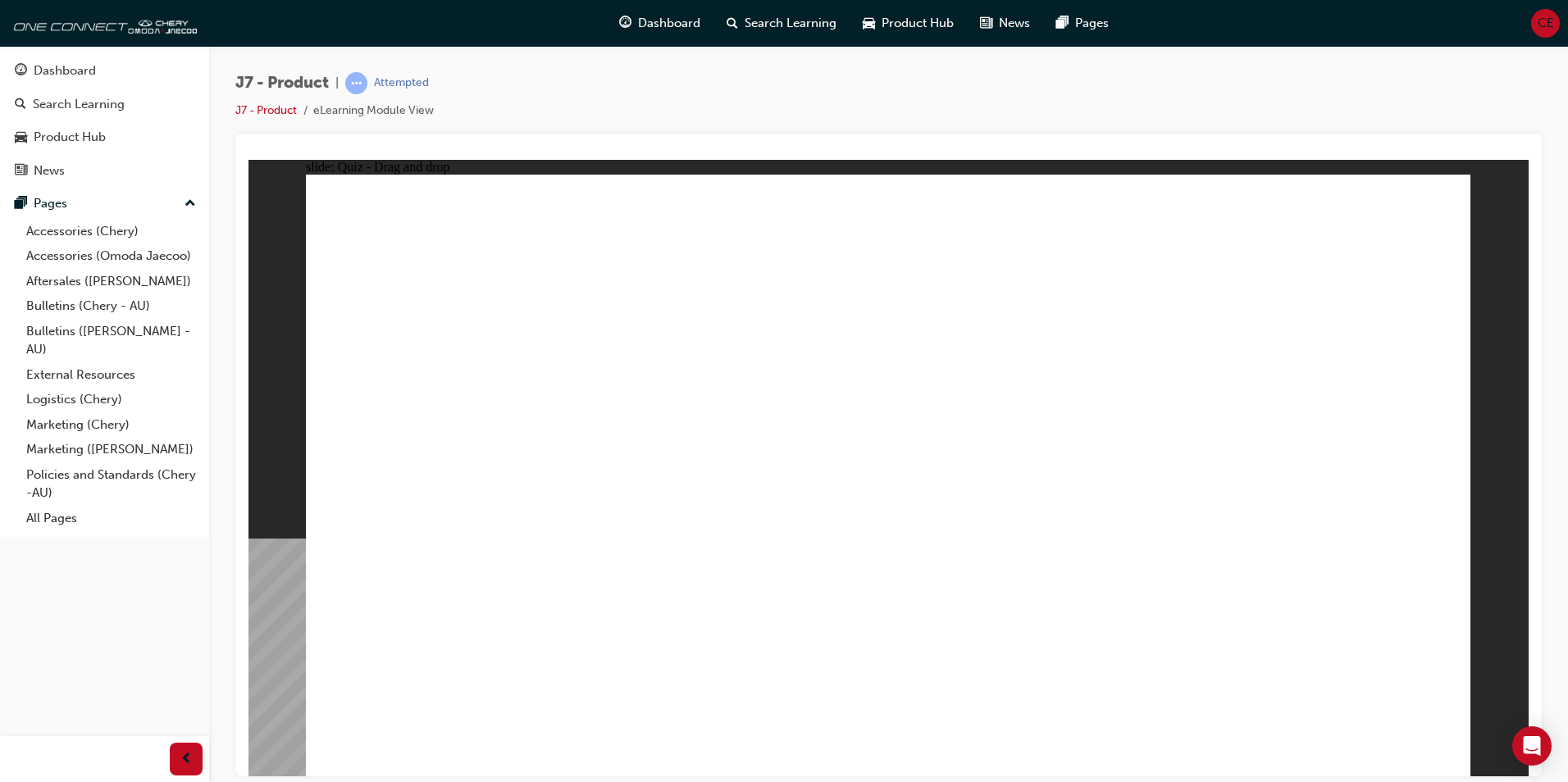
radio input "true"
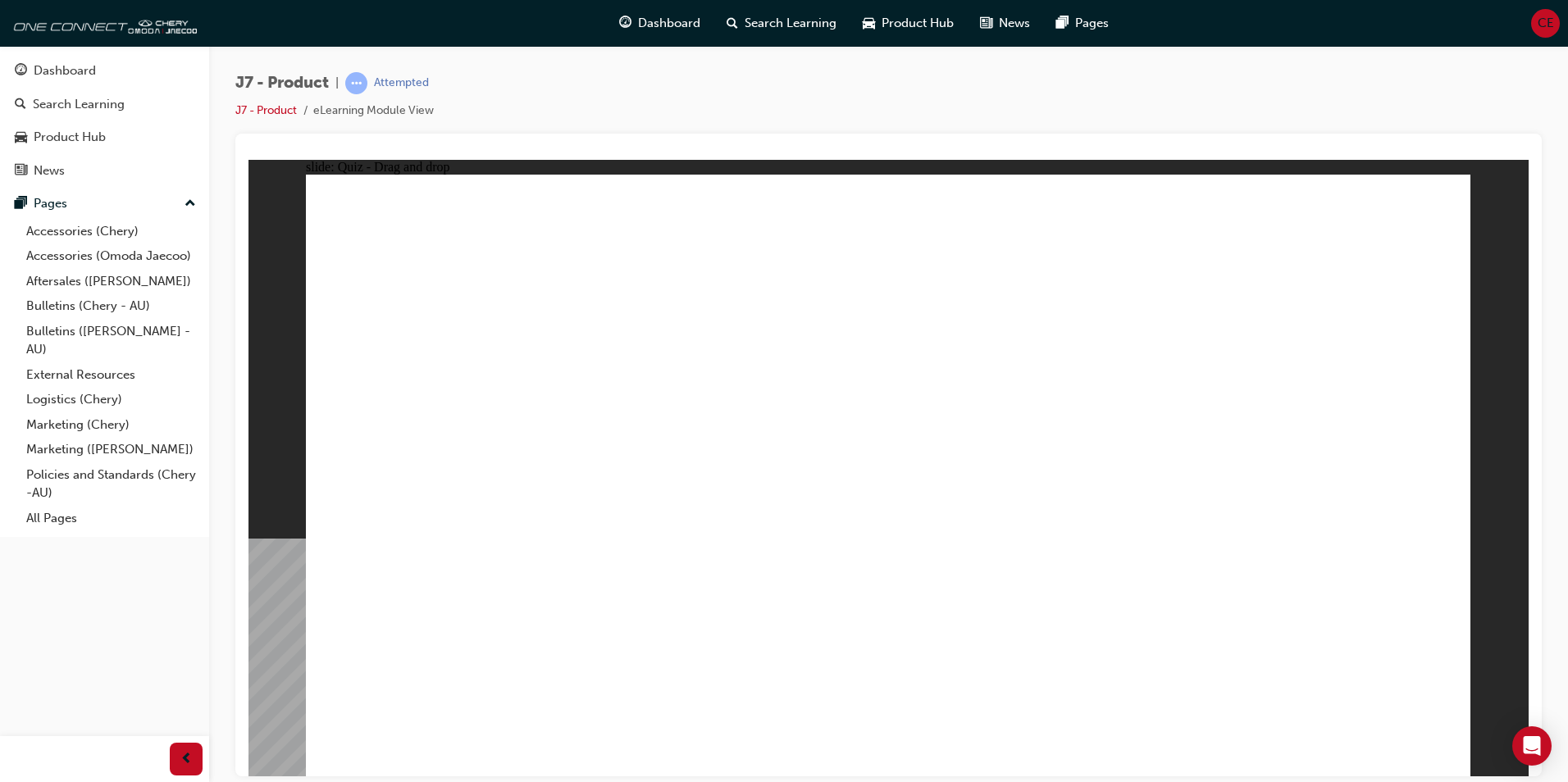
drag, startPoint x: 974, startPoint y: 308, endPoint x: 1013, endPoint y: 551, distance: 246.1
drag, startPoint x: 1044, startPoint y: 350, endPoint x: 1122, endPoint y: 417, distance: 102.8
drag, startPoint x: 1102, startPoint y: 258, endPoint x: 1089, endPoint y: 425, distance: 167.5
drag, startPoint x: 1096, startPoint y: 312, endPoint x: 1095, endPoint y: 349, distance: 37.0
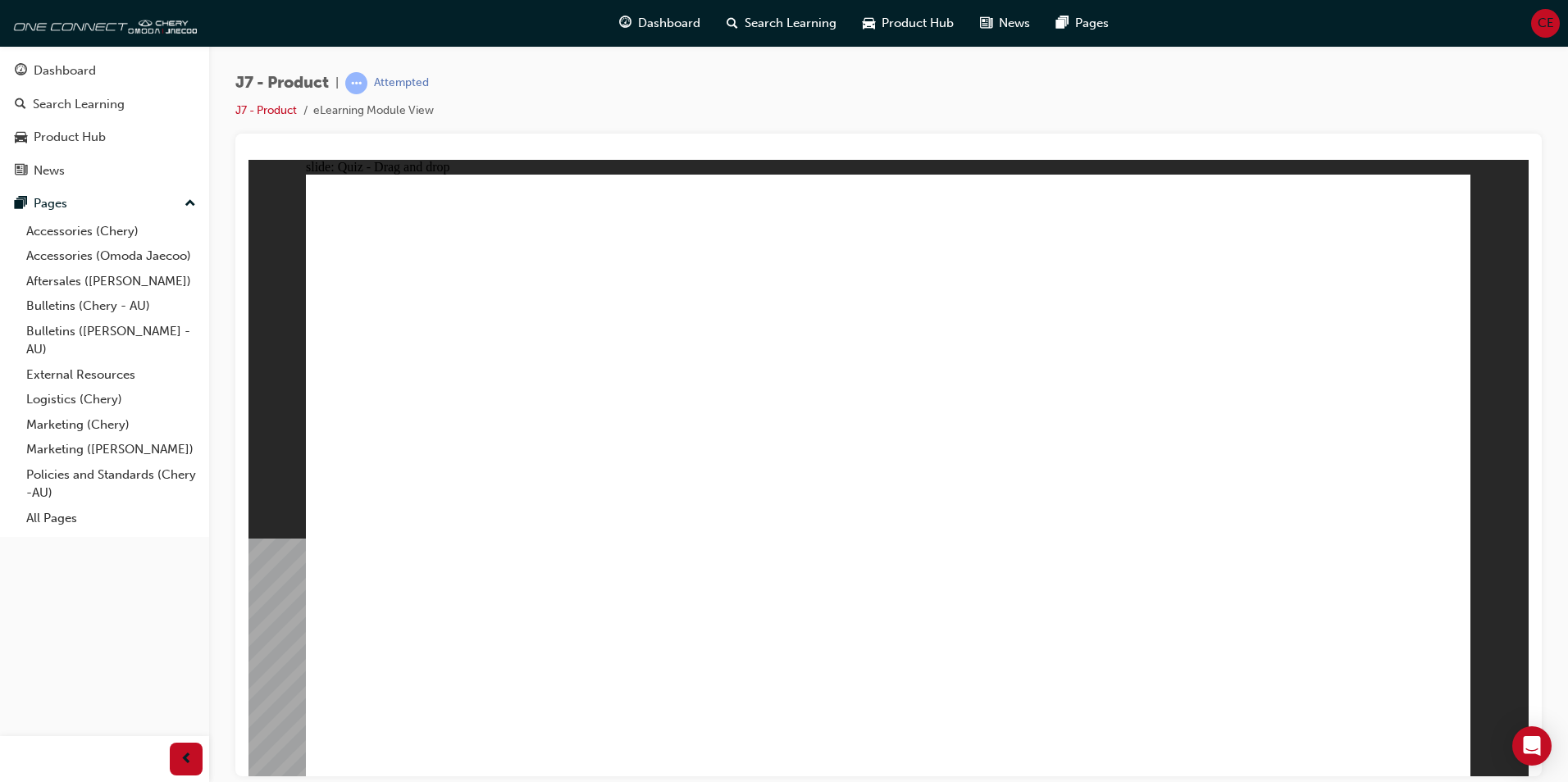
drag, startPoint x: 1111, startPoint y: 269, endPoint x: 1114, endPoint y: 290, distance: 21.2
drag, startPoint x: 1115, startPoint y: 287, endPoint x: 1089, endPoint y: 497, distance: 211.6
drag, startPoint x: 1114, startPoint y: 236, endPoint x: 1020, endPoint y: 386, distance: 177.0
drag, startPoint x: 939, startPoint y: 233, endPoint x: 1038, endPoint y: 542, distance: 324.5
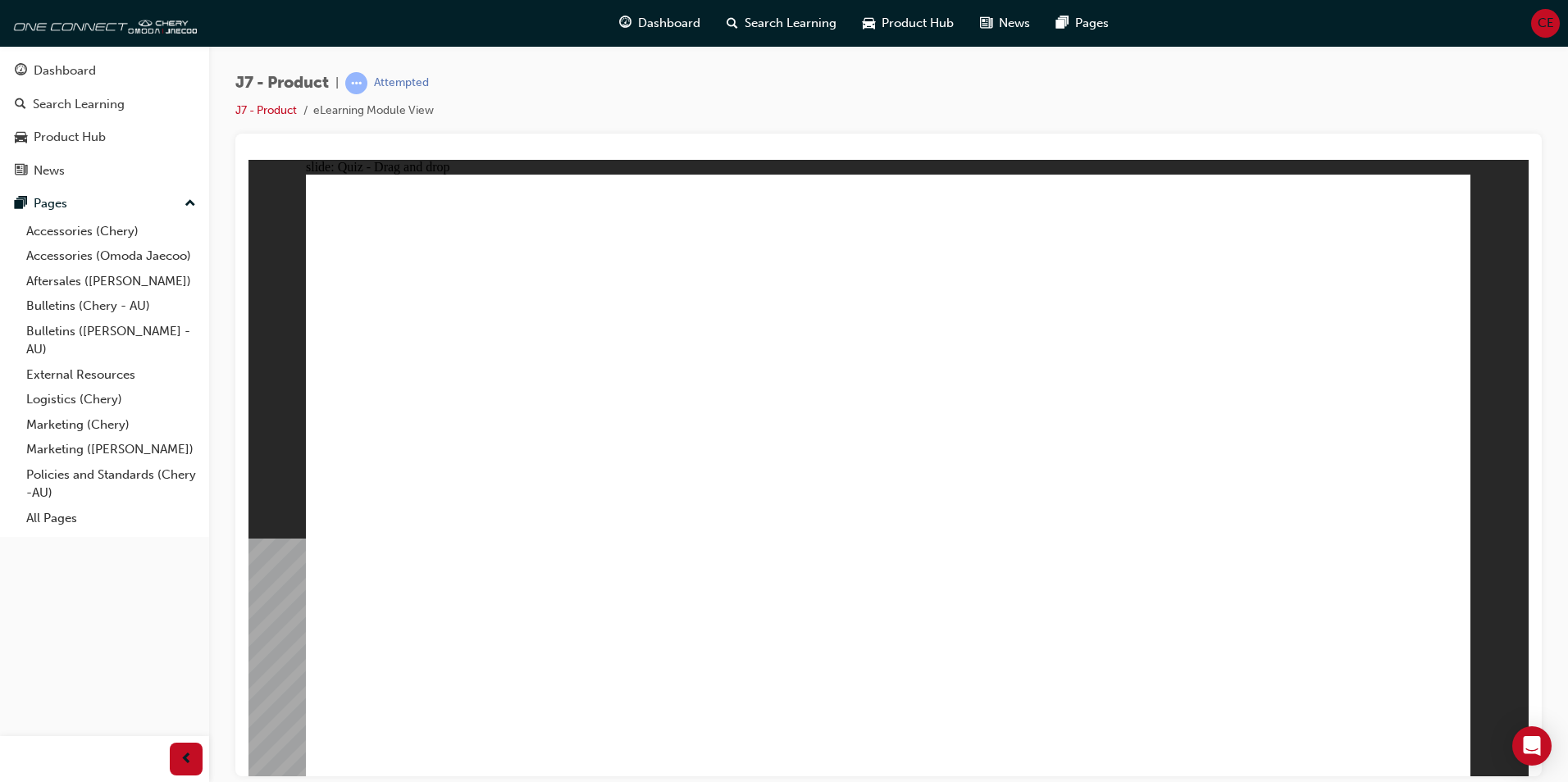
drag, startPoint x: 974, startPoint y: 338, endPoint x: 936, endPoint y: 580, distance: 245.0
drag, startPoint x: 1153, startPoint y: 315, endPoint x: 583, endPoint y: 592, distance: 633.7
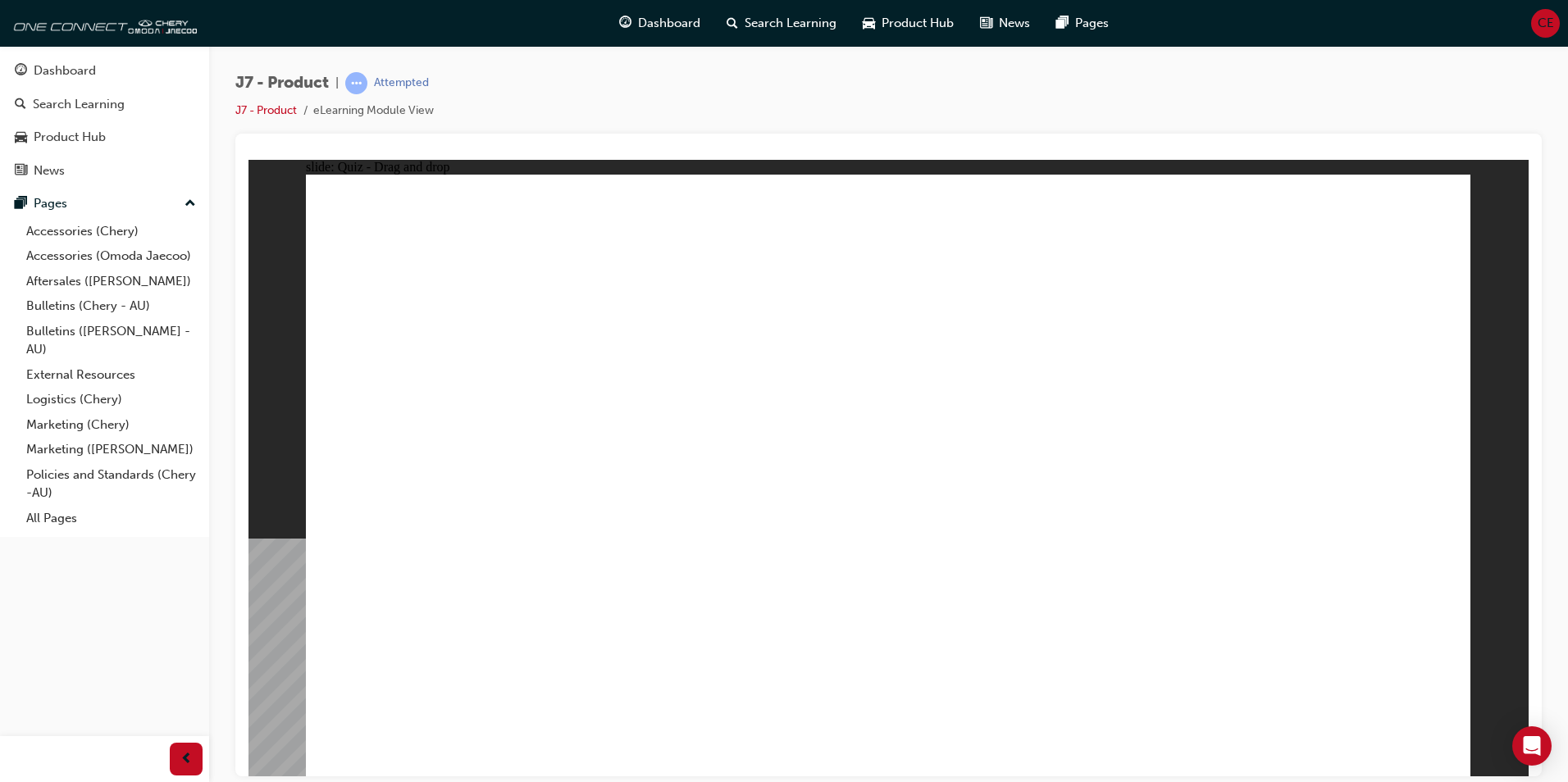
drag, startPoint x: 1385, startPoint y: 237, endPoint x: 1067, endPoint y: 561, distance: 454.0
drag, startPoint x: 1109, startPoint y: 235, endPoint x: 692, endPoint y: 539, distance: 516.0
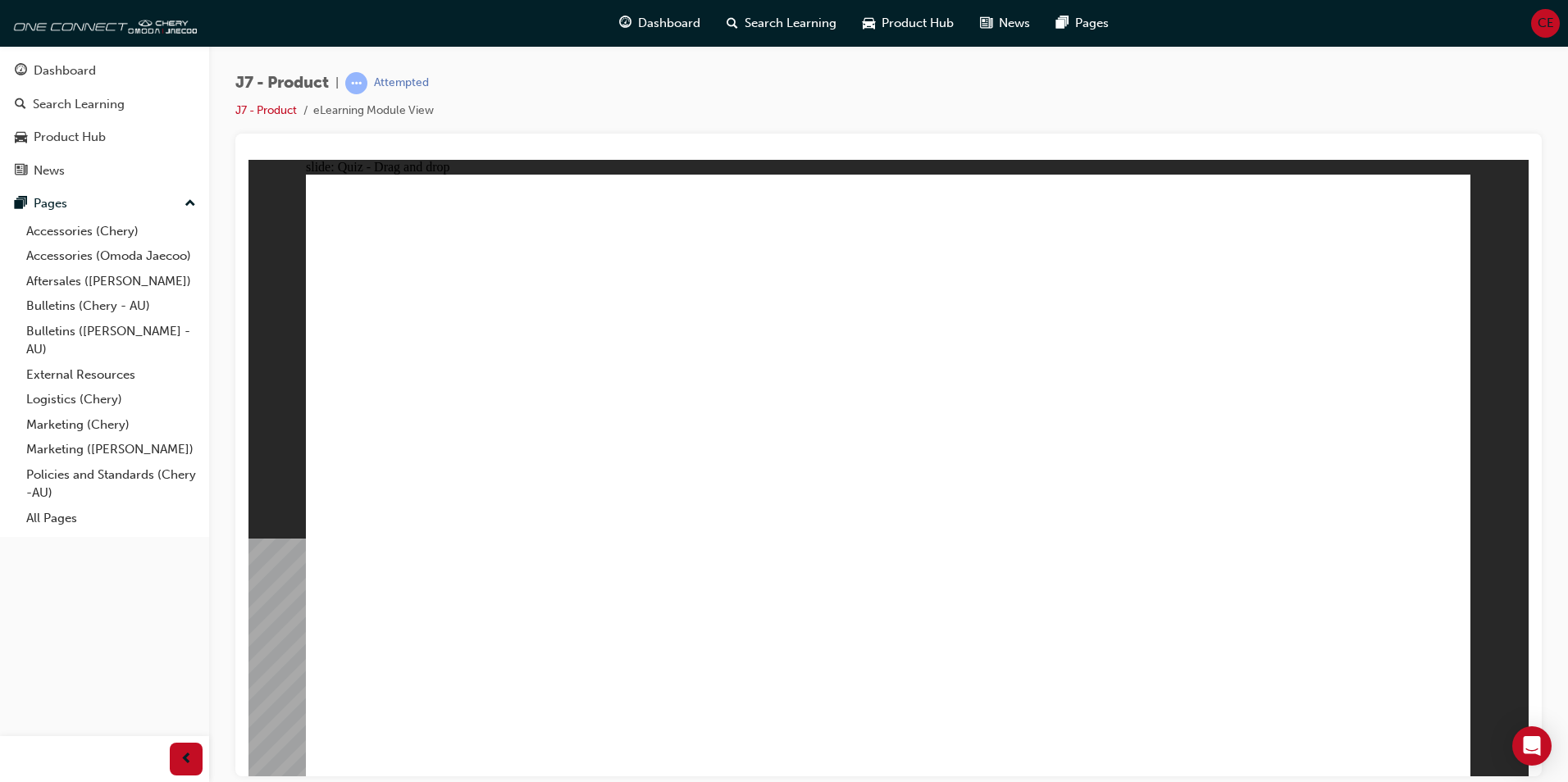
drag, startPoint x: 857, startPoint y: 255, endPoint x: 954, endPoint y: 574, distance: 333.4
drag, startPoint x: 1176, startPoint y: 295, endPoint x: 1179, endPoint y: 425, distance: 130.0
drag, startPoint x: 1374, startPoint y: 264, endPoint x: 1165, endPoint y: 525, distance: 334.4
drag, startPoint x: 843, startPoint y: 303, endPoint x: 1073, endPoint y: 588, distance: 366.2
drag, startPoint x: 924, startPoint y: 295, endPoint x: 1026, endPoint y: 515, distance: 242.5
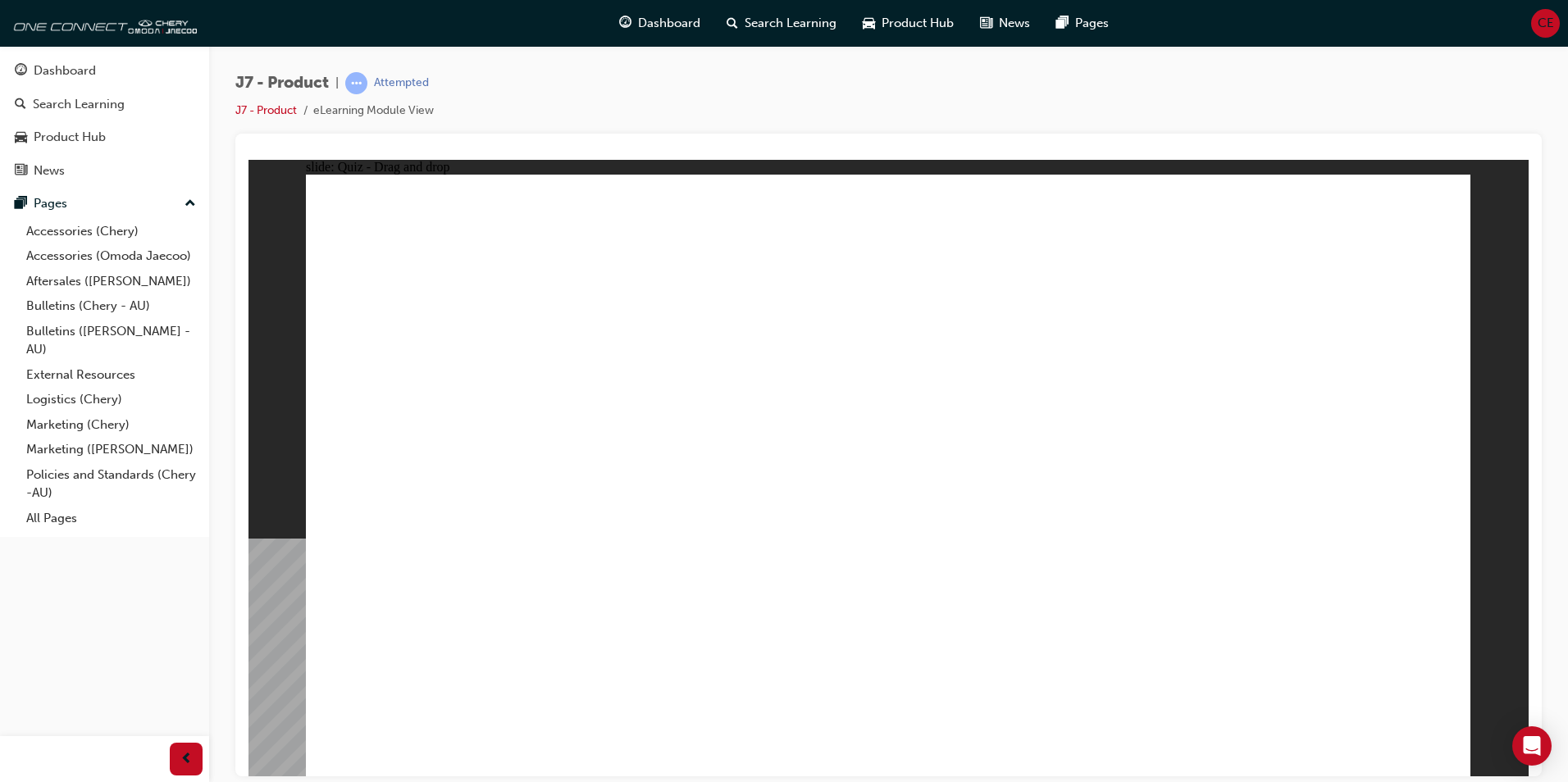
drag, startPoint x: 987, startPoint y: 281, endPoint x: 1051, endPoint y: 530, distance: 257.1
drag, startPoint x: 1069, startPoint y: 293, endPoint x: 635, endPoint y: 568, distance: 513.8
drag, startPoint x: 1089, startPoint y: 243, endPoint x: 1025, endPoint y: 539, distance: 302.8
drag, startPoint x: 1265, startPoint y: 310, endPoint x: 667, endPoint y: 533, distance: 638.2
drag, startPoint x: 1257, startPoint y: 254, endPoint x: 716, endPoint y: 528, distance: 606.4
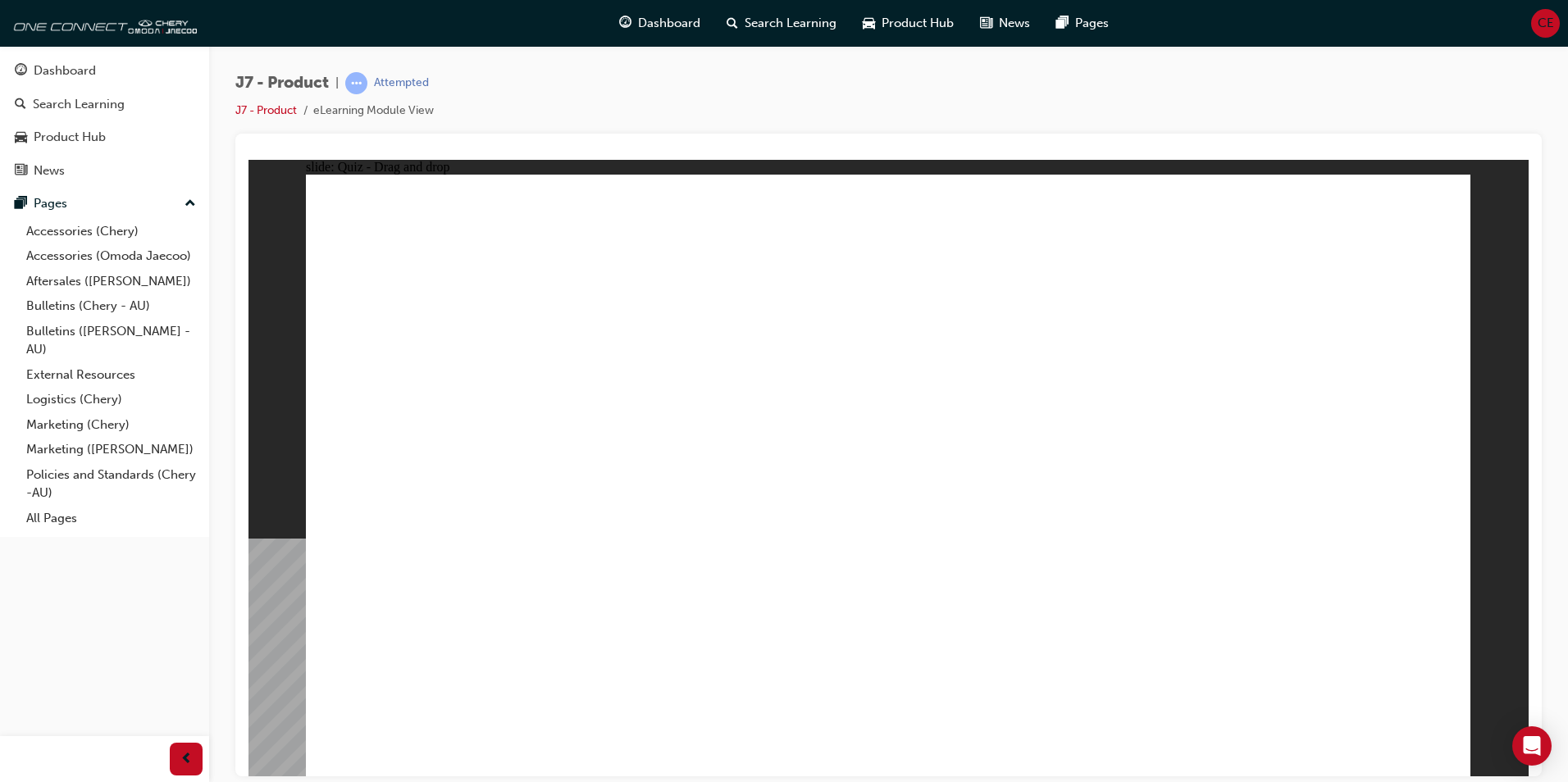
drag, startPoint x: 1019, startPoint y: 239, endPoint x: 673, endPoint y: 537, distance: 456.6
drag, startPoint x: 927, startPoint y: 251, endPoint x: 1159, endPoint y: 338, distance: 247.8
drag, startPoint x: 1192, startPoint y: 234, endPoint x: 641, endPoint y: 497, distance: 610.5
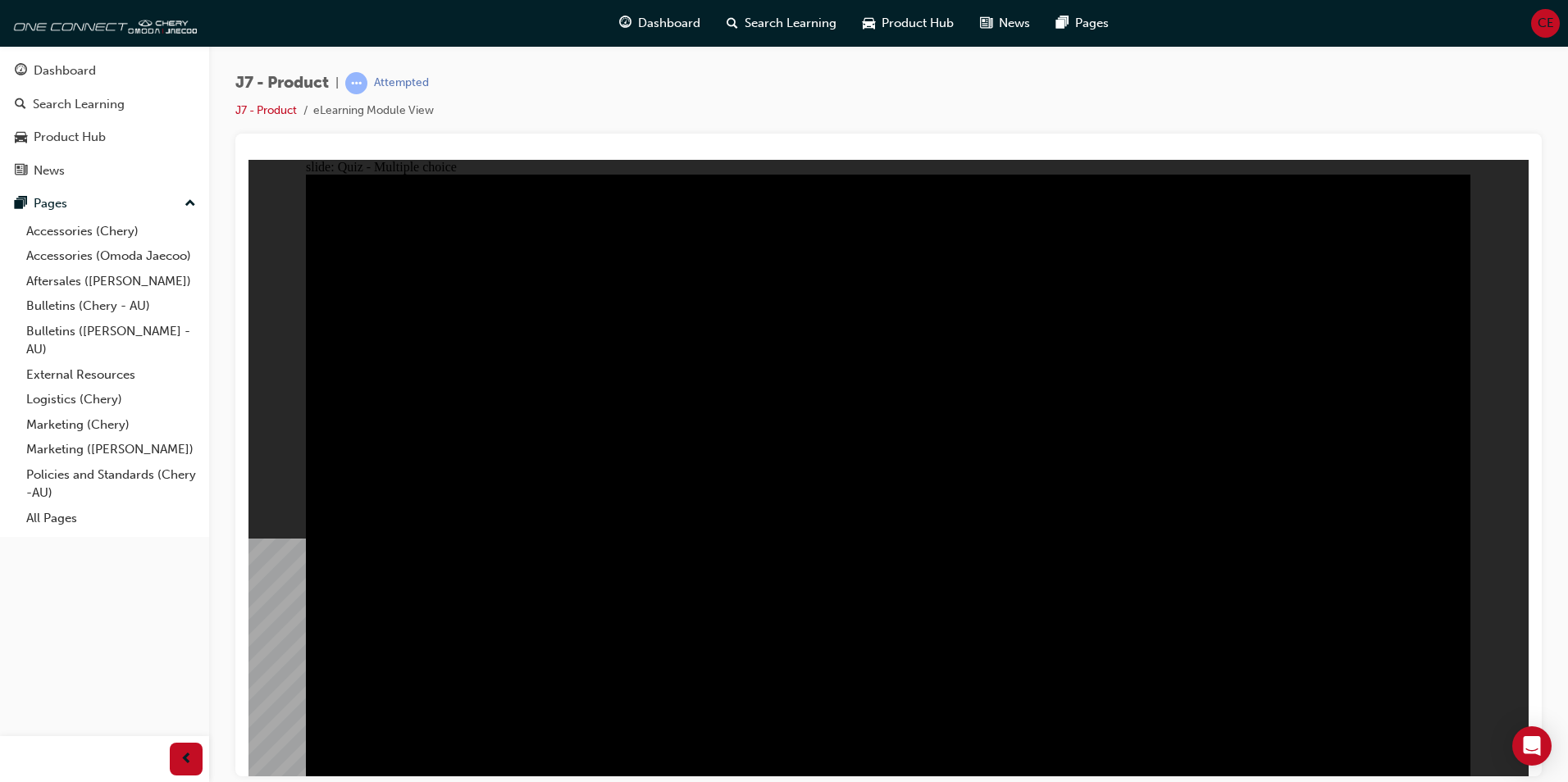
radio input "true"
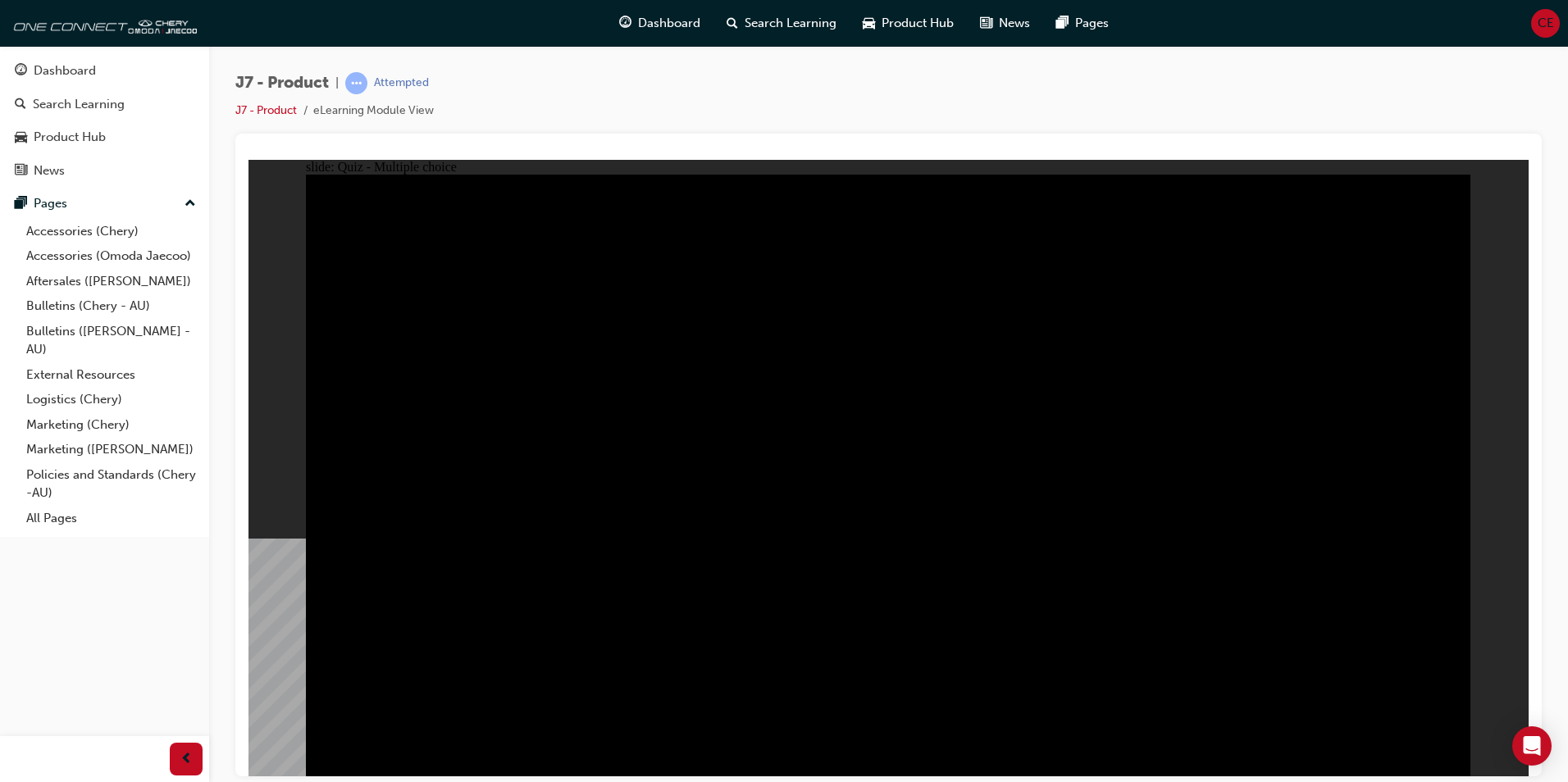
radio input "true"
drag, startPoint x: 871, startPoint y: 565, endPoint x: 893, endPoint y: 569, distance: 22.4
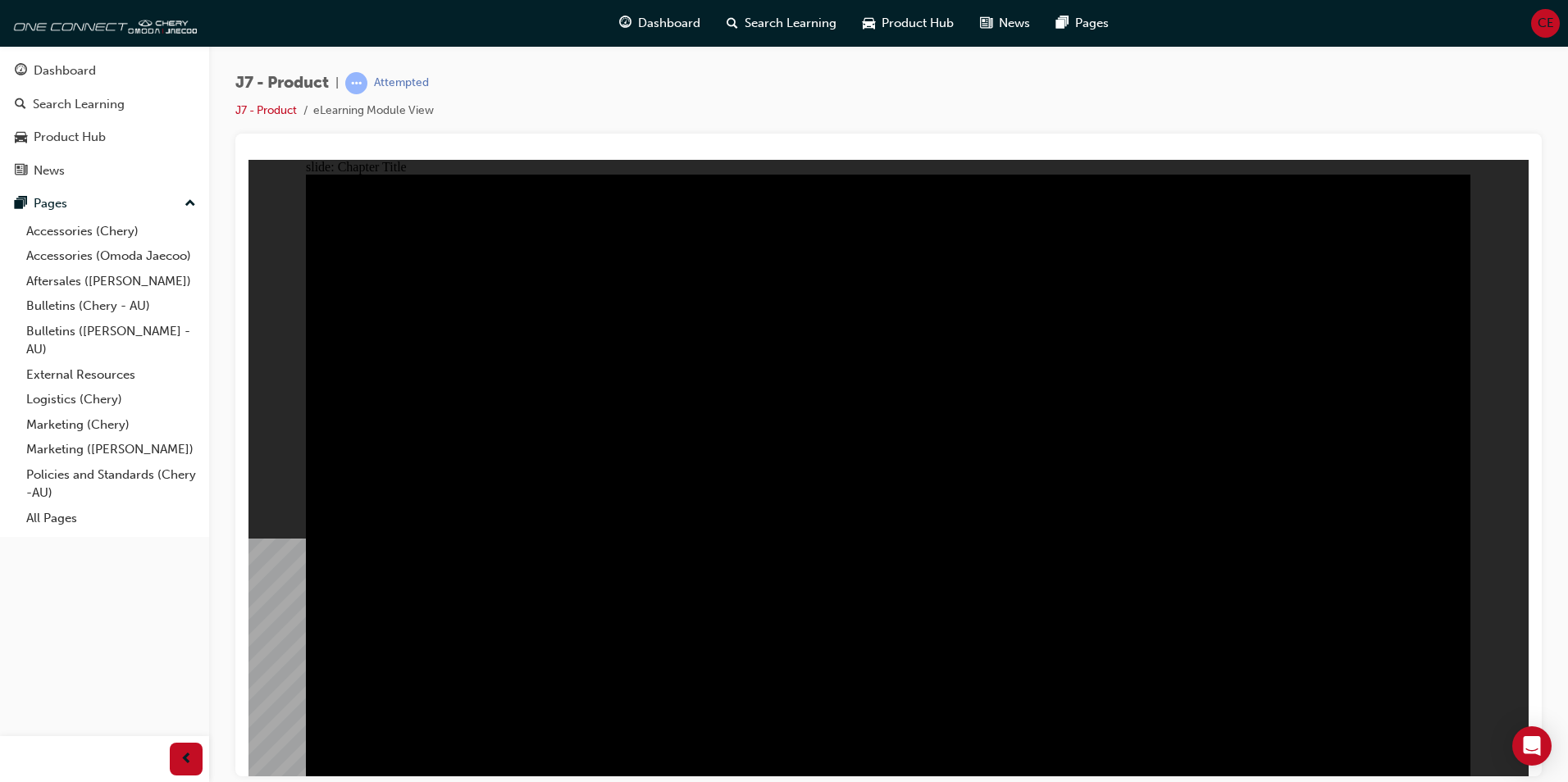
radio input "true"
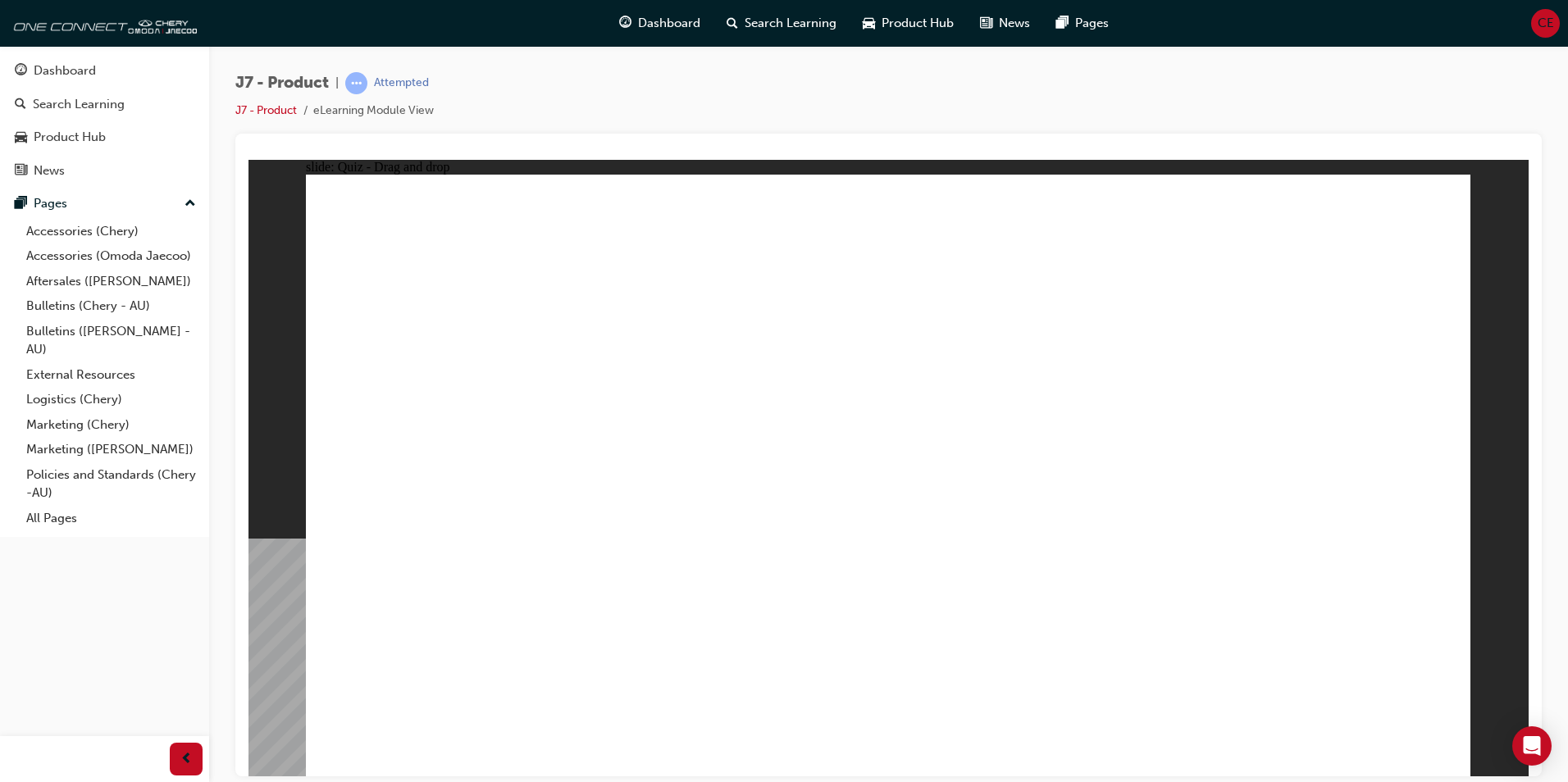
drag, startPoint x: 981, startPoint y: 369, endPoint x: 915, endPoint y: 486, distance: 134.3
drag, startPoint x: 1245, startPoint y: 392, endPoint x: 1345, endPoint y: 503, distance: 149.4
drag, startPoint x: 1354, startPoint y: 267, endPoint x: 432, endPoint y: 557, distance: 966.5
drag, startPoint x: 1085, startPoint y: 278, endPoint x: 753, endPoint y: 380, distance: 347.3
drag, startPoint x: 842, startPoint y: 258, endPoint x: 1104, endPoint y: 496, distance: 354.0
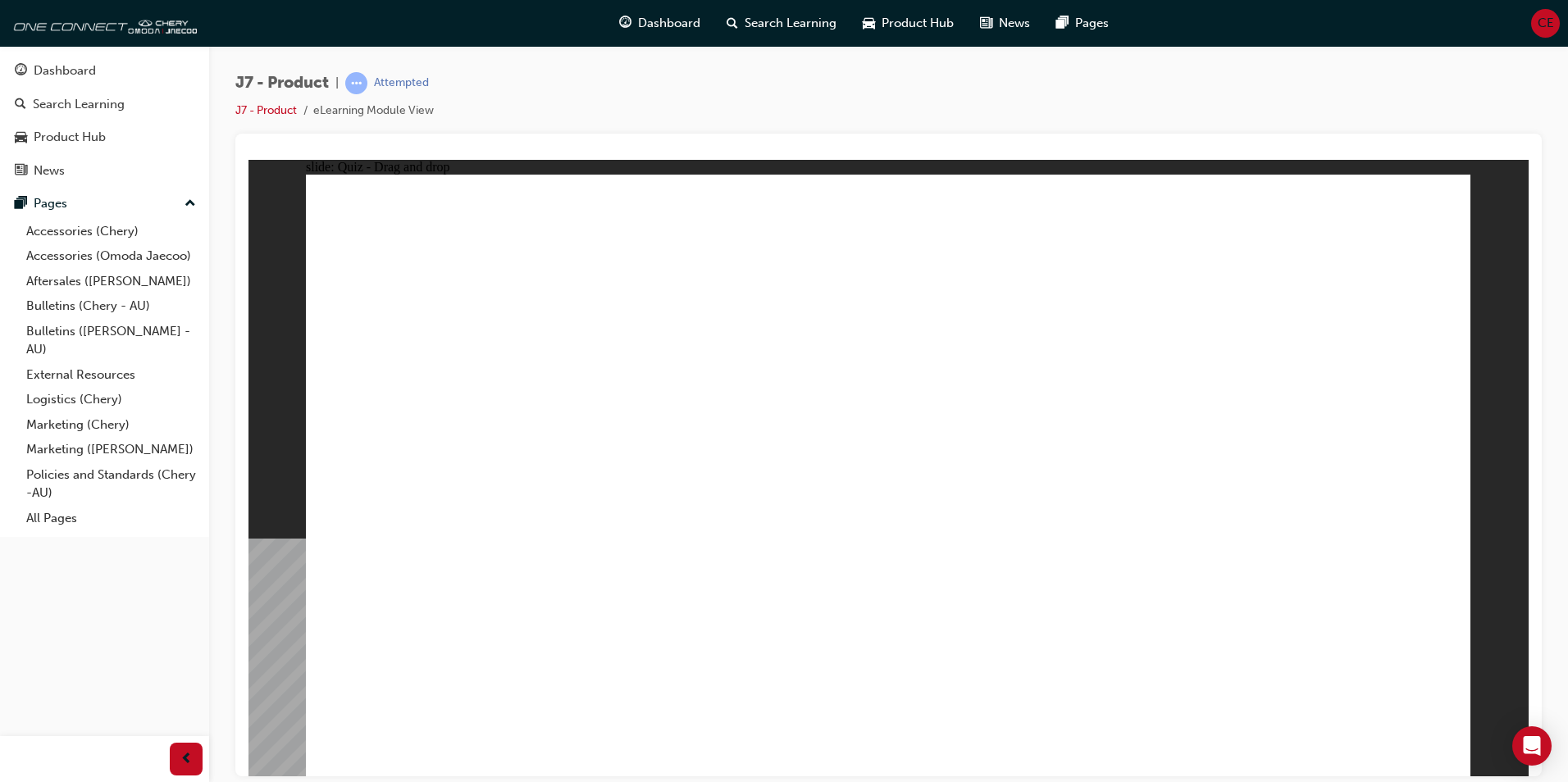
drag, startPoint x: 1242, startPoint y: 385, endPoint x: 1151, endPoint y: 519, distance: 162.0
drag, startPoint x: 1111, startPoint y: 219, endPoint x: 475, endPoint y: 502, distance: 696.1
drag, startPoint x: 948, startPoint y: 346, endPoint x: 655, endPoint y: 527, distance: 344.4
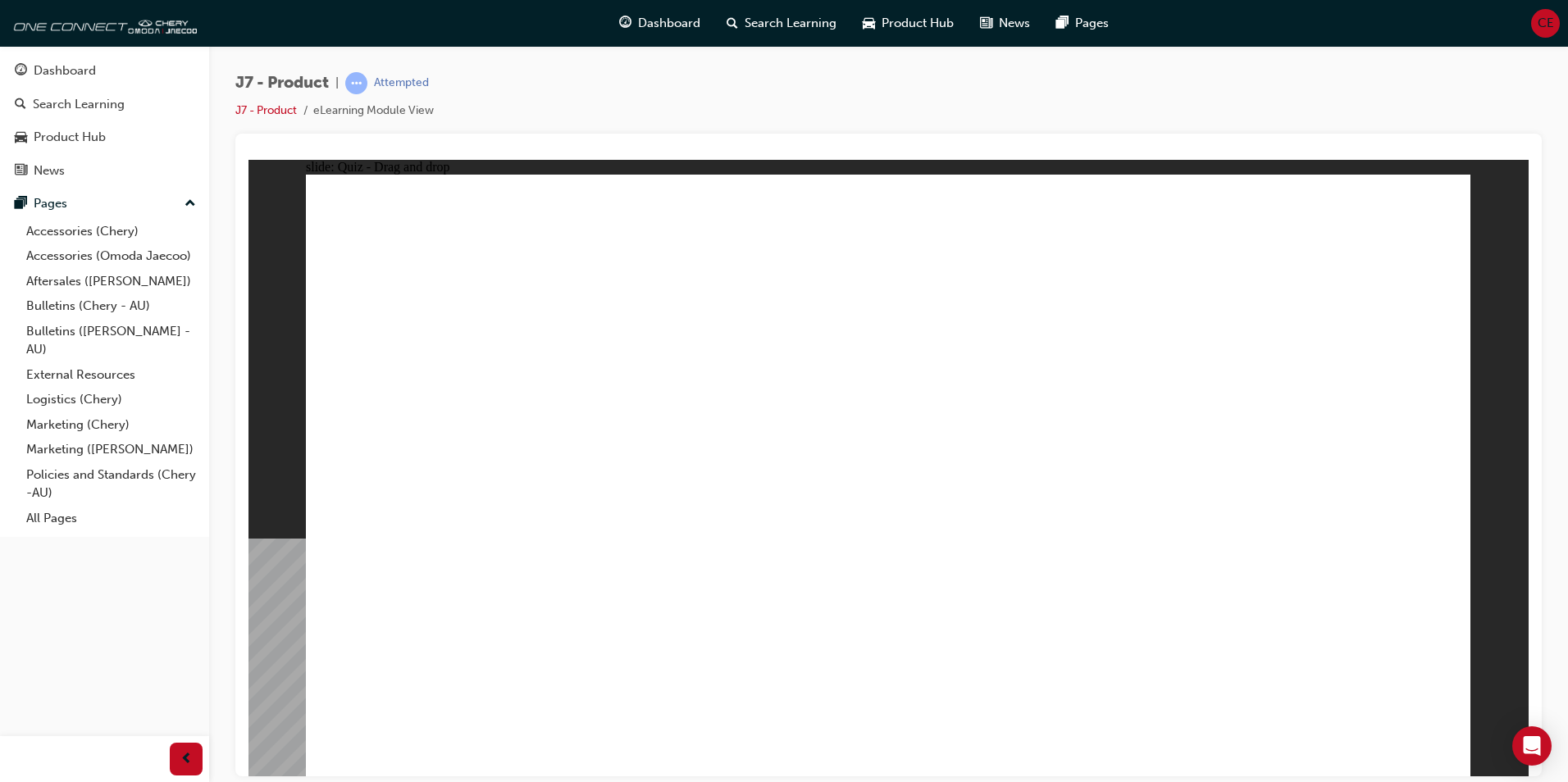
drag, startPoint x: 891, startPoint y: 244, endPoint x: 1331, endPoint y: 485, distance: 501.7
drag, startPoint x: 1310, startPoint y: 289, endPoint x: 1272, endPoint y: 289, distance: 38.0
drag, startPoint x: 1279, startPoint y: 270, endPoint x: 891, endPoint y: 530, distance: 467.1
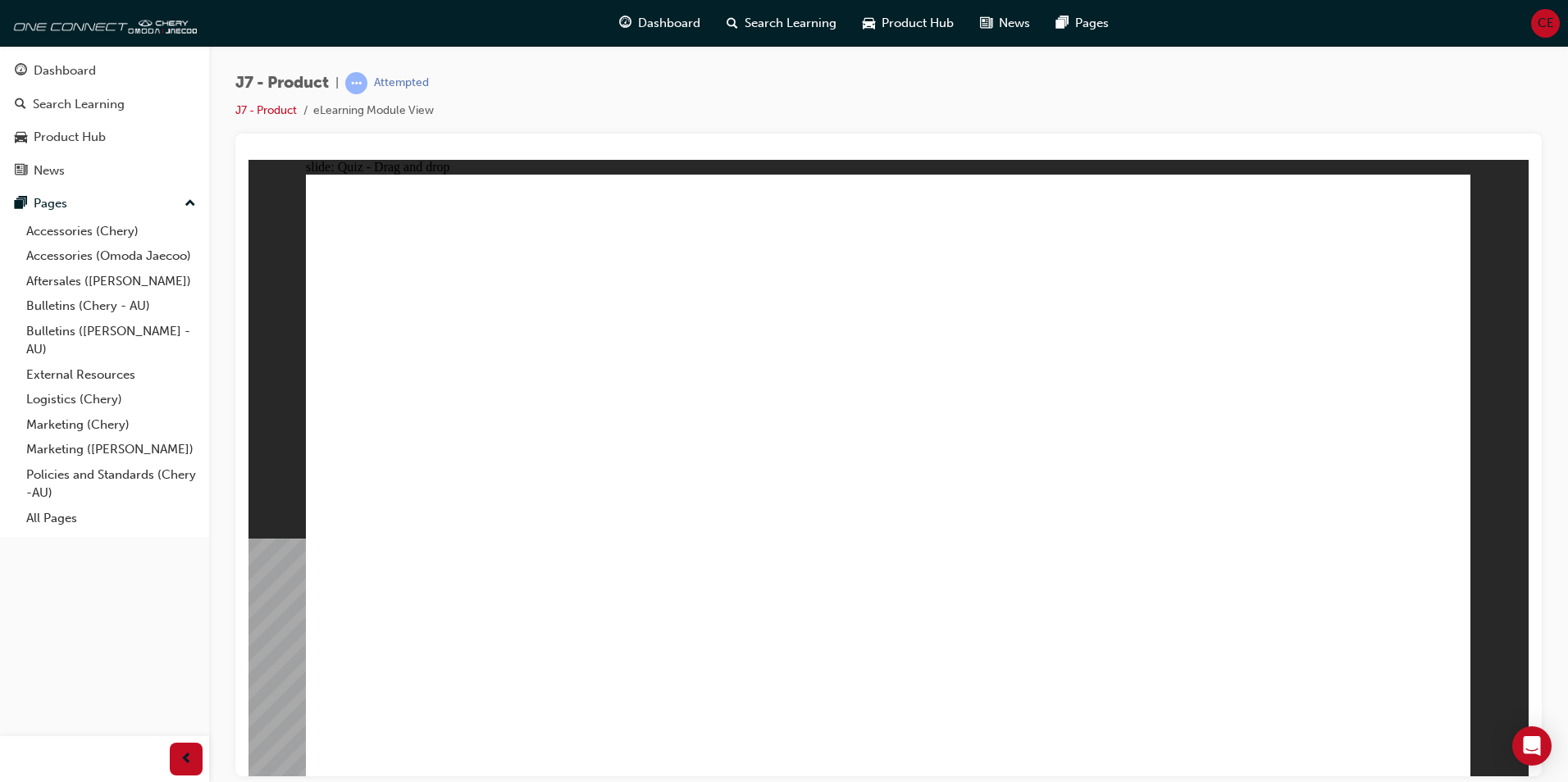
radio input "true"
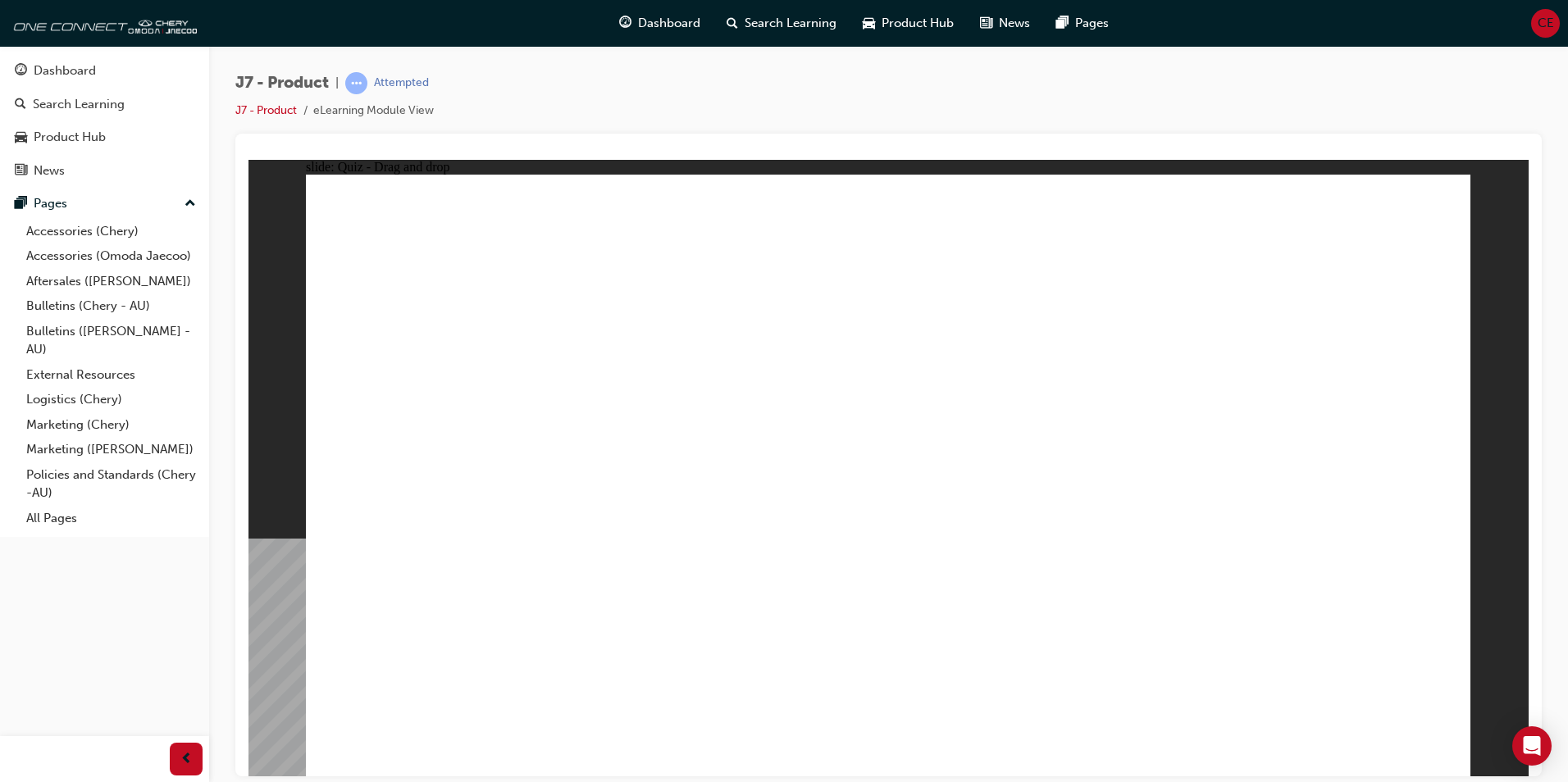
drag, startPoint x: 944, startPoint y: 341, endPoint x: 1003, endPoint y: 553, distance: 220.1
drag, startPoint x: 969, startPoint y: 275, endPoint x: 1019, endPoint y: 419, distance: 152.4
drag, startPoint x: 1097, startPoint y: 280, endPoint x: 1049, endPoint y: 359, distance: 92.4
drag, startPoint x: 1066, startPoint y: 249, endPoint x: 991, endPoint y: 460, distance: 223.9
drag, startPoint x: 921, startPoint y: 246, endPoint x: 947, endPoint y: 508, distance: 263.3
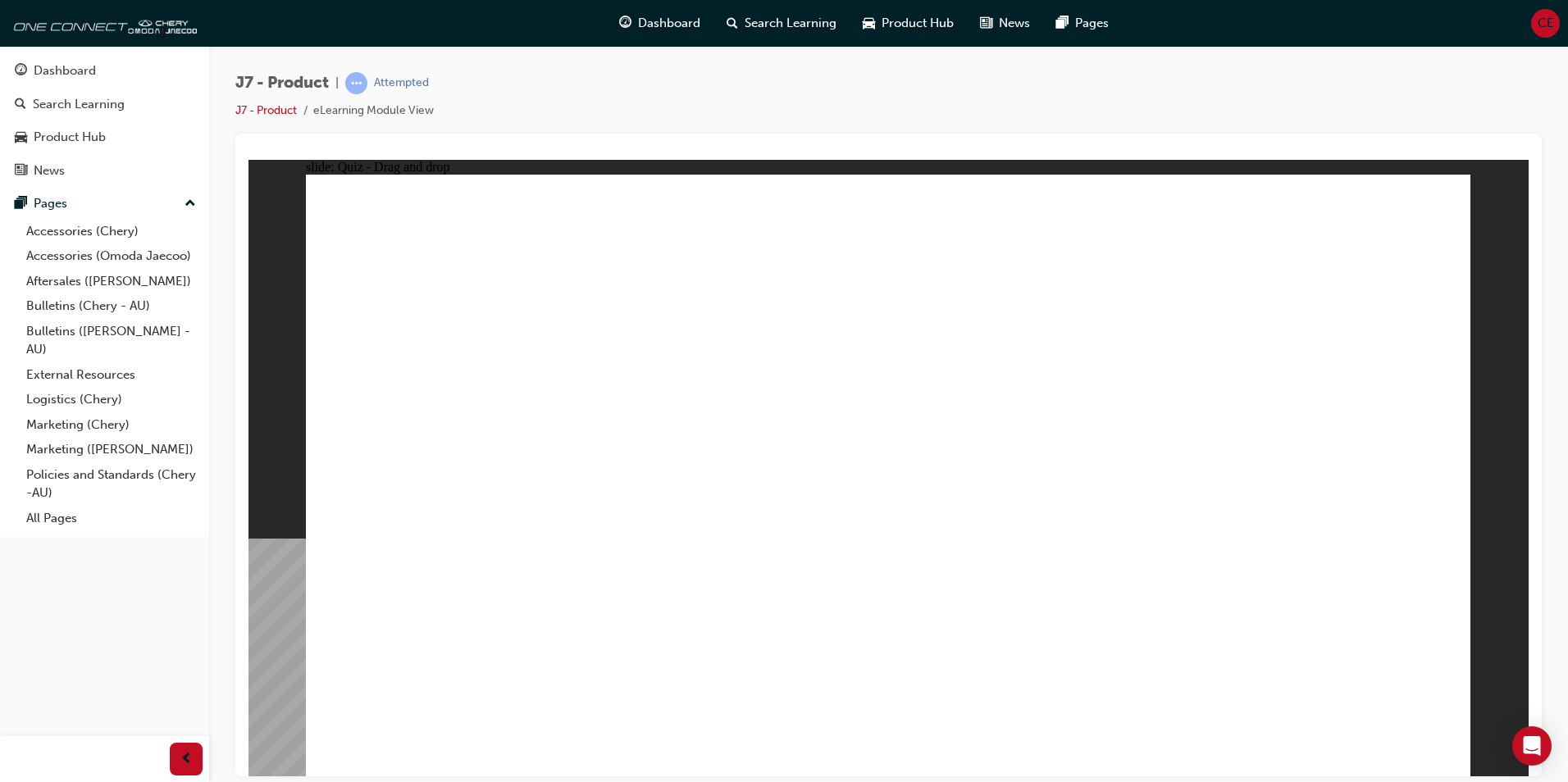
drag, startPoint x: 949, startPoint y: 284, endPoint x: 857, endPoint y: 566, distance: 296.6
drag, startPoint x: 1217, startPoint y: 313, endPoint x: 653, endPoint y: 585, distance: 626.2
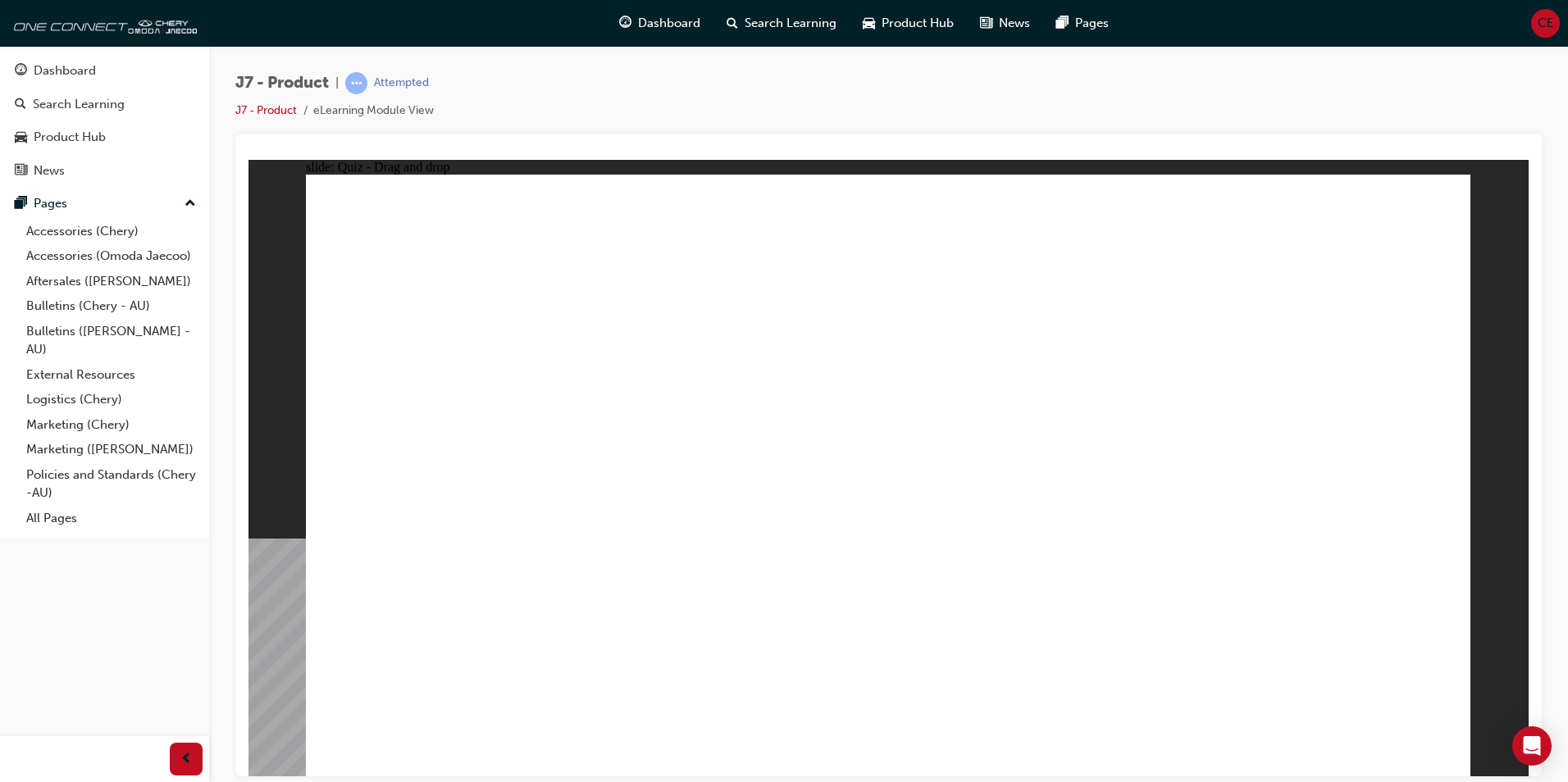
drag, startPoint x: 867, startPoint y: 250, endPoint x: 489, endPoint y: 621, distance: 529.6
drag, startPoint x: 1066, startPoint y: 256, endPoint x: 703, endPoint y: 525, distance: 451.8
drag, startPoint x: 1264, startPoint y: 248, endPoint x: 1011, endPoint y: 543, distance: 388.6
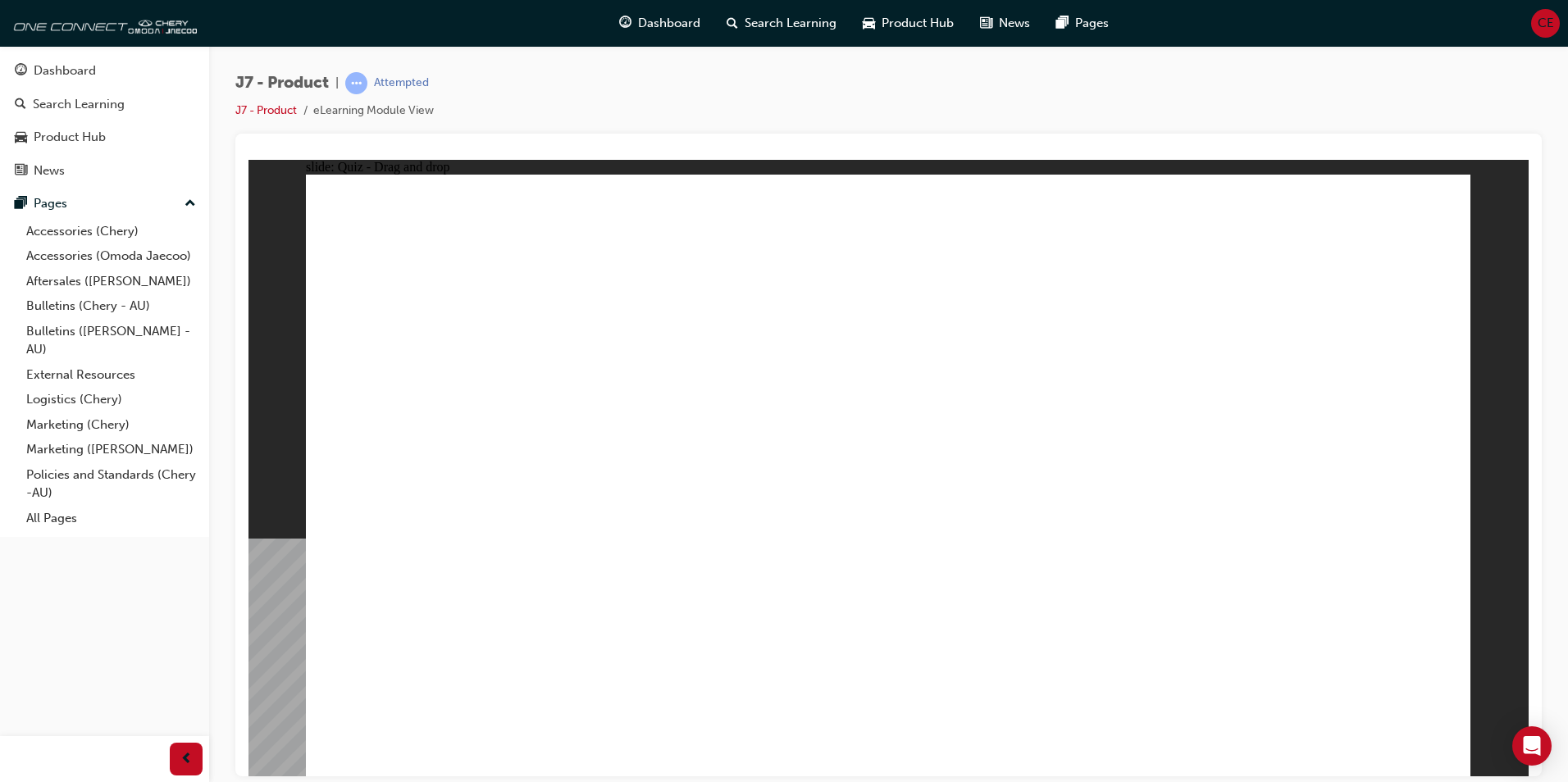
drag, startPoint x: 1032, startPoint y: 302, endPoint x: 1000, endPoint y: 553, distance: 253.0
drag, startPoint x: 839, startPoint y: 243, endPoint x: 1004, endPoint y: 602, distance: 395.1
drag, startPoint x: 810, startPoint y: 294, endPoint x: 964, endPoint y: 548, distance: 297.0
drag, startPoint x: 1053, startPoint y: 526, endPoint x: 741, endPoint y: 622, distance: 326.4
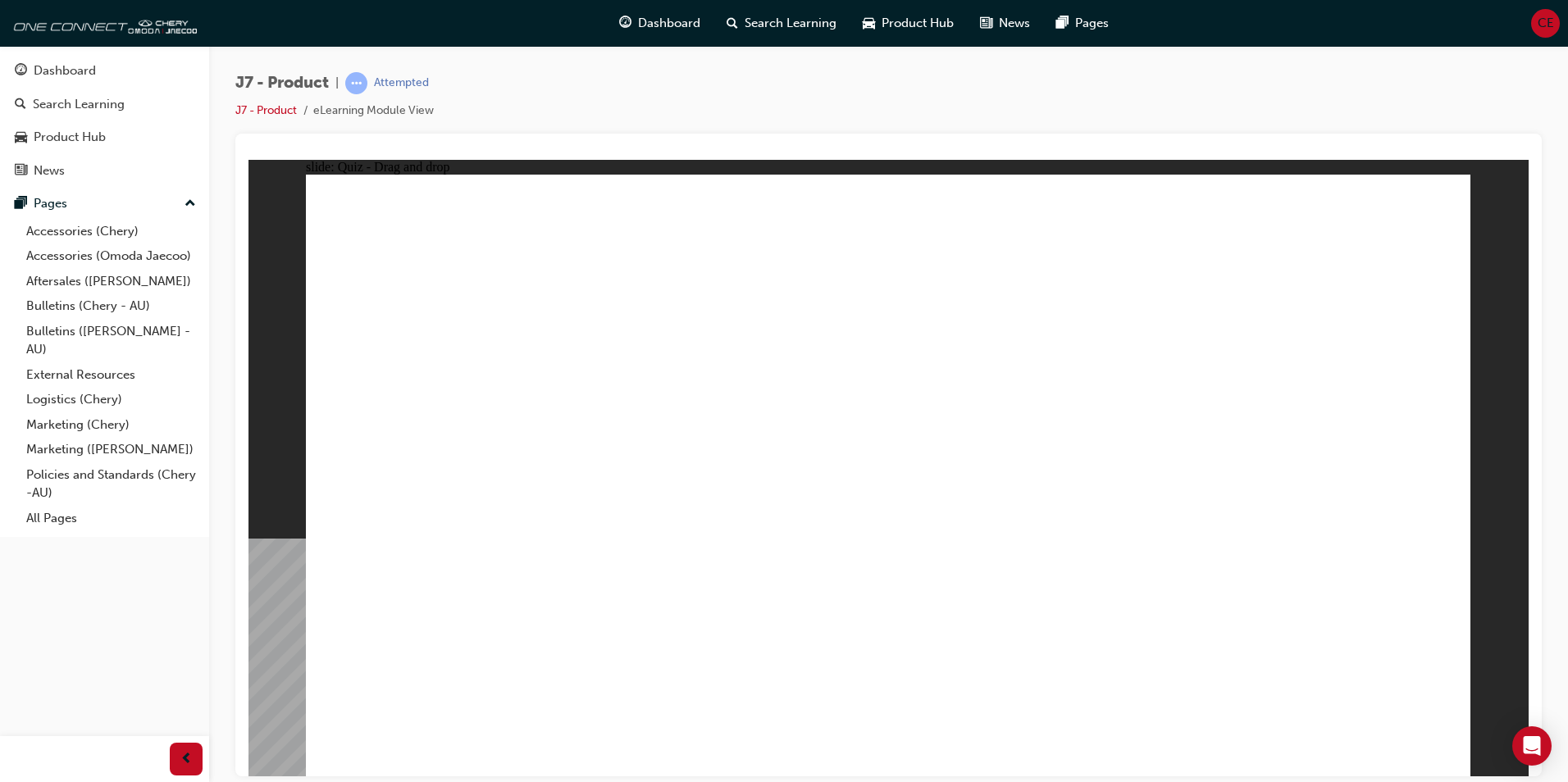
drag, startPoint x: 1118, startPoint y: 249, endPoint x: 752, endPoint y: 555, distance: 477.1
drag, startPoint x: 1207, startPoint y: 299, endPoint x: 1118, endPoint y: 513, distance: 231.8
drag, startPoint x: 1101, startPoint y: 284, endPoint x: 816, endPoint y: 317, distance: 286.9
drag, startPoint x: 1246, startPoint y: 305, endPoint x: 745, endPoint y: 558, distance: 561.3
drag, startPoint x: 1333, startPoint y: 263, endPoint x: 1122, endPoint y: 511, distance: 325.6
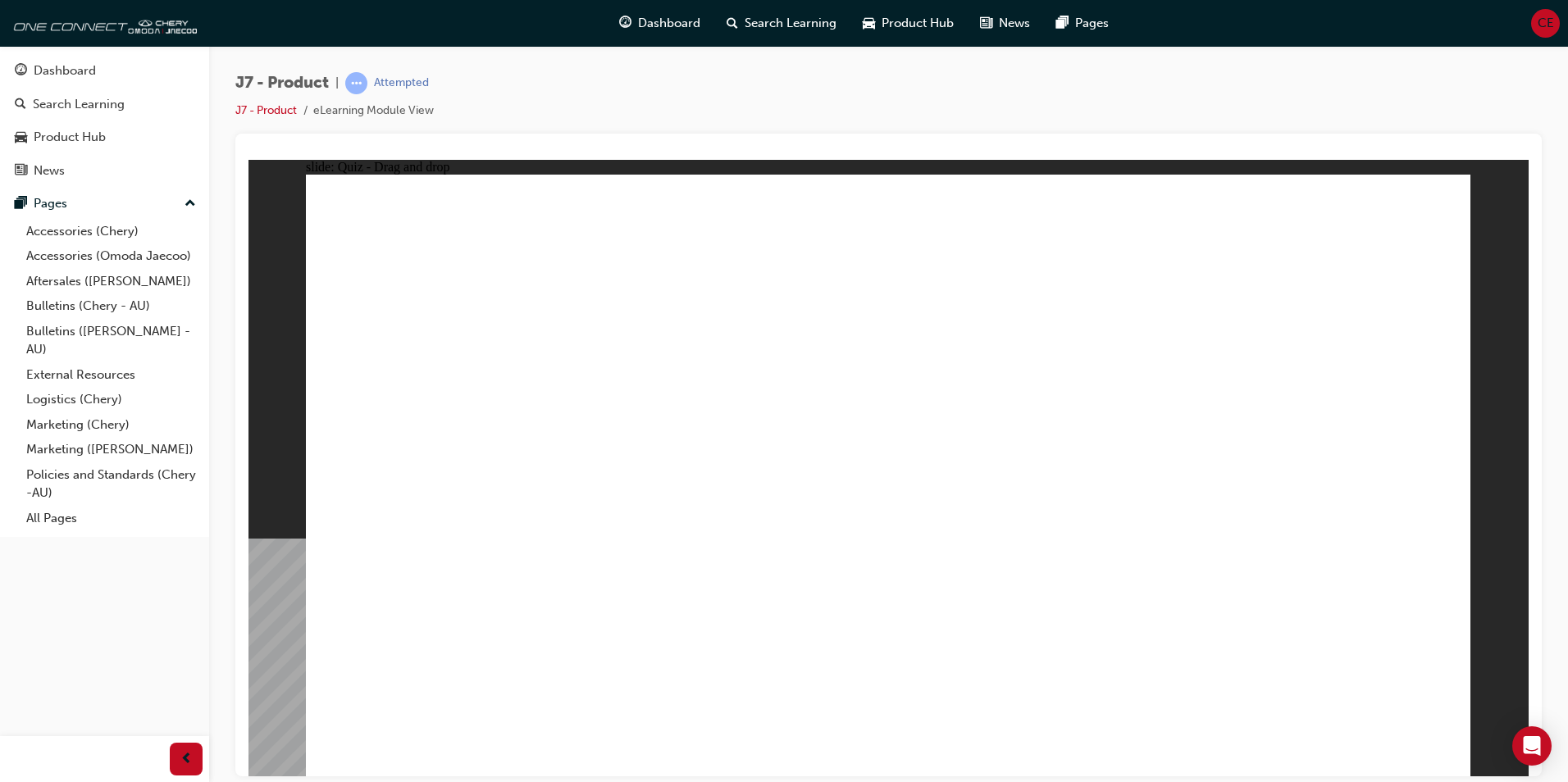
drag, startPoint x: 913, startPoint y: 288, endPoint x: 638, endPoint y: 561, distance: 387.5
drag, startPoint x: 1035, startPoint y: 239, endPoint x: 769, endPoint y: 609, distance: 455.7
drag, startPoint x: 1174, startPoint y: 228, endPoint x: 486, endPoint y: 596, distance: 780.2
drag, startPoint x: 1273, startPoint y: 240, endPoint x: 670, endPoint y: 557, distance: 681.2
drag, startPoint x: 730, startPoint y: 569, endPoint x: 638, endPoint y: 616, distance: 103.3
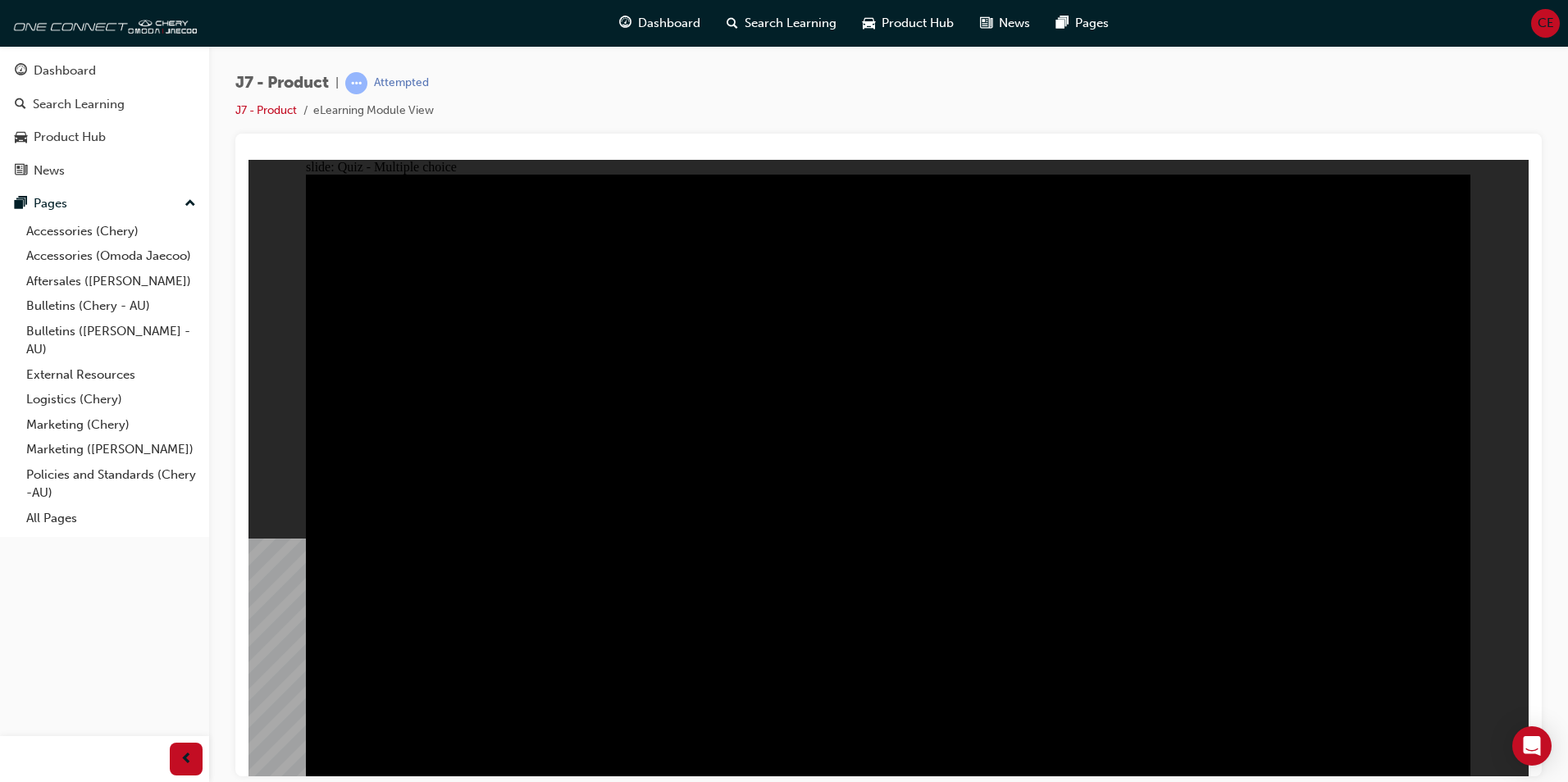
radio input "true"
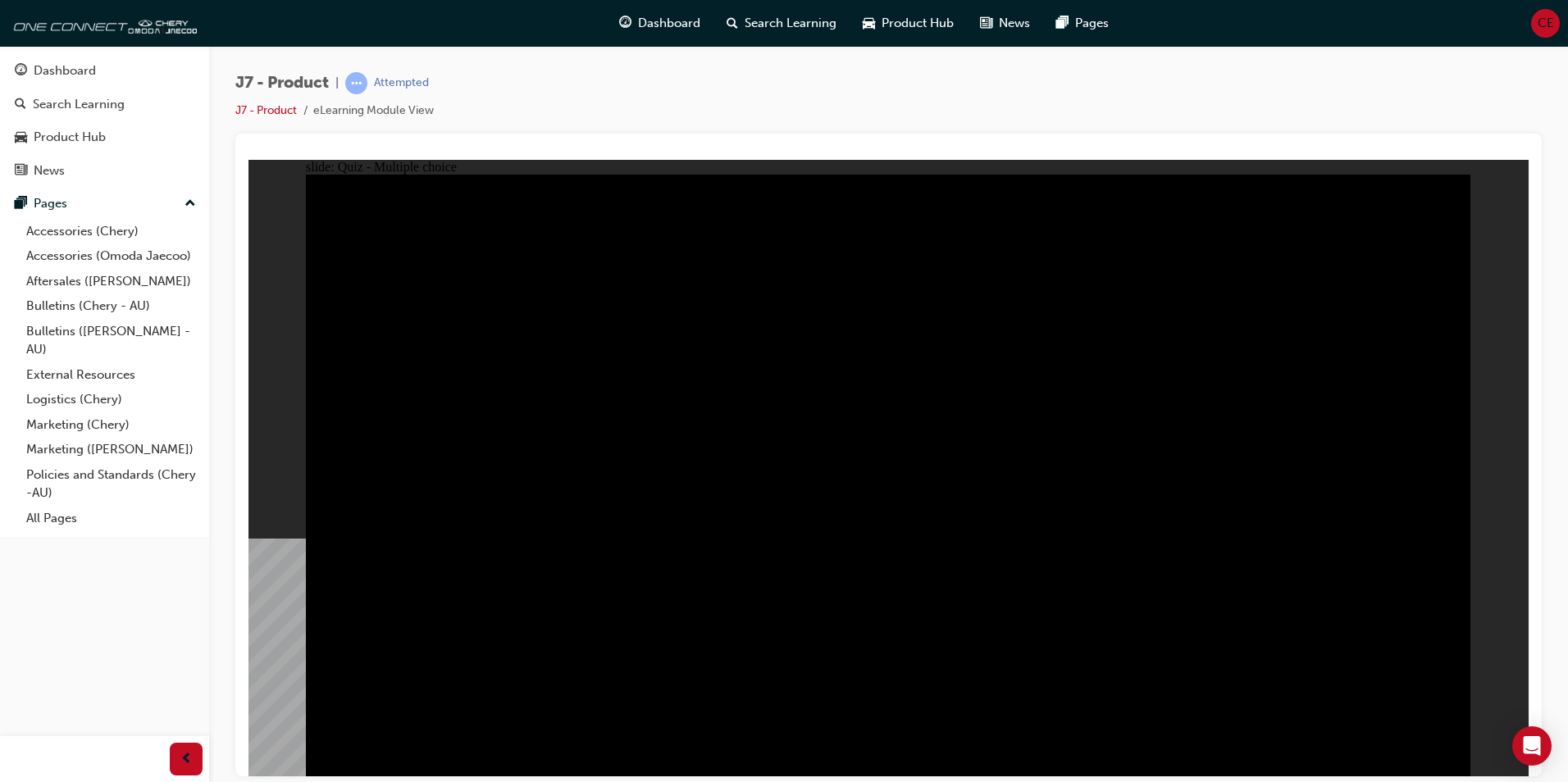
radio input "true"
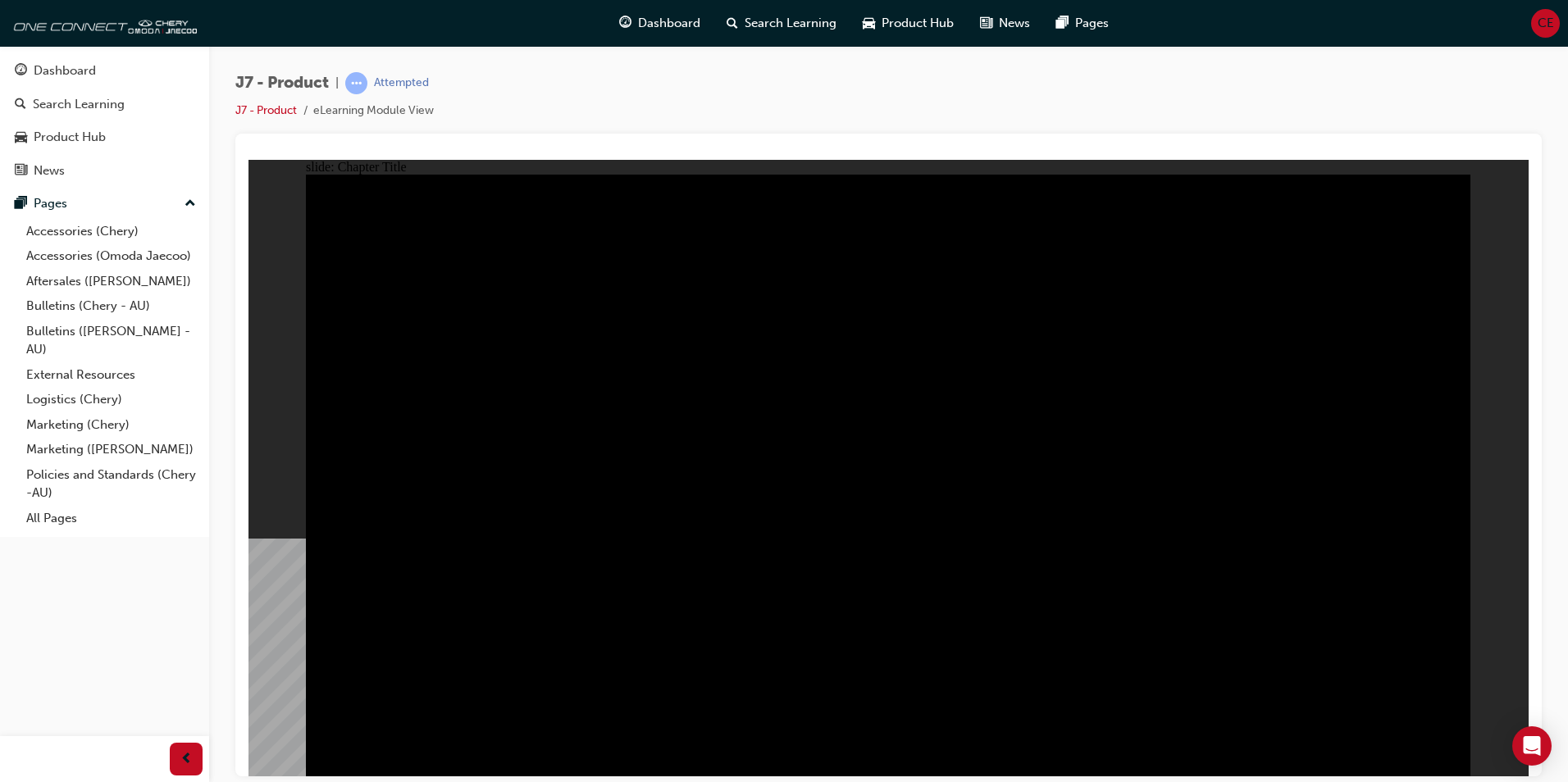
drag, startPoint x: 1158, startPoint y: 307, endPoint x: 1123, endPoint y: 380, distance: 81.0
radio input "true"
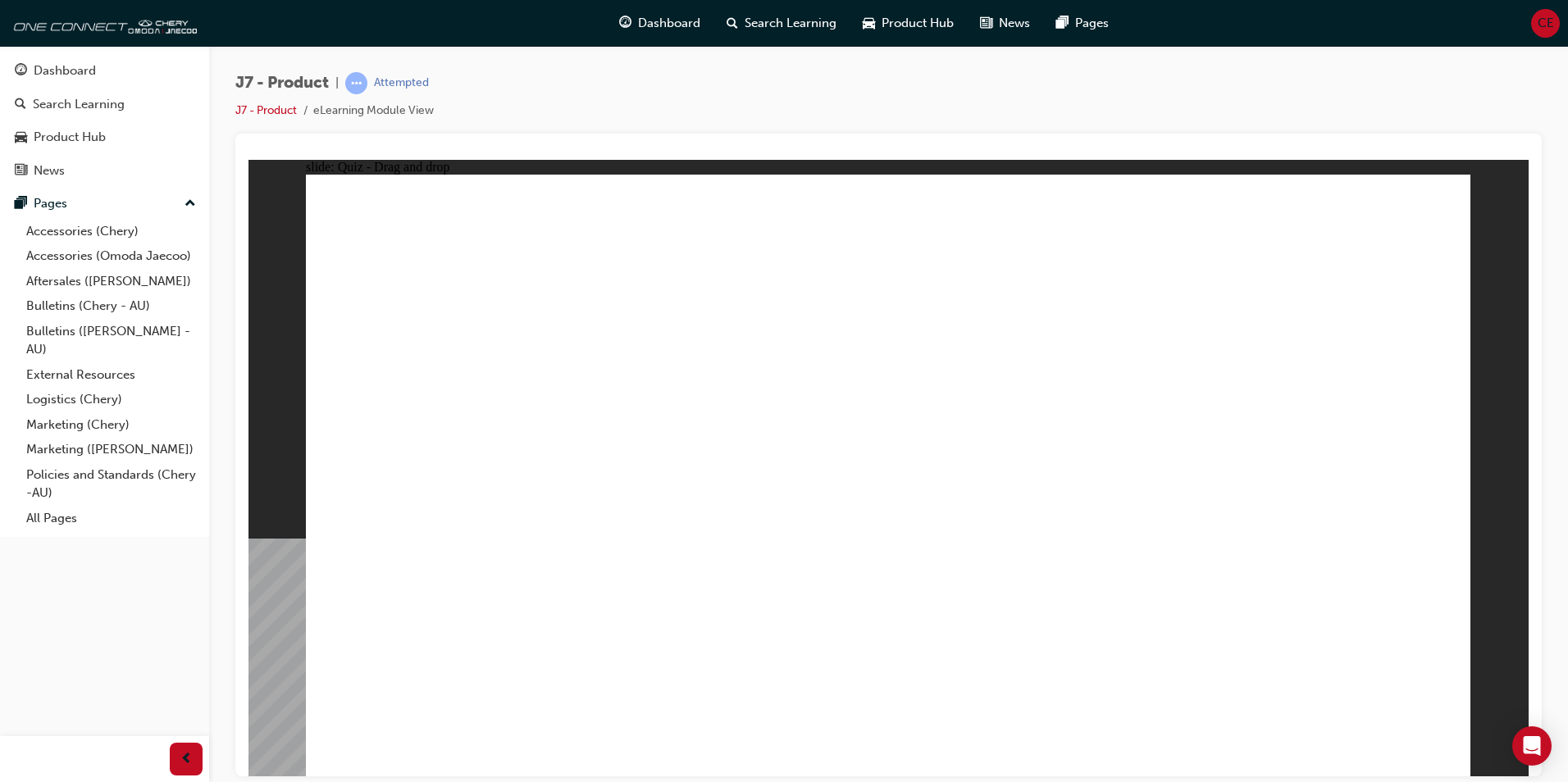
drag, startPoint x: 922, startPoint y: 244, endPoint x: 1212, endPoint y: 543, distance: 416.5
drag, startPoint x: 1105, startPoint y: 224, endPoint x: 673, endPoint y: 482, distance: 503.2
drag, startPoint x: 993, startPoint y: 382, endPoint x: 884, endPoint y: 504, distance: 163.6
drag, startPoint x: 1200, startPoint y: 365, endPoint x: 1326, endPoint y: 500, distance: 184.7
drag, startPoint x: 1365, startPoint y: 250, endPoint x: 496, endPoint y: 520, distance: 910.0
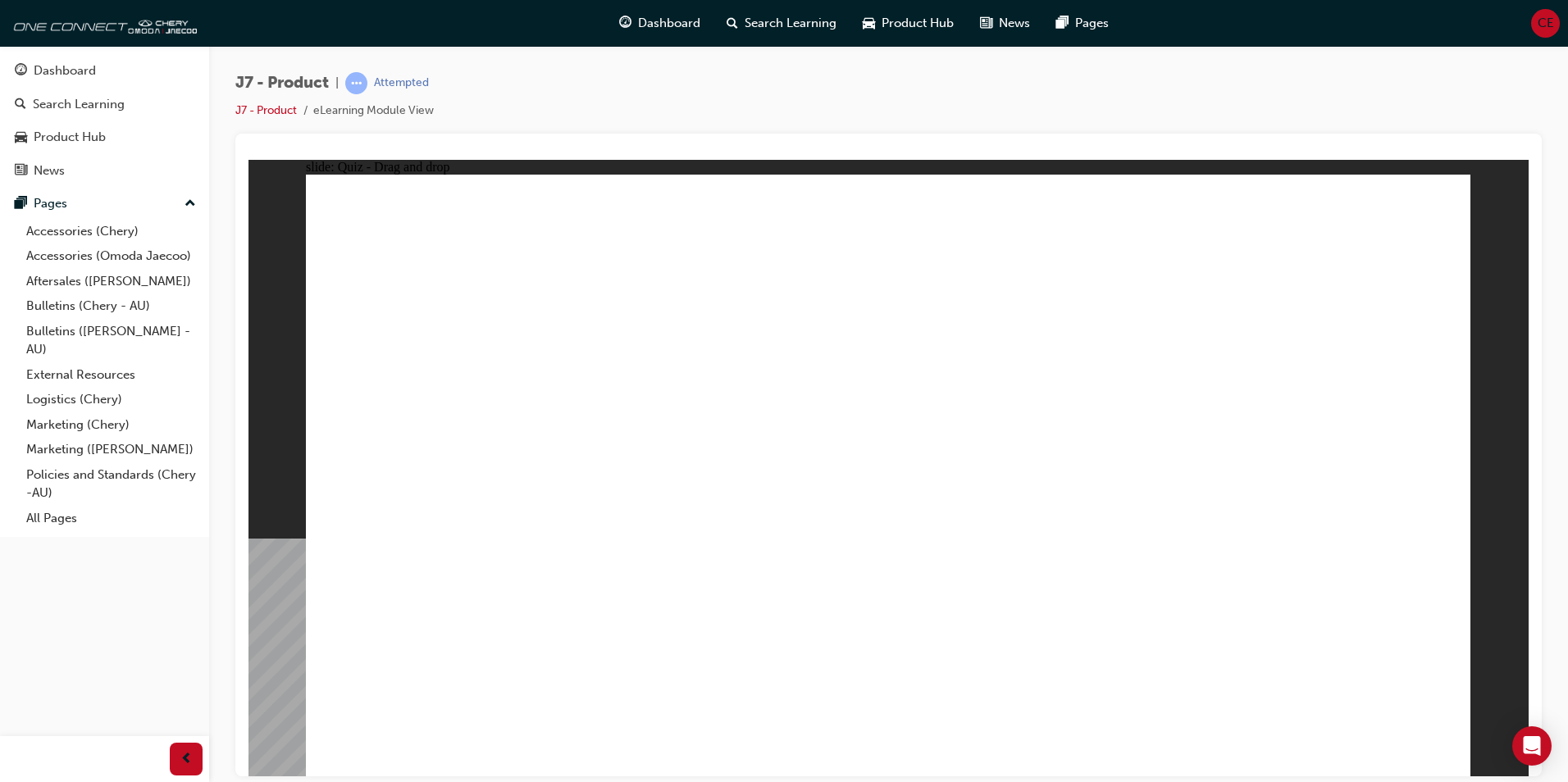
drag, startPoint x: 847, startPoint y: 255, endPoint x: 1332, endPoint y: 514, distance: 549.8
drag, startPoint x: 1221, startPoint y: 395, endPoint x: 1173, endPoint y: 533, distance: 146.1
drag, startPoint x: 1318, startPoint y: 250, endPoint x: 909, endPoint y: 494, distance: 476.3
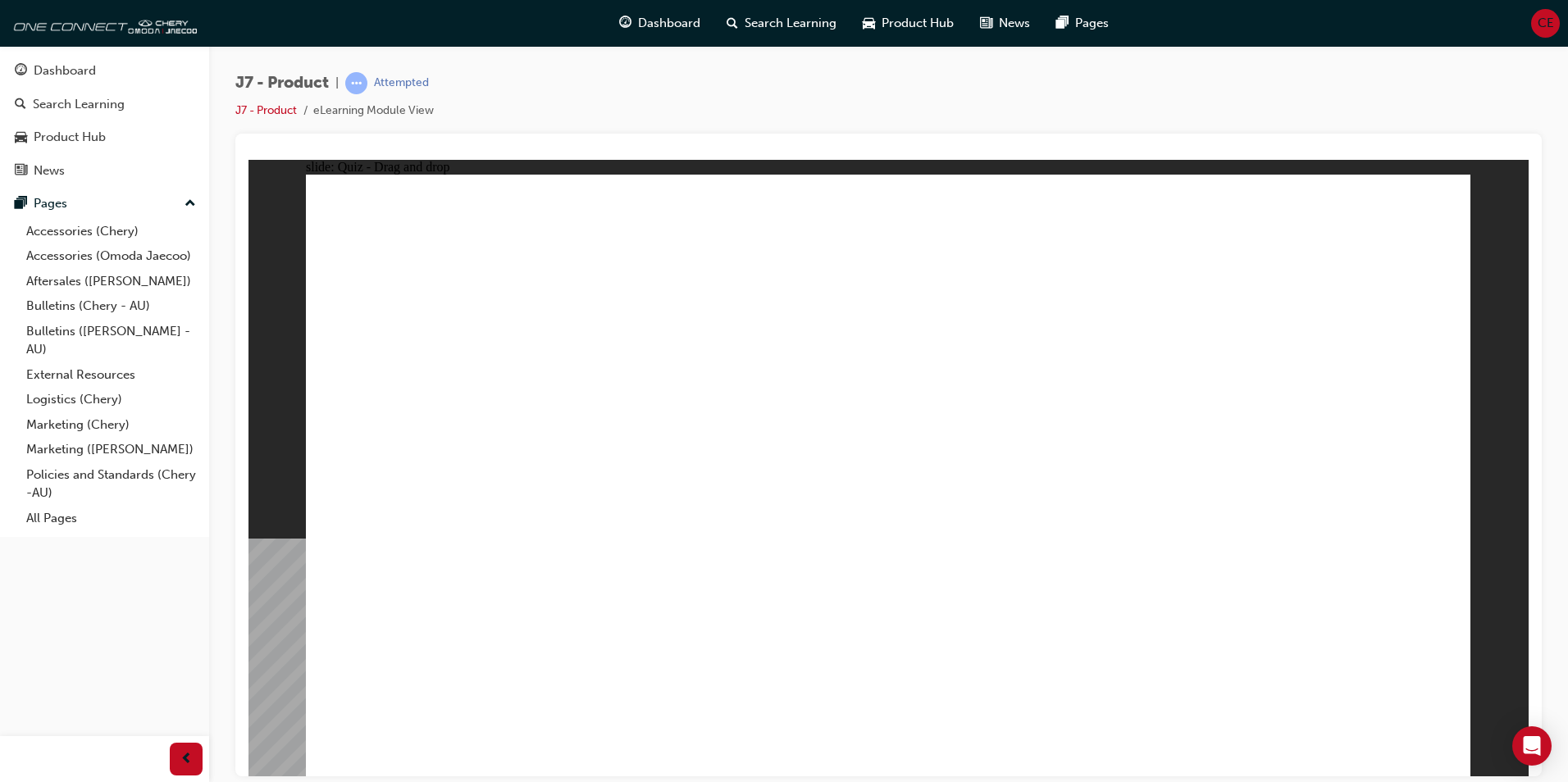
drag, startPoint x: 955, startPoint y: 378, endPoint x: 658, endPoint y: 530, distance: 333.6
drag, startPoint x: 1092, startPoint y: 234, endPoint x: 503, endPoint y: 518, distance: 653.9
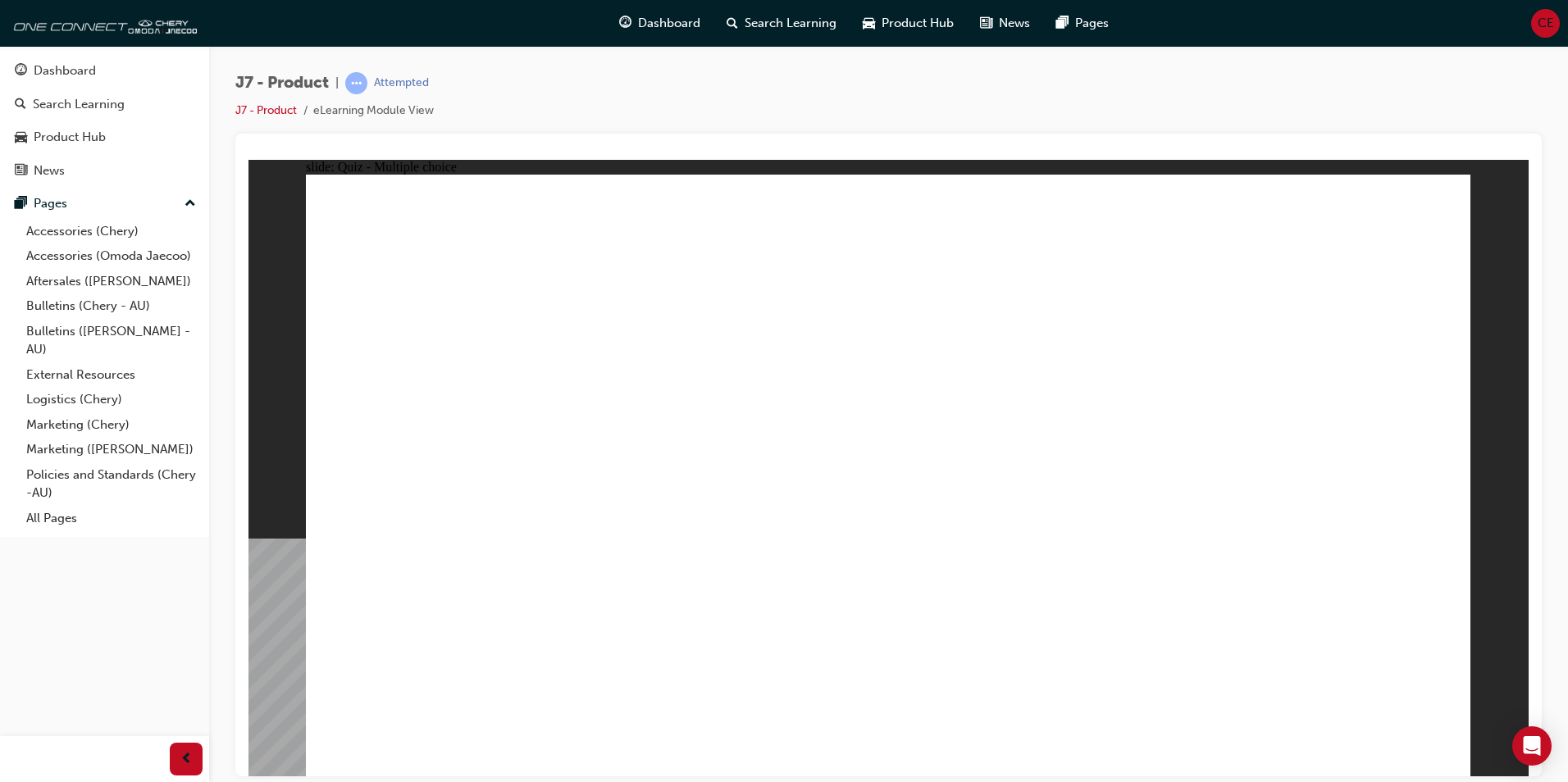
radio input "false"
radio input "true"
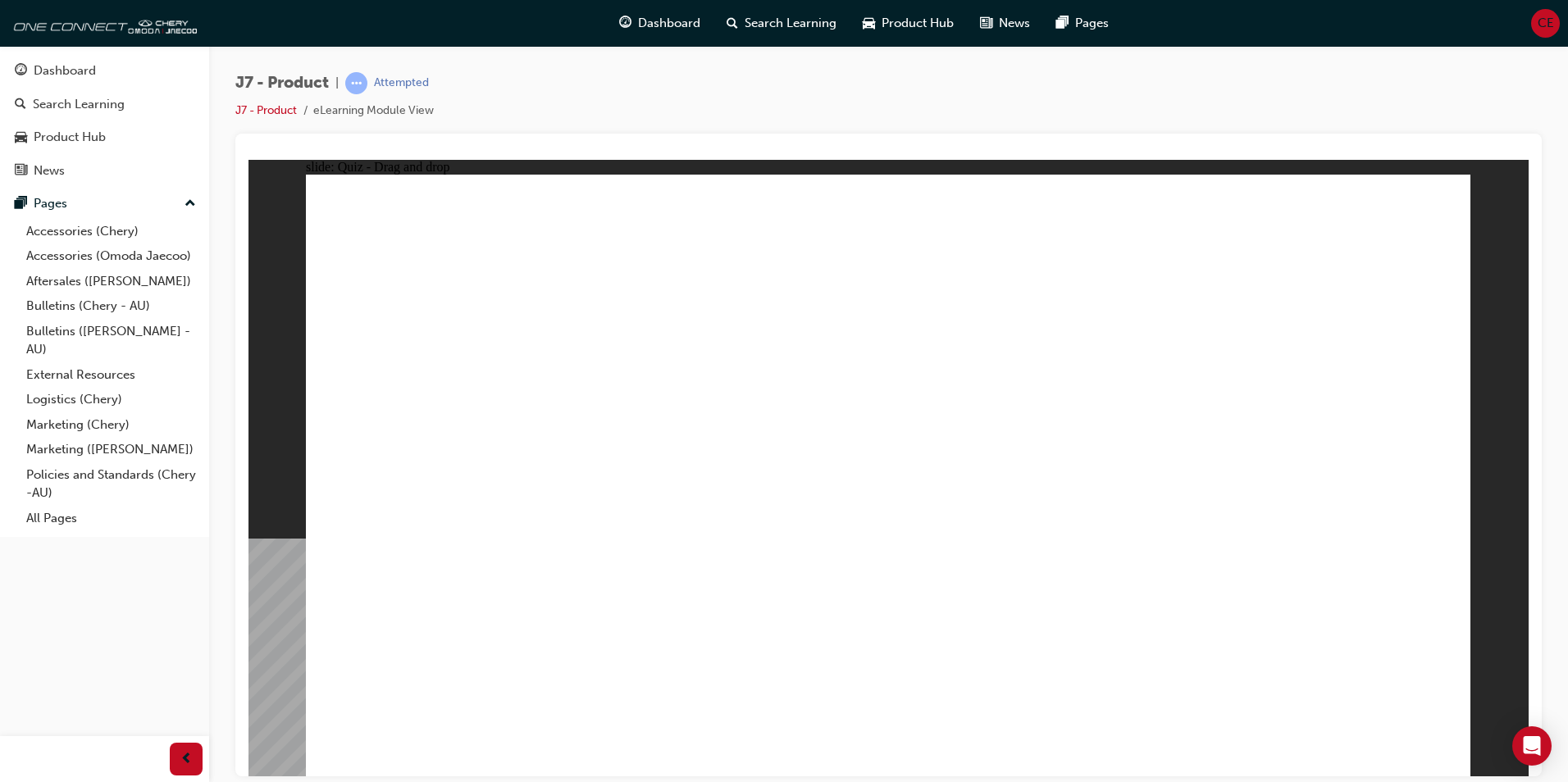
drag, startPoint x: 1102, startPoint y: 306, endPoint x: 1064, endPoint y: 528, distance: 225.2
drag, startPoint x: 1027, startPoint y: 307, endPoint x: 1058, endPoint y: 374, distance: 73.8
drag, startPoint x: 1057, startPoint y: 340, endPoint x: 1094, endPoint y: 533, distance: 196.5
drag, startPoint x: 907, startPoint y: 237, endPoint x: 1033, endPoint y: 503, distance: 294.3
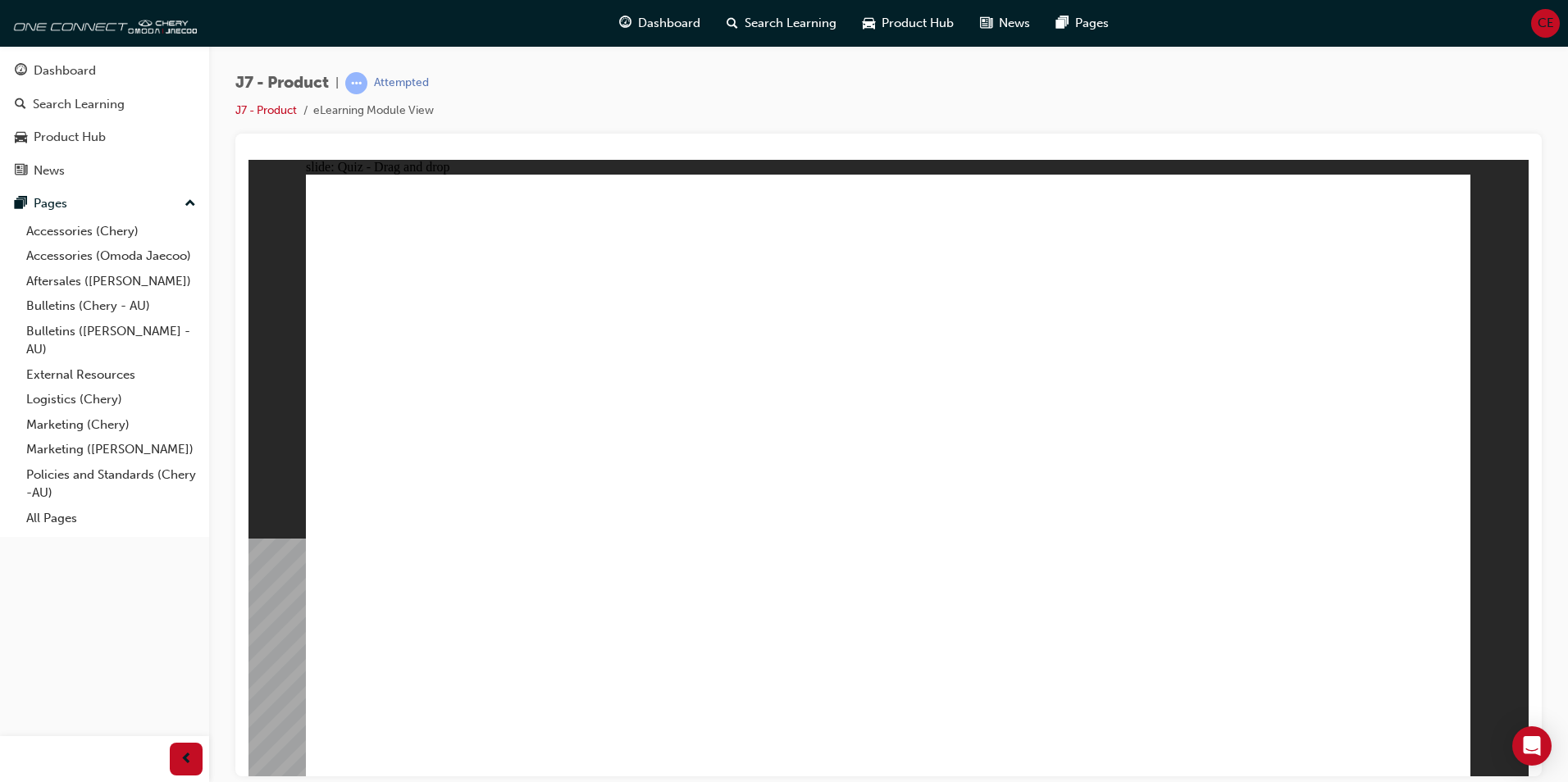
drag, startPoint x: 901, startPoint y: 288, endPoint x: 1099, endPoint y: 533, distance: 315.0
drag, startPoint x: 1117, startPoint y: 254, endPoint x: 1178, endPoint y: 536, distance: 288.5
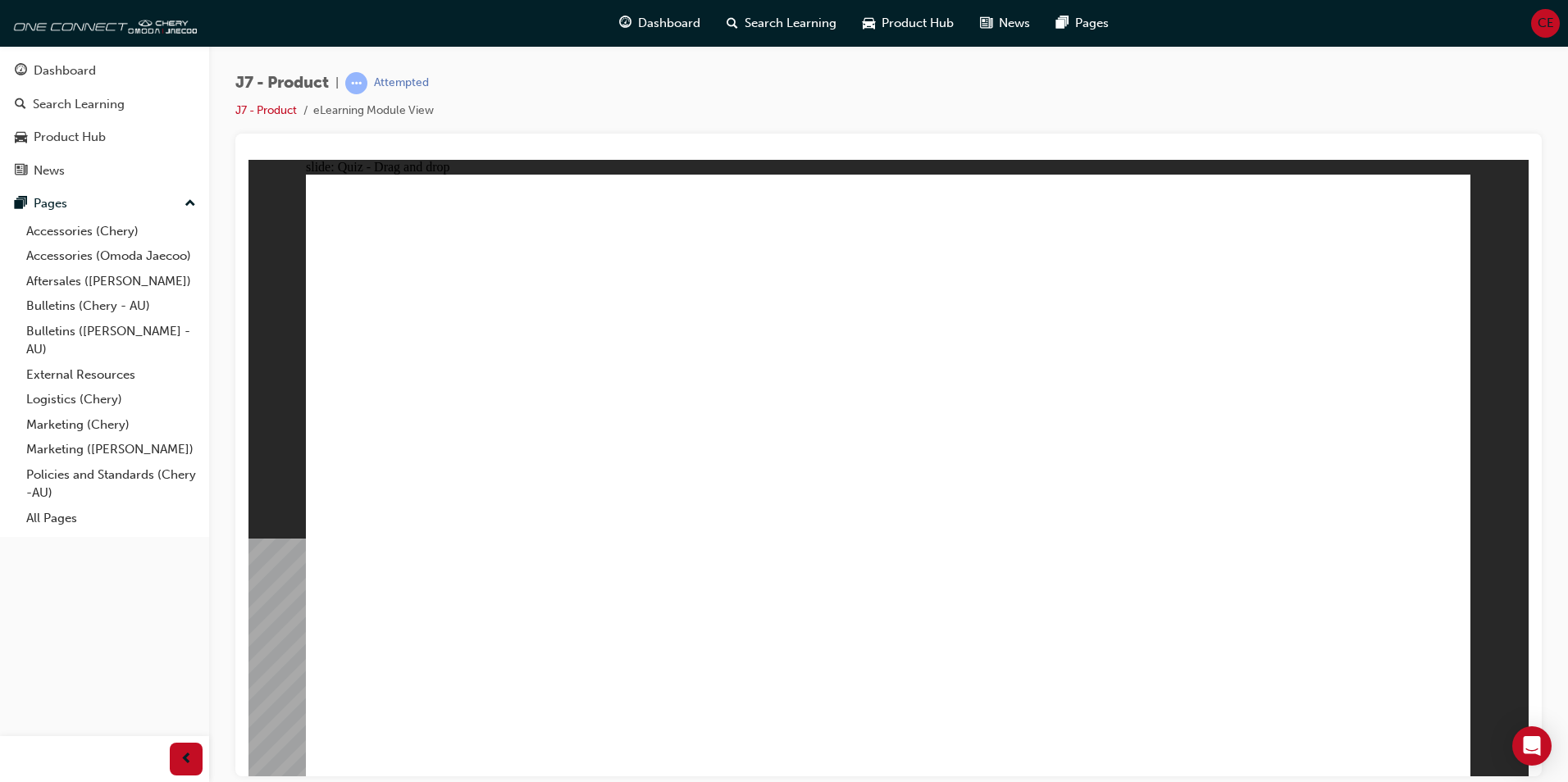
drag, startPoint x: 955, startPoint y: 293, endPoint x: 946, endPoint y: 511, distance: 218.2
drag, startPoint x: 1159, startPoint y: 277, endPoint x: 609, endPoint y: 574, distance: 625.1
drag, startPoint x: 901, startPoint y: 250, endPoint x: 557, endPoint y: 608, distance: 496.5
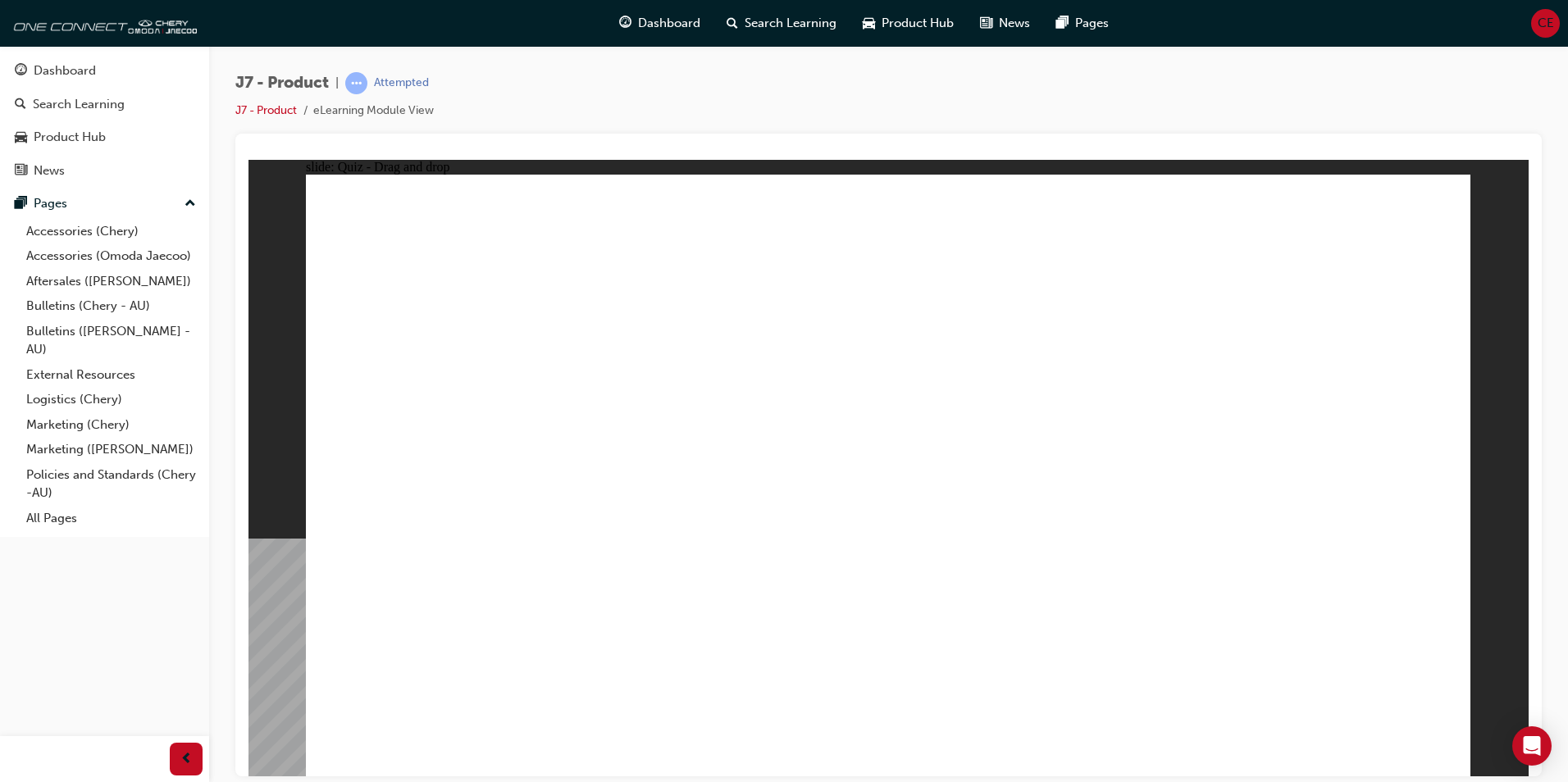
drag, startPoint x: 1147, startPoint y: 254, endPoint x: 1030, endPoint y: 379, distance: 171.2
drag, startPoint x: 1336, startPoint y: 246, endPoint x: 1104, endPoint y: 573, distance: 400.9
drag, startPoint x: 841, startPoint y: 243, endPoint x: 1045, endPoint y: 610, distance: 419.9
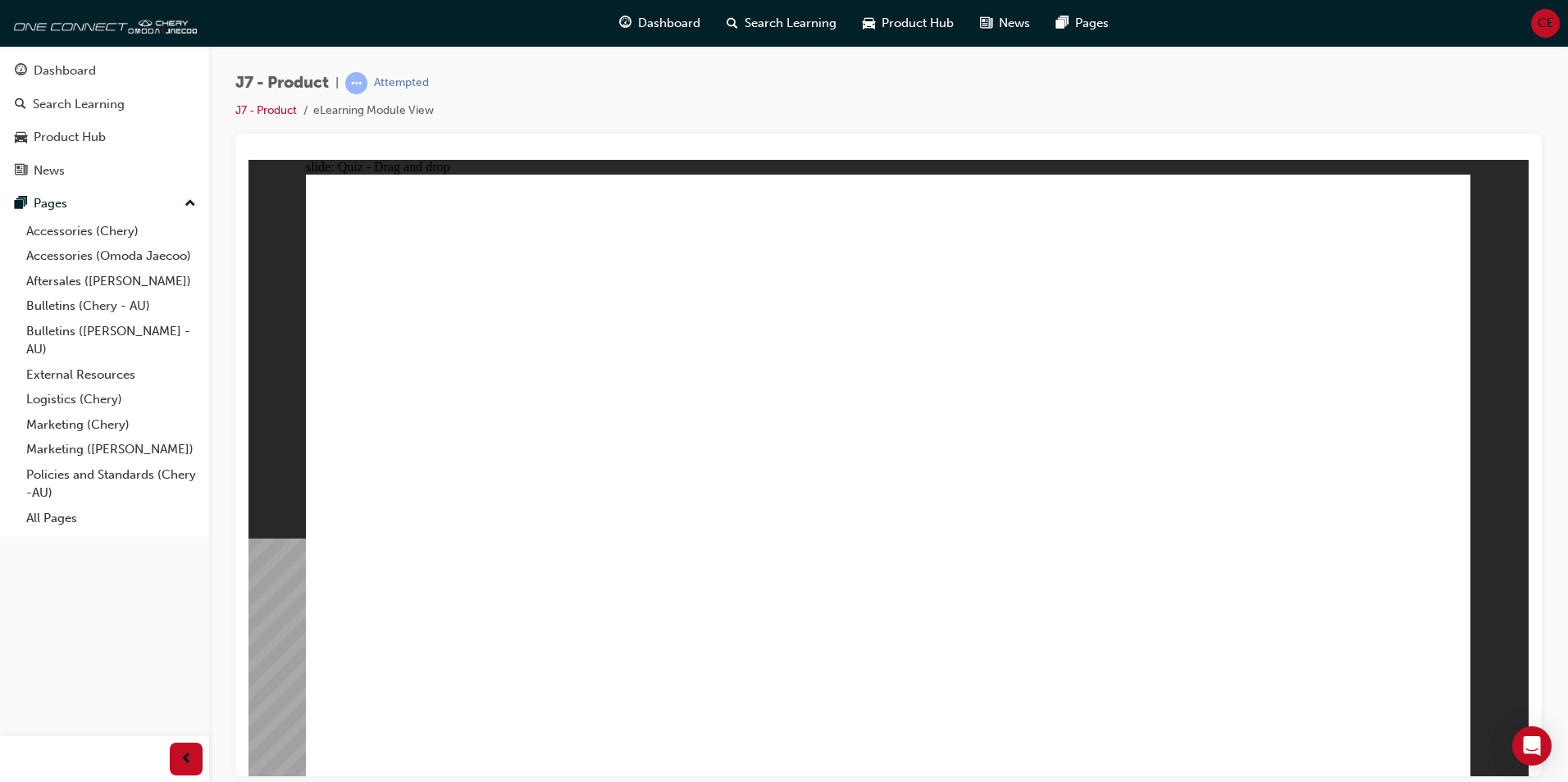
drag, startPoint x: 1182, startPoint y: 303, endPoint x: 1106, endPoint y: 589, distance: 295.9
drag, startPoint x: 1339, startPoint y: 266, endPoint x: 1115, endPoint y: 551, distance: 362.5
drag, startPoint x: 984, startPoint y: 304, endPoint x: 1044, endPoint y: 576, distance: 278.5
drag, startPoint x: 1185, startPoint y: 255, endPoint x: 707, endPoint y: 532, distance: 552.5
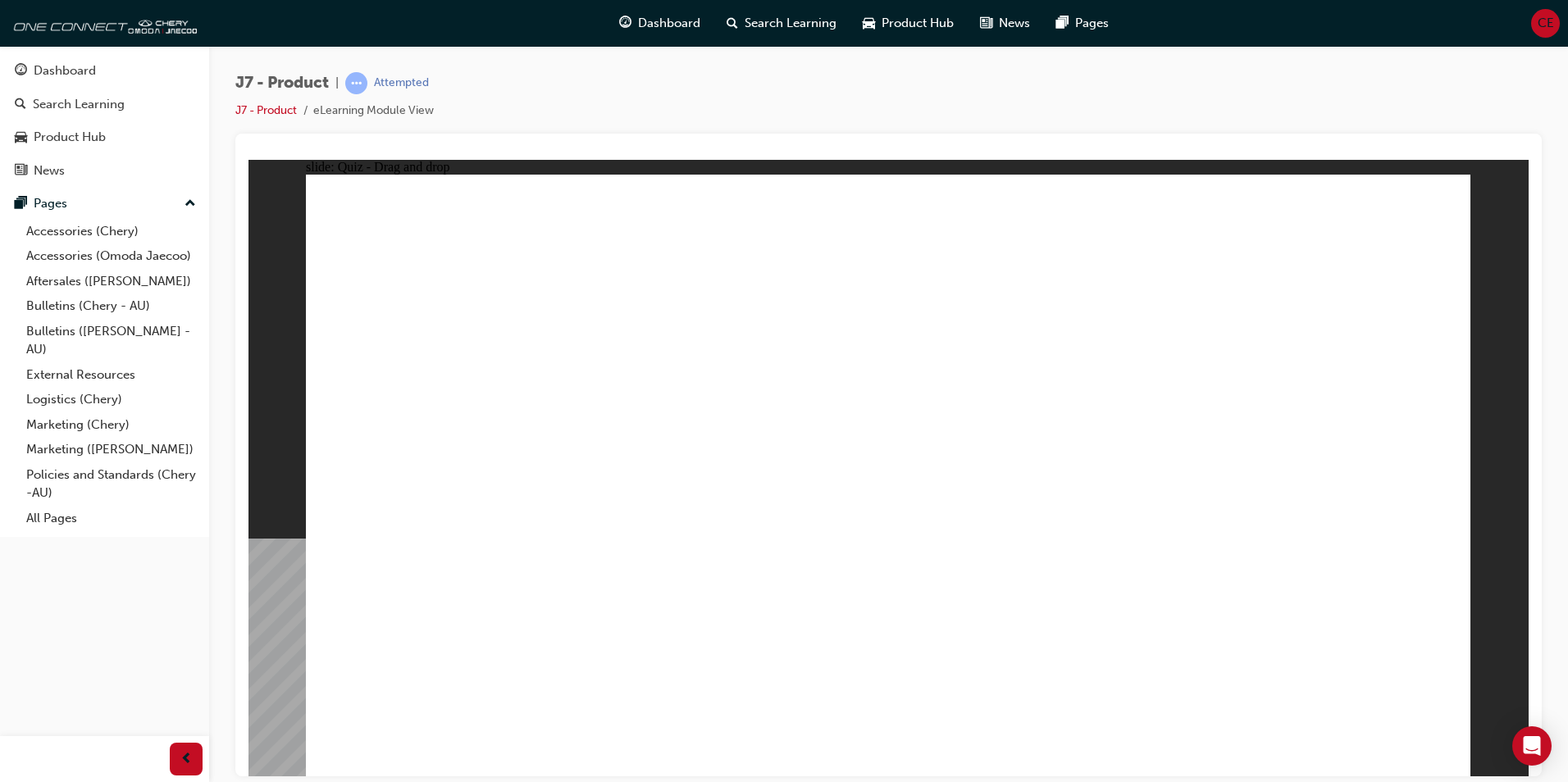
drag, startPoint x: 1079, startPoint y: 235, endPoint x: 583, endPoint y: 503, distance: 563.8
drag, startPoint x: 896, startPoint y: 290, endPoint x: 641, endPoint y: 546, distance: 361.3
drag, startPoint x: 1024, startPoint y: 242, endPoint x: 757, endPoint y: 561, distance: 416.0
drag, startPoint x: 825, startPoint y: 294, endPoint x: 737, endPoint y: 516, distance: 238.8
drag, startPoint x: 1260, startPoint y: 244, endPoint x: 1152, endPoint y: 537, distance: 312.3
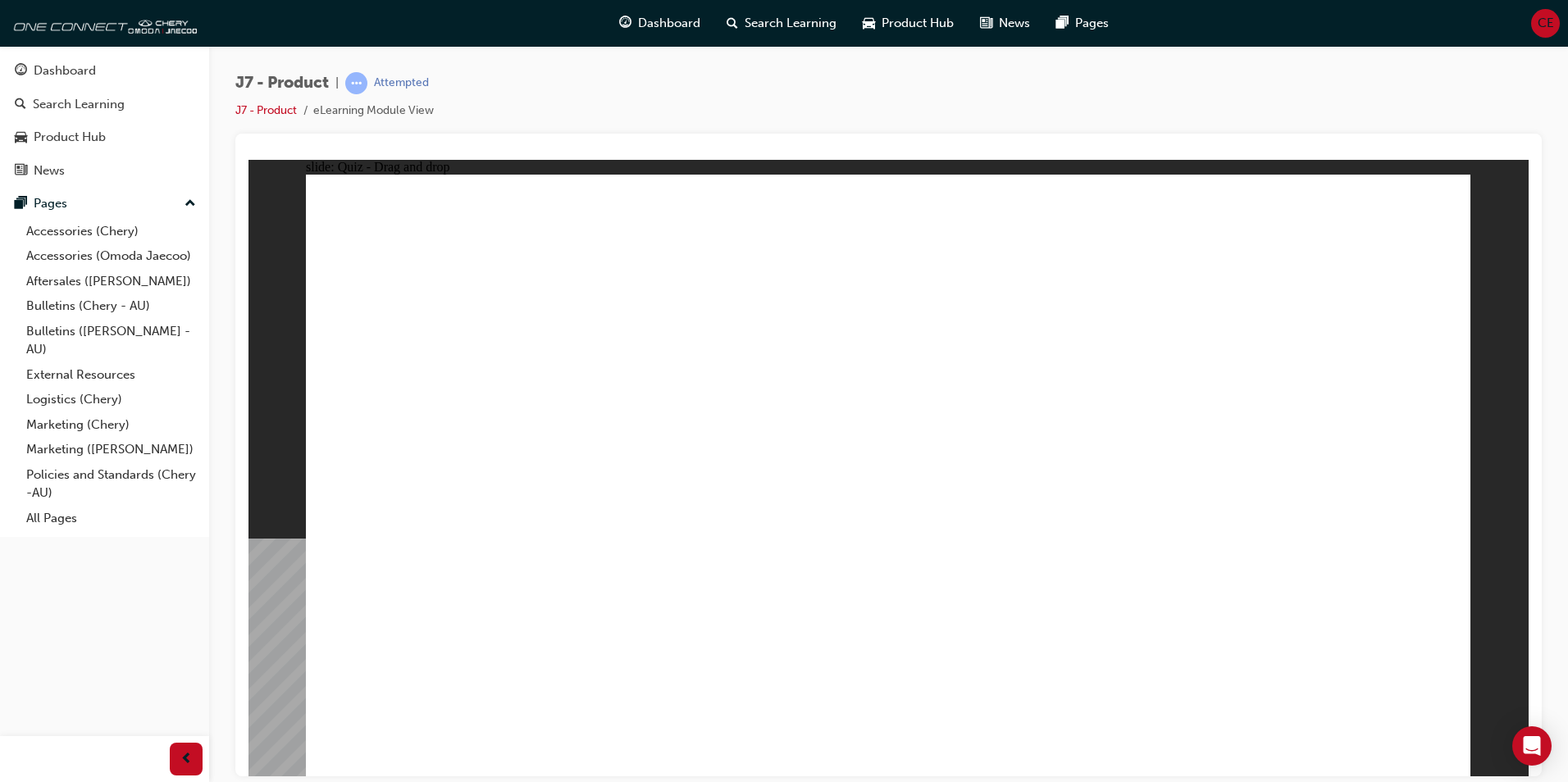
drag, startPoint x: 1090, startPoint y: 304, endPoint x: 1067, endPoint y: 579, distance: 276.0
drag, startPoint x: 930, startPoint y: 253, endPoint x: 1022, endPoint y: 600, distance: 359.0
drag, startPoint x: 1273, startPoint y: 308, endPoint x: 712, endPoint y: 583, distance: 624.8
drag, startPoint x: 481, startPoint y: 512, endPoint x: 1049, endPoint y: 604, distance: 575.4
drag, startPoint x: 869, startPoint y: 560, endPoint x: 629, endPoint y: 585, distance: 241.3
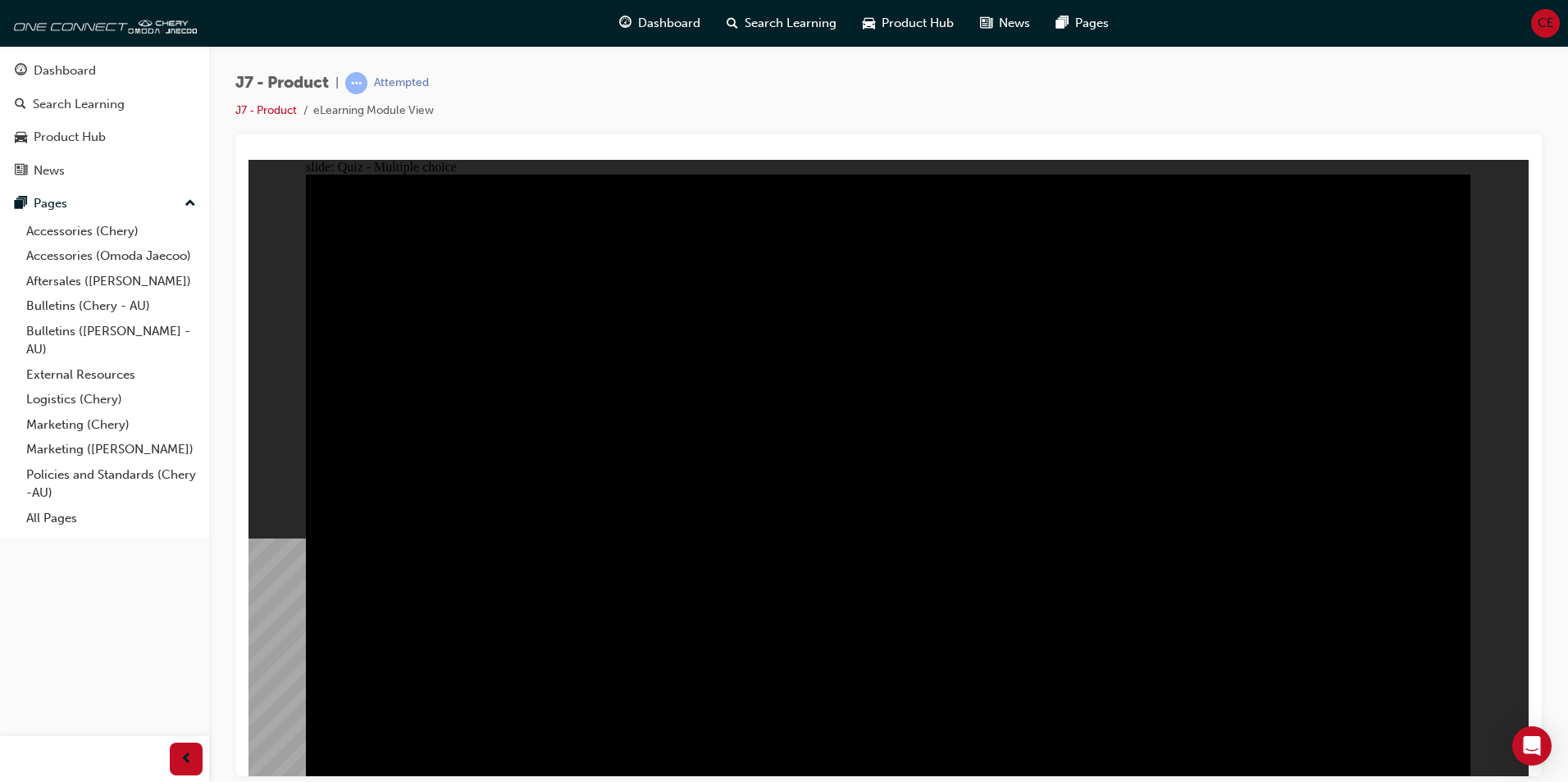
radio input "true"
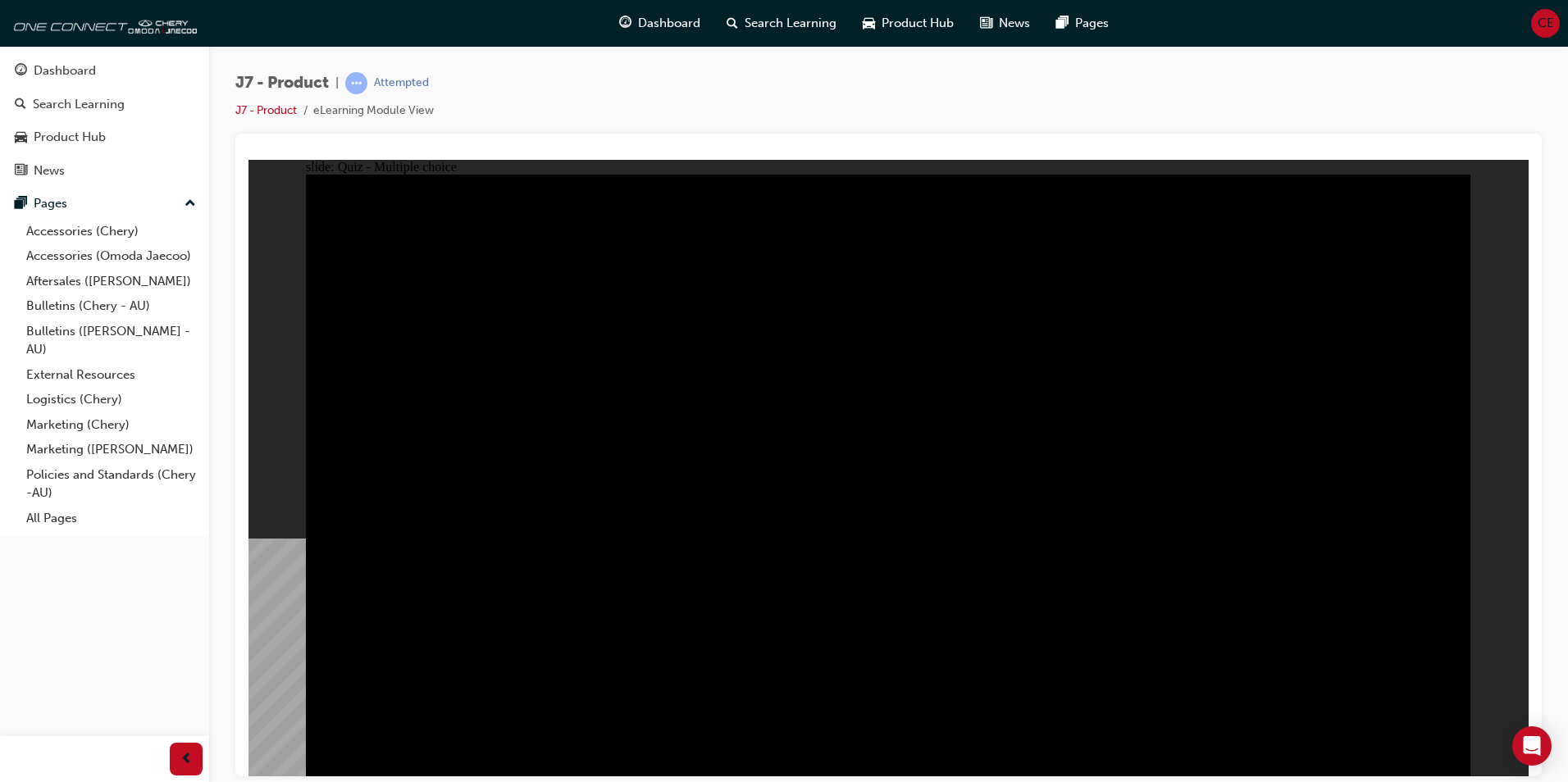
radio input "true"
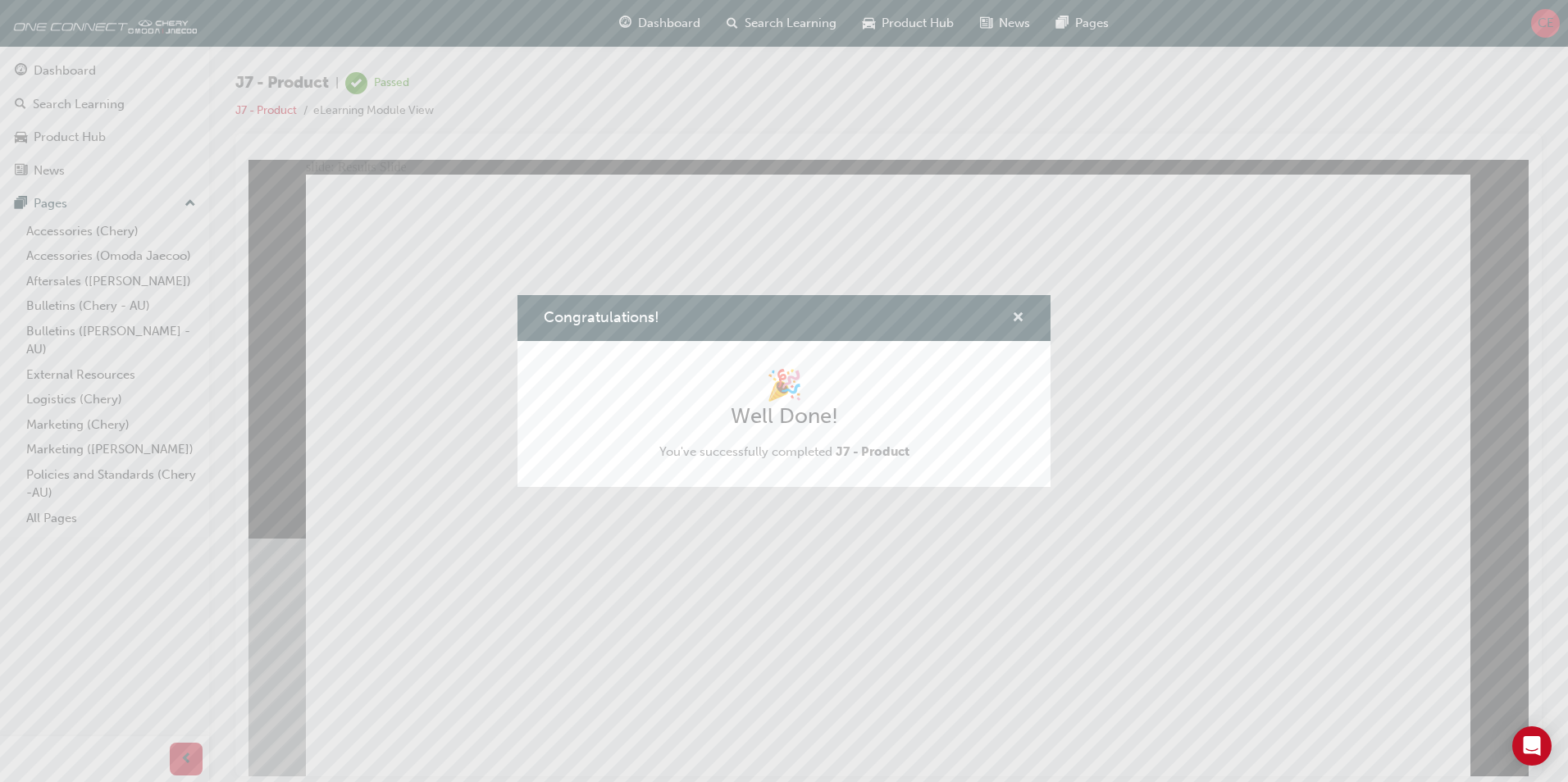
click at [1021, 325] on span "cross-icon" at bounding box center [1018, 318] width 12 height 14
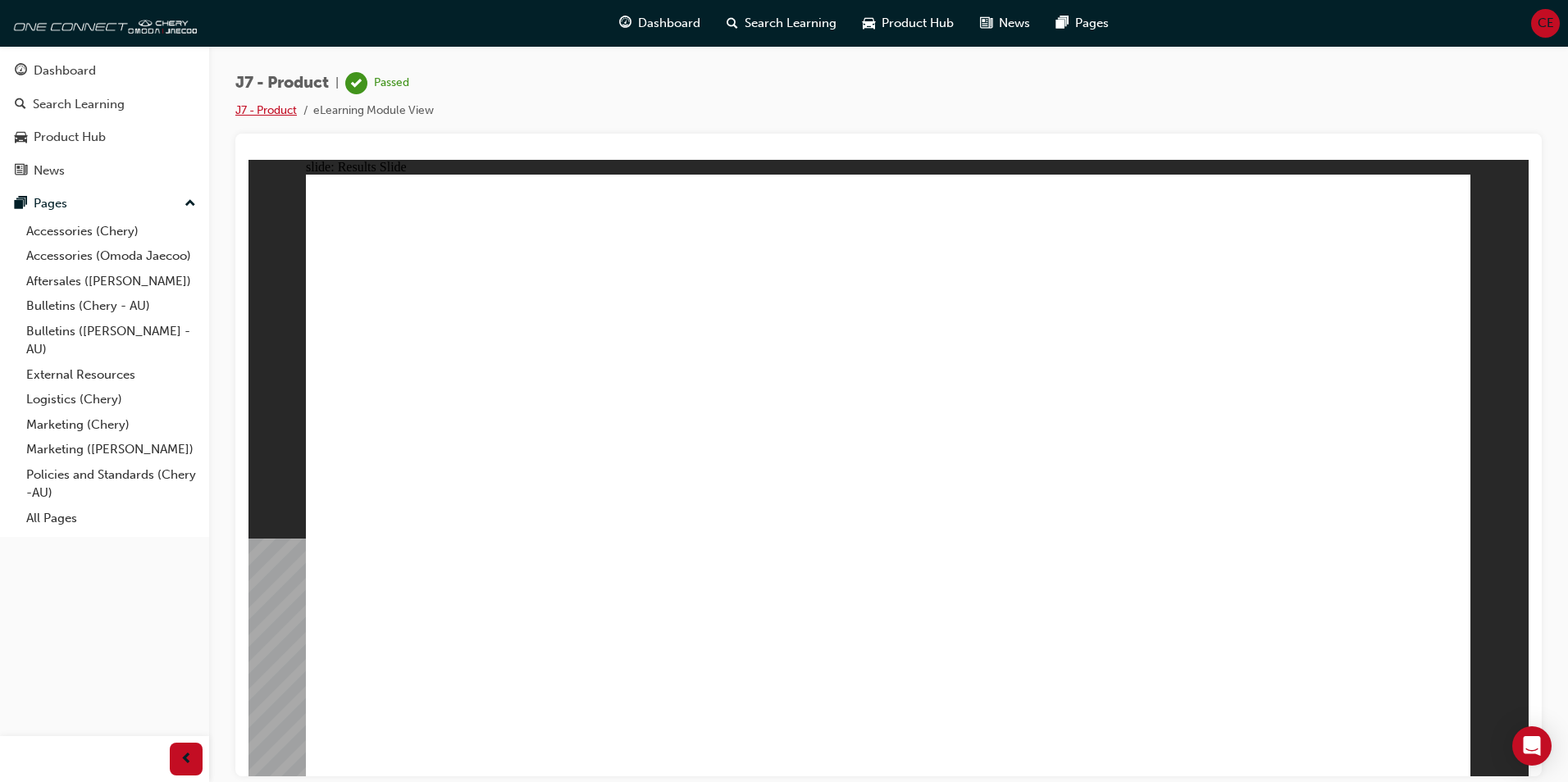
click at [281, 107] on link "J7 - Product" at bounding box center [266, 110] width 61 height 14
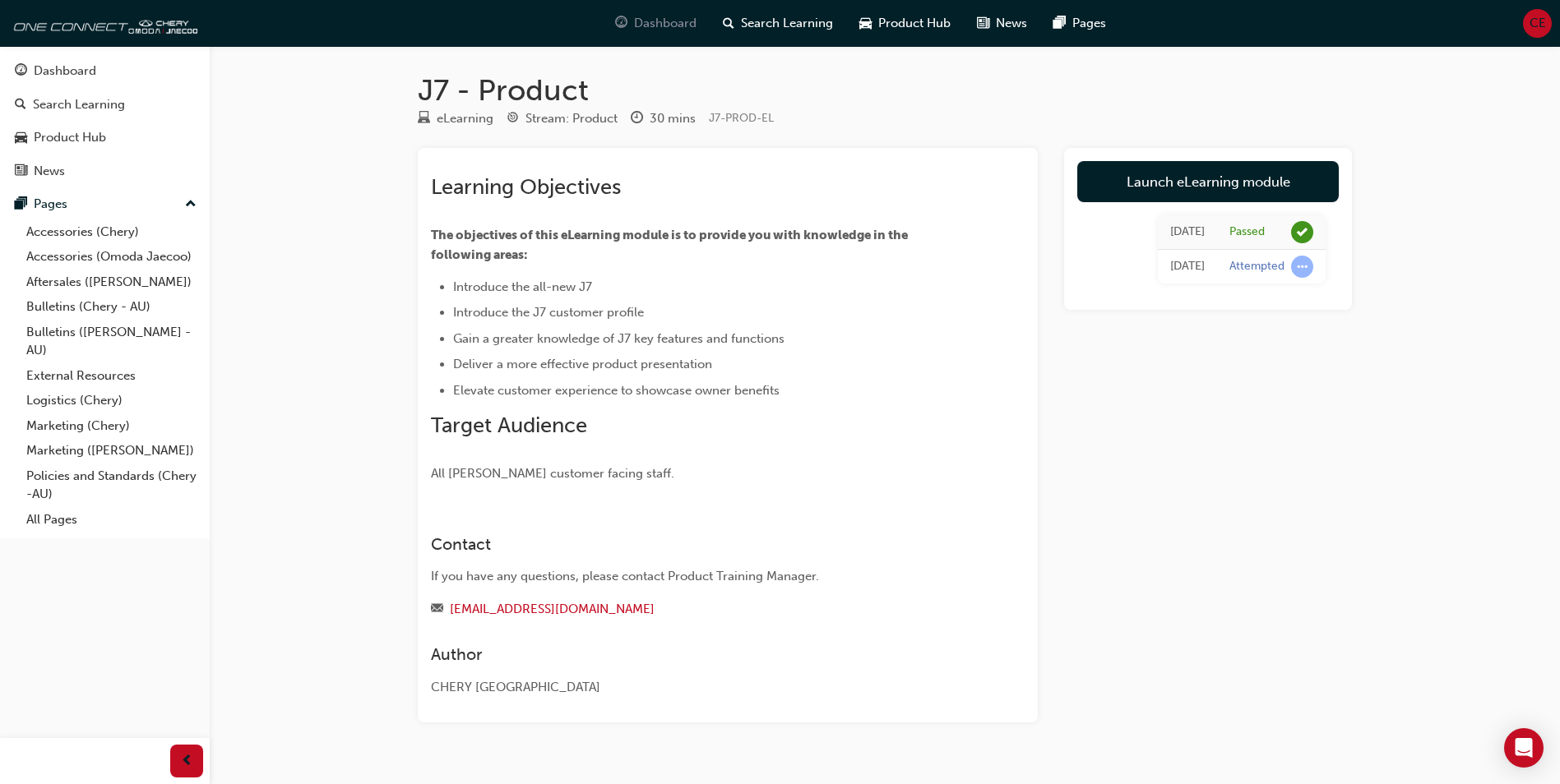
click at [674, 27] on span "Dashboard" at bounding box center [665, 23] width 62 height 19
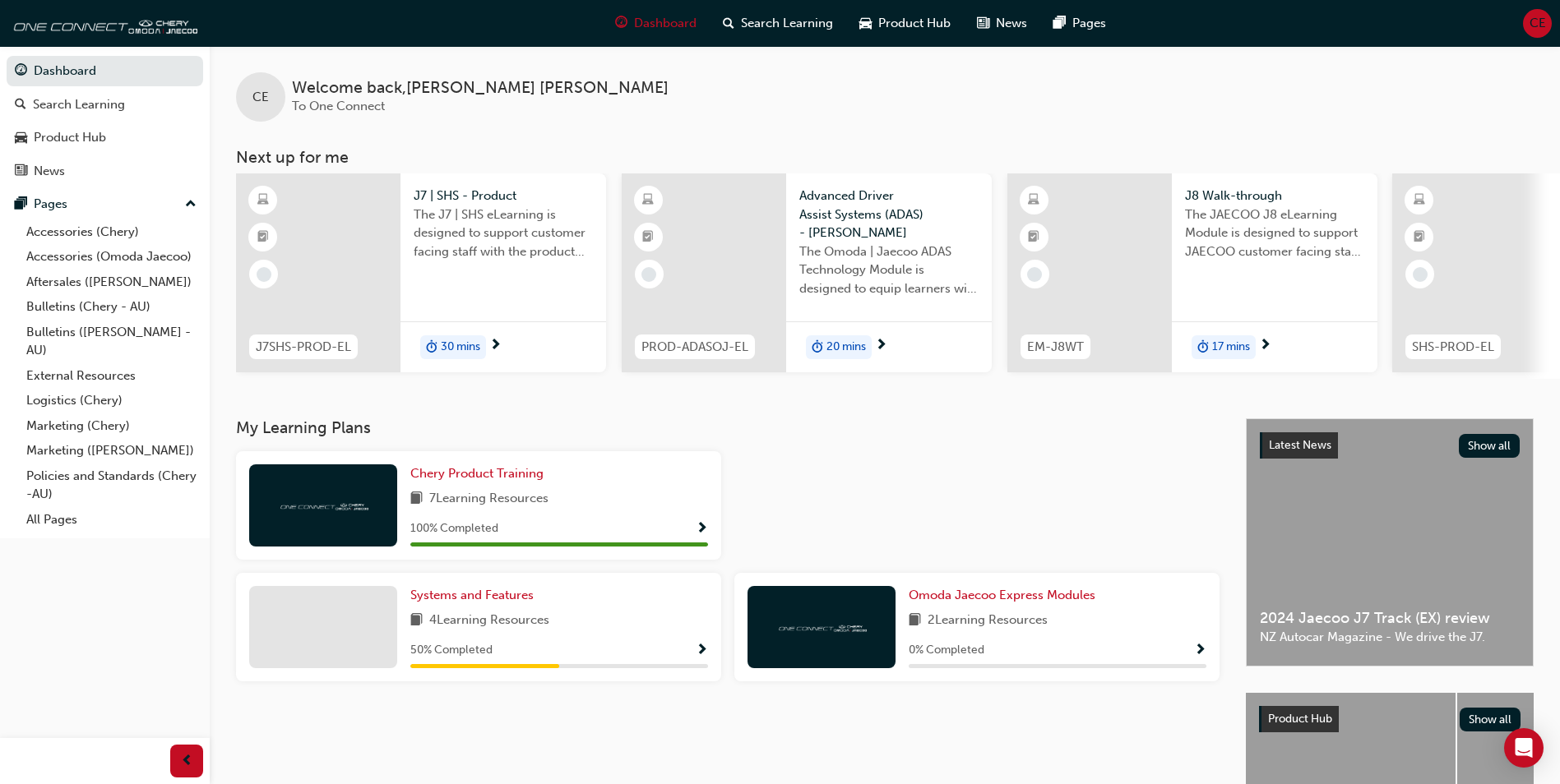
drag, startPoint x: 1136, startPoint y: 387, endPoint x: 1163, endPoint y: 380, distance: 27.9
click at [1163, 380] on div "CE Welcome back , [PERSON_NAME] To One Connect Next up for me J7SHS-PROD-EL J7 …" at bounding box center [885, 232] width 1350 height 372
